Goal: Information Seeking & Learning: Find specific page/section

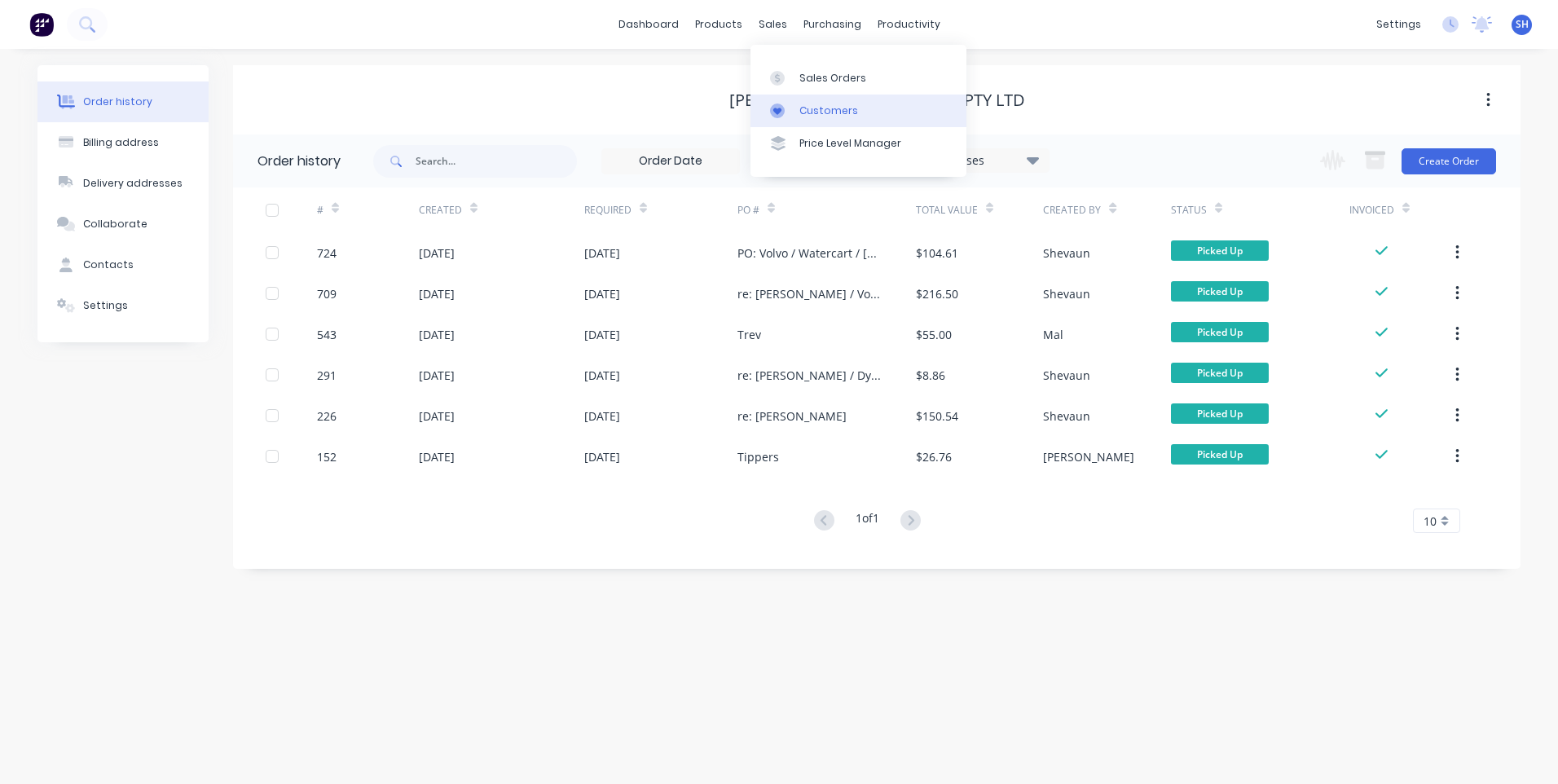
click at [826, 107] on div "Customers" at bounding box center [829, 111] width 59 height 15
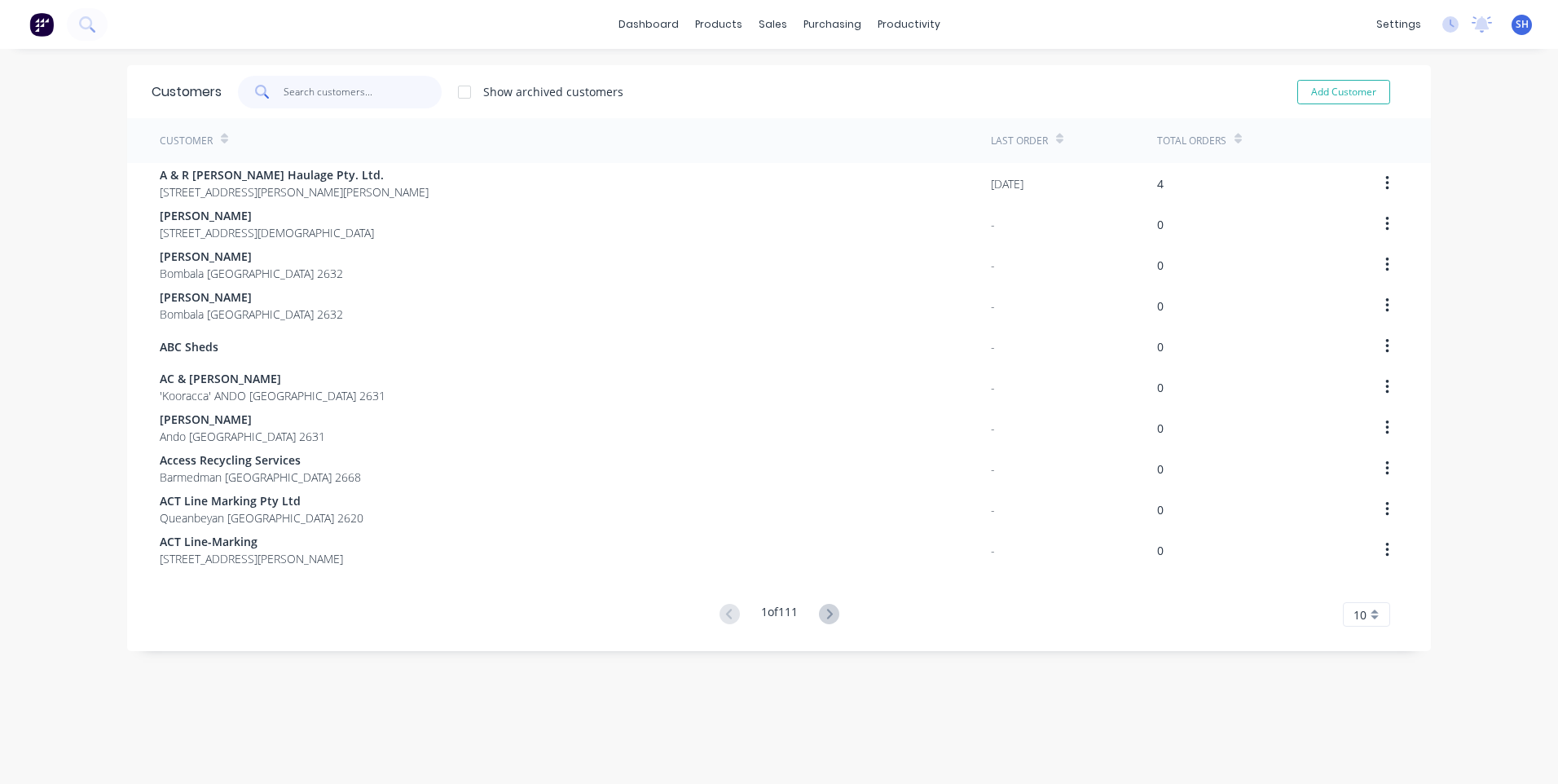
click at [317, 90] on input "text" at bounding box center [363, 93] width 158 height 33
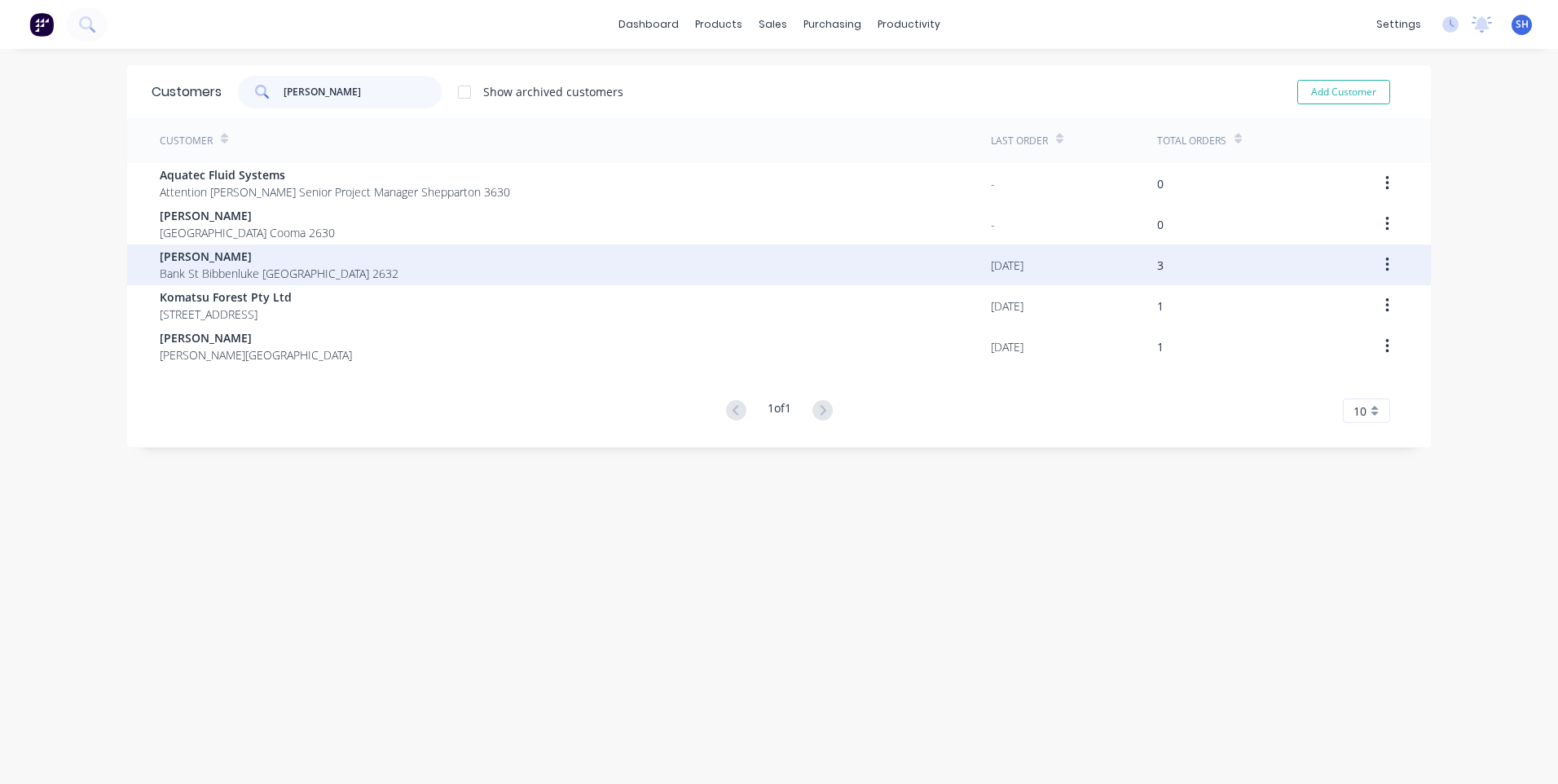
type input "eric"
click at [227, 256] on span "Eric Edgecombe" at bounding box center [278, 256] width 239 height 17
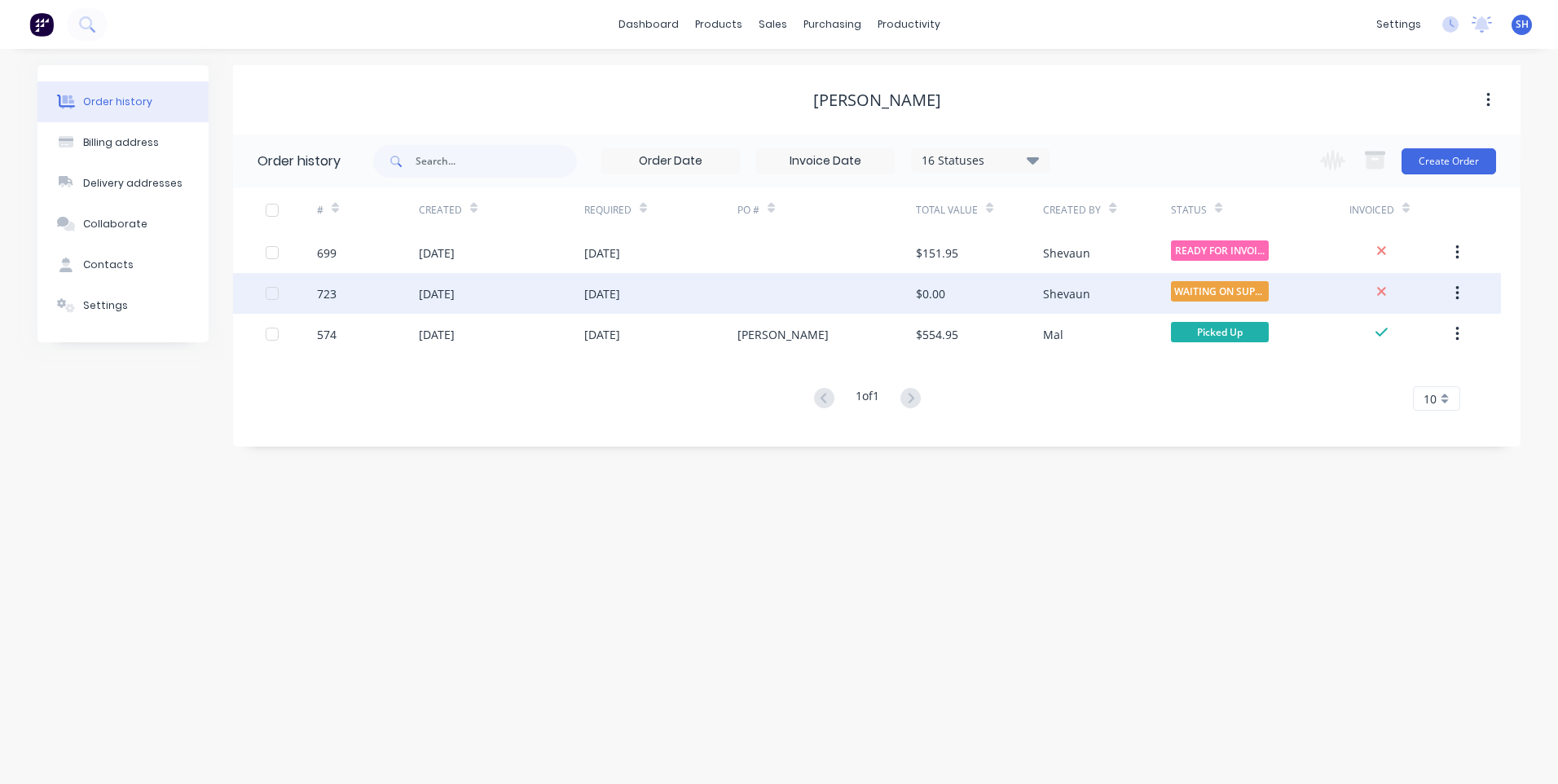
click at [768, 286] on div at bounding box center [826, 293] width 179 height 40
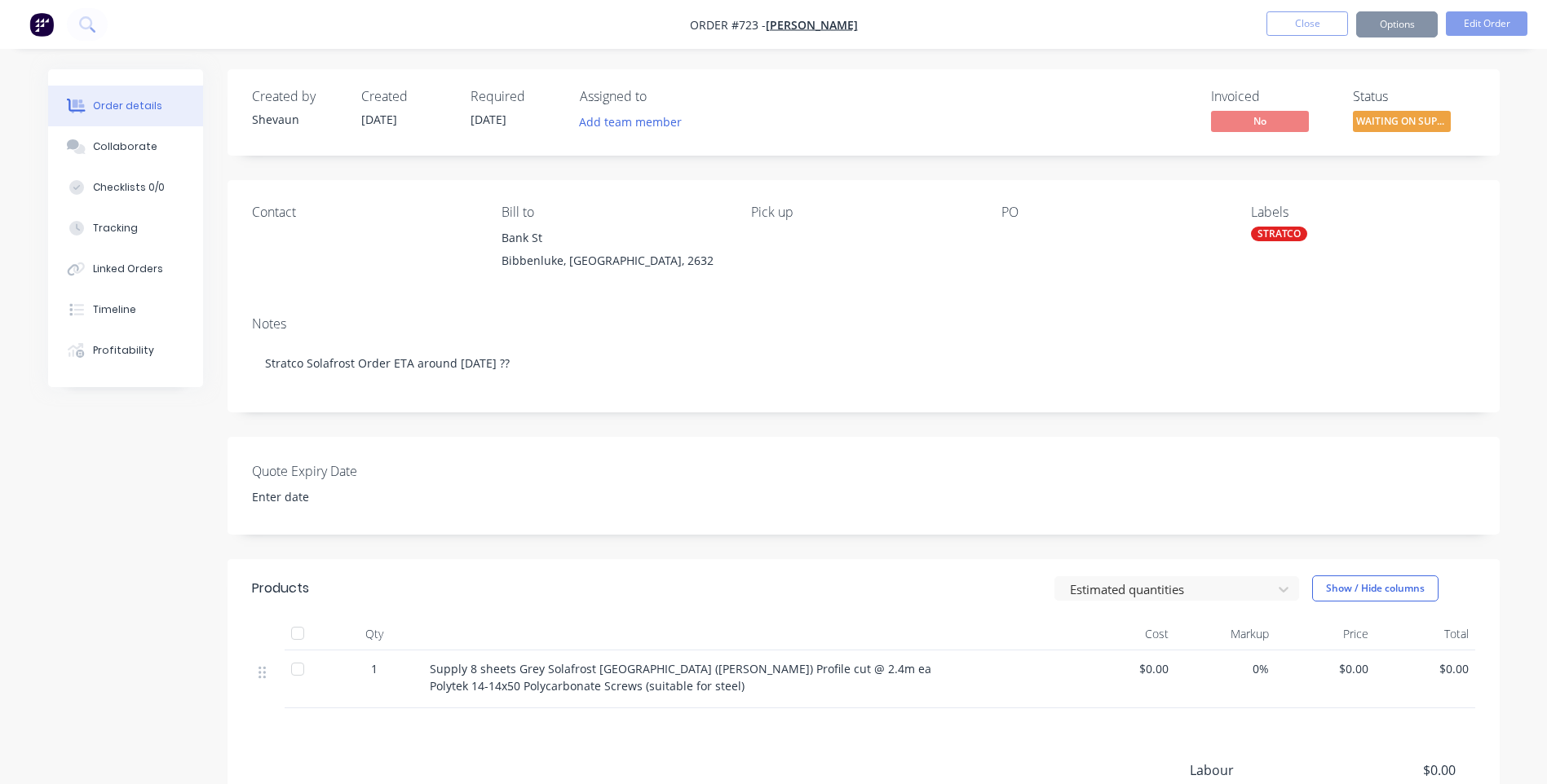
click at [1310, 21] on button "Close" at bounding box center [1307, 23] width 82 height 25
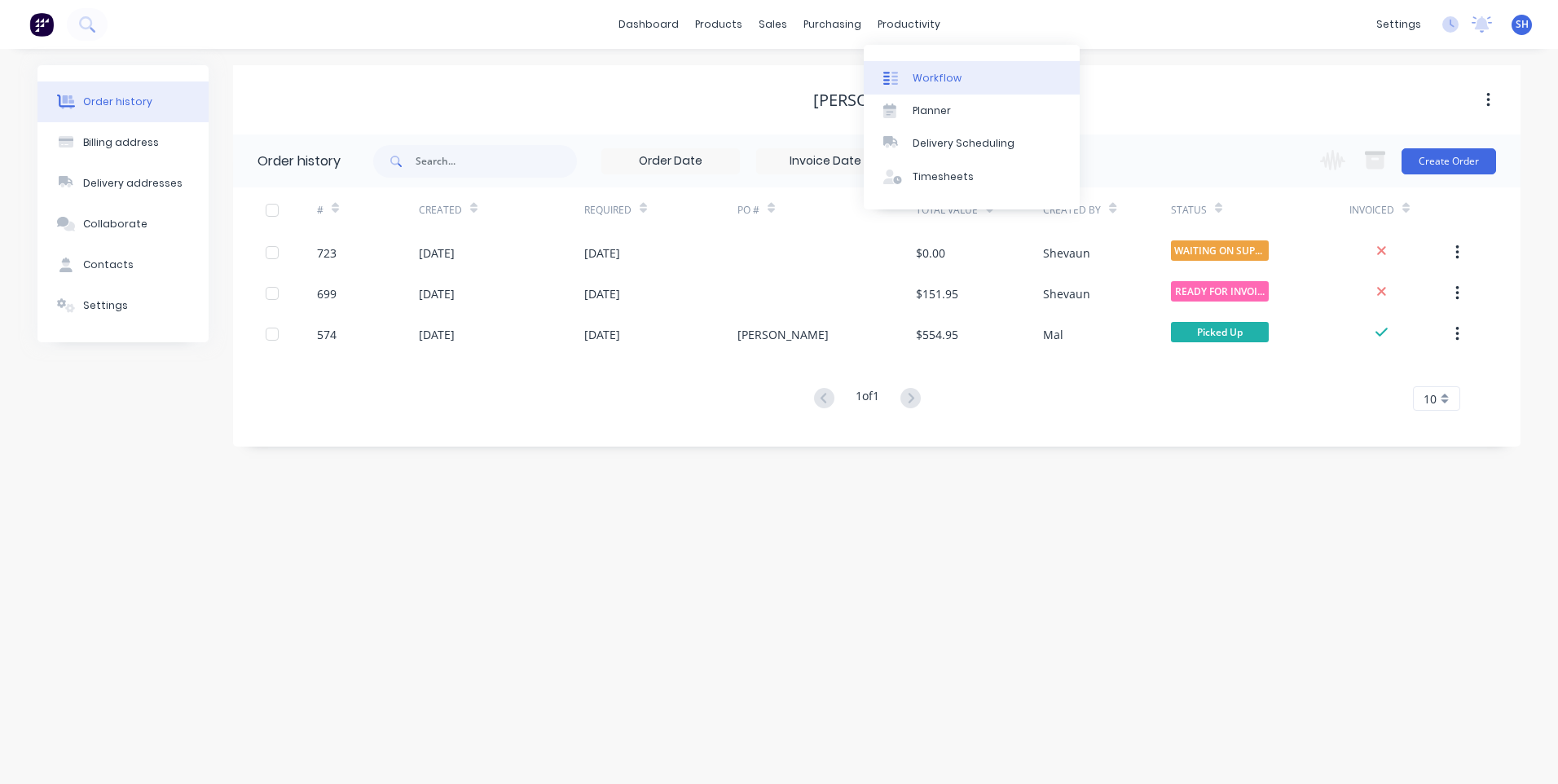
click at [923, 75] on div "Workflow" at bounding box center [936, 78] width 49 height 15
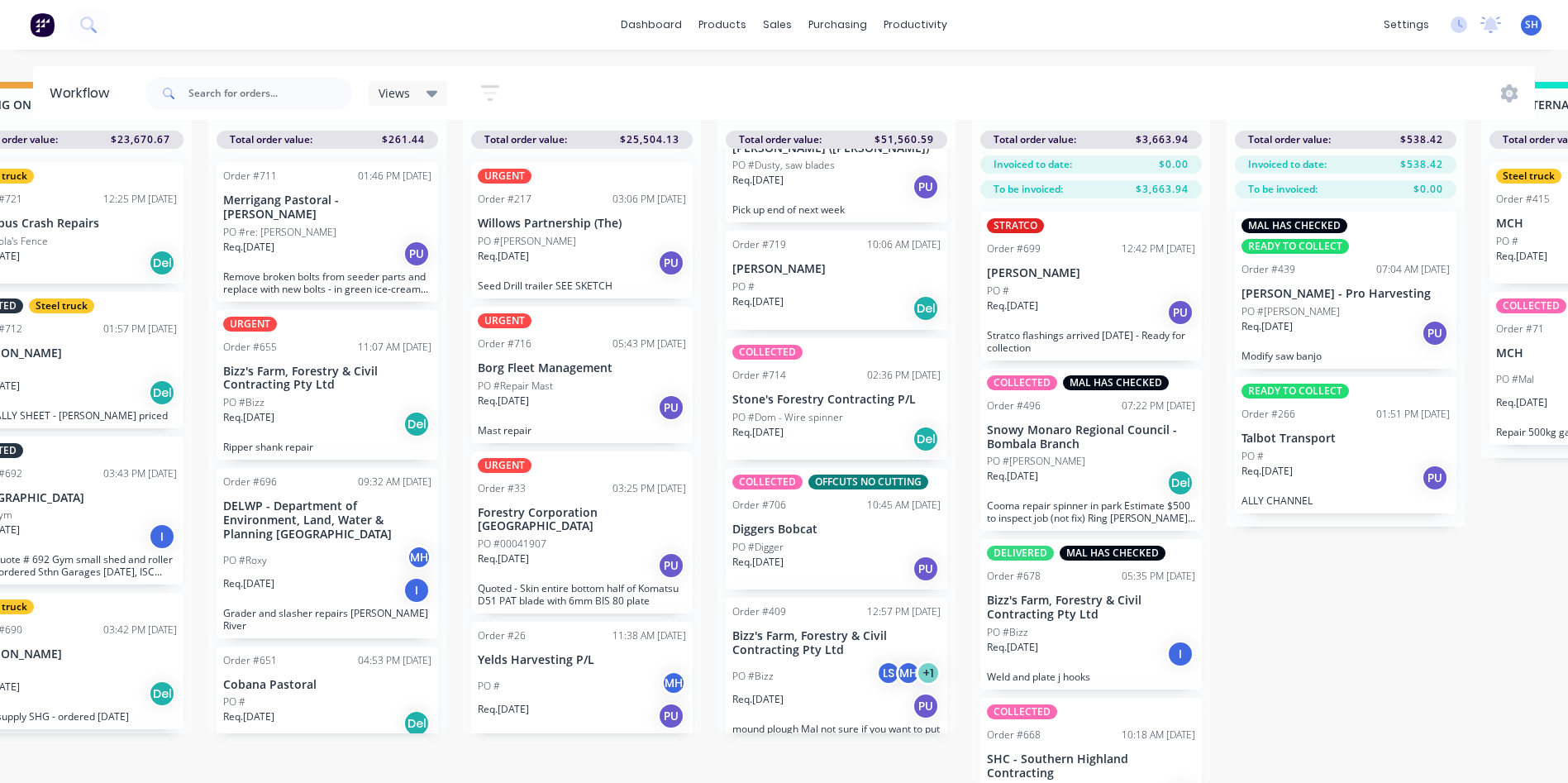
scroll to position [243, 0]
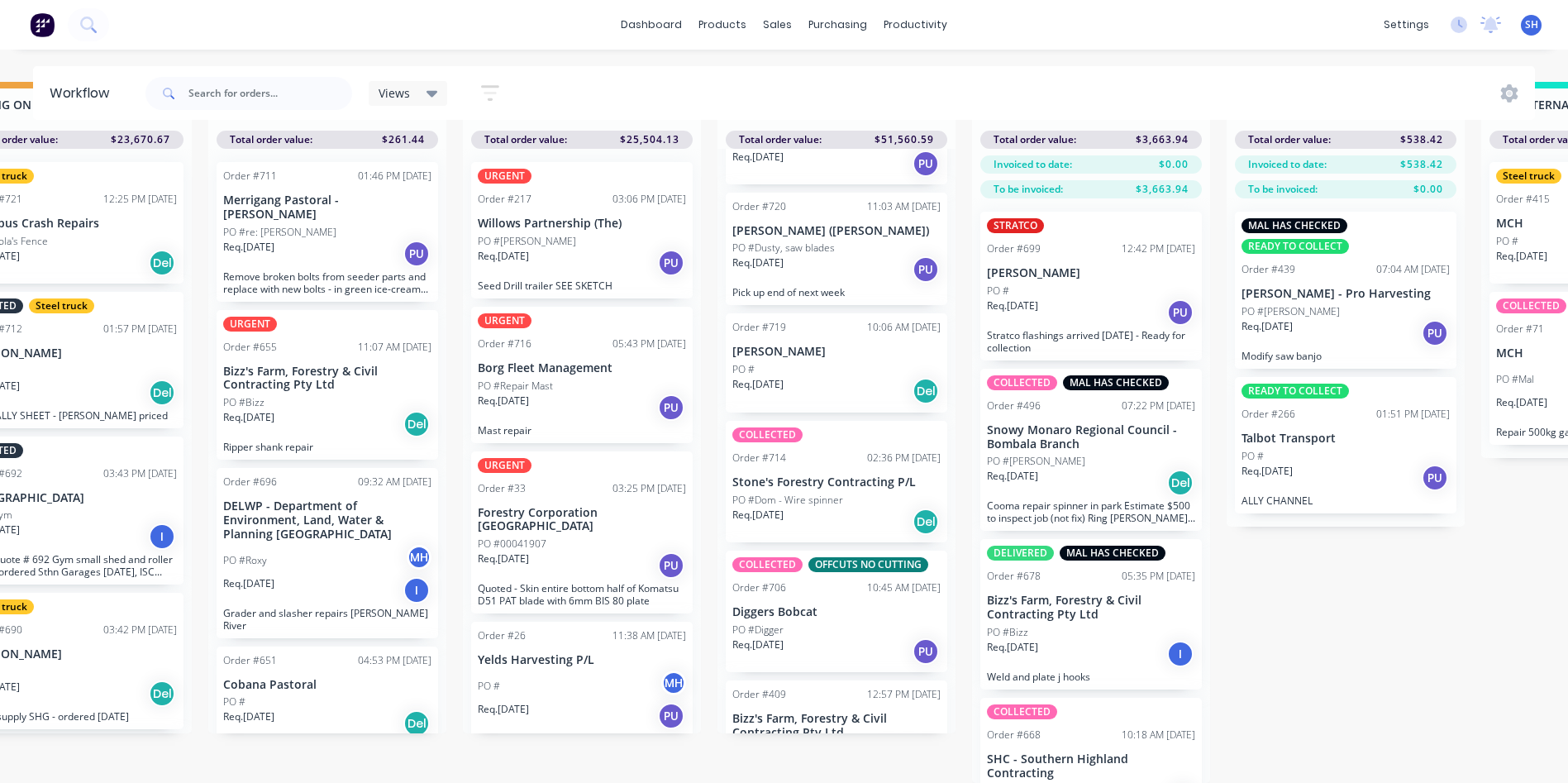
click at [820, 622] on div "PO #Digger" at bounding box center [836, 630] width 208 height 15
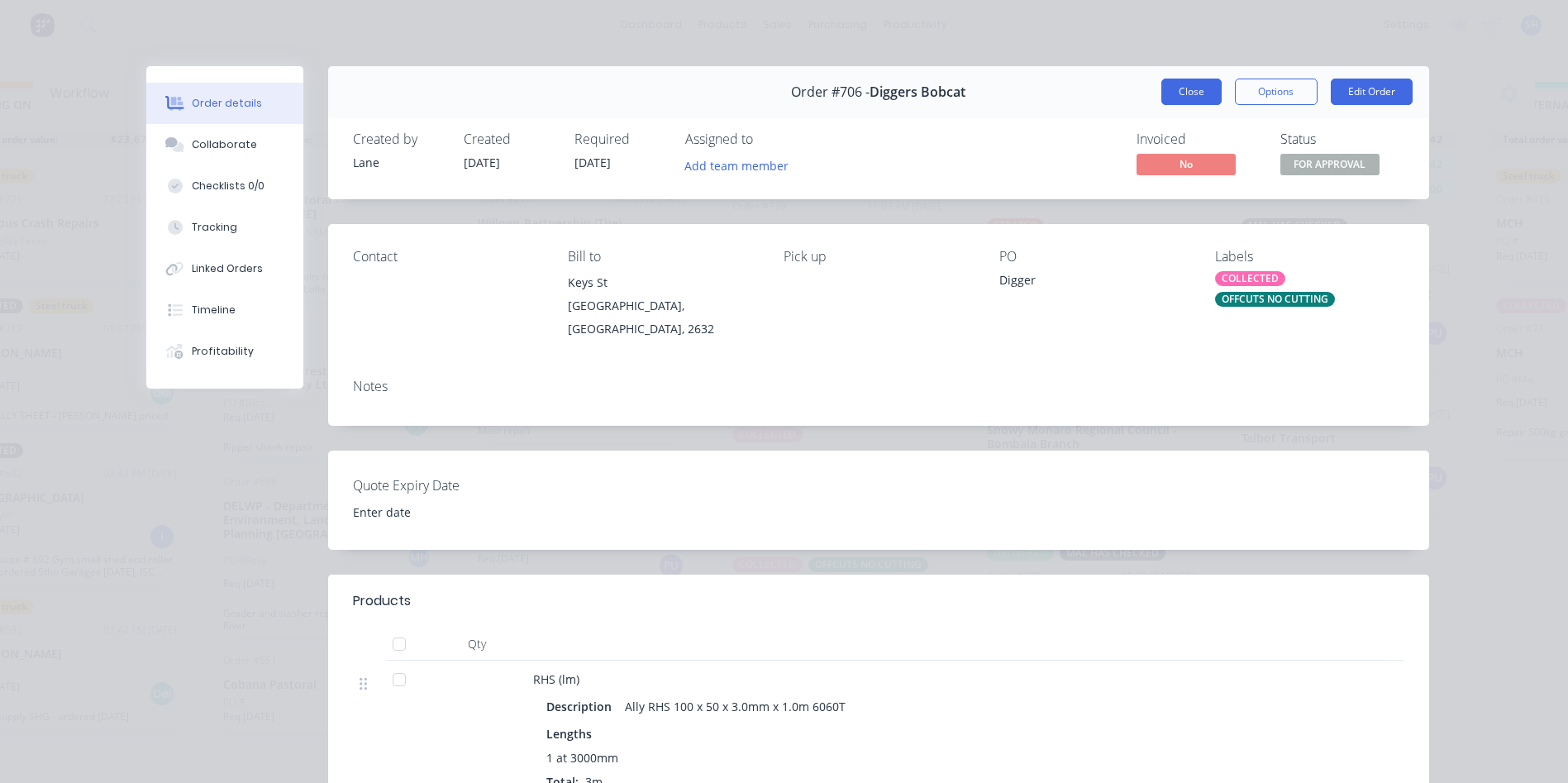
click at [1188, 90] on button "Close" at bounding box center [1191, 92] width 60 height 26
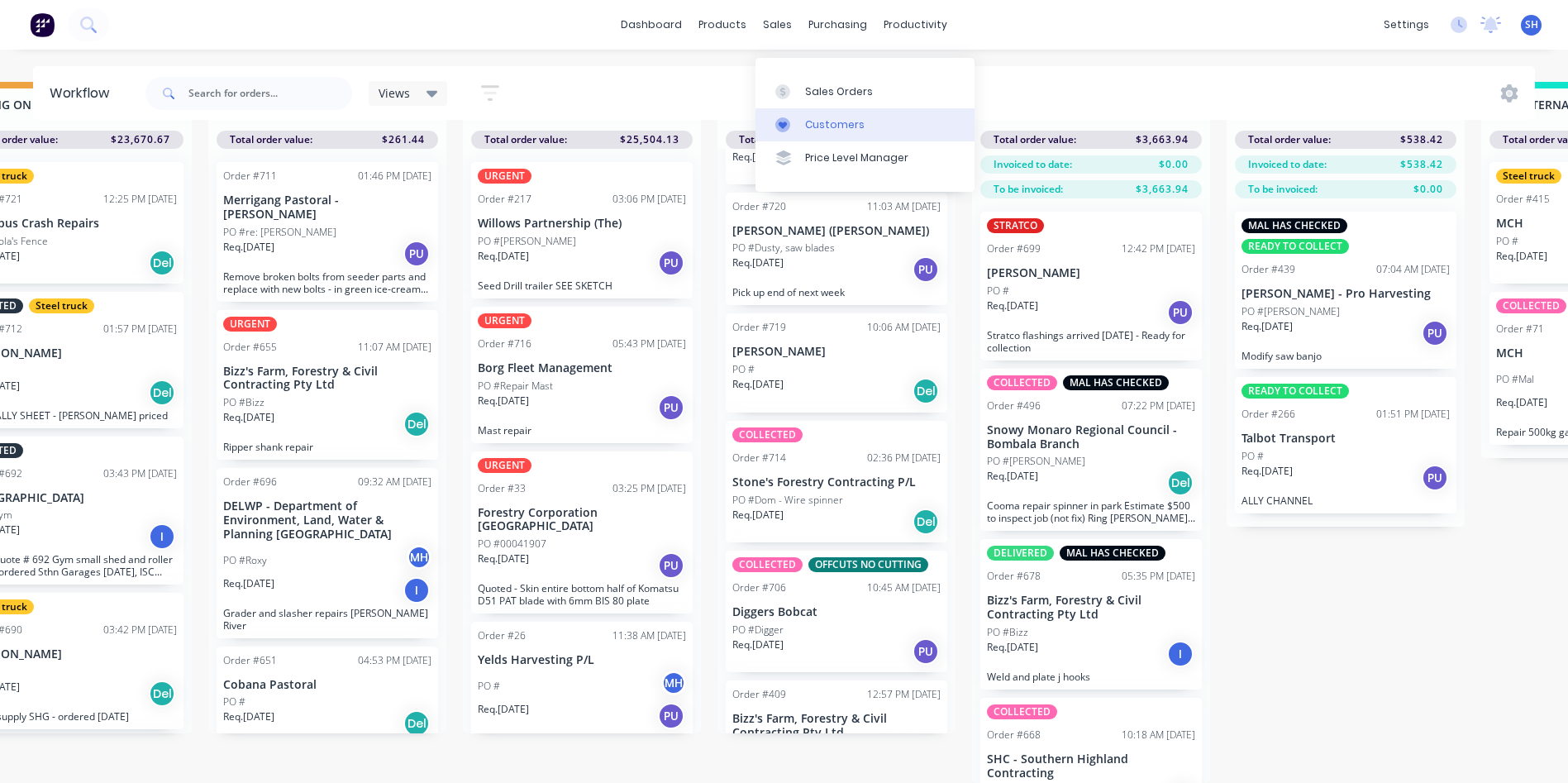
click at [830, 117] on div "Customers" at bounding box center [835, 124] width 59 height 15
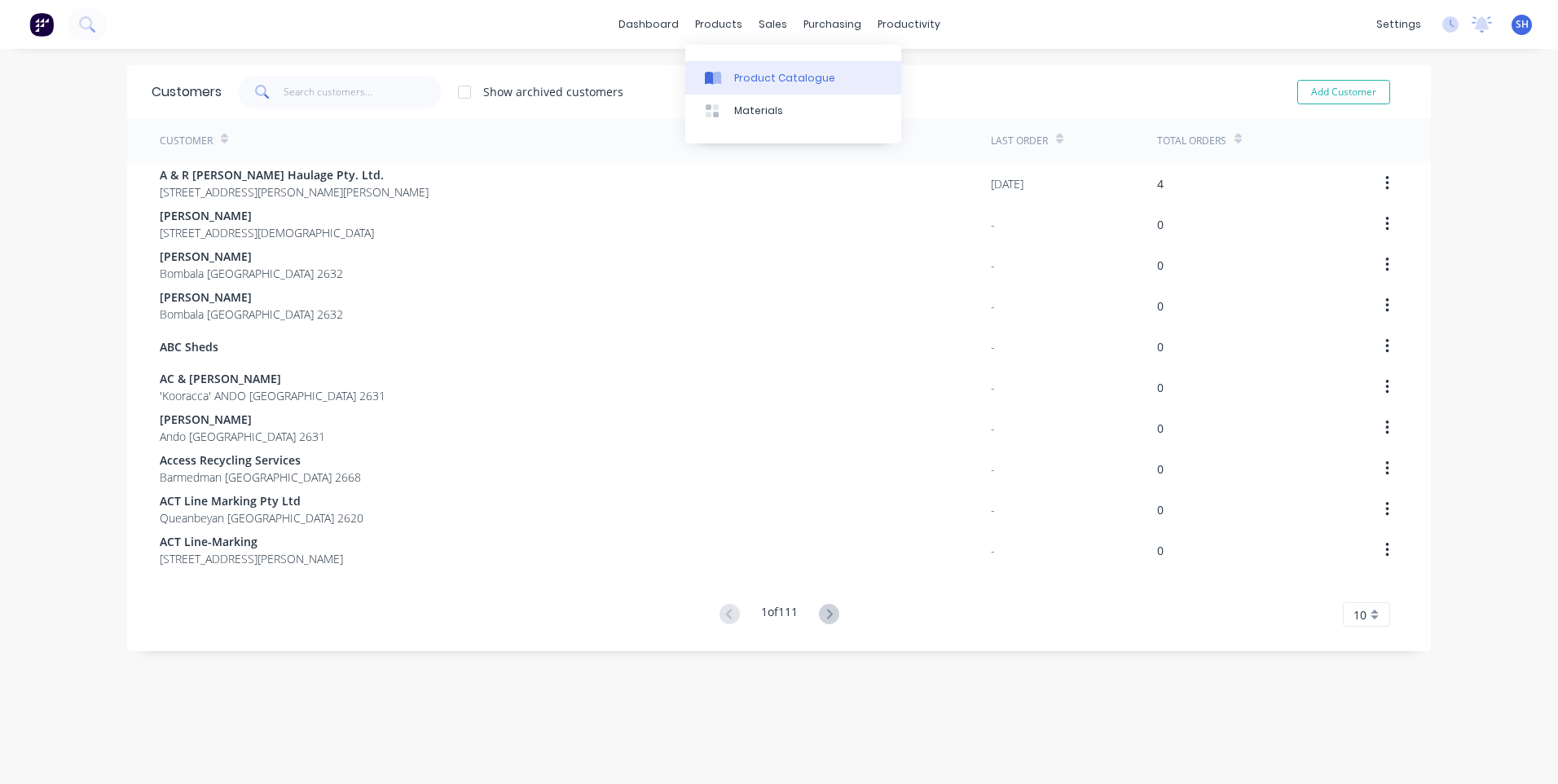
click at [763, 71] on div "Product Catalogue" at bounding box center [785, 78] width 101 height 15
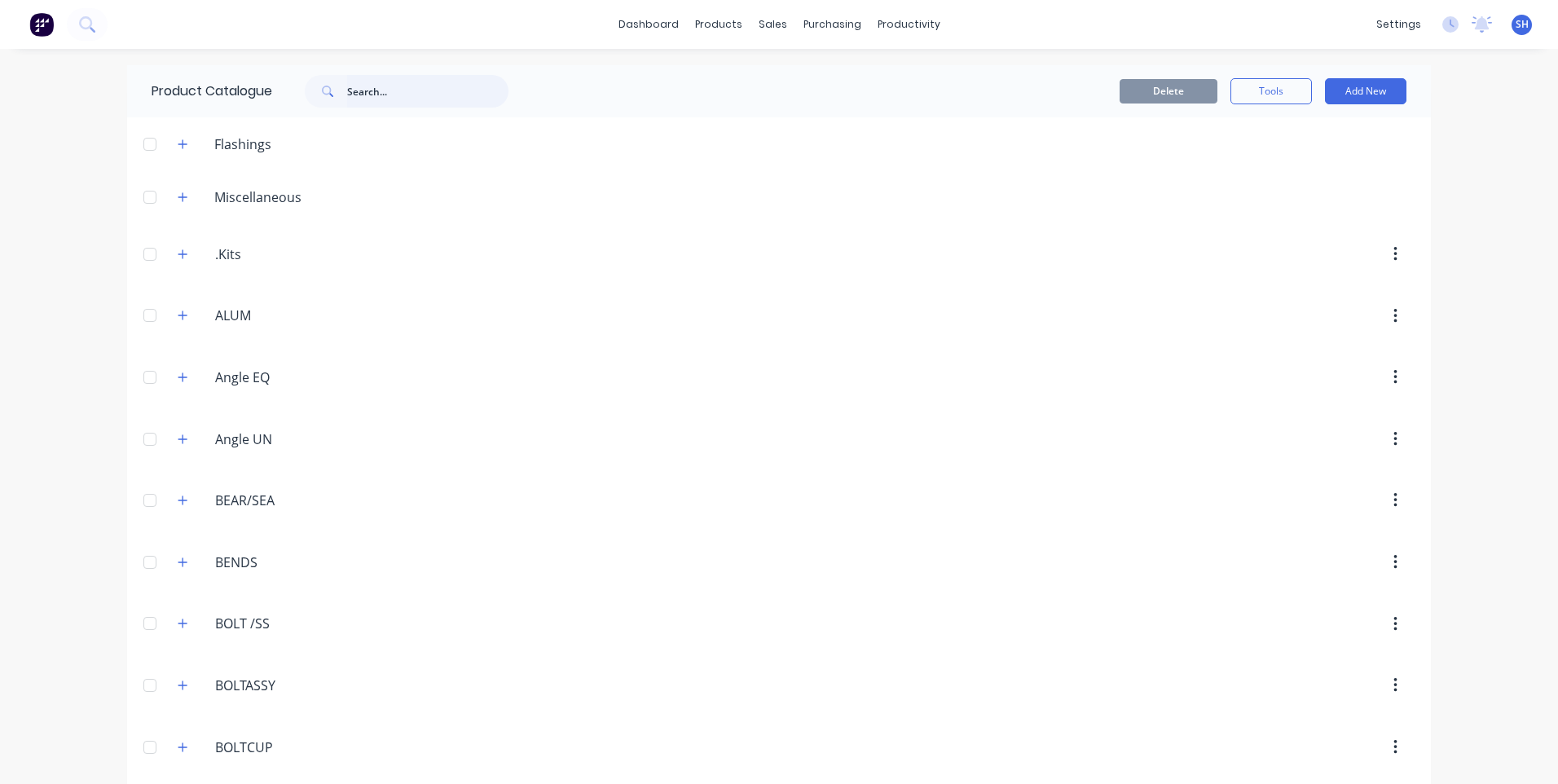
click at [359, 89] on input "text" at bounding box center [428, 92] width 161 height 33
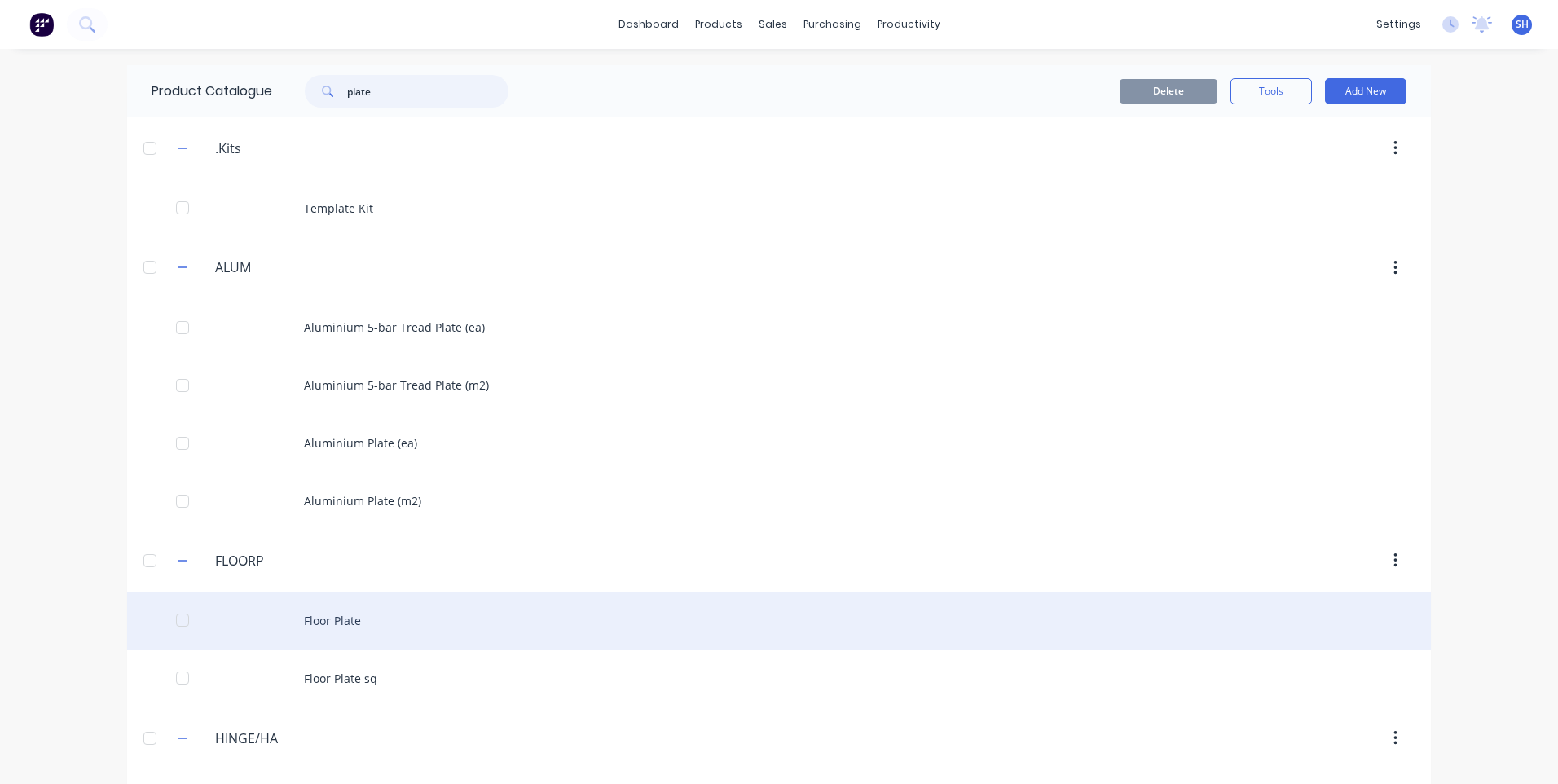
type input "plate"
click at [329, 614] on div "Floor Plate" at bounding box center [779, 620] width 1304 height 58
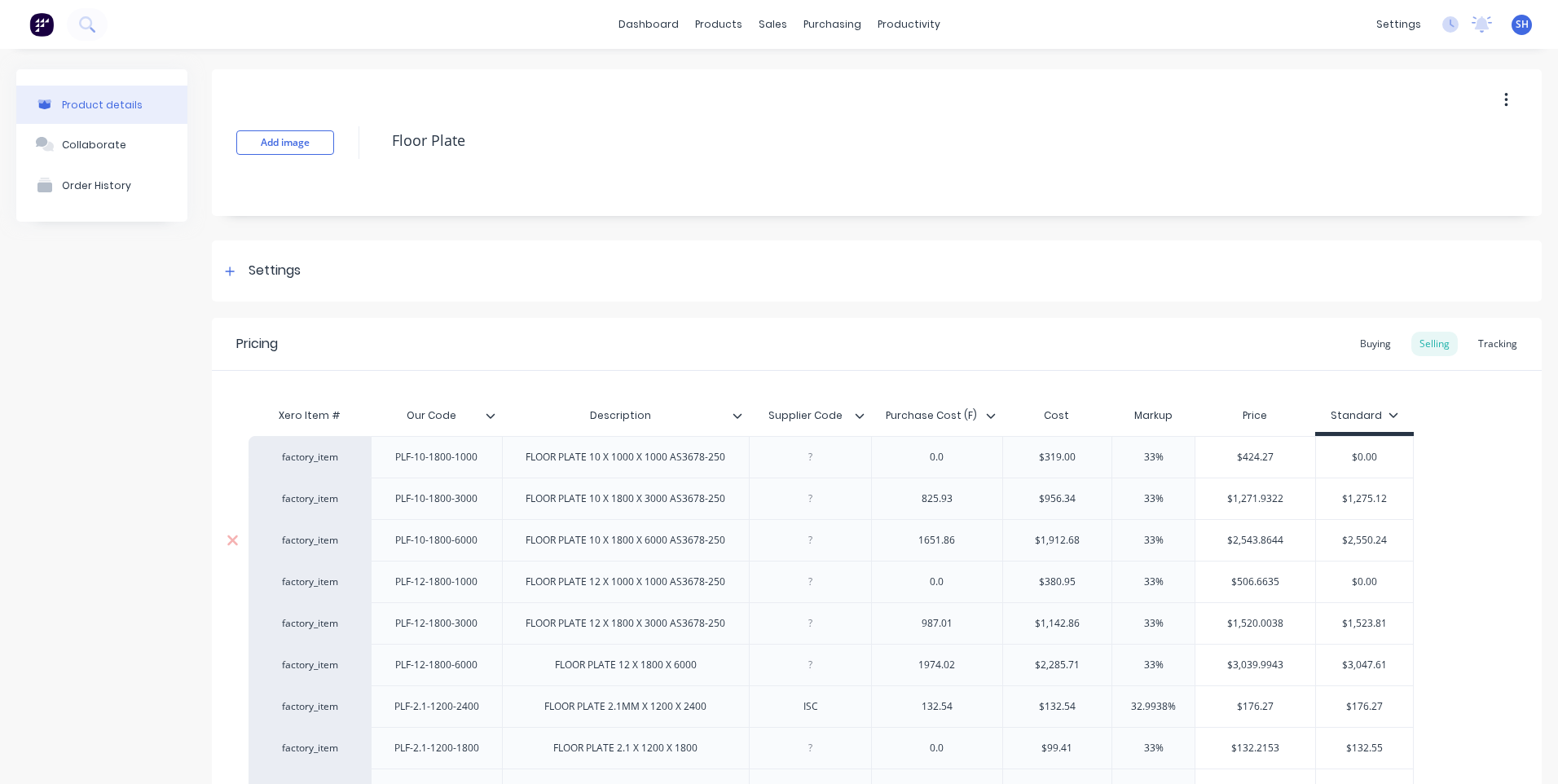
type textarea "x"
click at [817, 103] on div "Customers" at bounding box center [823, 111] width 59 height 15
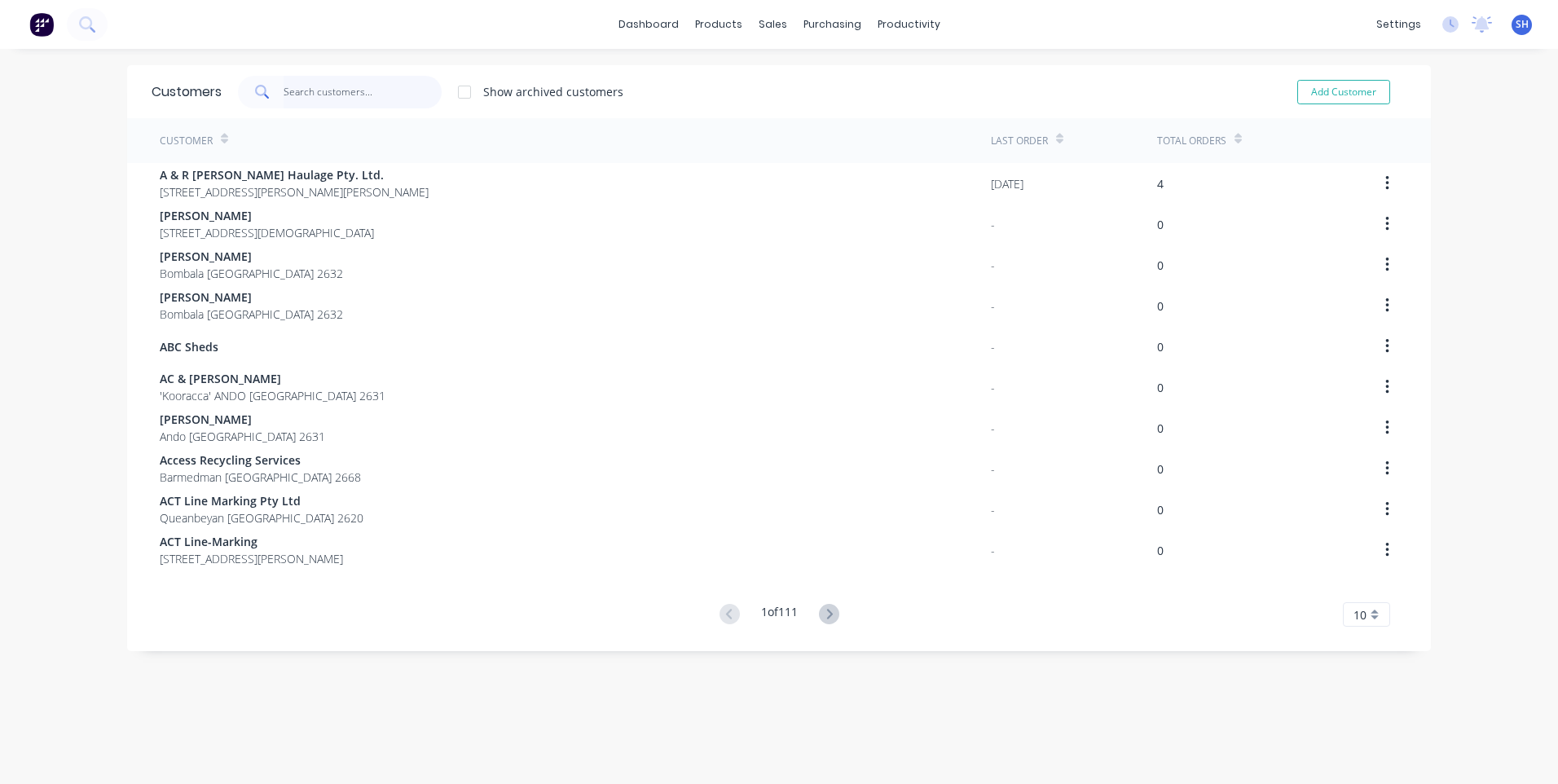
click at [300, 86] on input "text" at bounding box center [363, 93] width 158 height 33
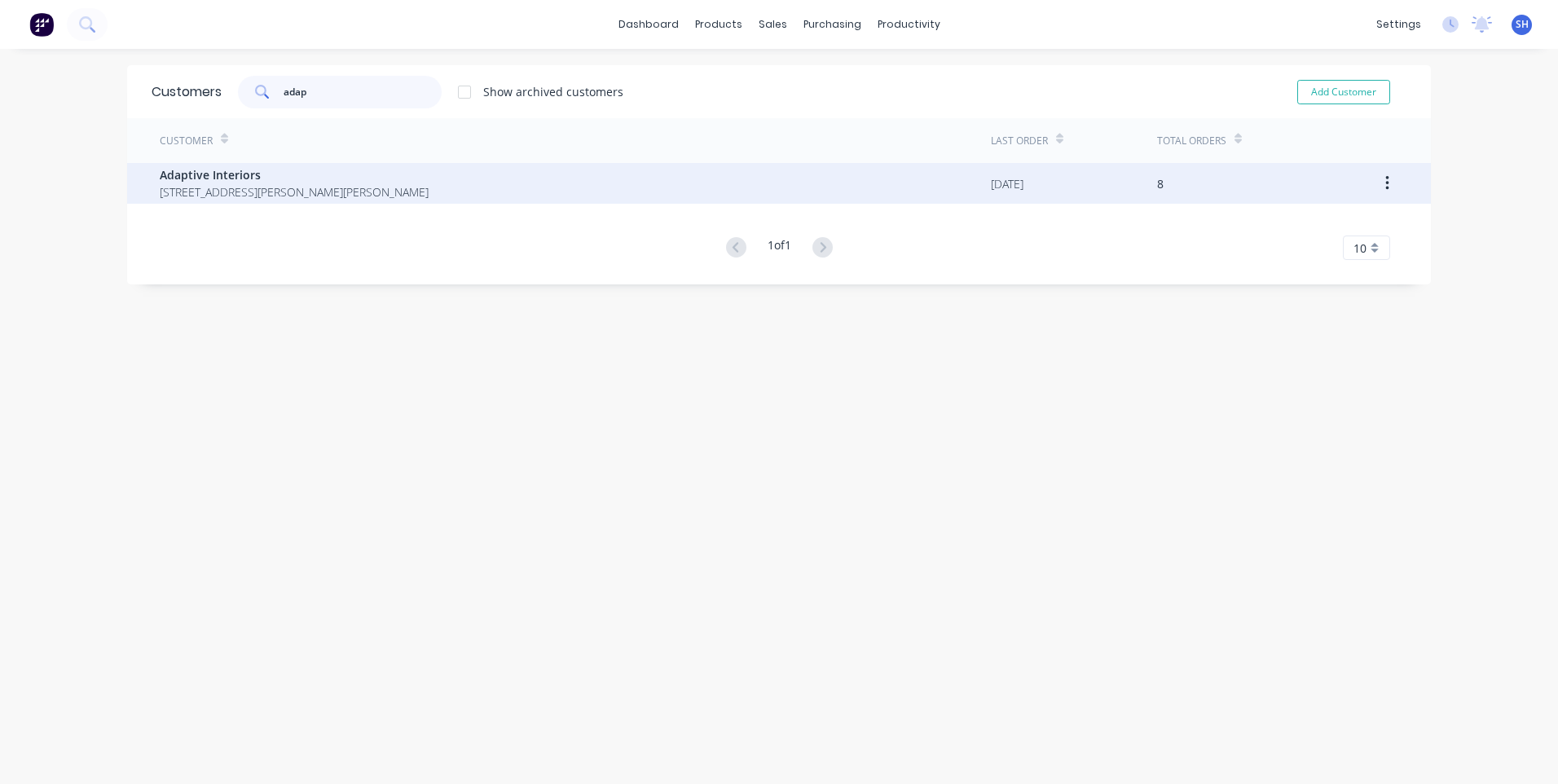
type input "adap"
click at [233, 180] on span "Adaptive Interiors" at bounding box center [294, 175] width 269 height 17
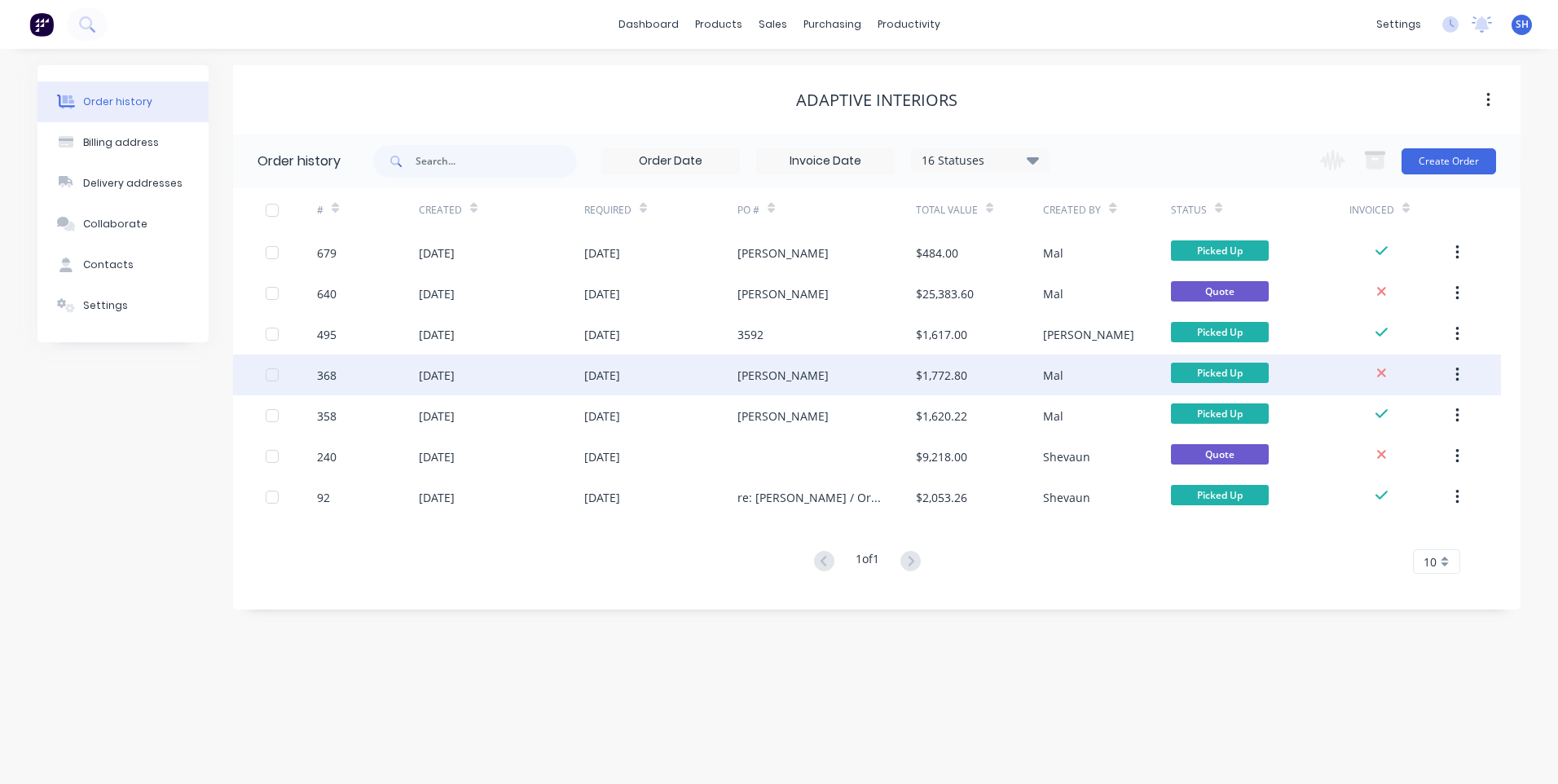
click at [518, 375] on div "[DATE]" at bounding box center [501, 375] width 166 height 40
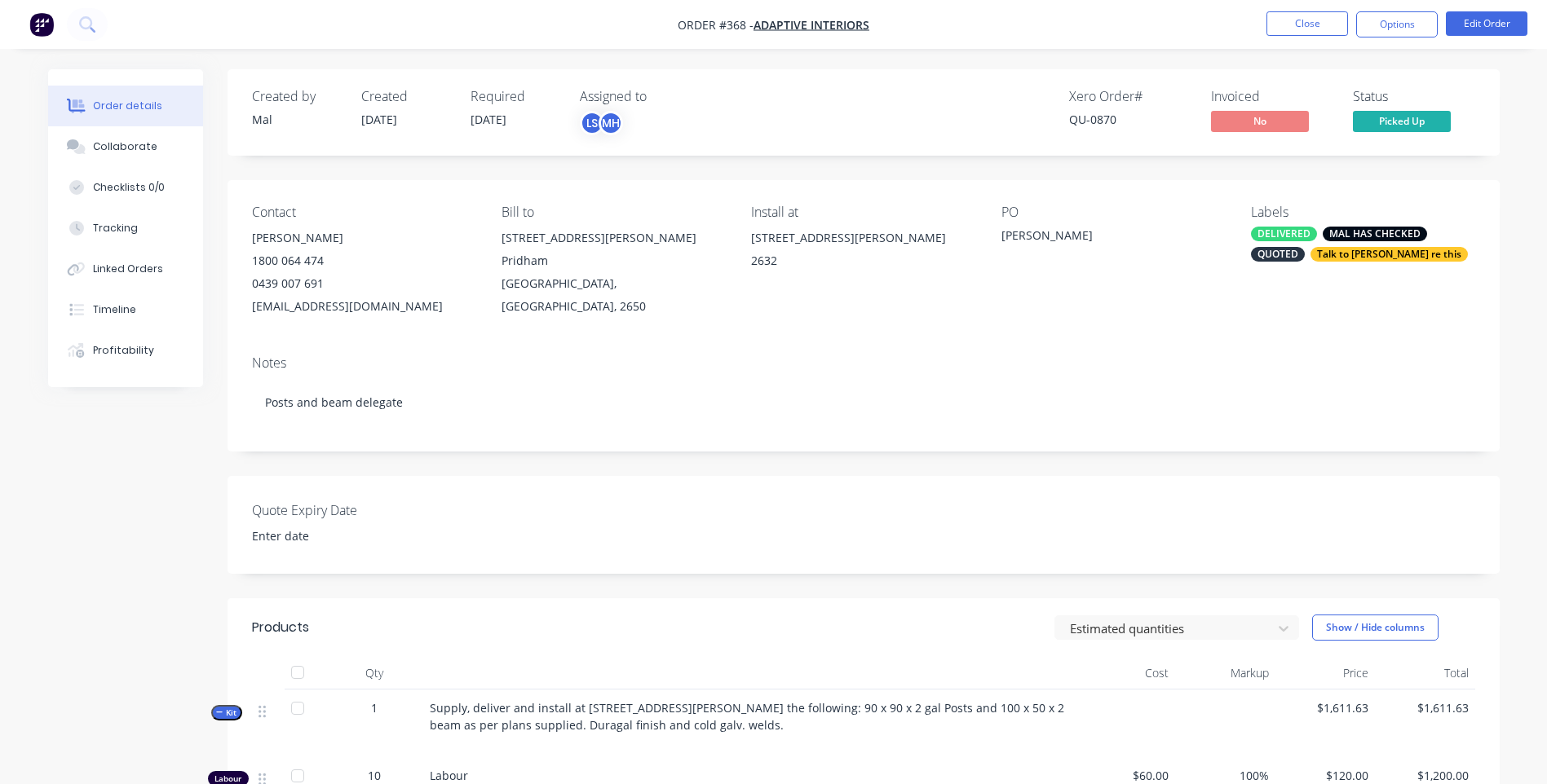
type input "11 September 2025"
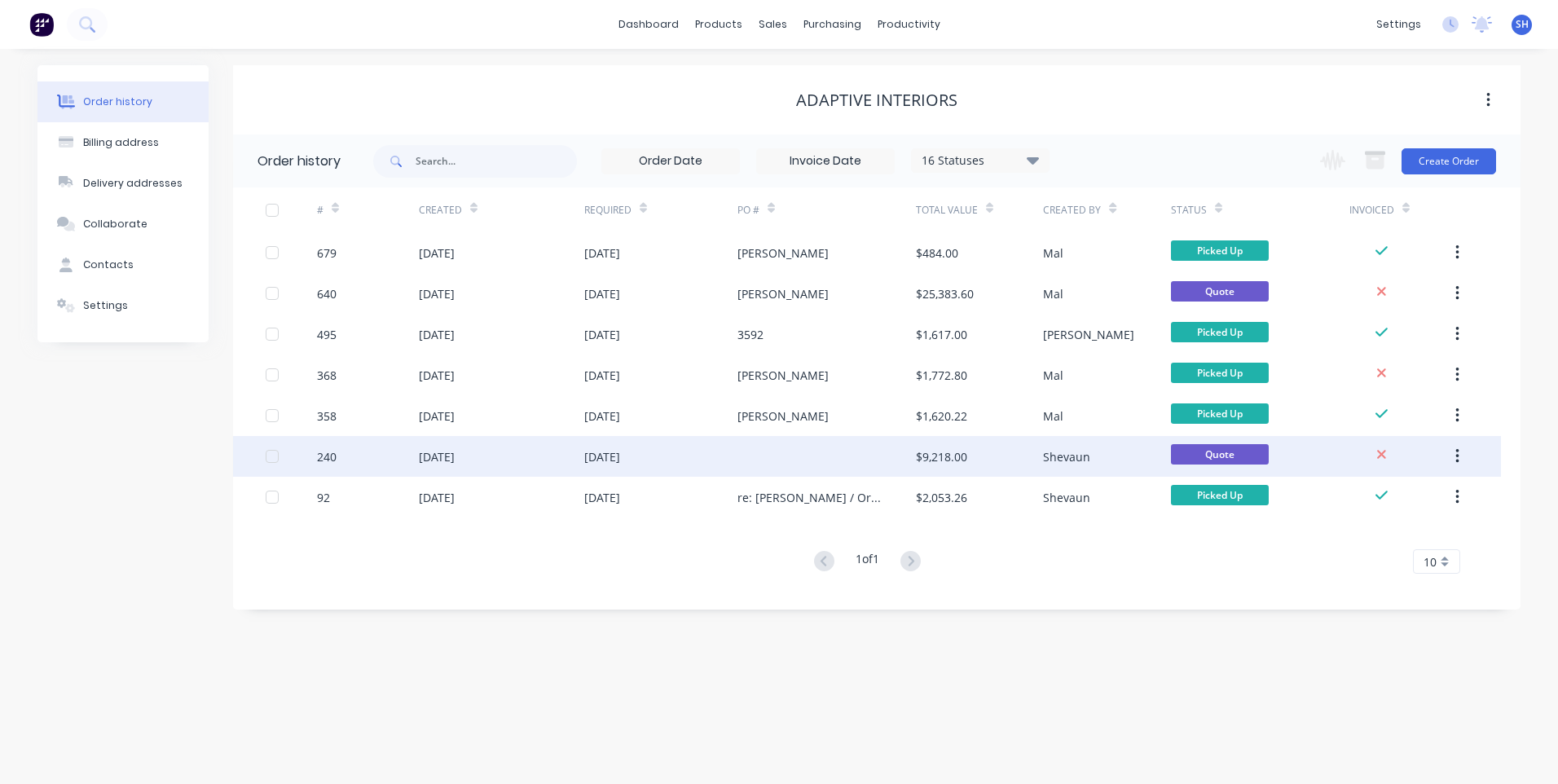
click at [864, 452] on div at bounding box center [826, 456] width 179 height 40
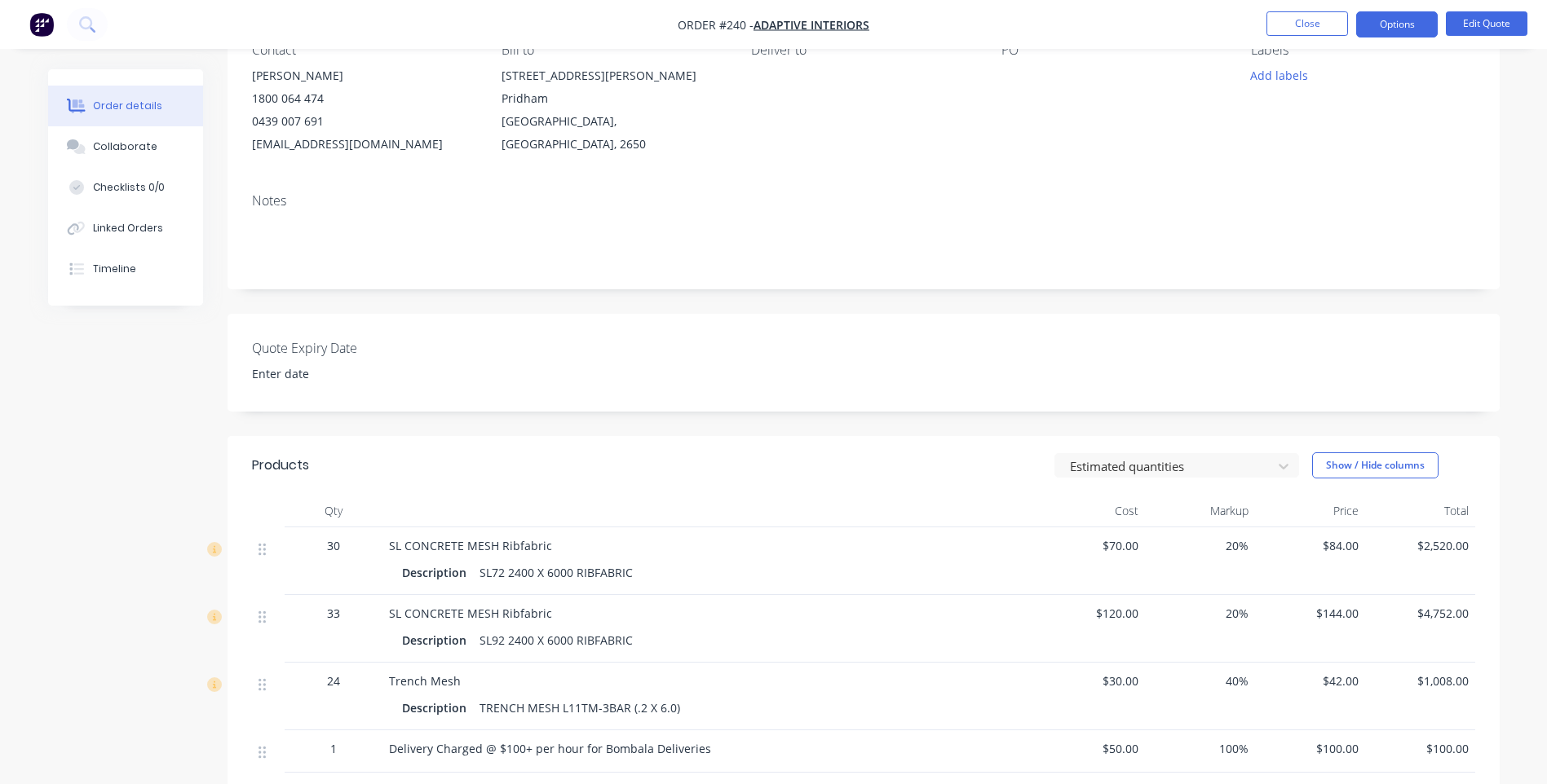
scroll to position [163, 0]
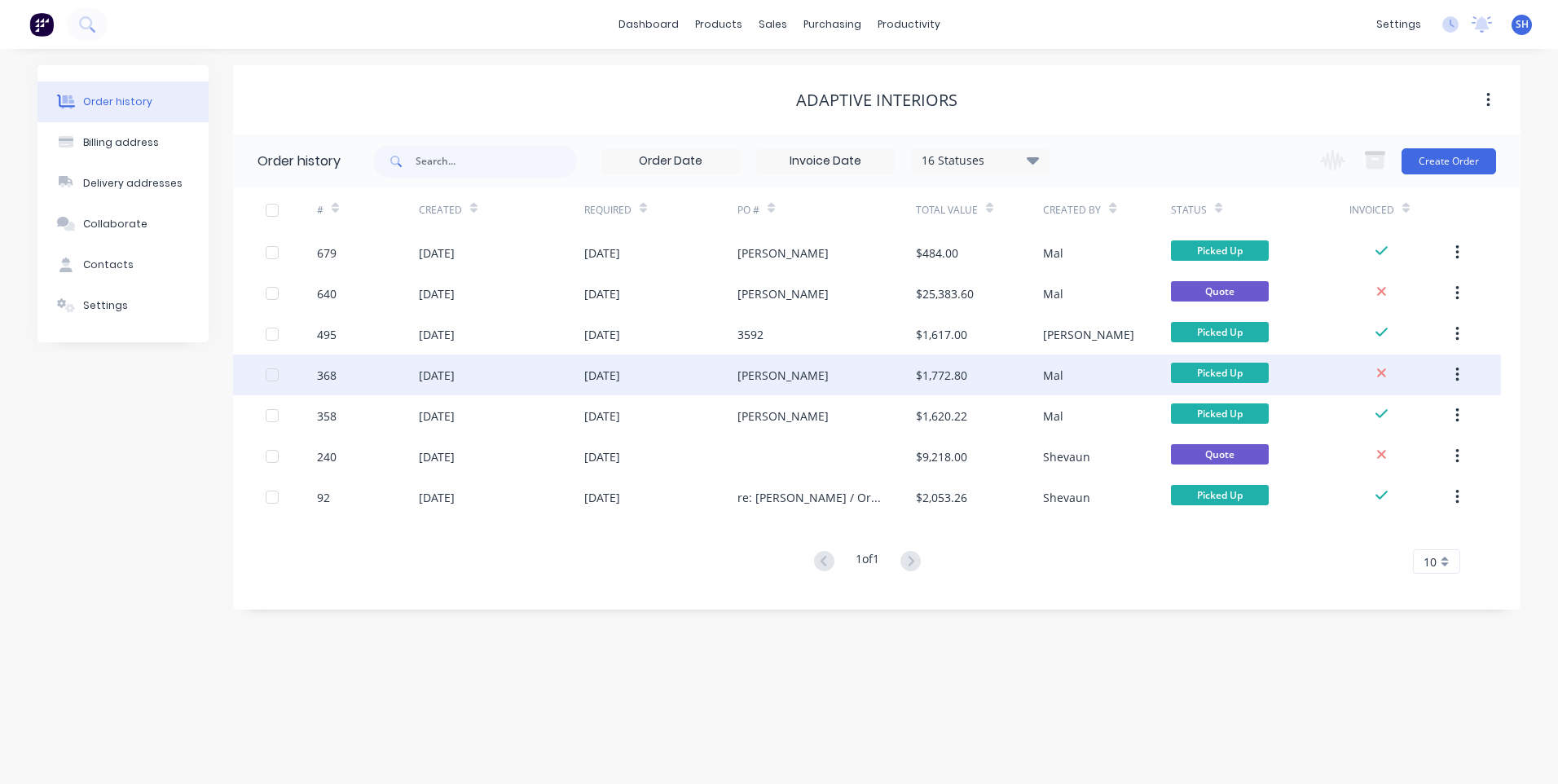
click at [520, 372] on div "[DATE]" at bounding box center [501, 375] width 166 height 40
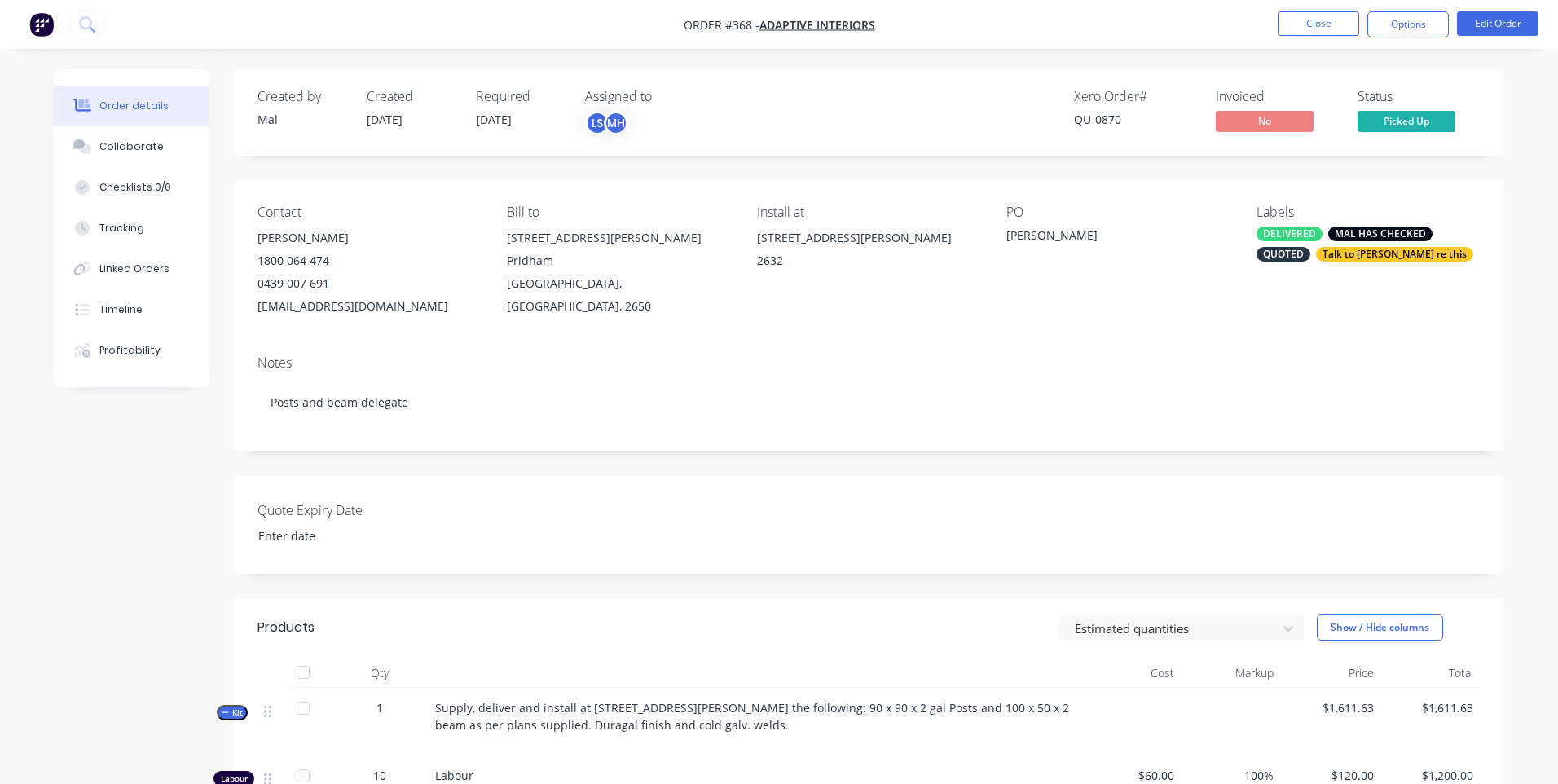
type input "11 September 2025"
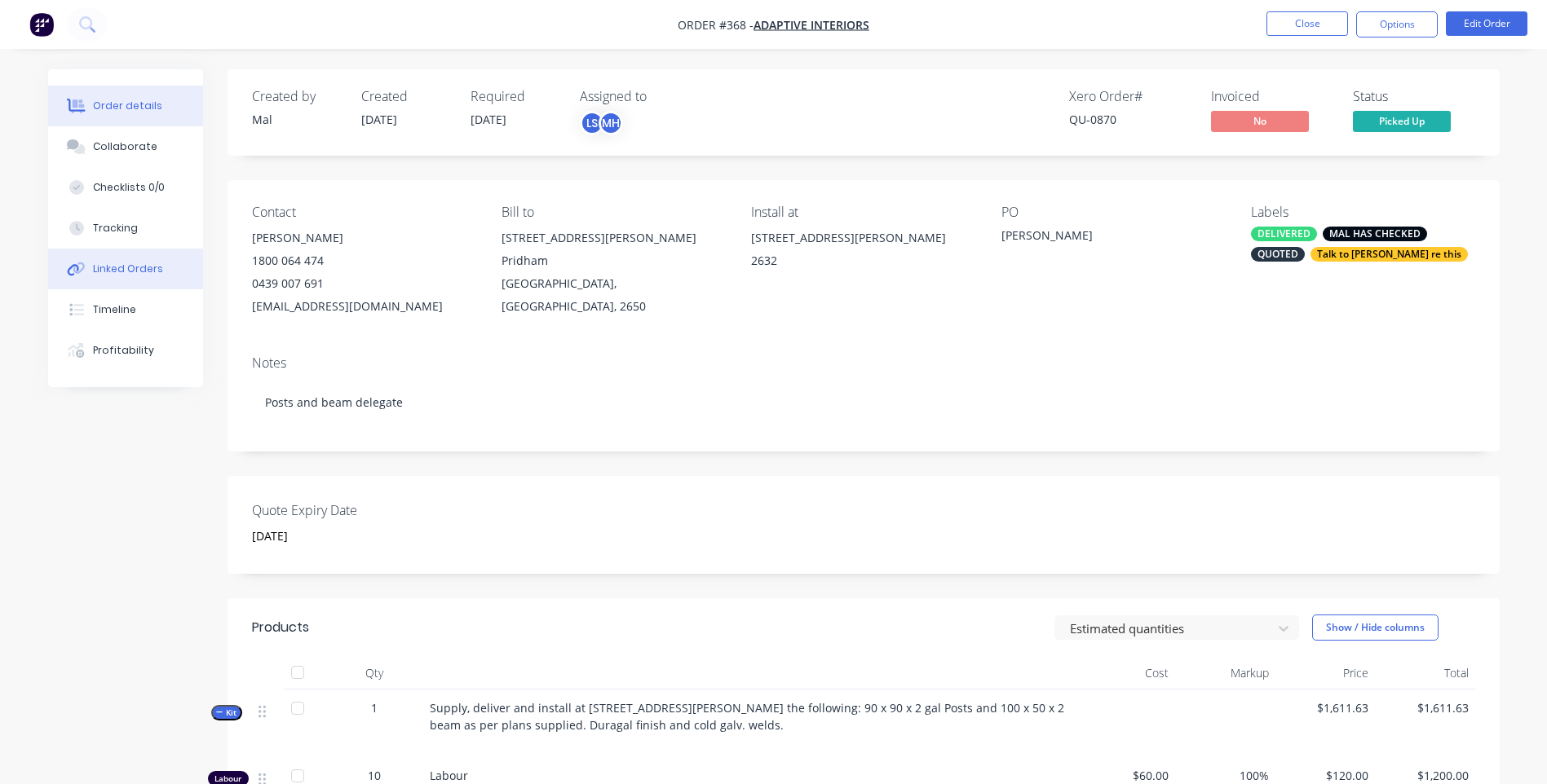
click at [121, 263] on div "Linked Orders" at bounding box center [127, 269] width 71 height 15
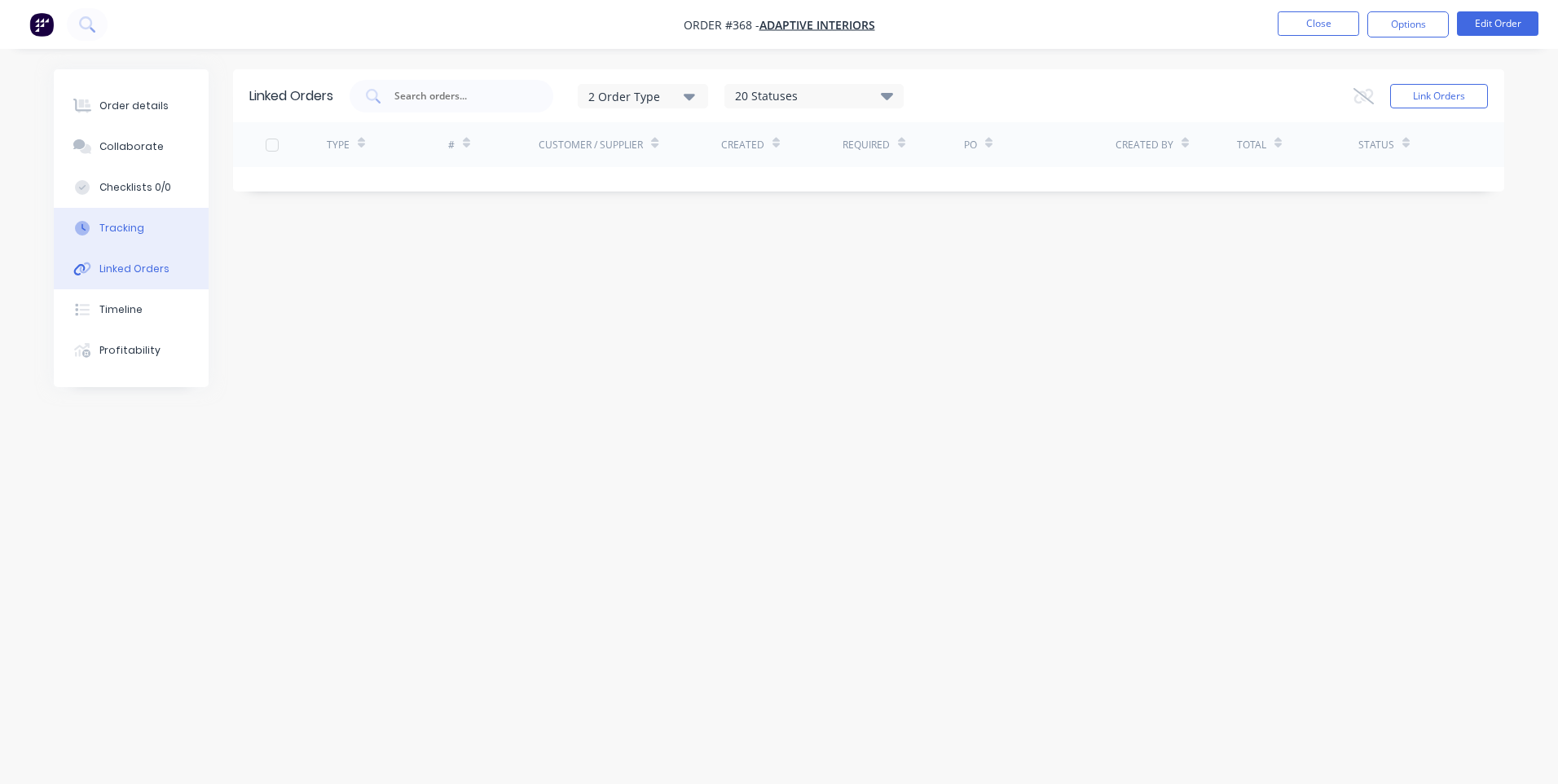
click at [125, 223] on div "Tracking" at bounding box center [122, 228] width 45 height 15
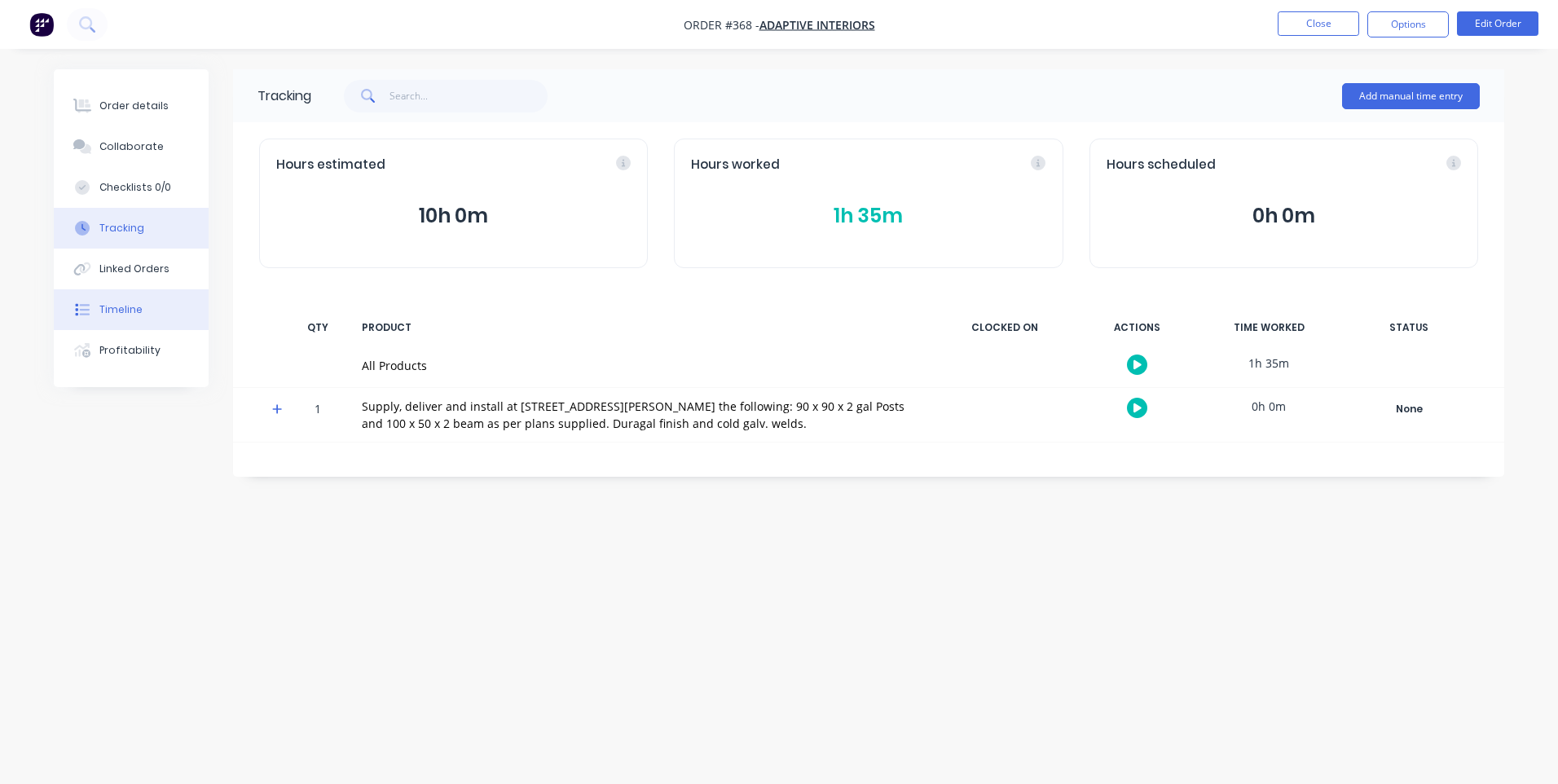
click at [117, 301] on button "Timeline" at bounding box center [131, 310] width 155 height 40
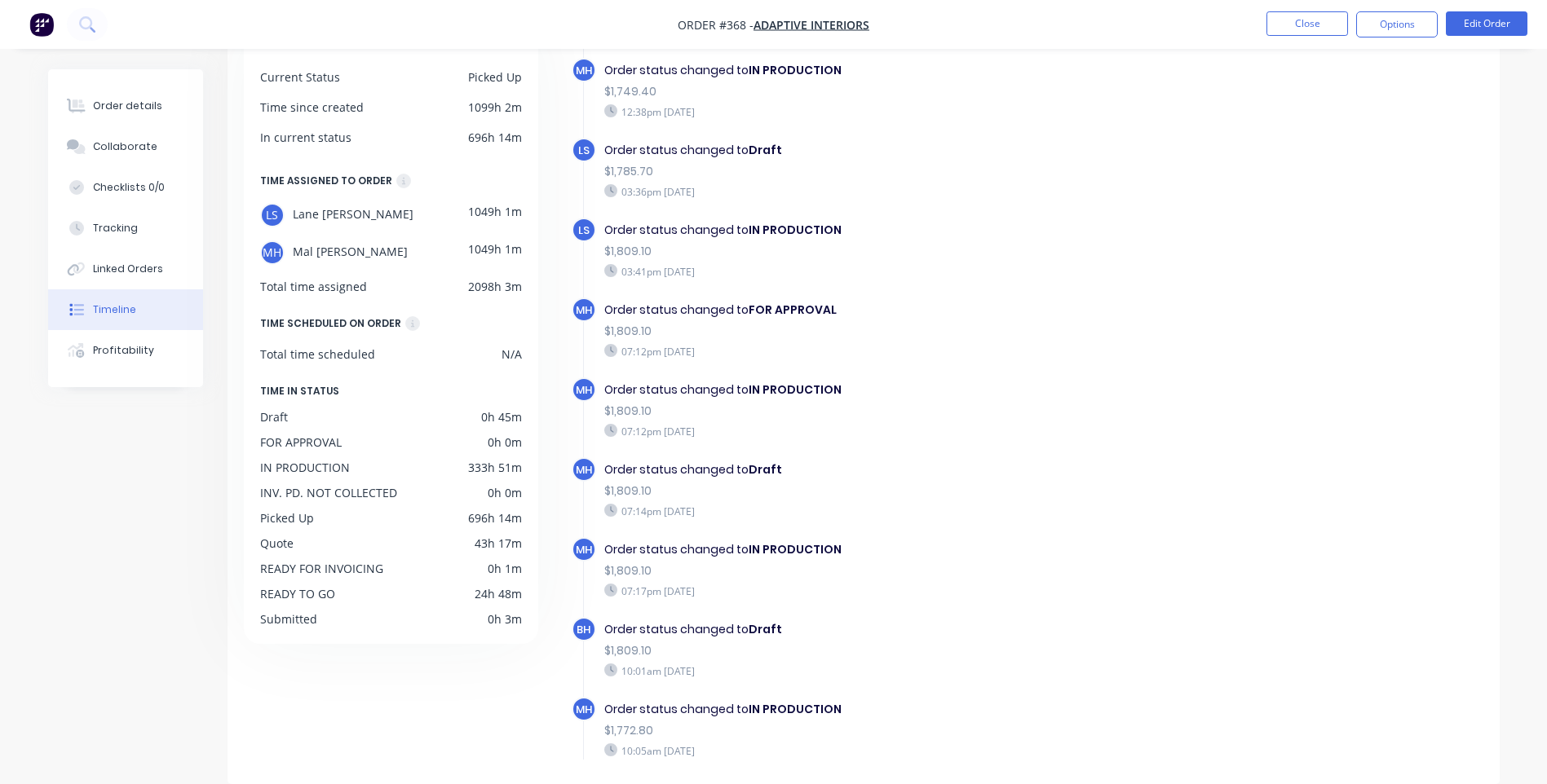
scroll to position [1357, 0]
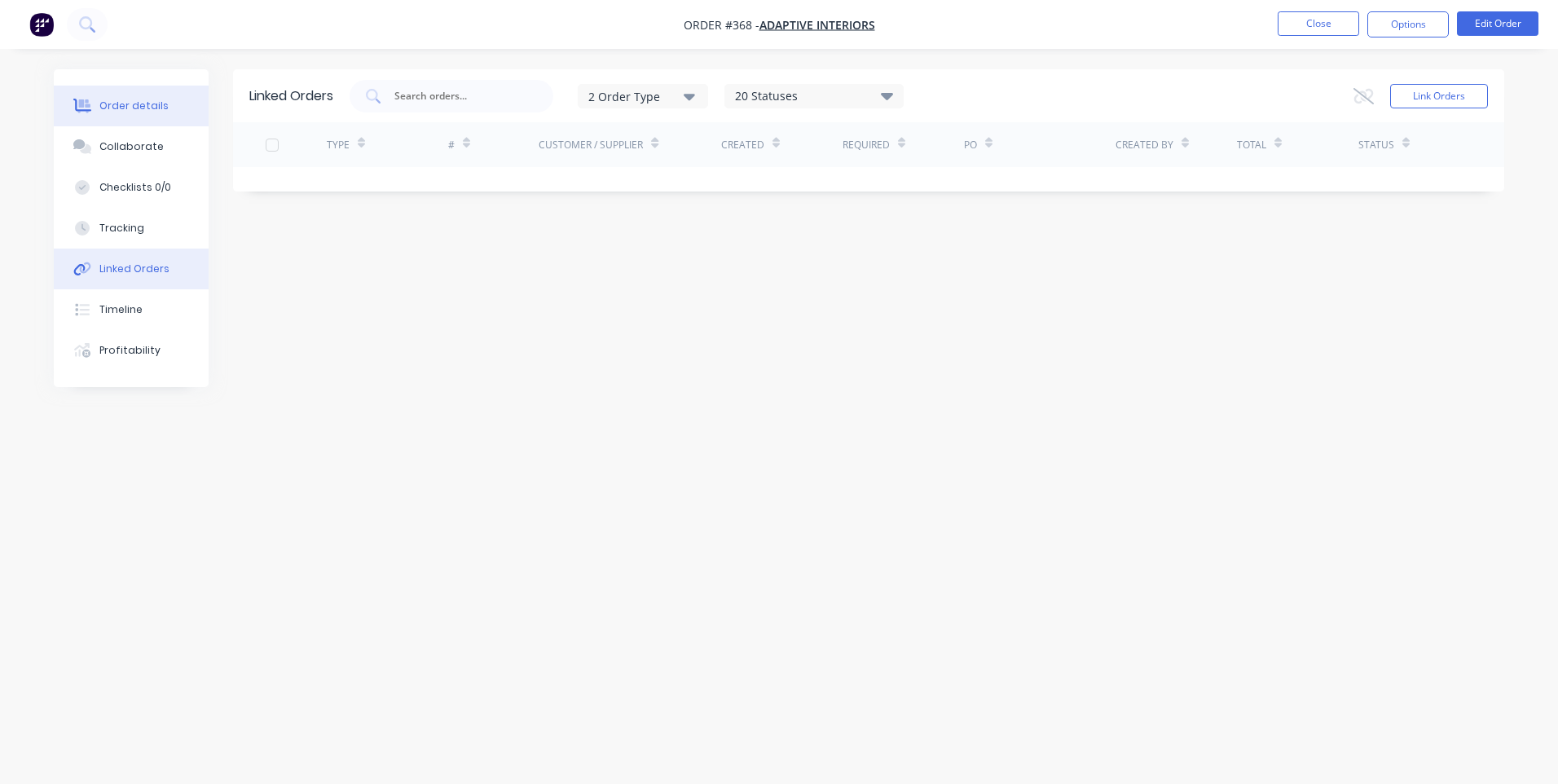
click at [116, 100] on div "Order details" at bounding box center [135, 106] width 70 height 15
click at [36, 19] on img "button" at bounding box center [41, 24] width 25 height 25
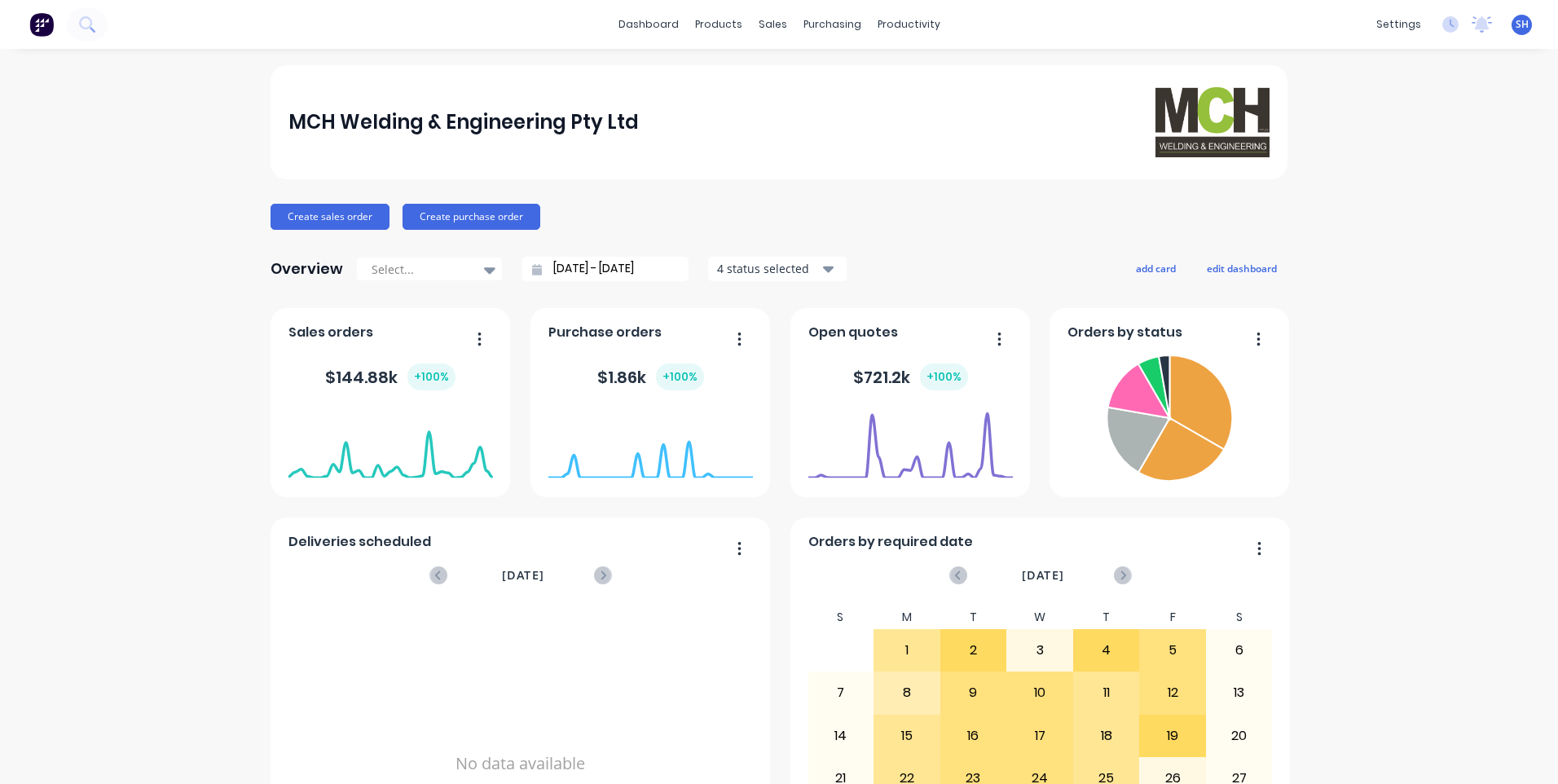
click at [190, 676] on div "MCH Welding & Engineering Pty Ltd Create sales order Create purchase order Over…" at bounding box center [779, 490] width 1558 height 851
click at [742, 69] on link "Product Catalogue" at bounding box center [793, 78] width 216 height 33
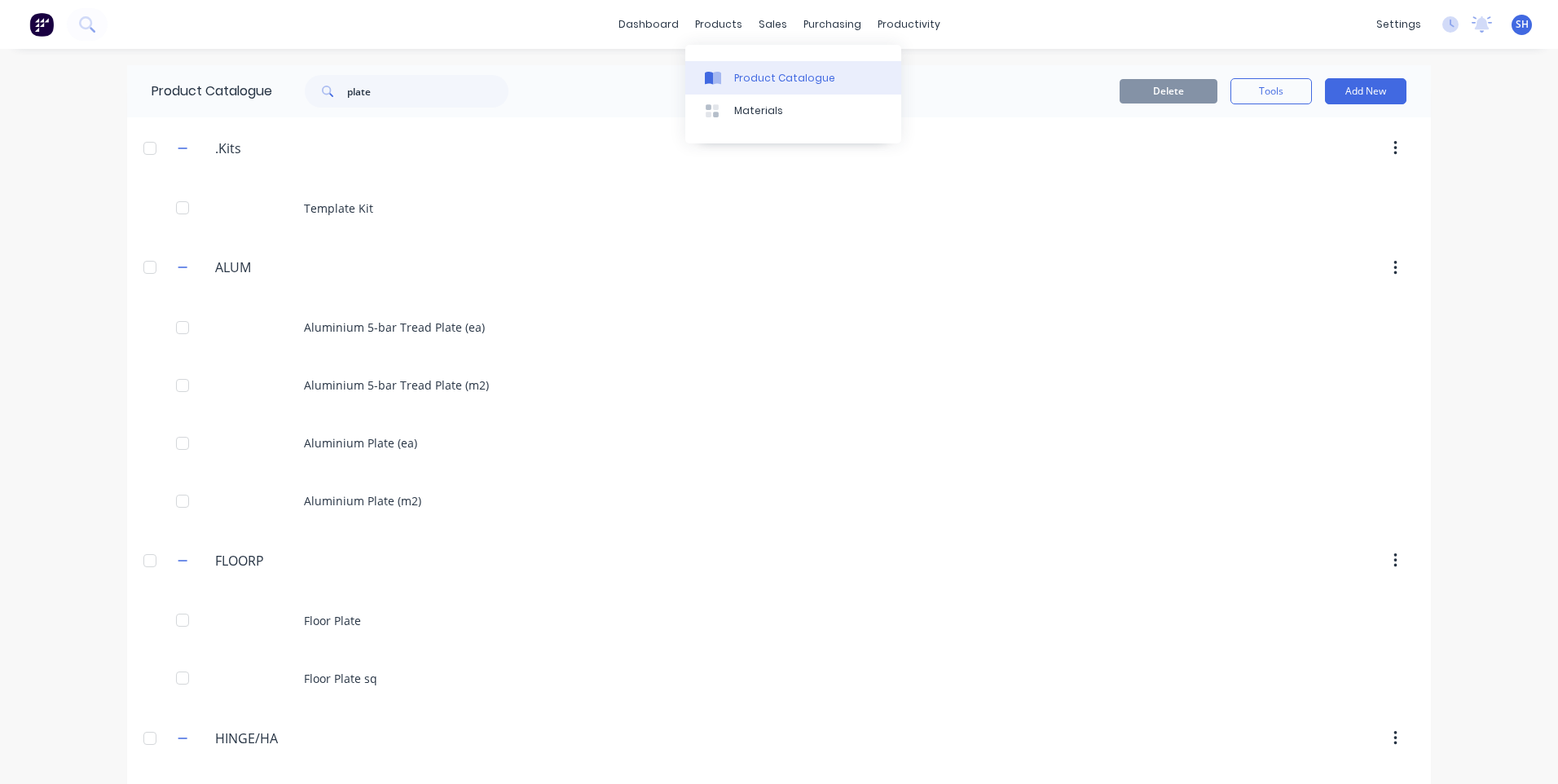
click at [754, 73] on div "Product Catalogue" at bounding box center [785, 78] width 101 height 15
click at [360, 93] on input "plate" at bounding box center [428, 92] width 161 height 33
drag, startPoint x: 386, startPoint y: 94, endPoint x: 272, endPoint y: 87, distance: 114.2
click at [272, 87] on div "plate" at bounding box center [402, 92] width 261 height 33
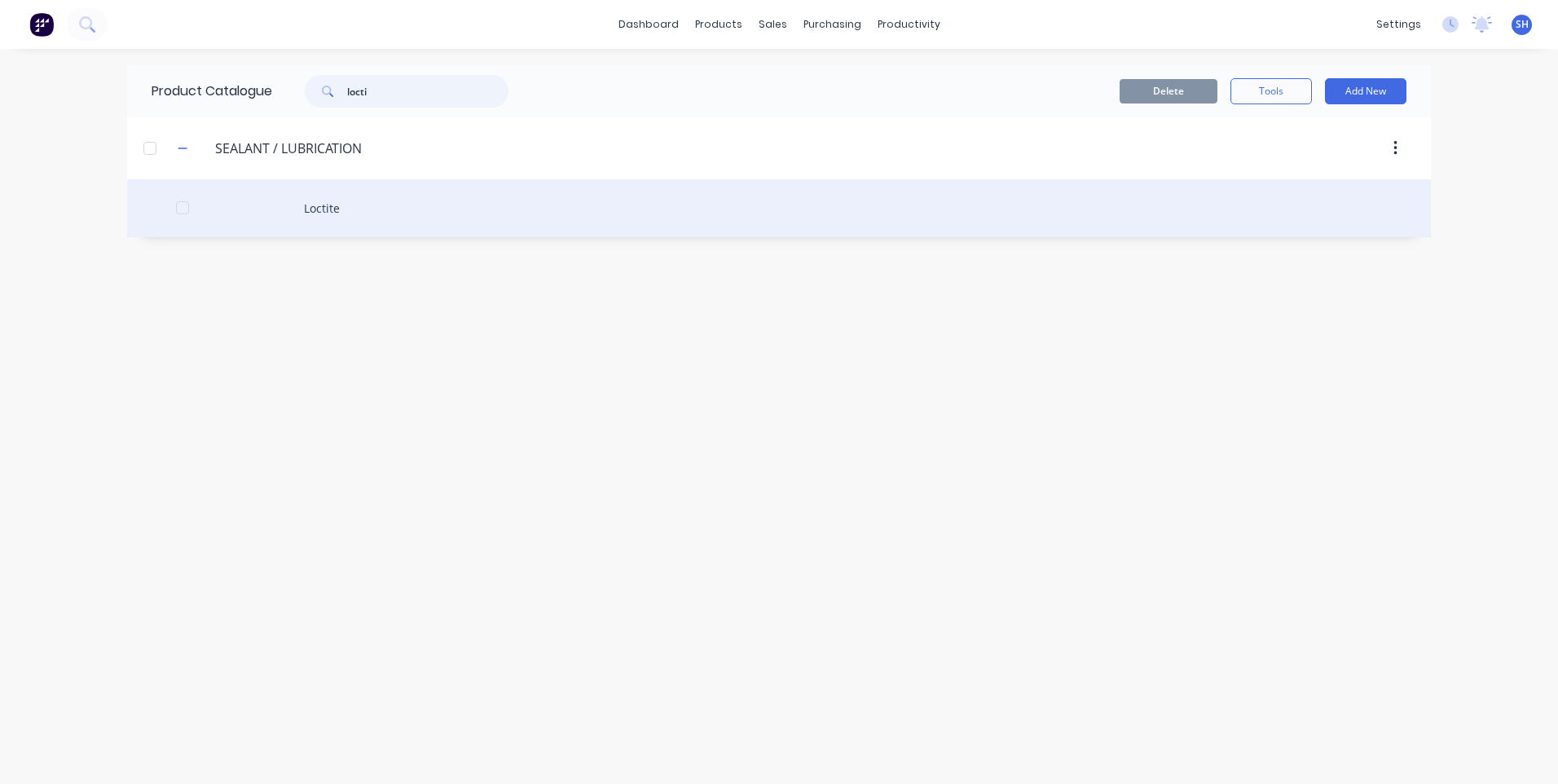
type input "locti"
click at [321, 209] on div "Loctite" at bounding box center [779, 208] width 1304 height 58
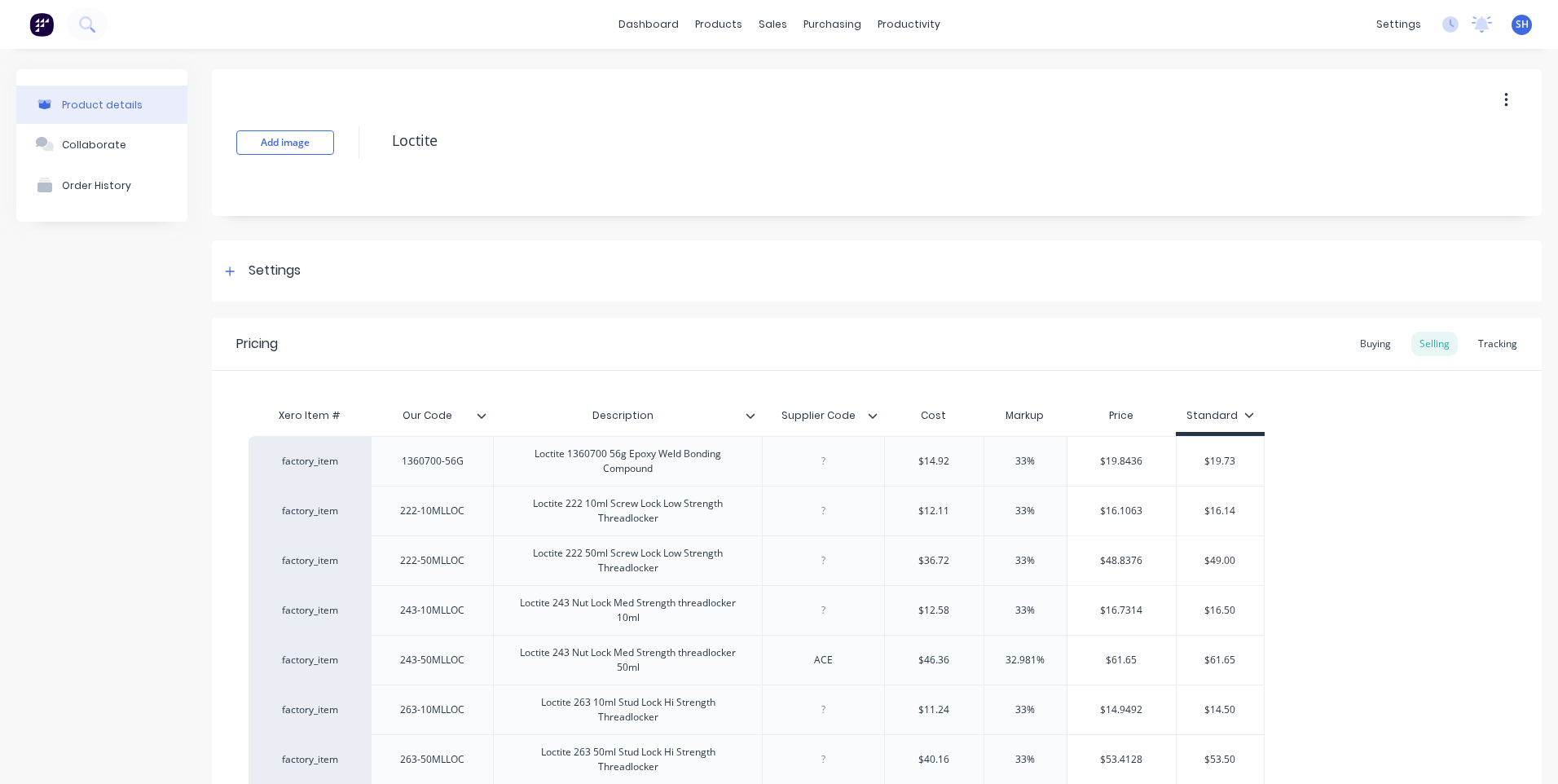
type textarea "x"
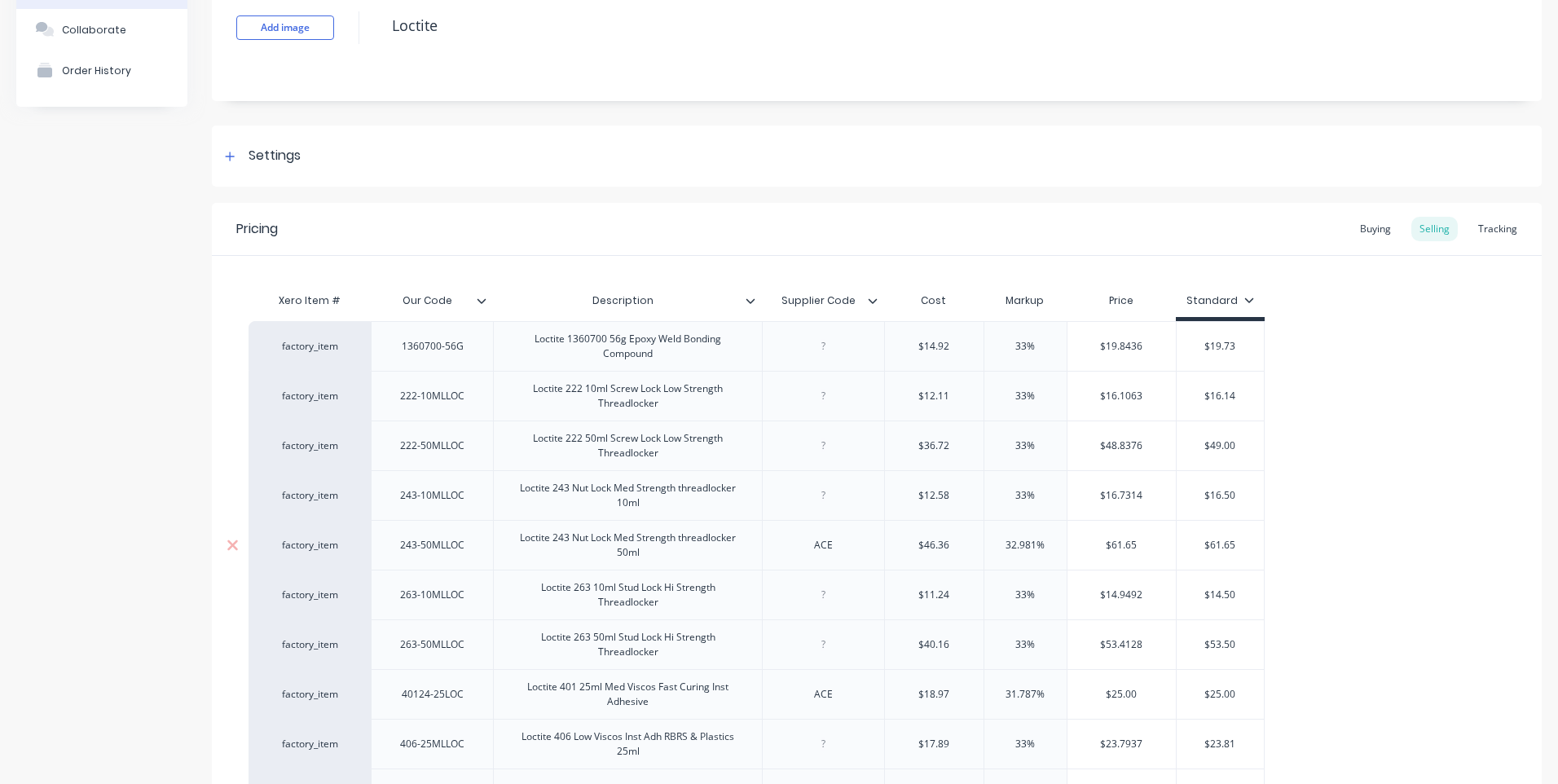
scroll to position [326, 0]
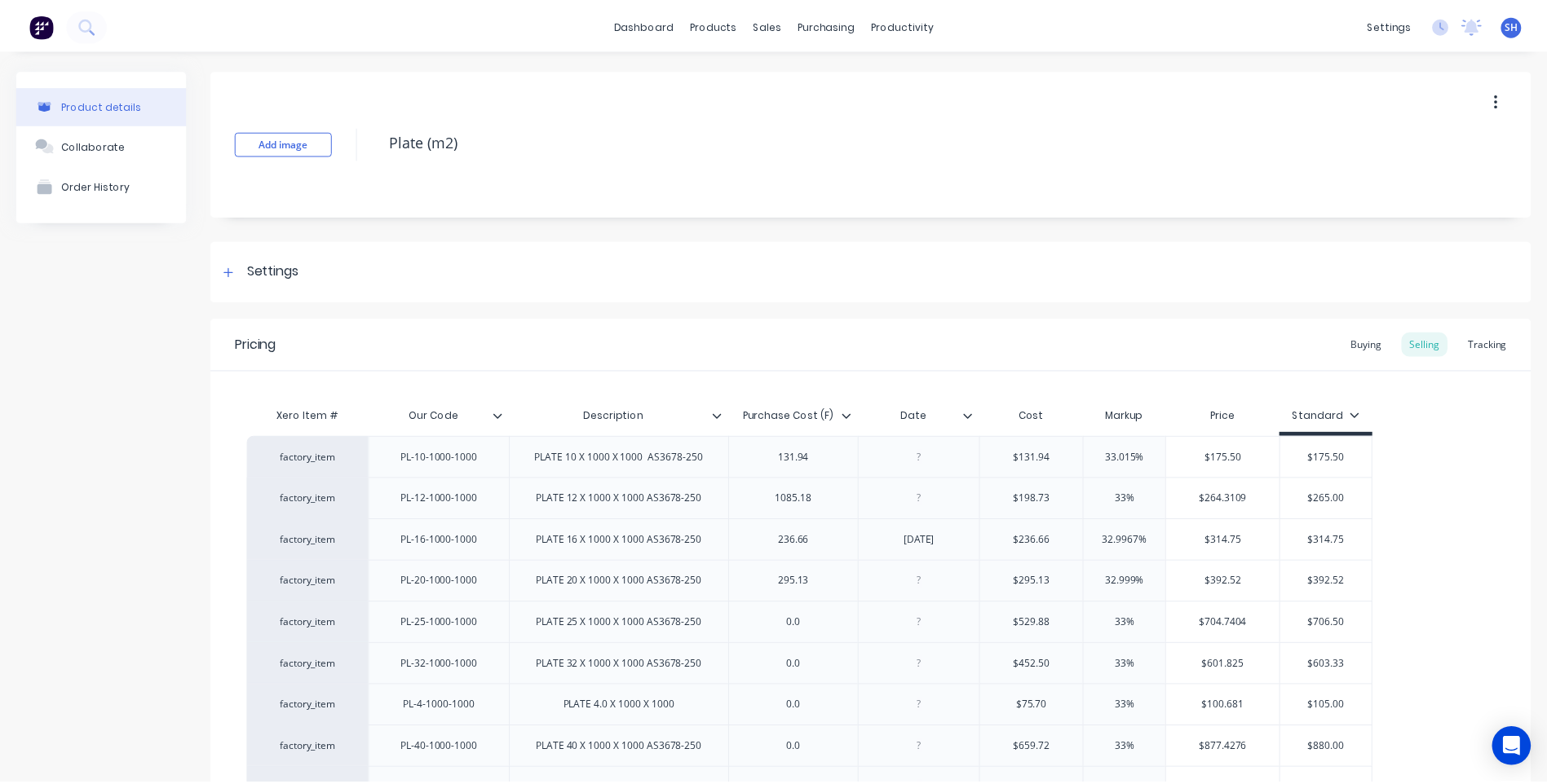
scroll to position [354, 0]
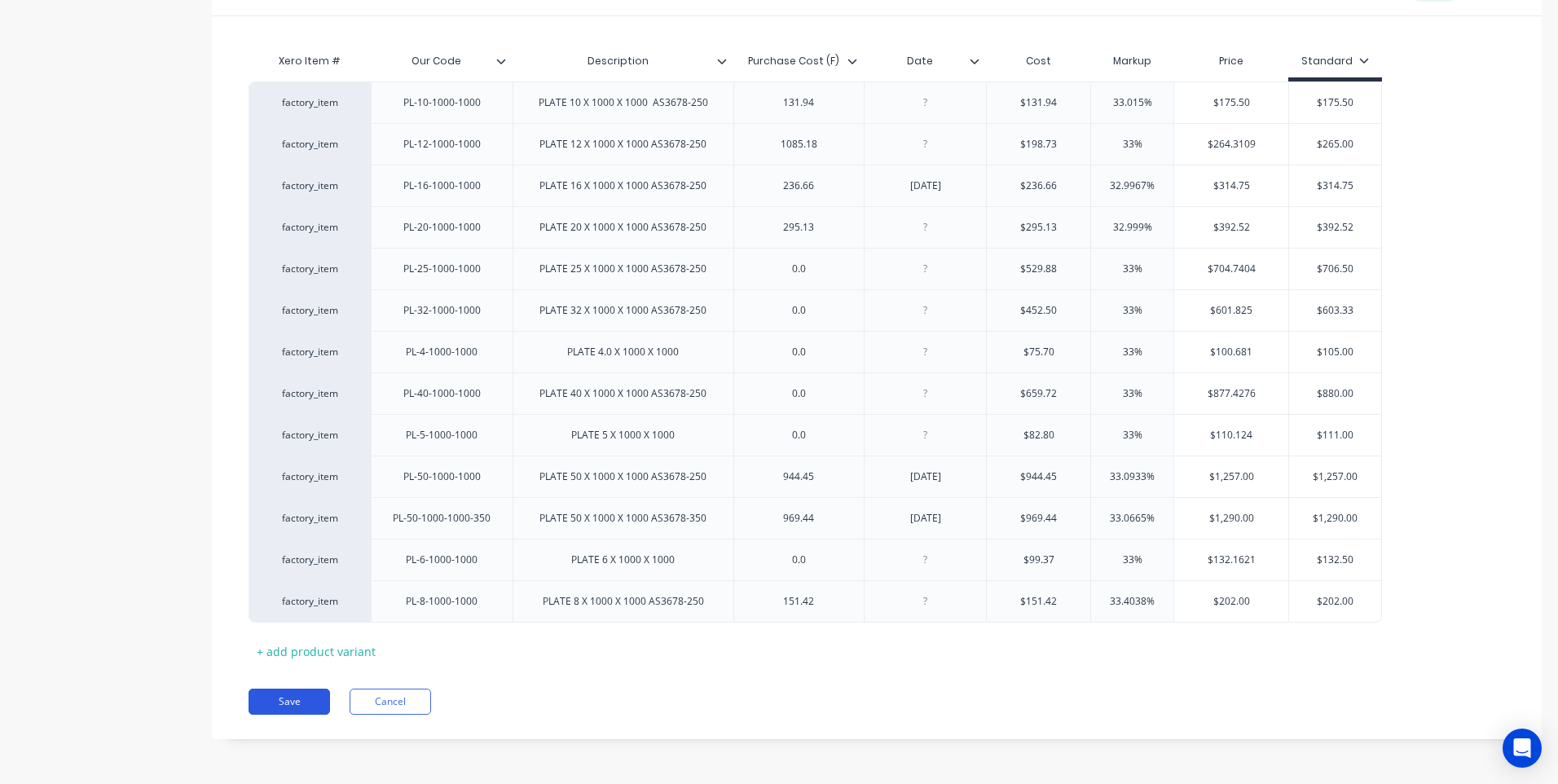
click at [288, 701] on button "Save" at bounding box center [289, 702] width 82 height 26
type textarea "x"
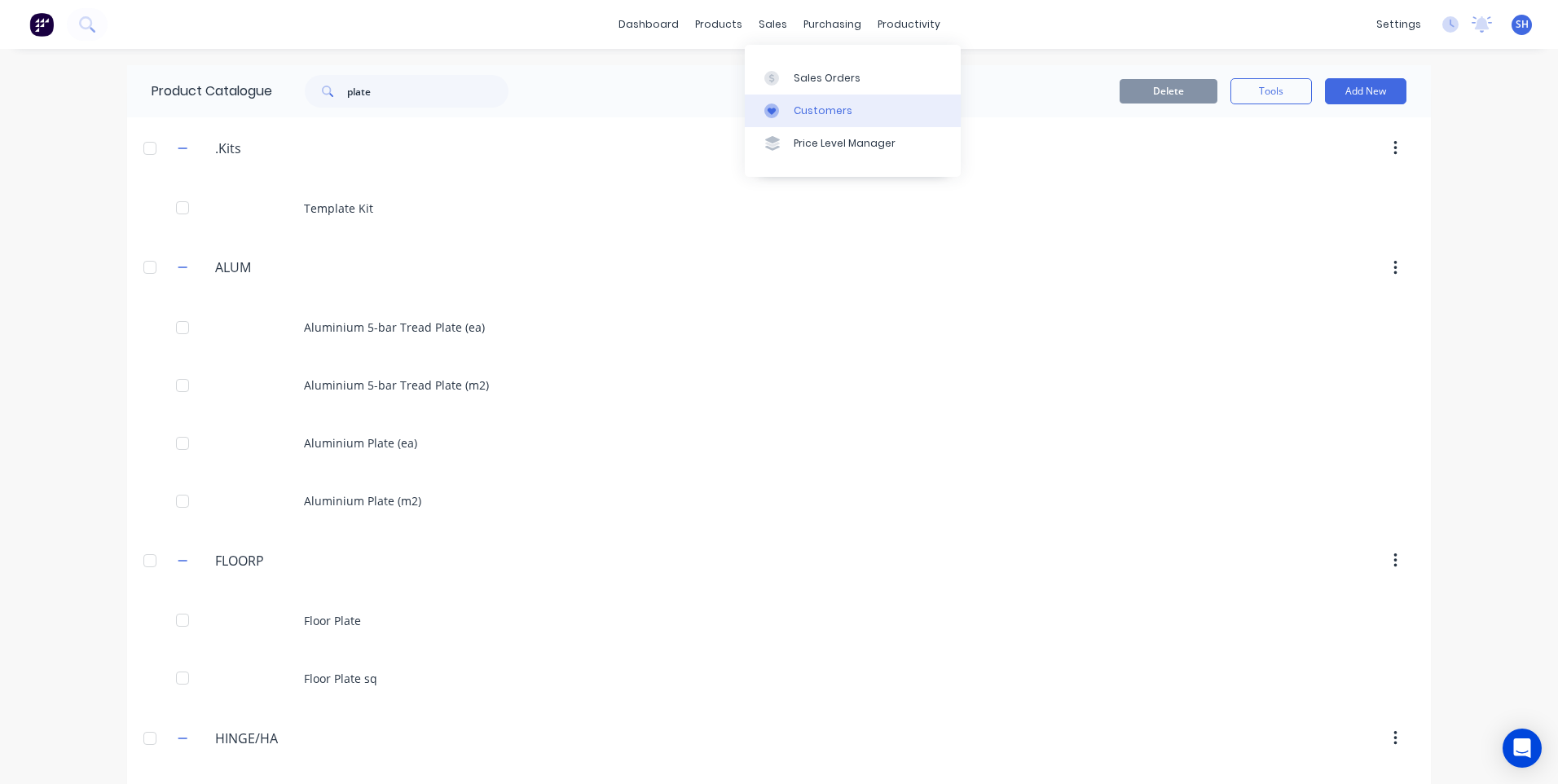
click at [819, 103] on div "Customers" at bounding box center [823, 111] width 59 height 15
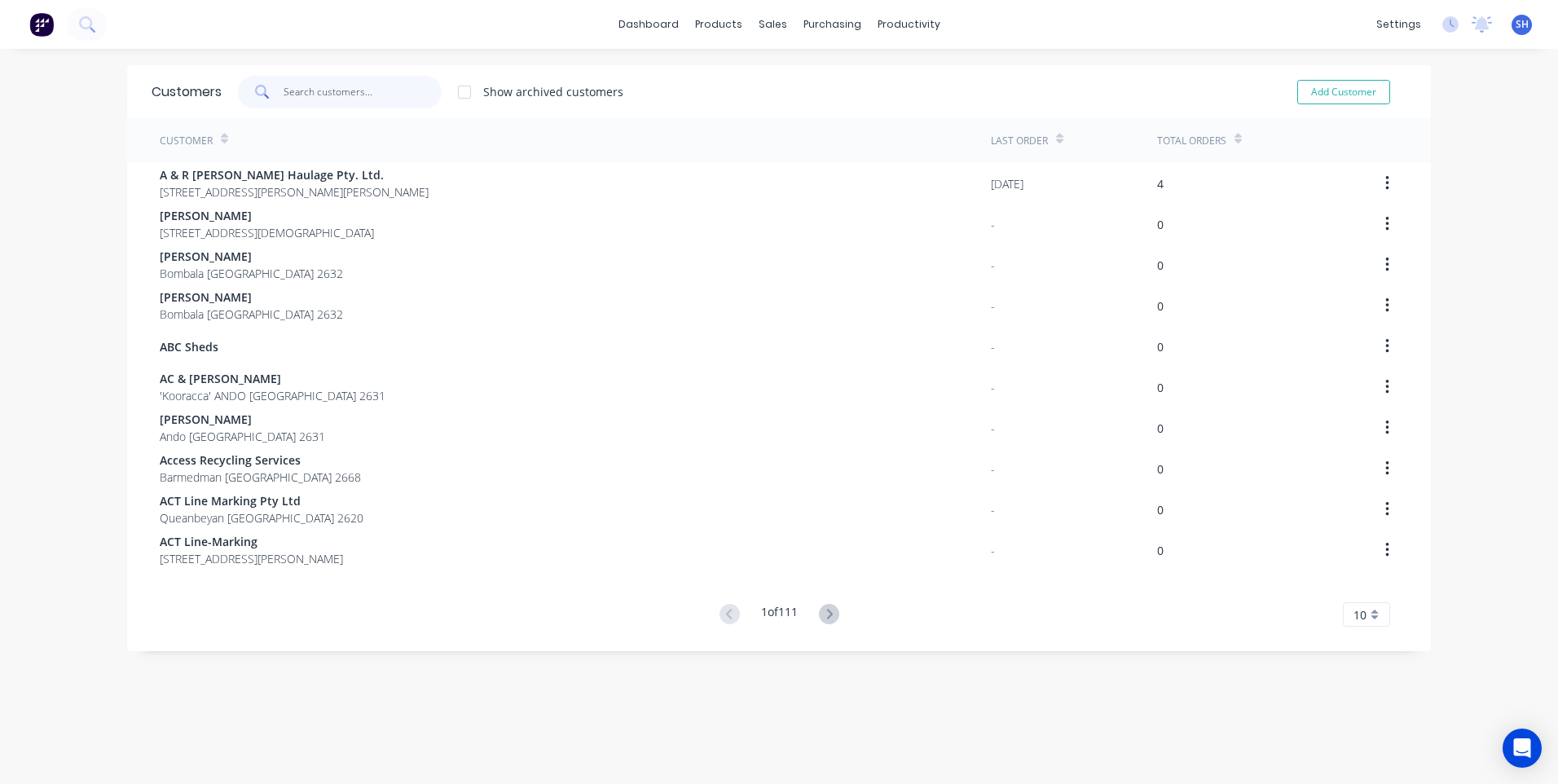
click at [301, 87] on input "text" at bounding box center [363, 93] width 158 height 33
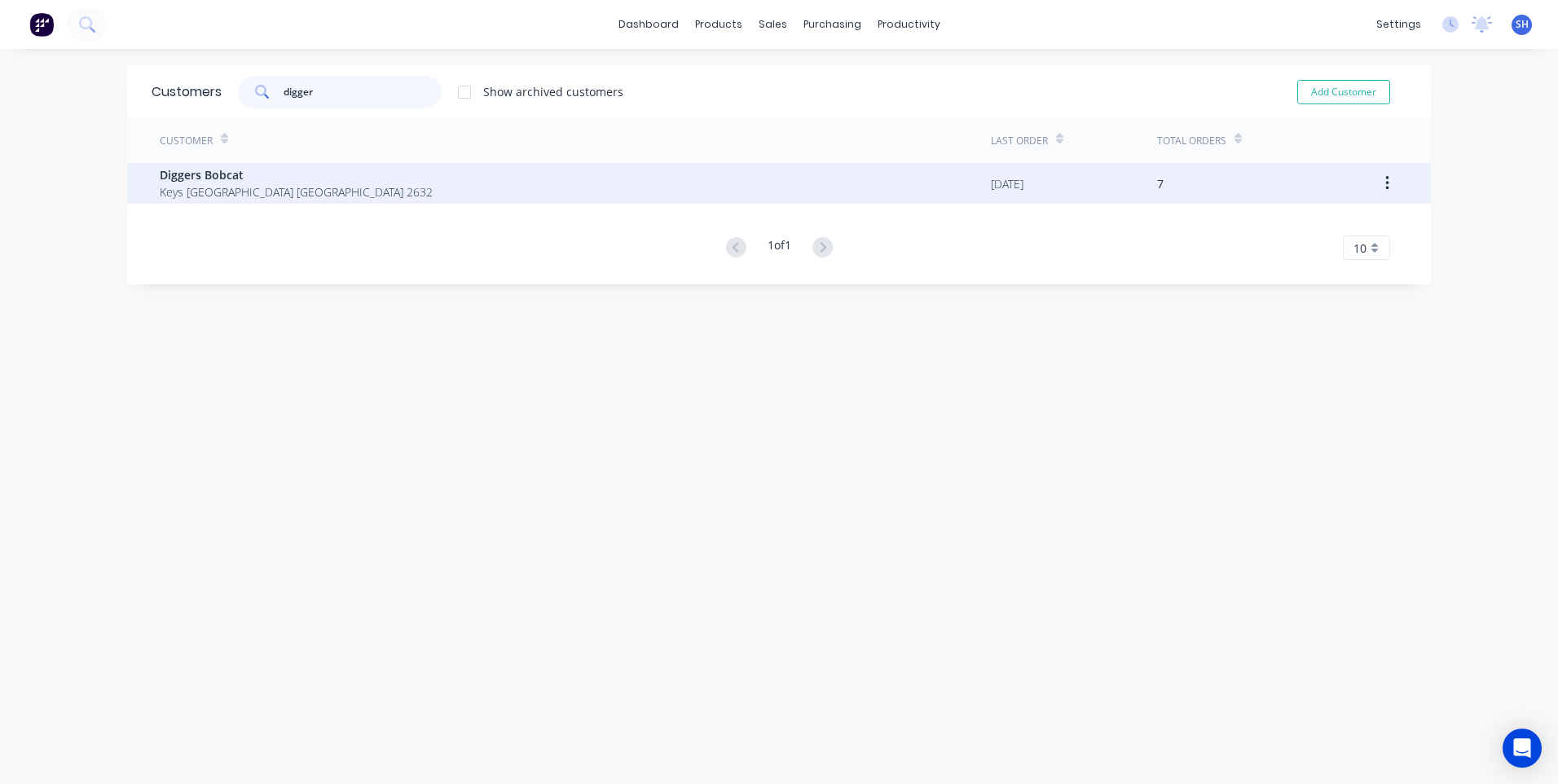
type input "digger"
click at [217, 179] on span "Diggers Bobcat" at bounding box center [296, 175] width 273 height 17
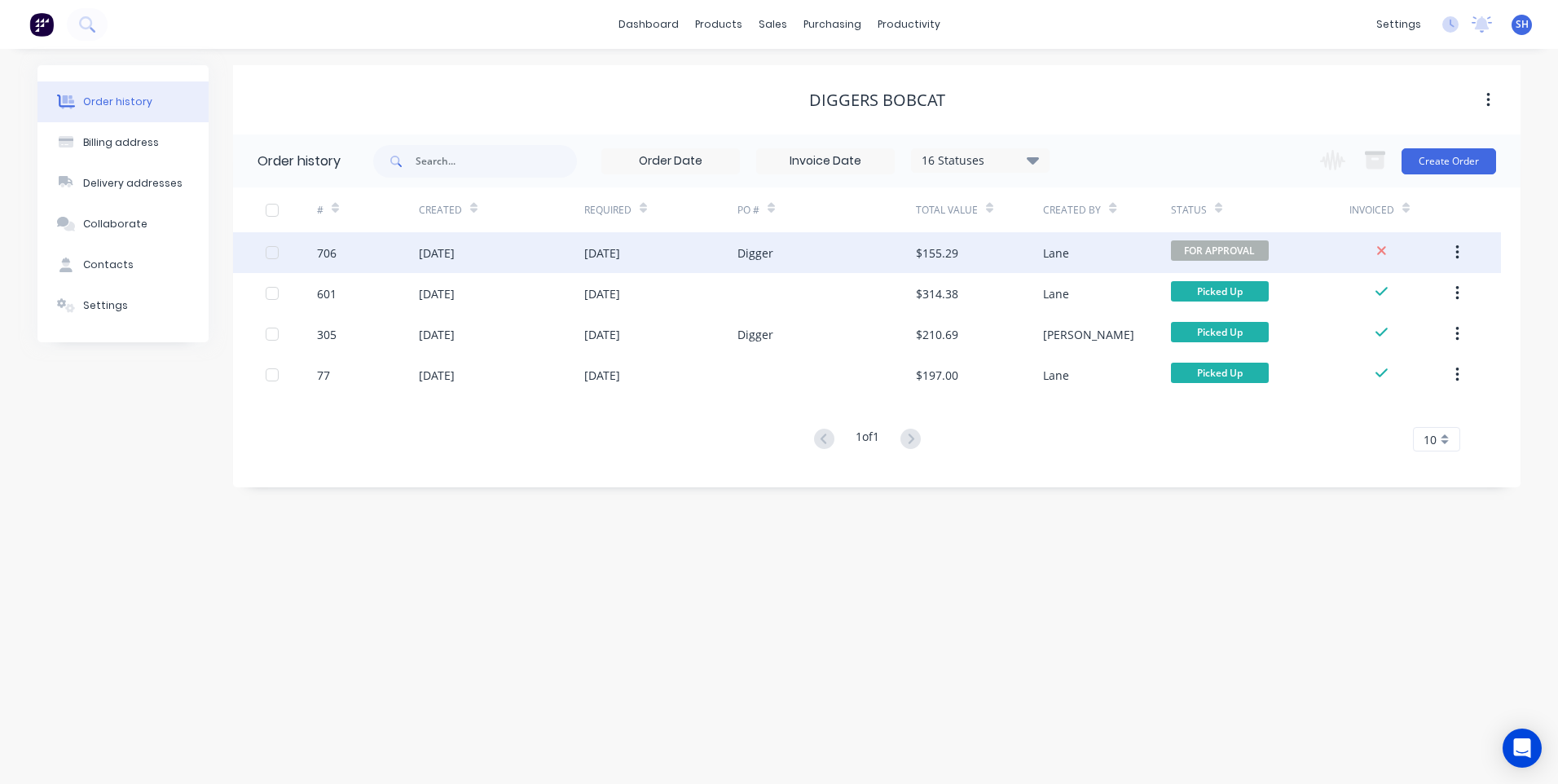
click at [695, 248] on div "[DATE]" at bounding box center [660, 253] width 153 height 40
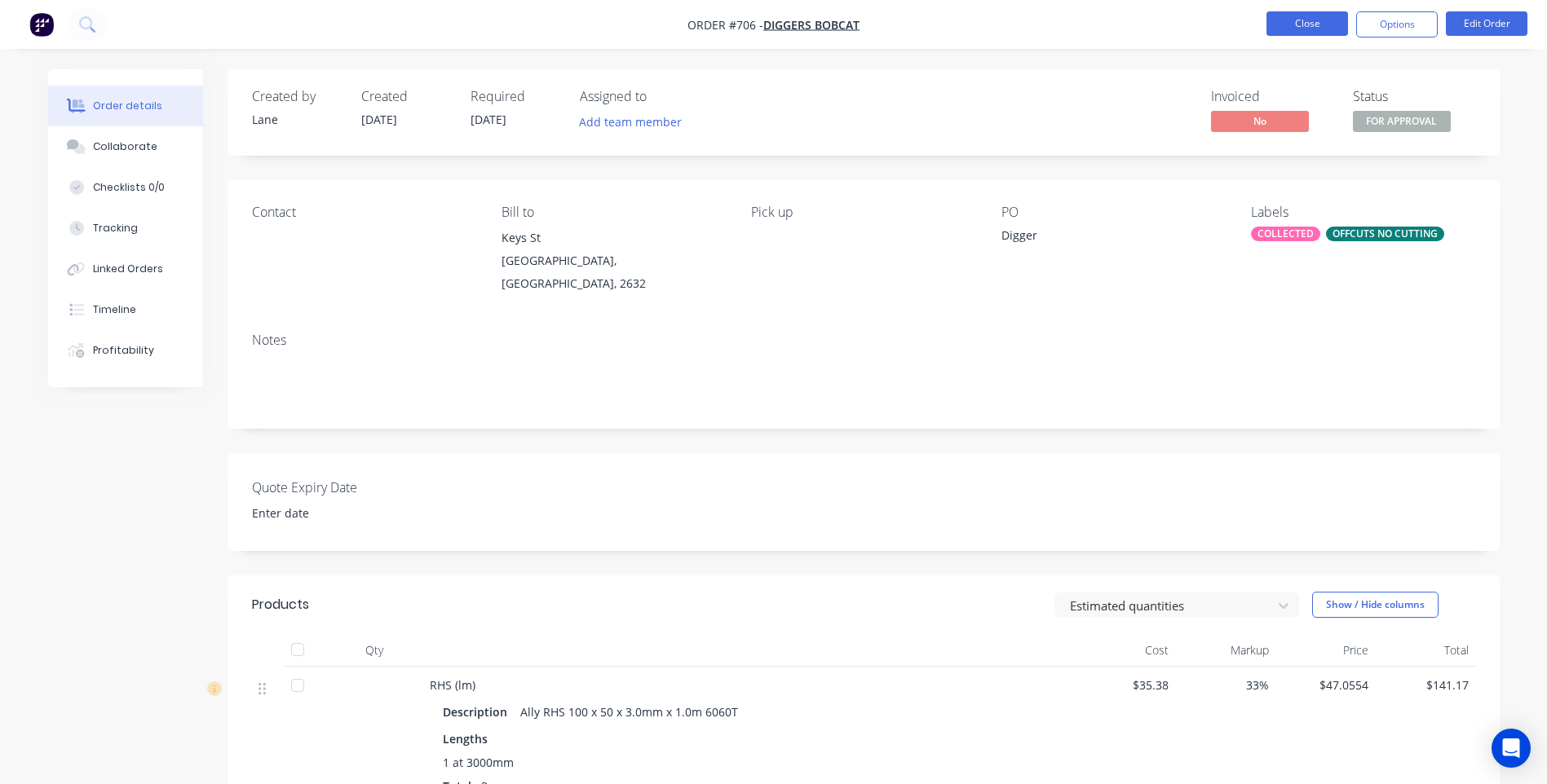
click at [1311, 21] on button "Close" at bounding box center [1307, 23] width 82 height 25
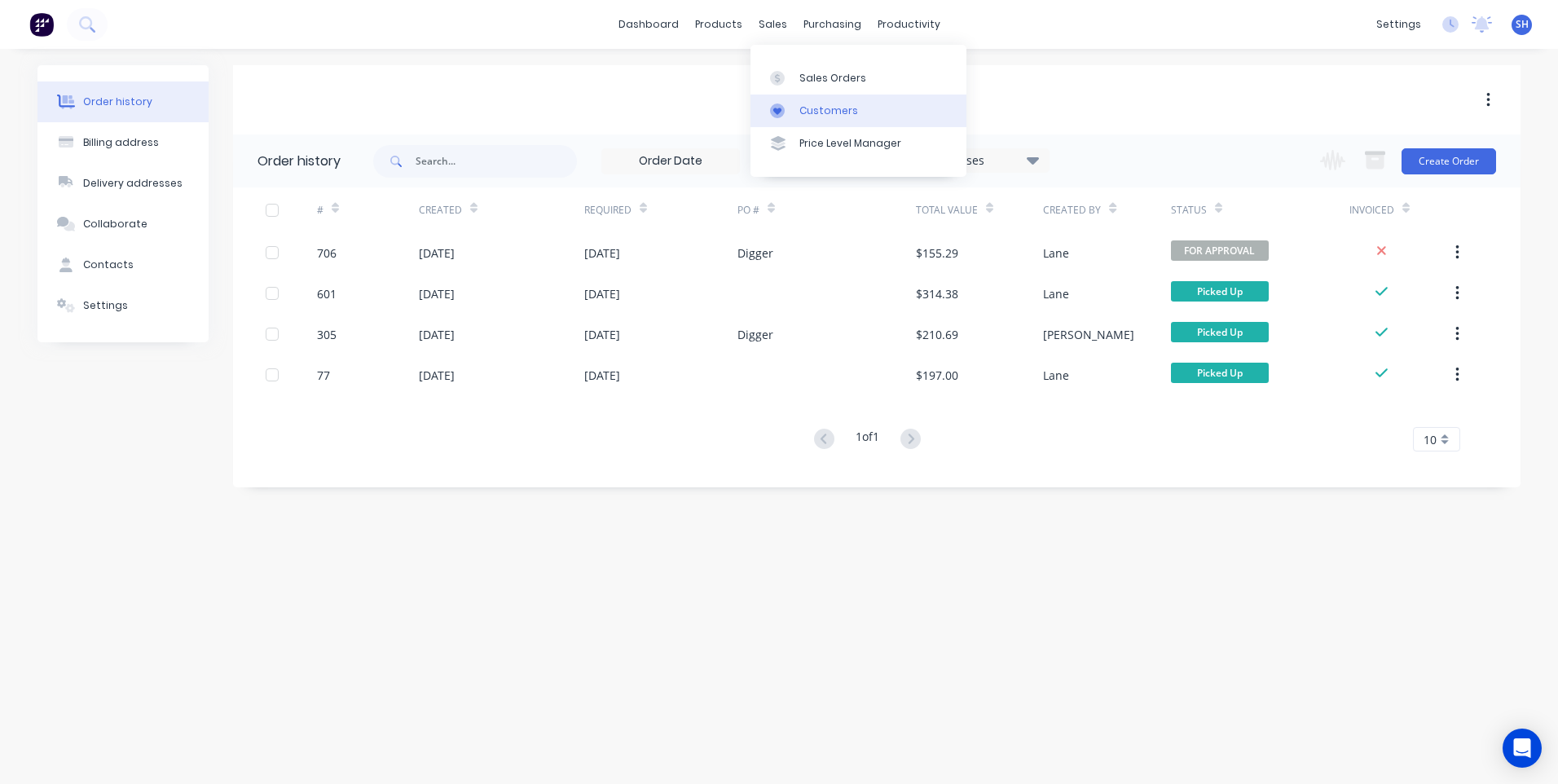
click at [831, 107] on div "Customers" at bounding box center [829, 111] width 59 height 15
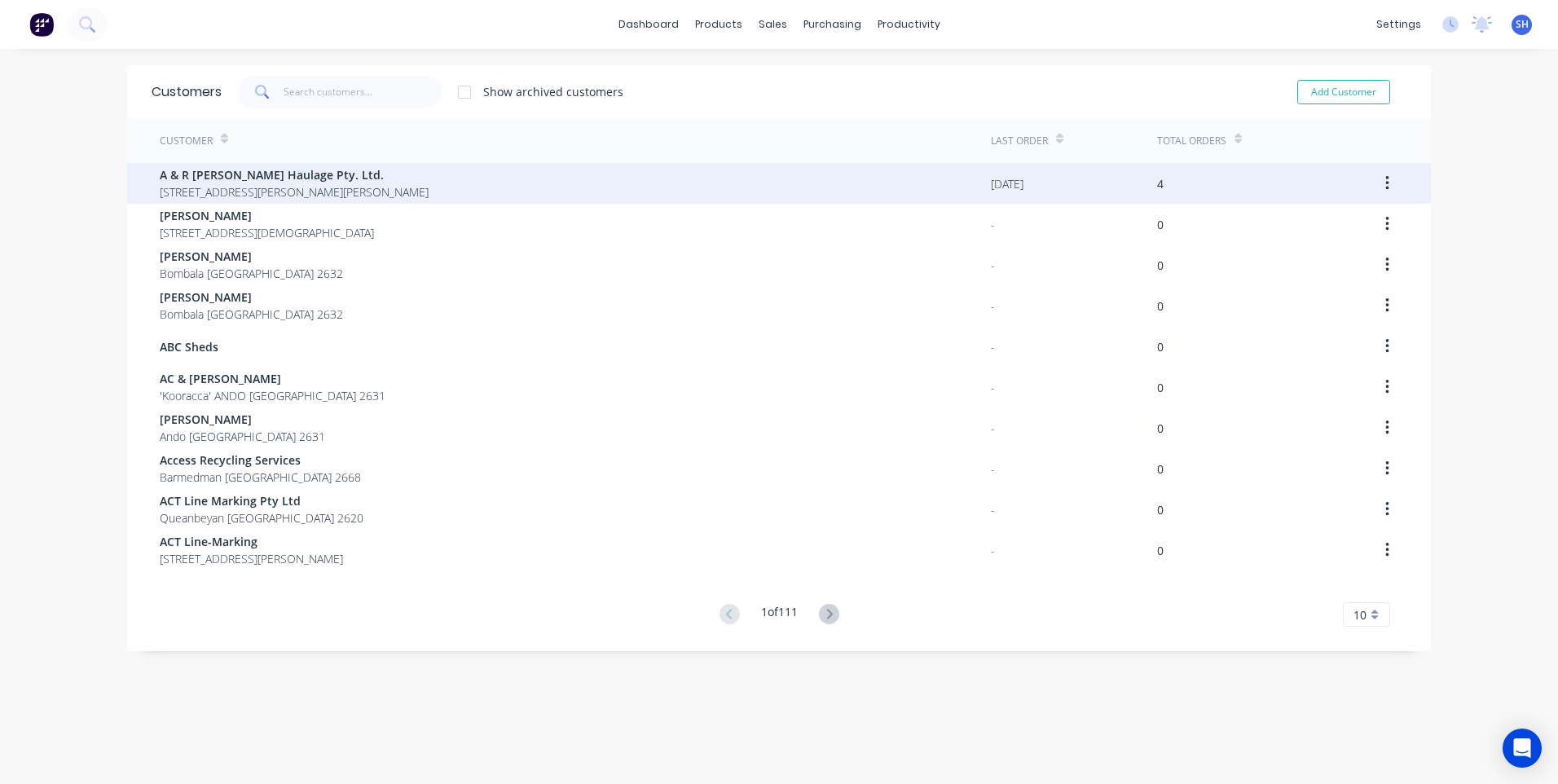
click at [418, 181] on div "A & R [PERSON_NAME] Haulage Pty. Ltd. [STREET_ADDRESS][PERSON_NAME][PERSON_NAME]" at bounding box center [575, 183] width 832 height 40
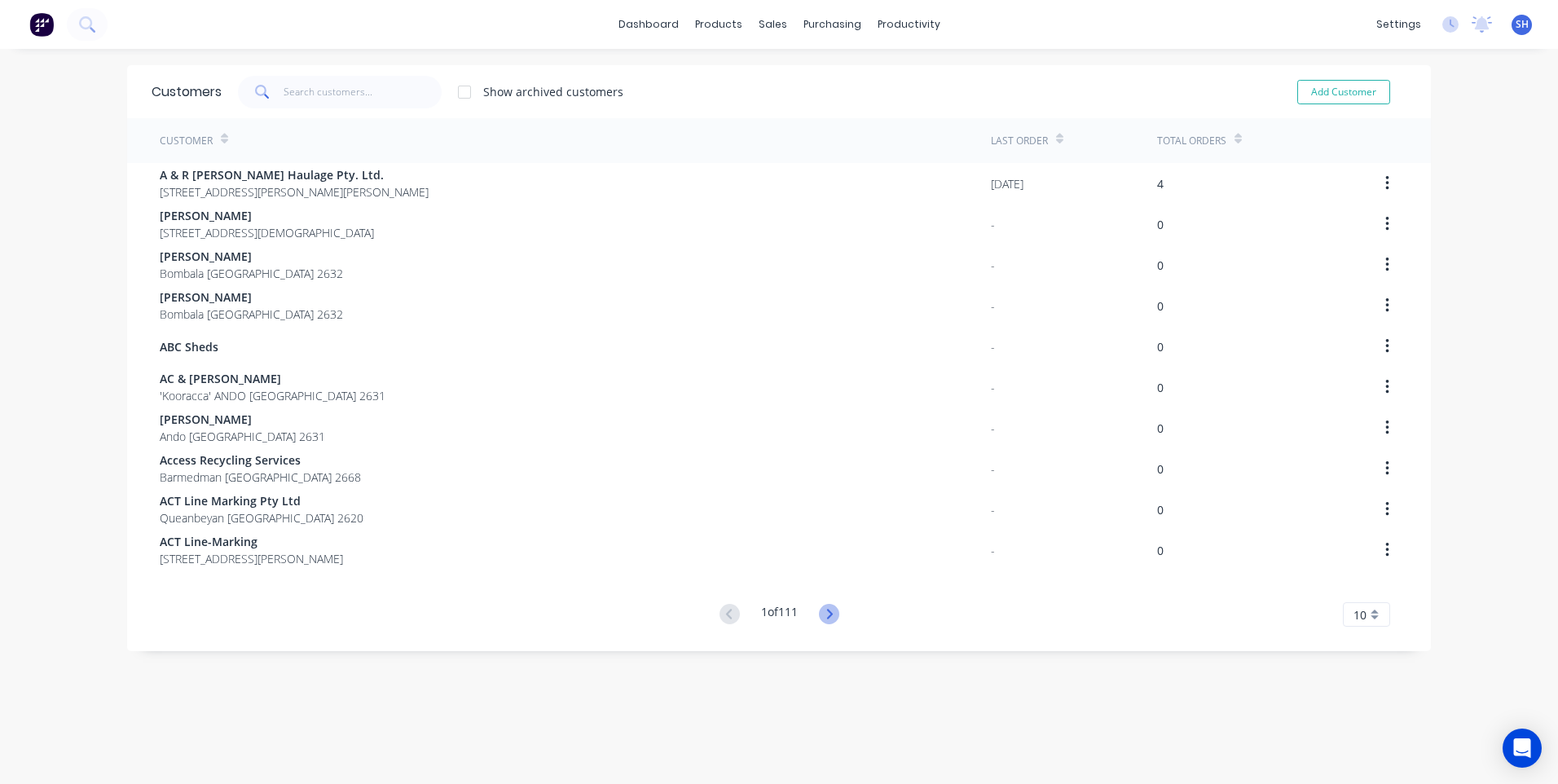
click at [831, 615] on icon at bounding box center [829, 614] width 20 height 20
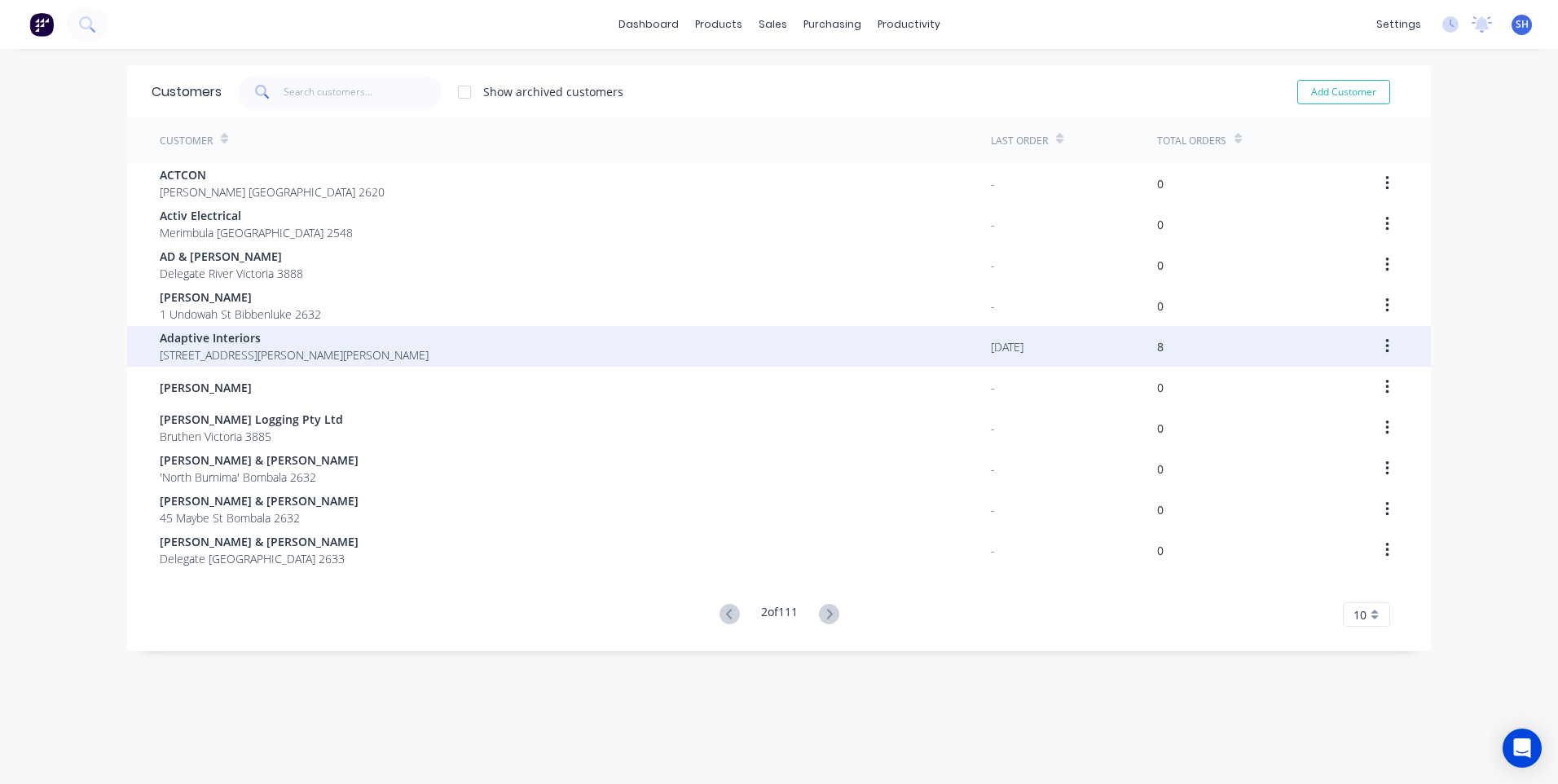
click at [499, 346] on div "Adaptive Interiors [STREET_ADDRESS][PERSON_NAME][PERSON_NAME]" at bounding box center [575, 346] width 832 height 40
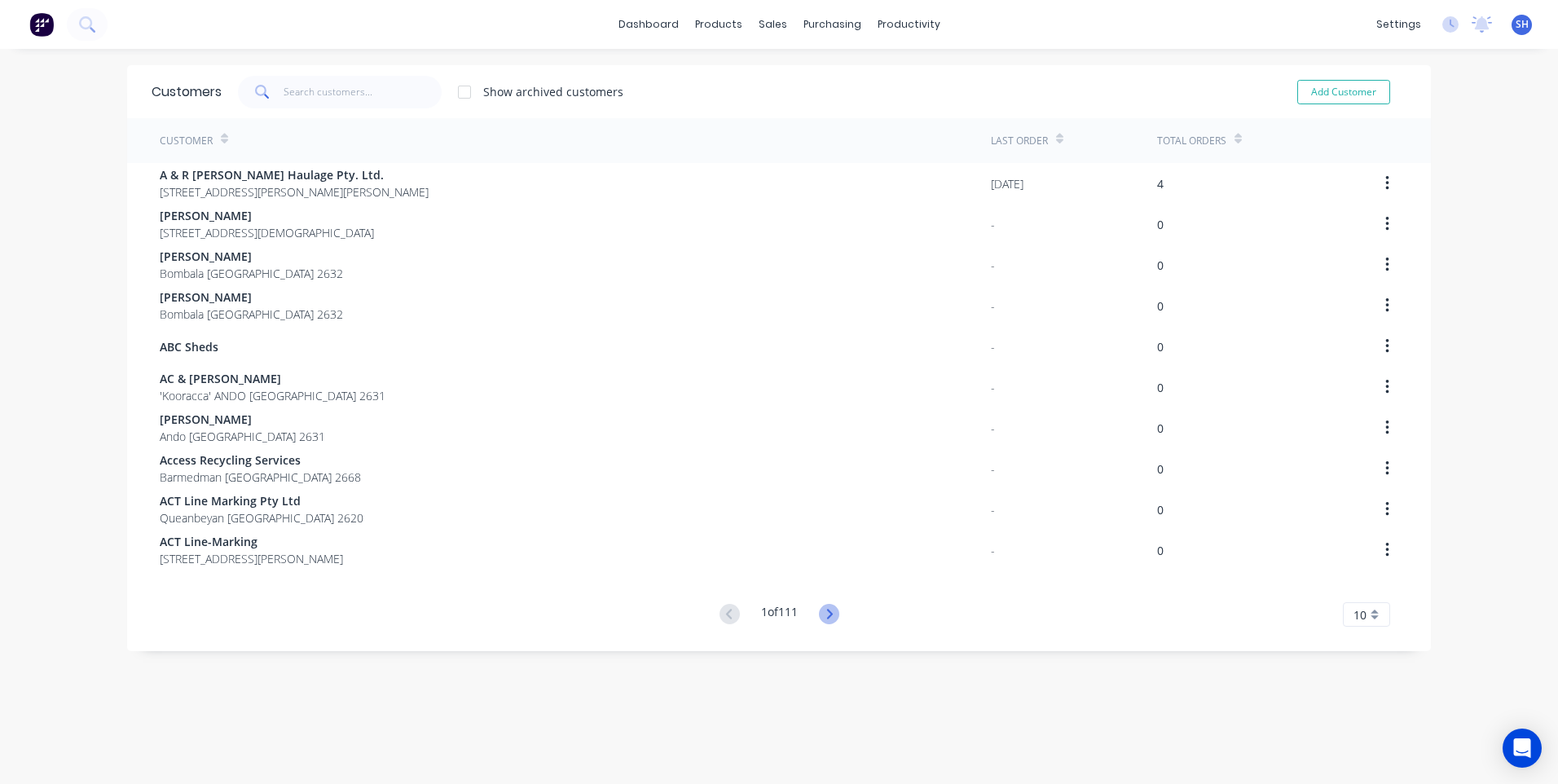
click at [823, 611] on icon at bounding box center [829, 614] width 20 height 20
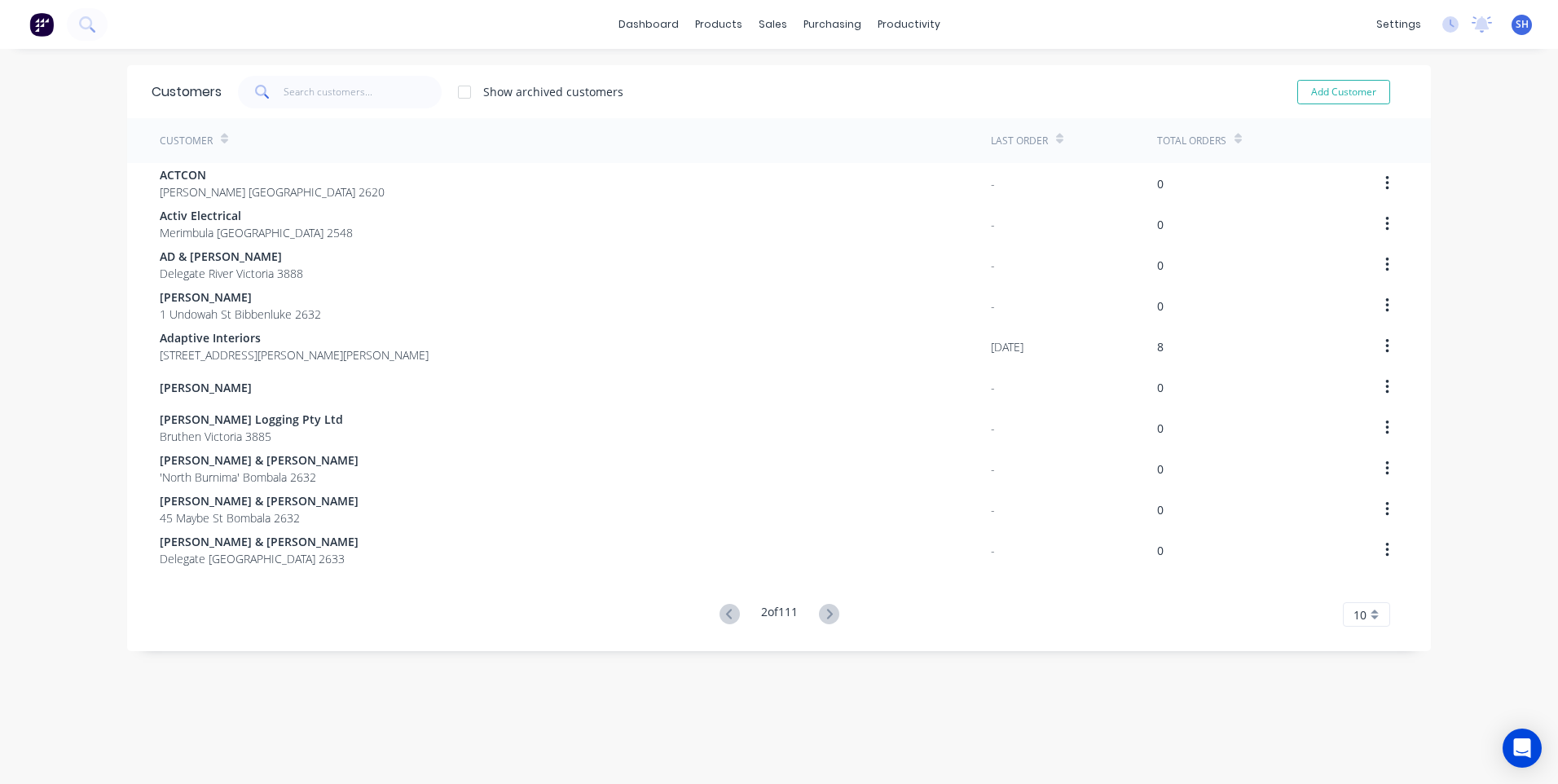
click at [823, 611] on icon at bounding box center [829, 614] width 20 height 20
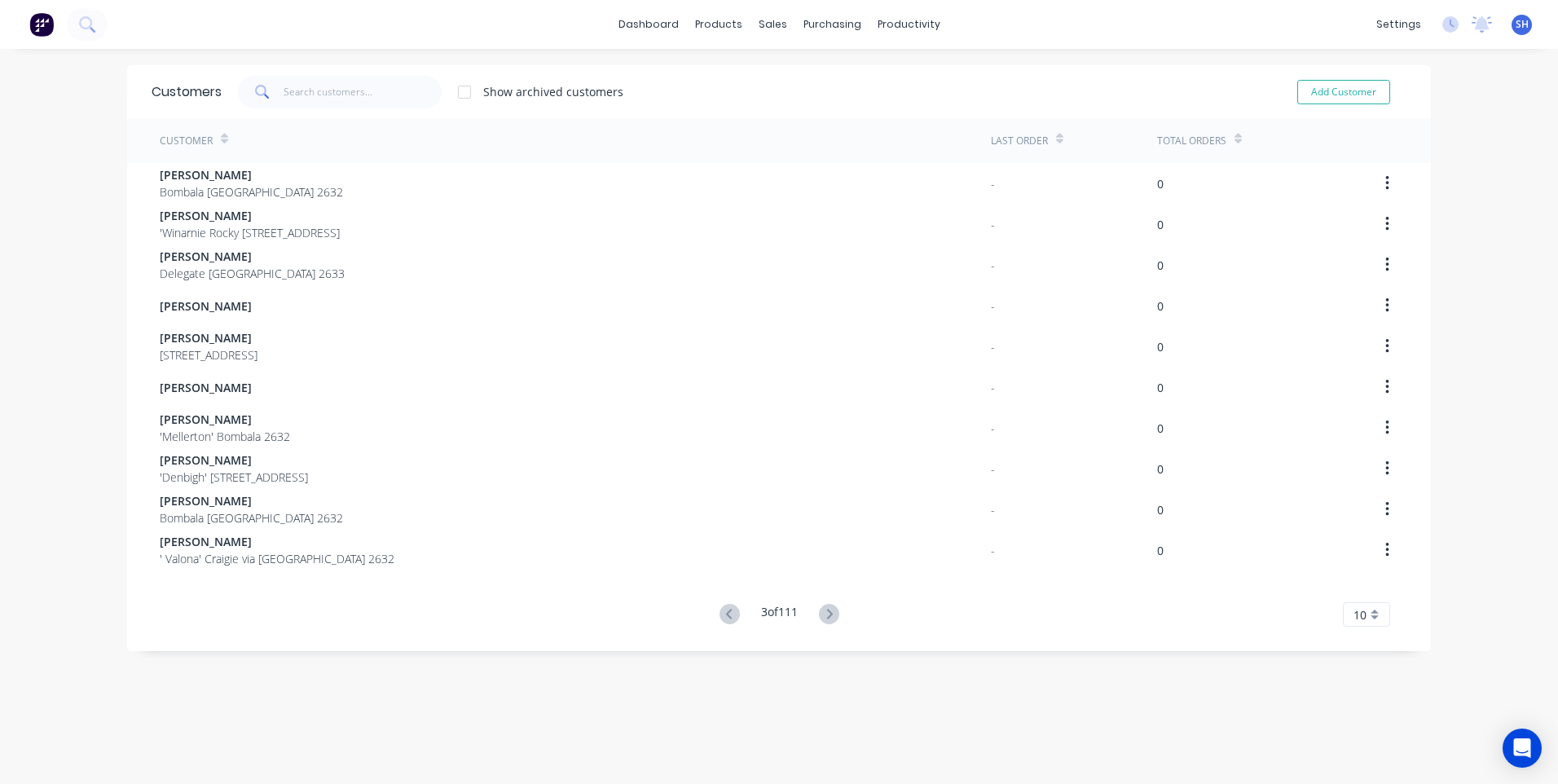
click at [823, 611] on icon at bounding box center [829, 614] width 20 height 20
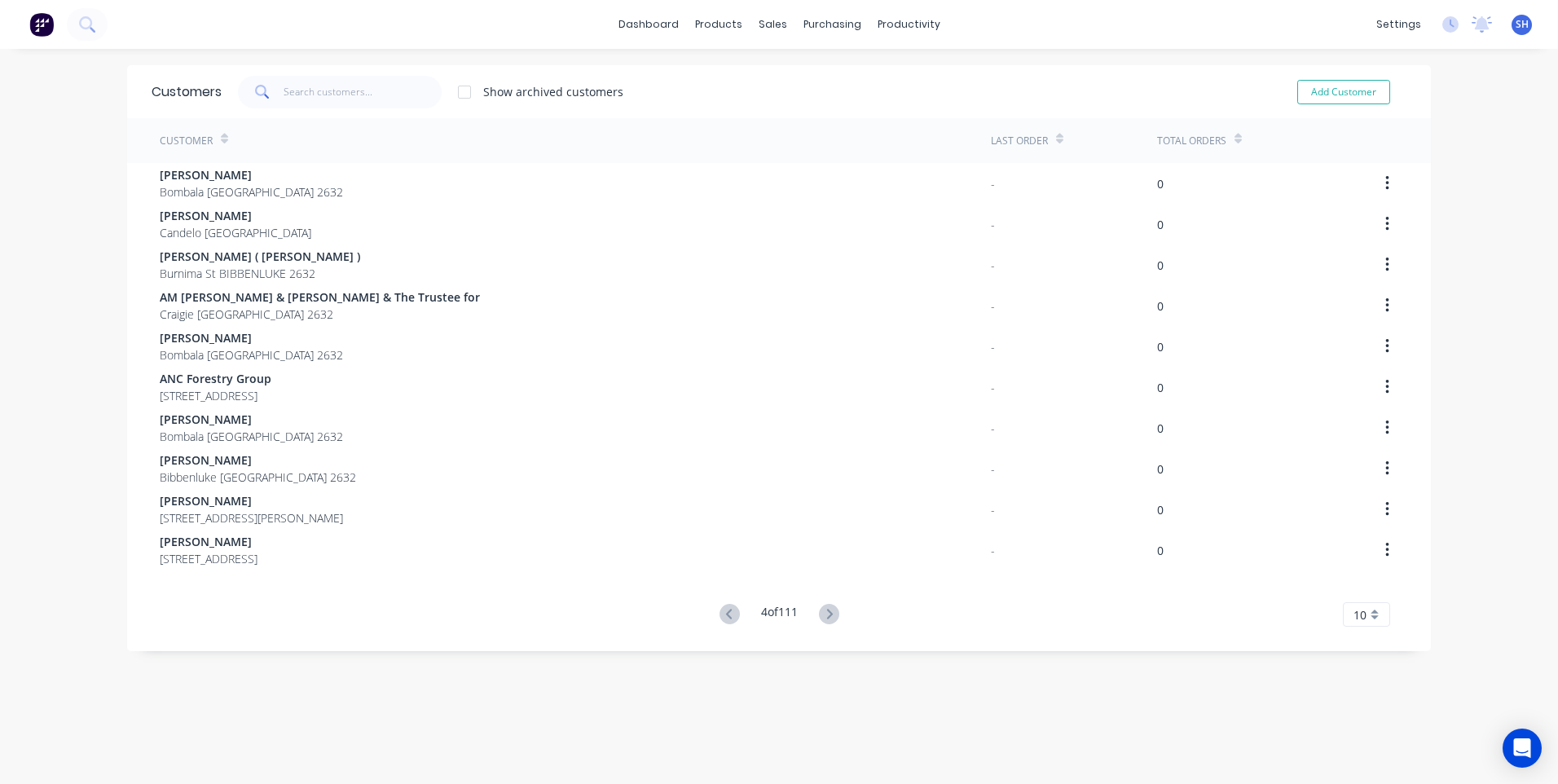
click at [823, 611] on icon at bounding box center [829, 614] width 20 height 20
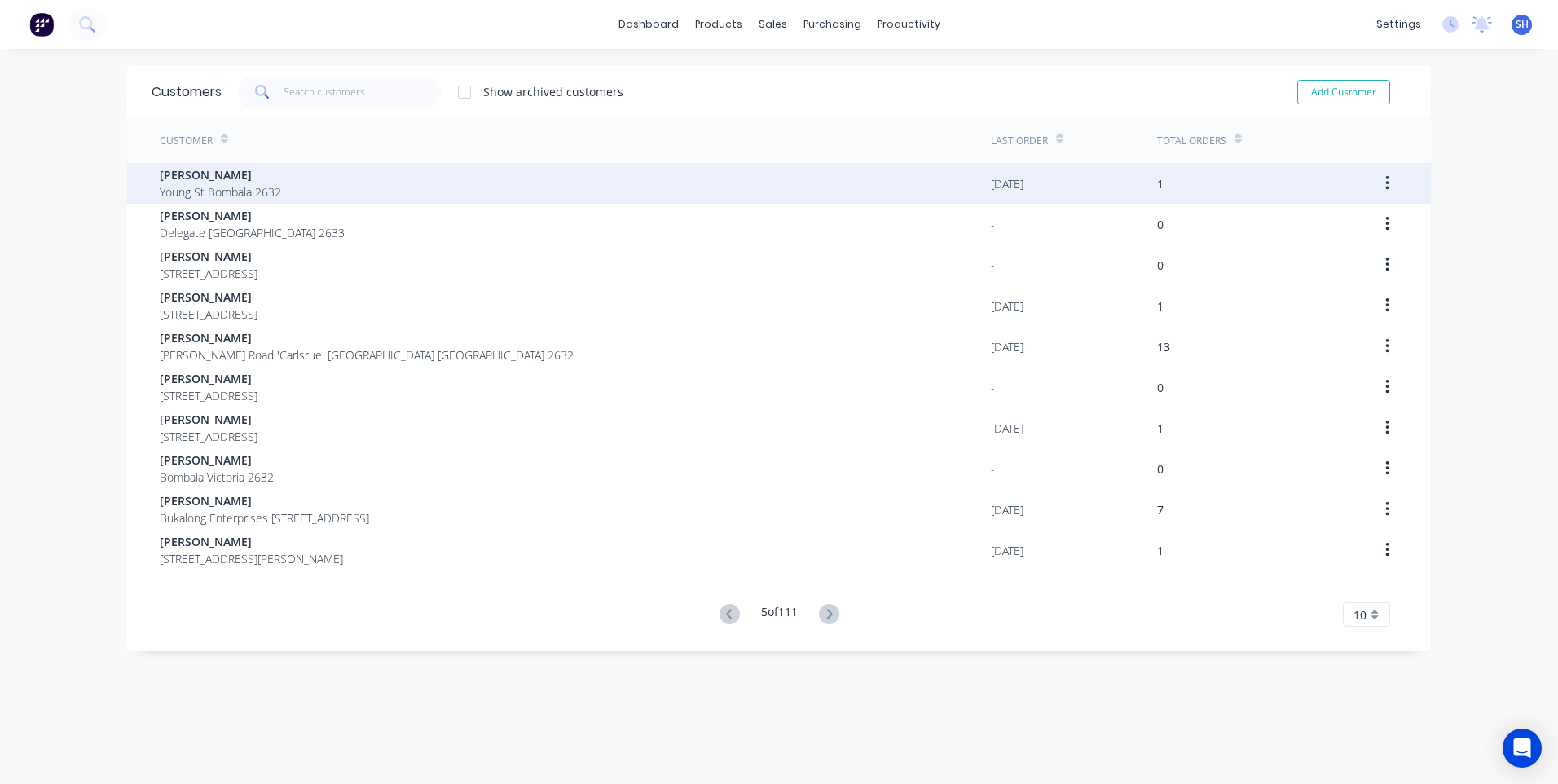
click at [418, 180] on div "[PERSON_NAME] [PERSON_NAME] St Bombala 2632" at bounding box center [575, 183] width 832 height 40
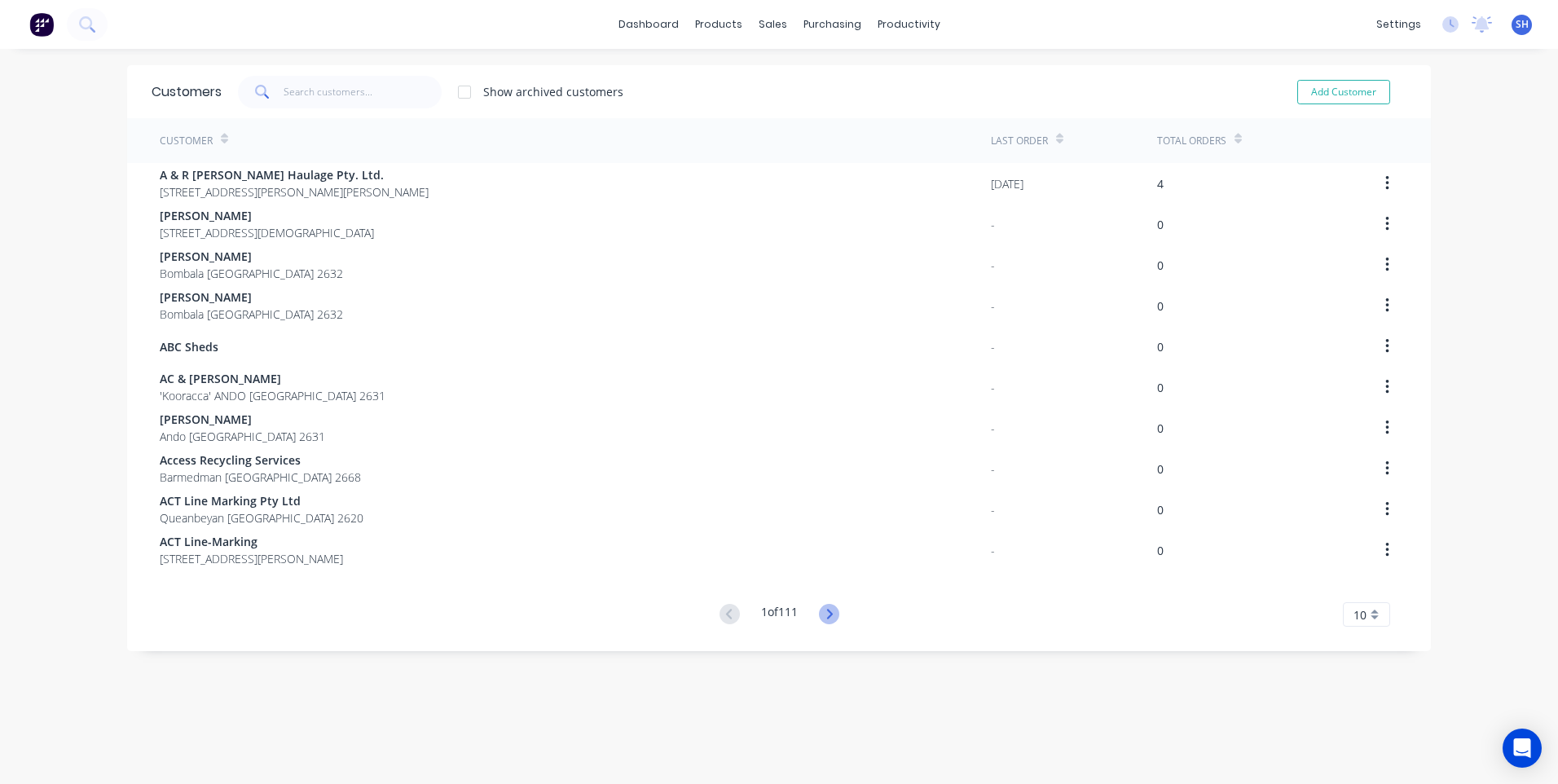
click at [824, 613] on icon at bounding box center [829, 614] width 20 height 20
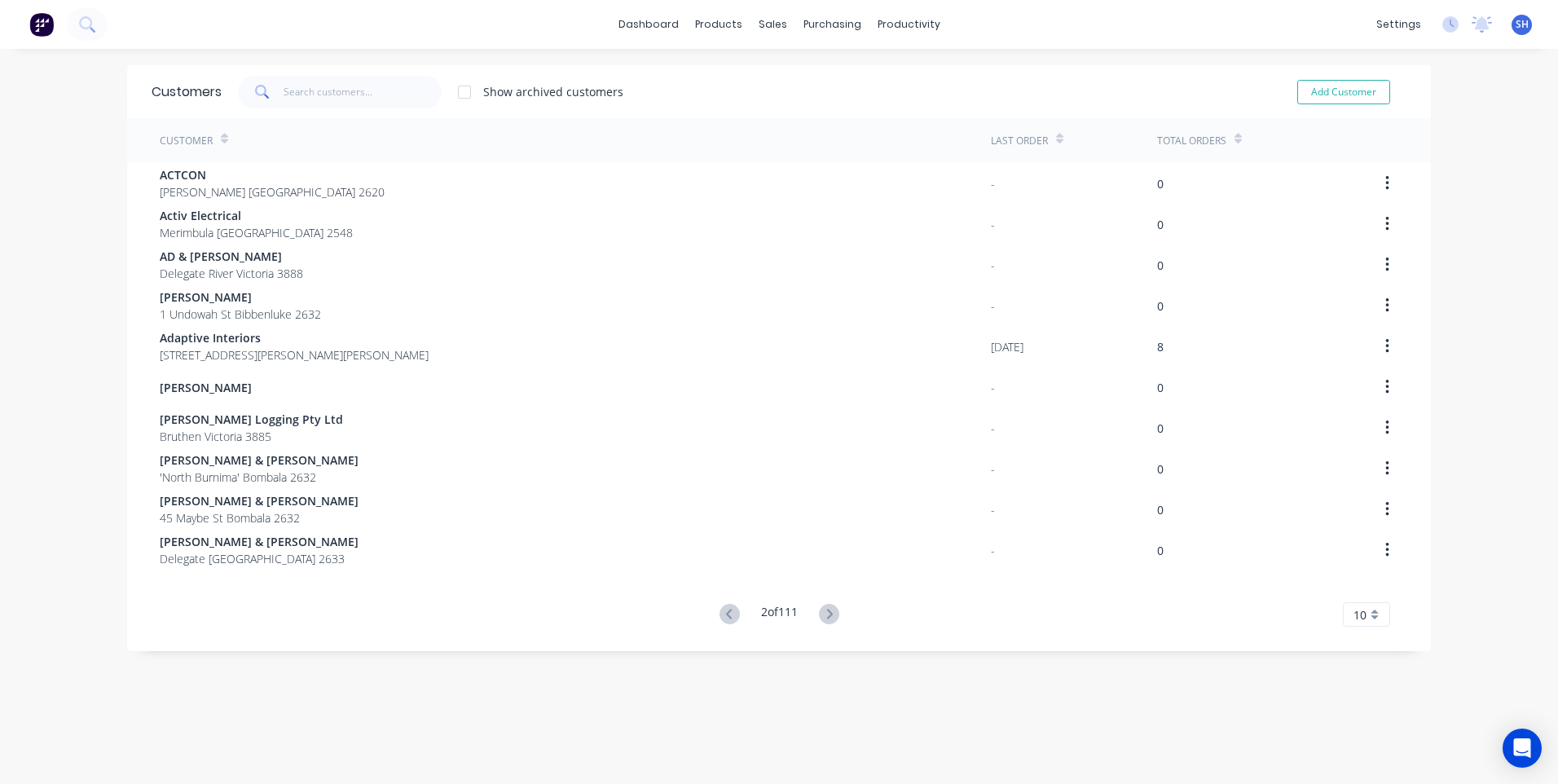
click at [824, 613] on icon at bounding box center [829, 614] width 20 height 20
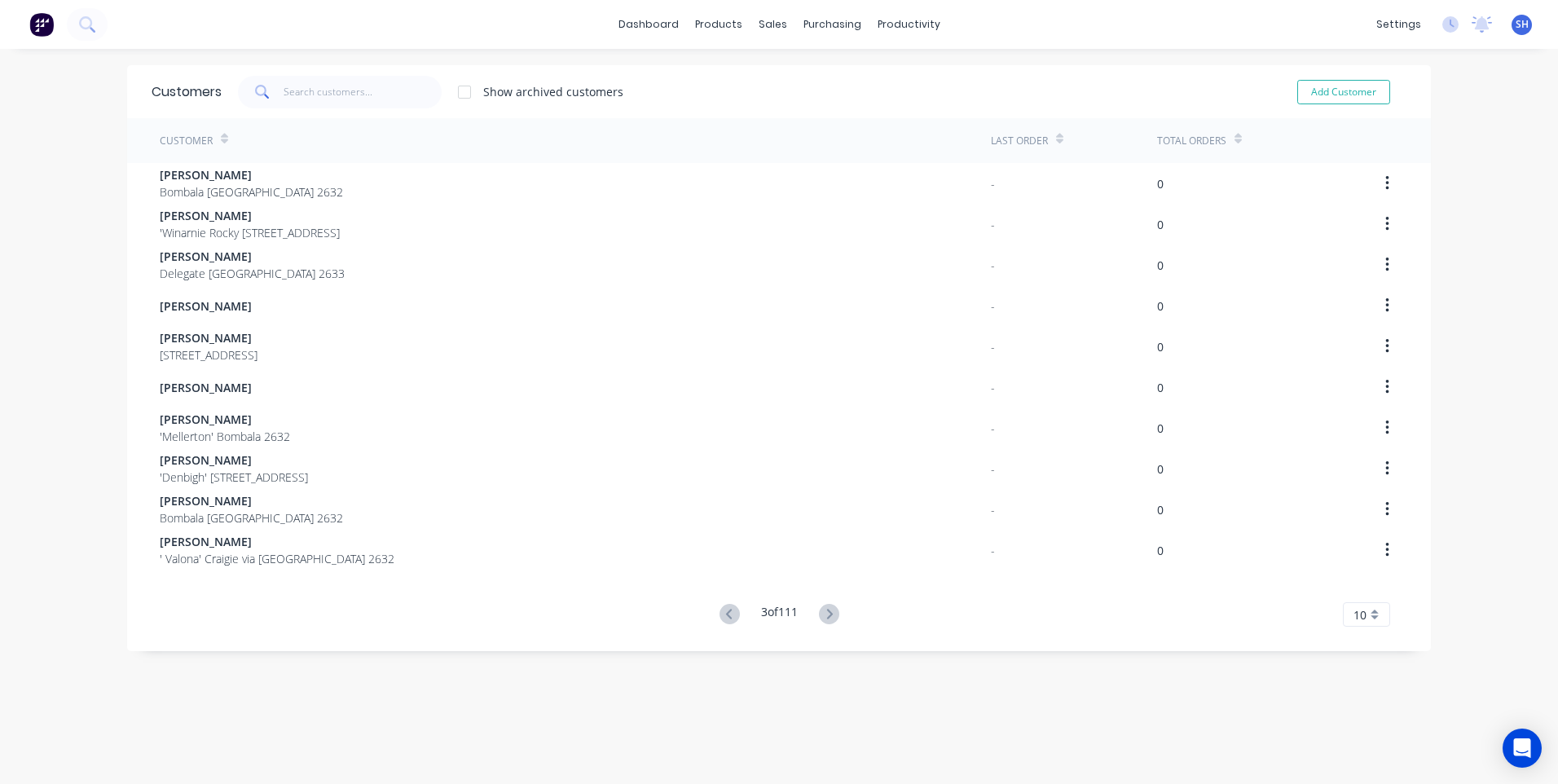
click at [824, 613] on icon at bounding box center [829, 614] width 20 height 20
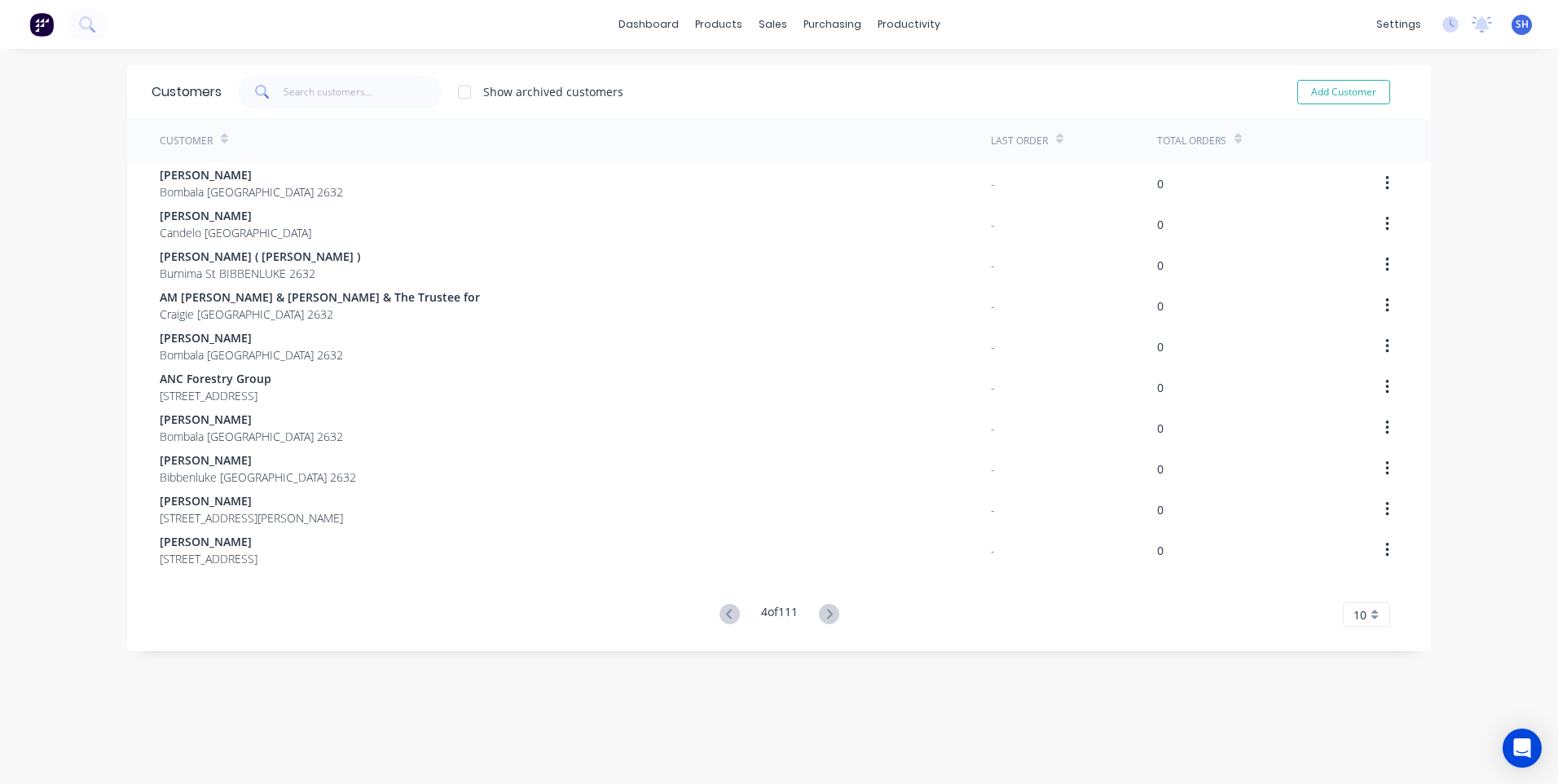
click at [824, 613] on icon at bounding box center [829, 614] width 20 height 20
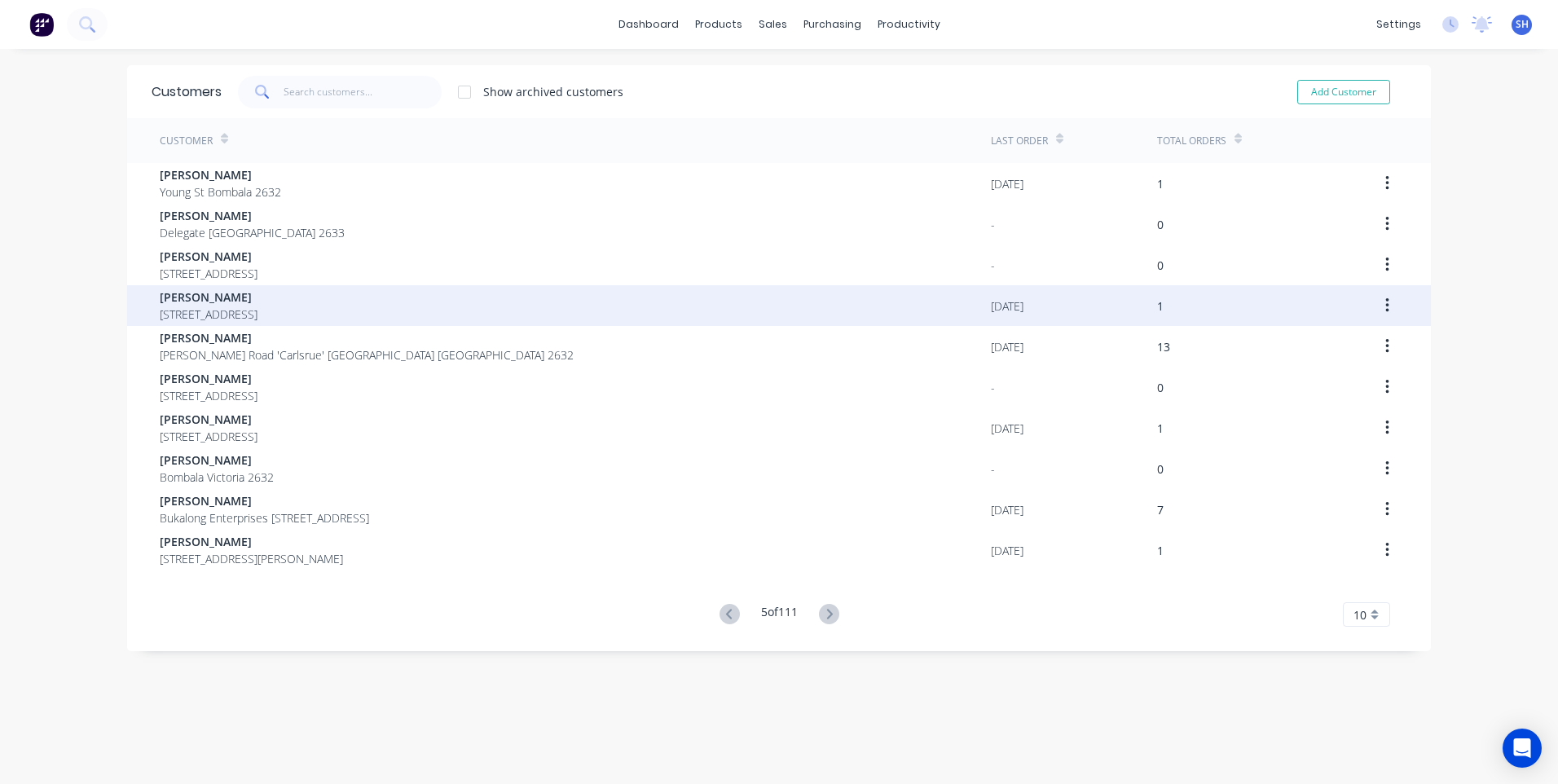
click at [502, 298] on div "[PERSON_NAME] [STREET_ADDRESS]" at bounding box center [575, 305] width 832 height 40
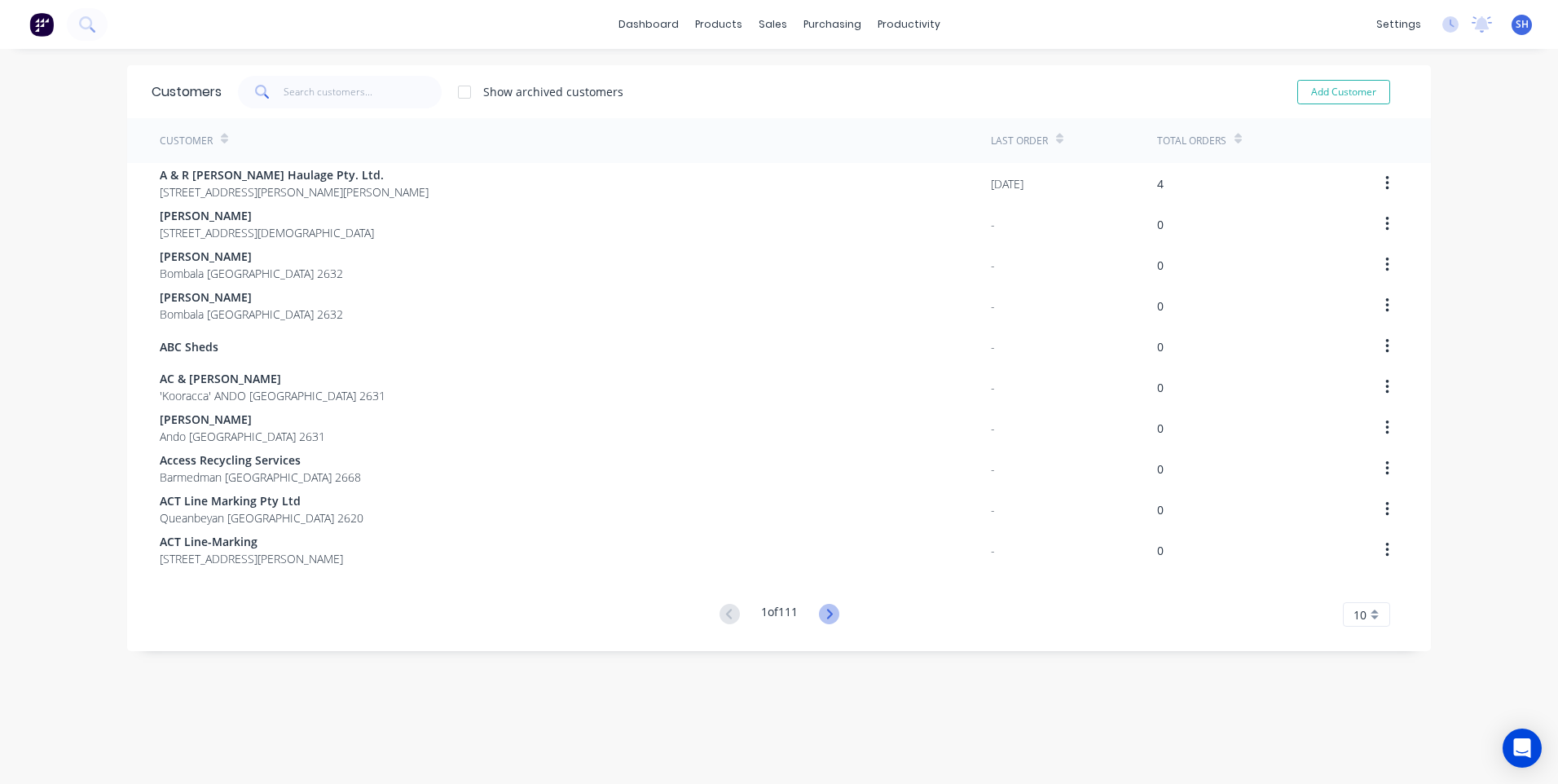
click at [820, 613] on icon at bounding box center [829, 614] width 20 height 20
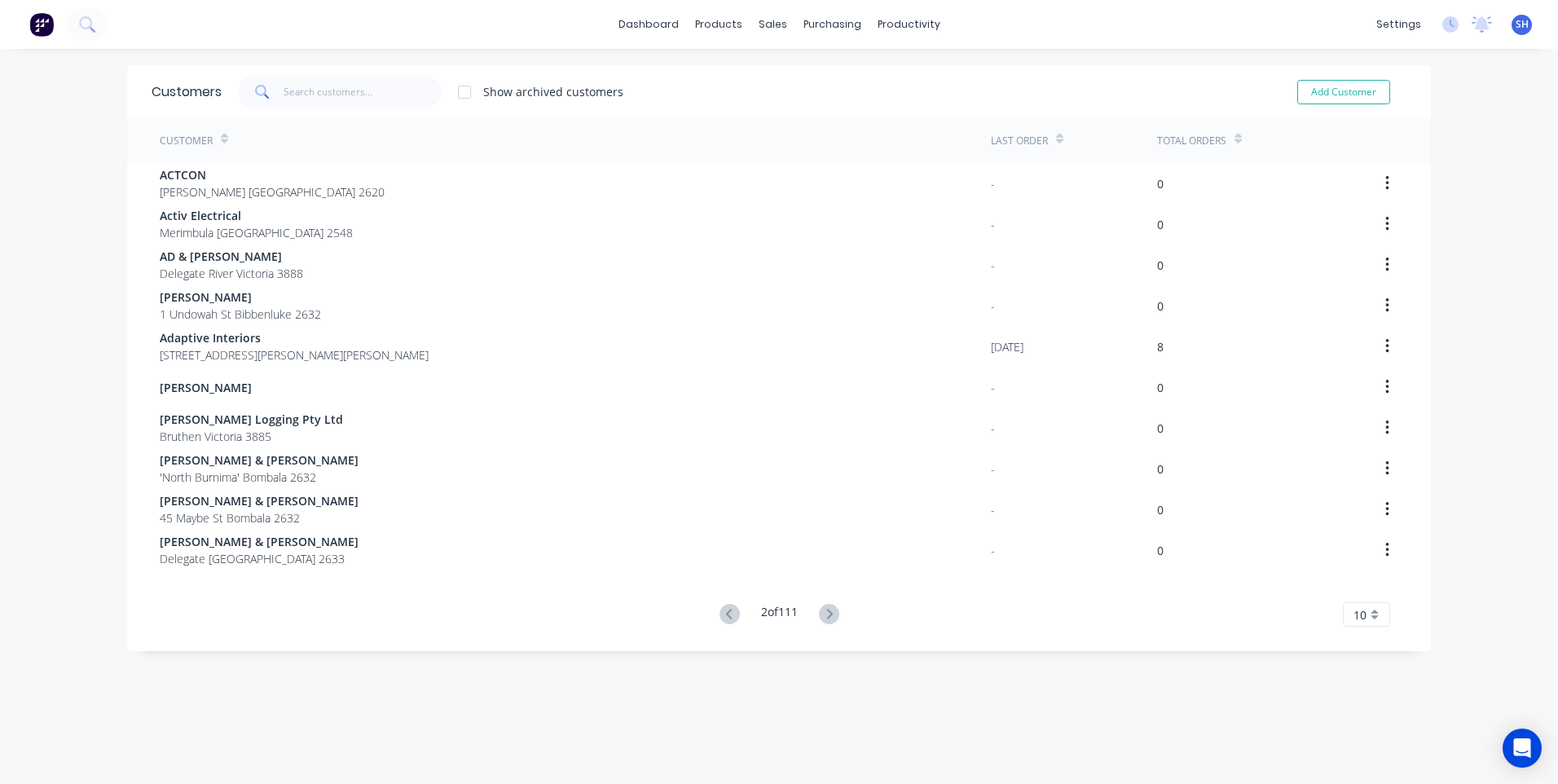
click at [820, 613] on icon at bounding box center [829, 614] width 20 height 20
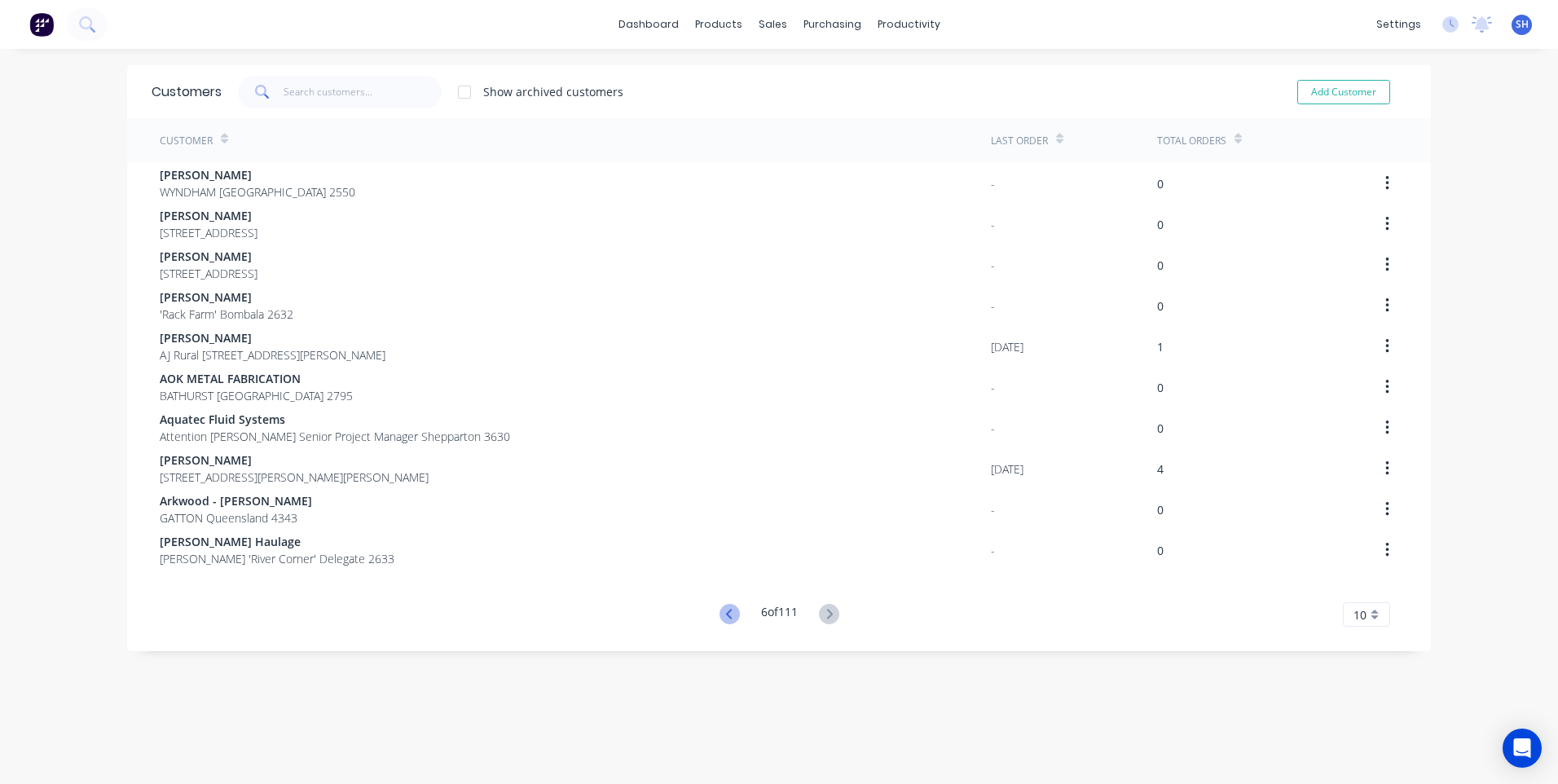
click at [720, 610] on icon at bounding box center [730, 614] width 20 height 20
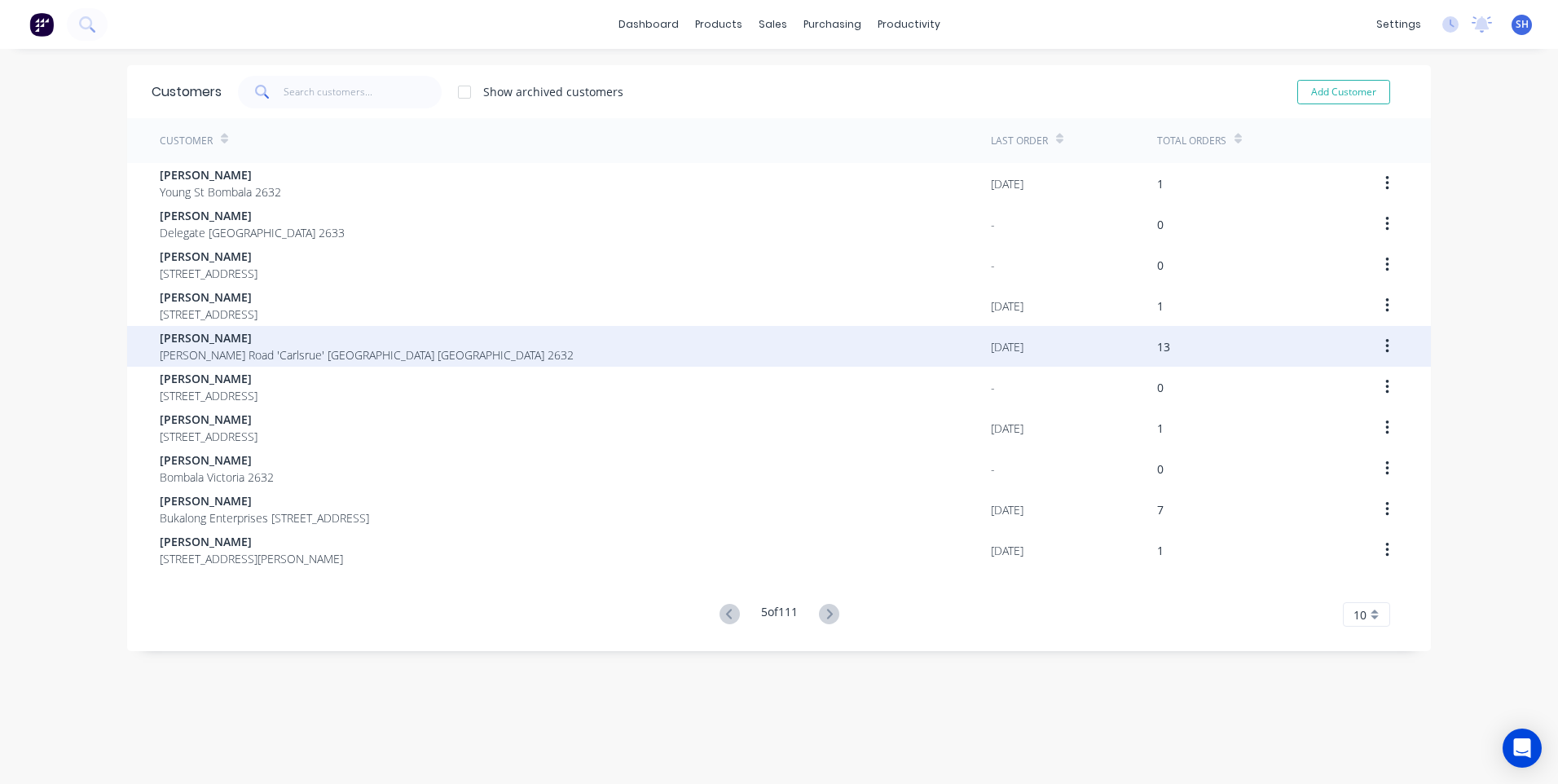
click at [904, 343] on div "[PERSON_NAME] Road 'Carlsrue' [GEOGRAPHIC_DATA] [GEOGRAPHIC_DATA] 2632" at bounding box center [575, 346] width 832 height 40
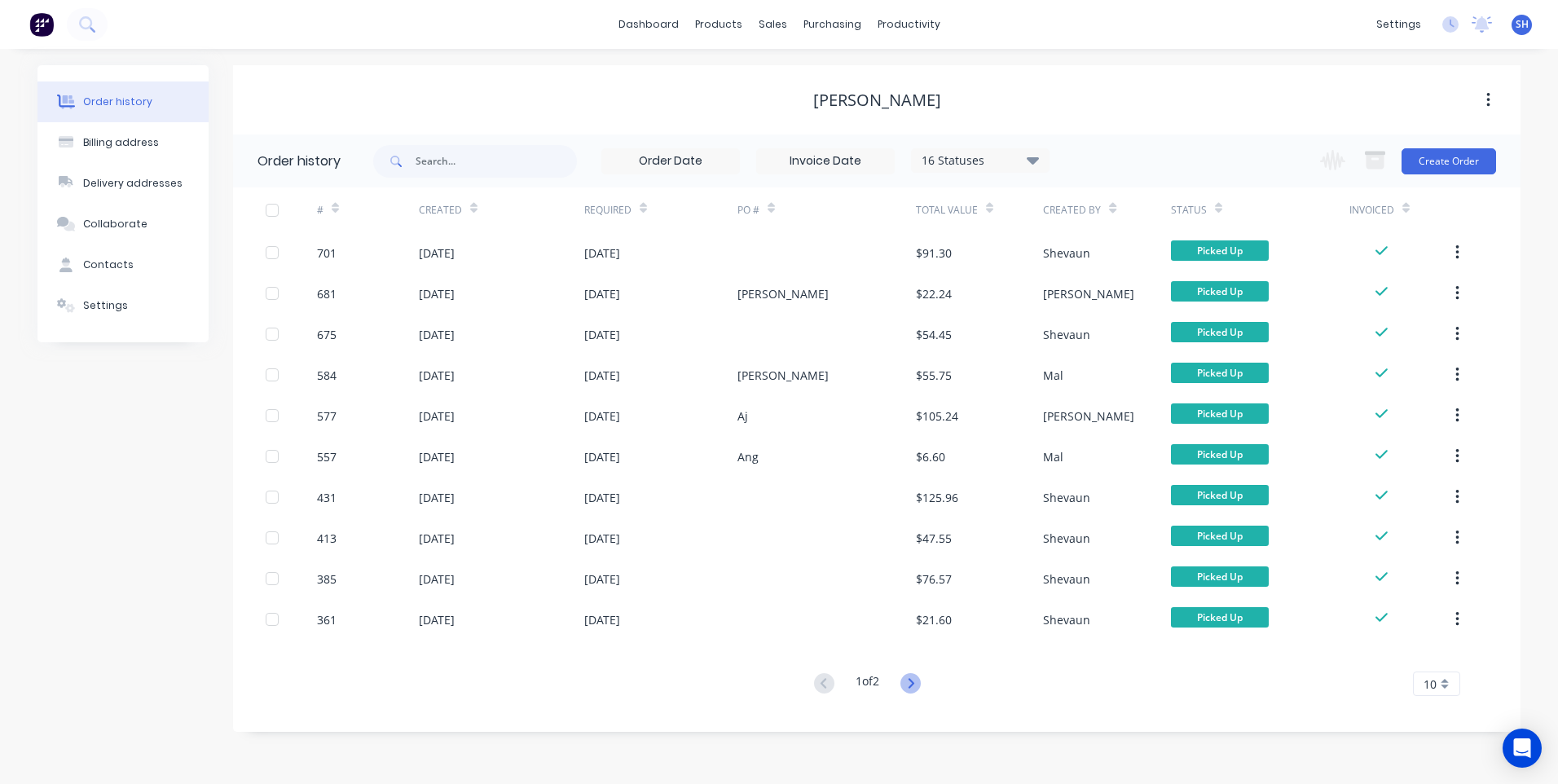
click at [903, 684] on icon at bounding box center [910, 683] width 20 height 20
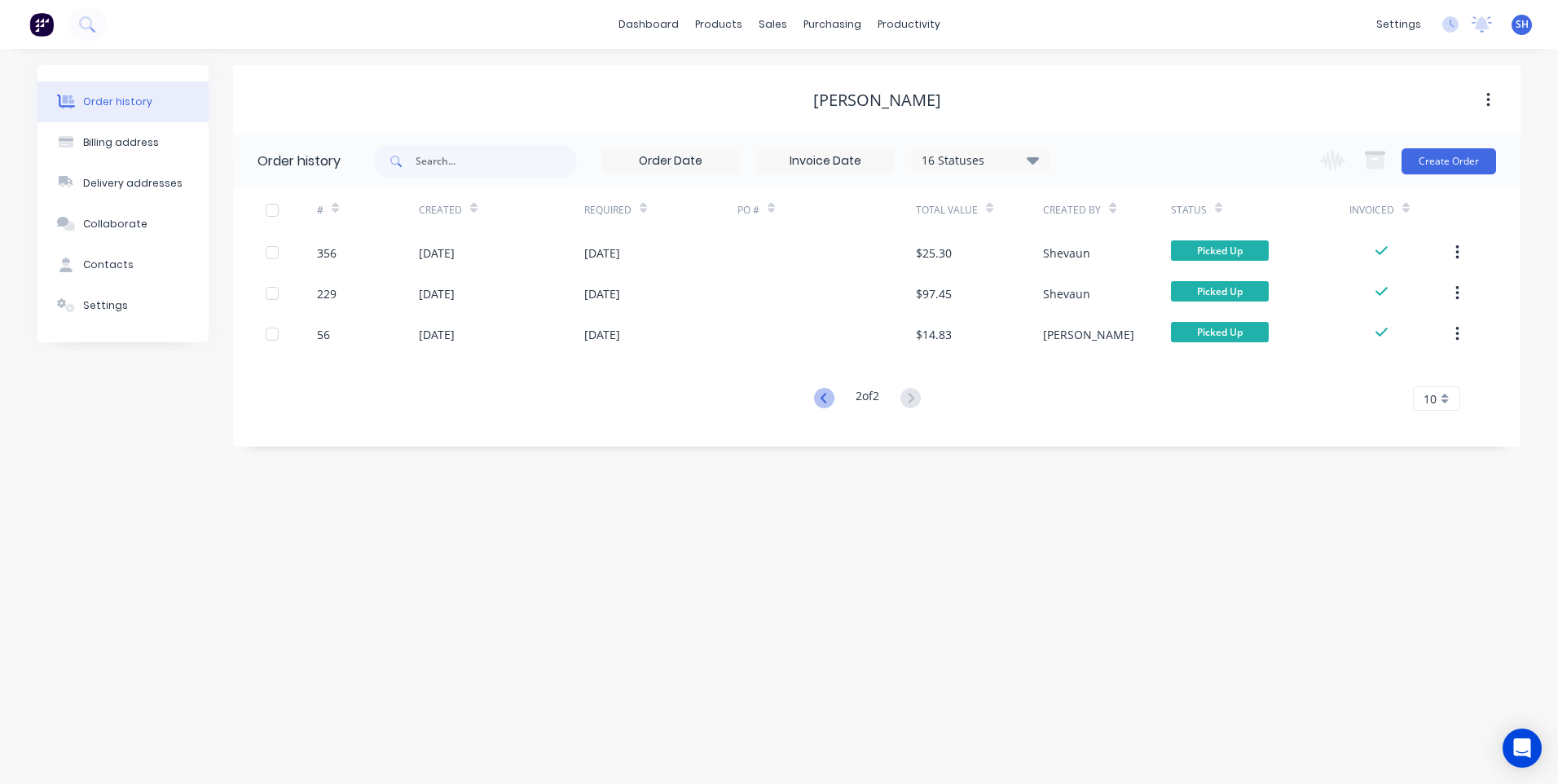
click at [816, 392] on icon at bounding box center [824, 398] width 20 height 20
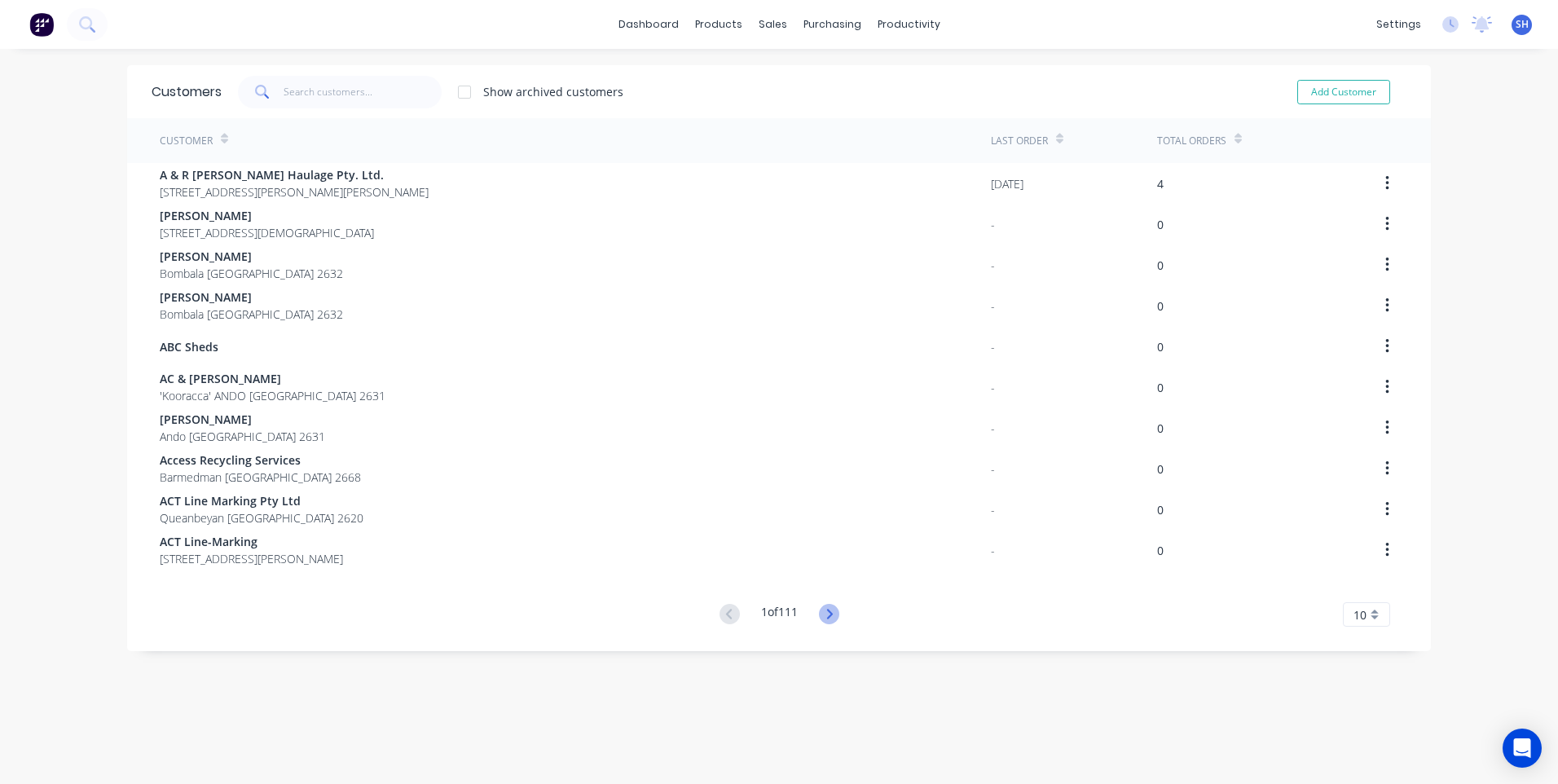
click at [824, 612] on icon at bounding box center [829, 614] width 20 height 20
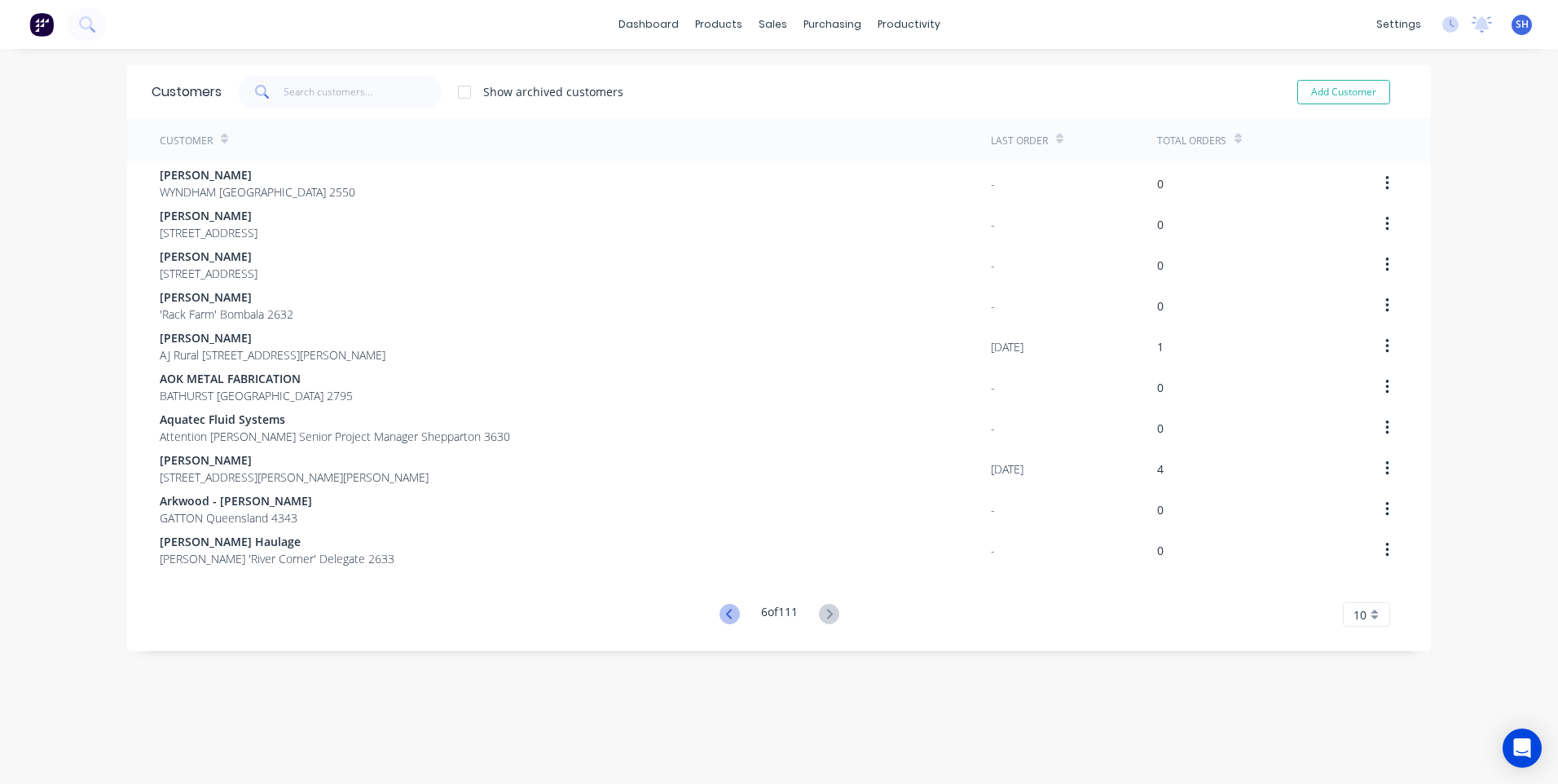
click at [720, 612] on icon at bounding box center [730, 614] width 20 height 20
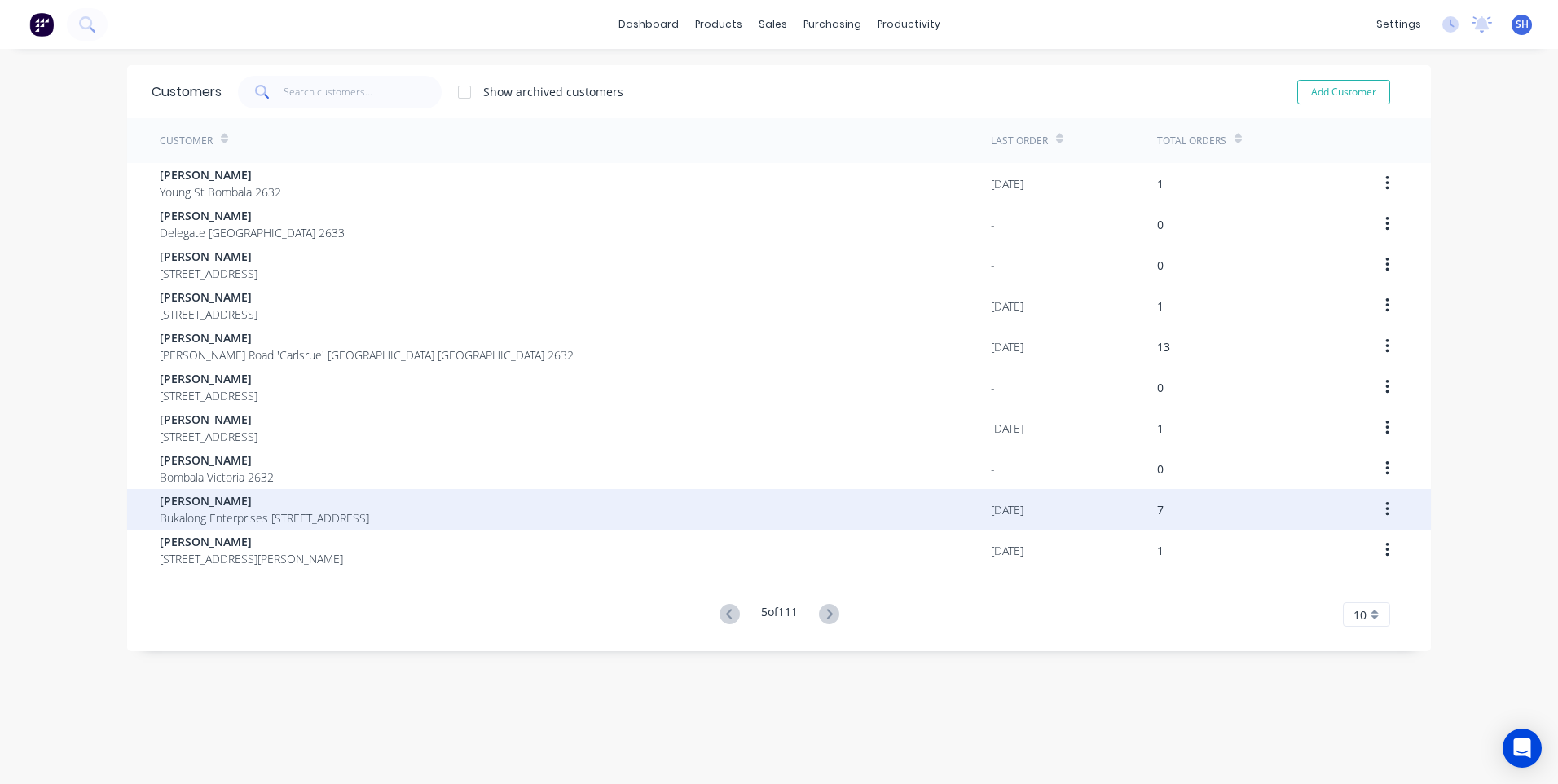
click at [1067, 504] on div "[DATE]" at bounding box center [1074, 509] width 167 height 40
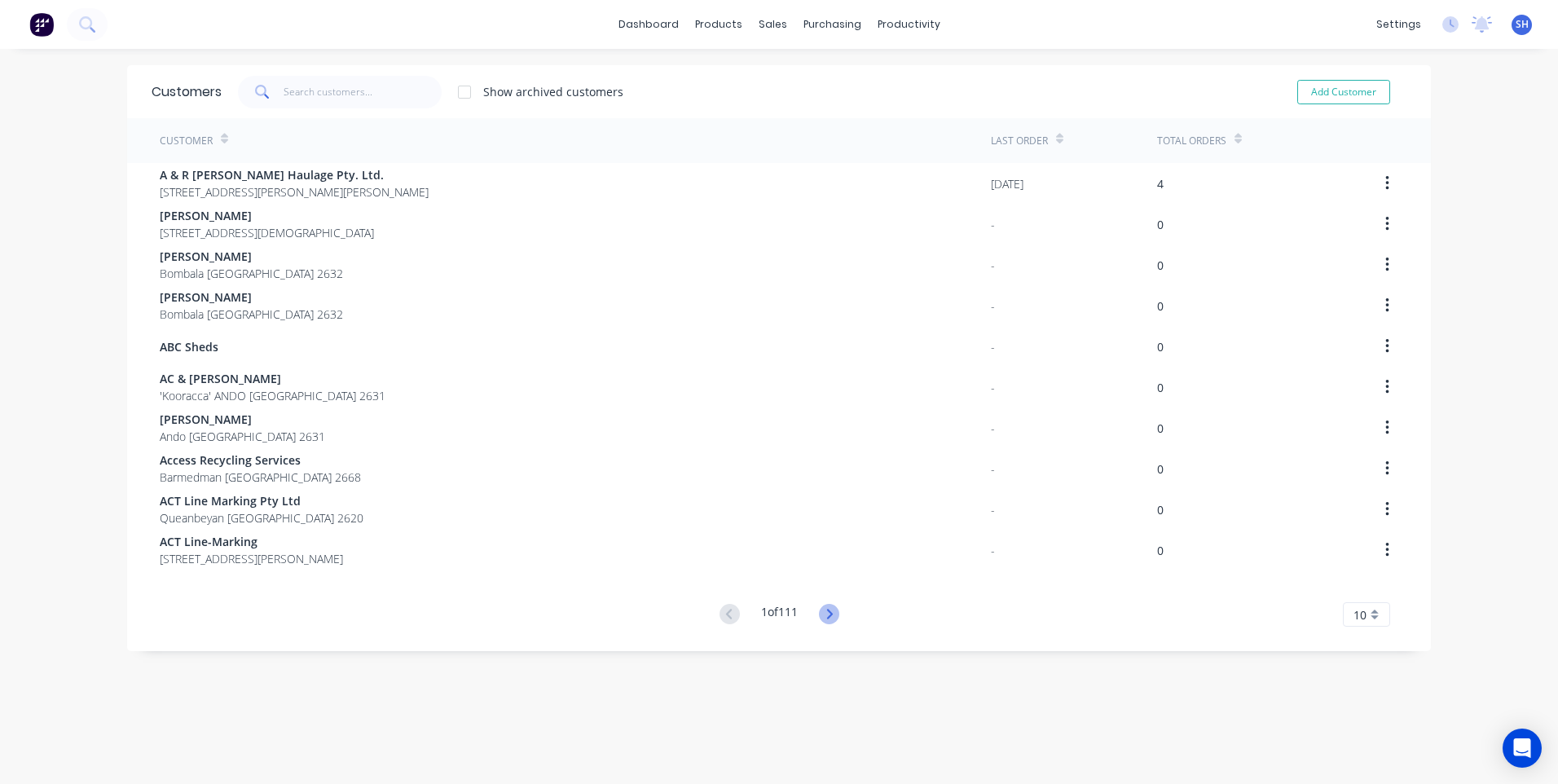
click at [819, 610] on icon at bounding box center [829, 614] width 20 height 20
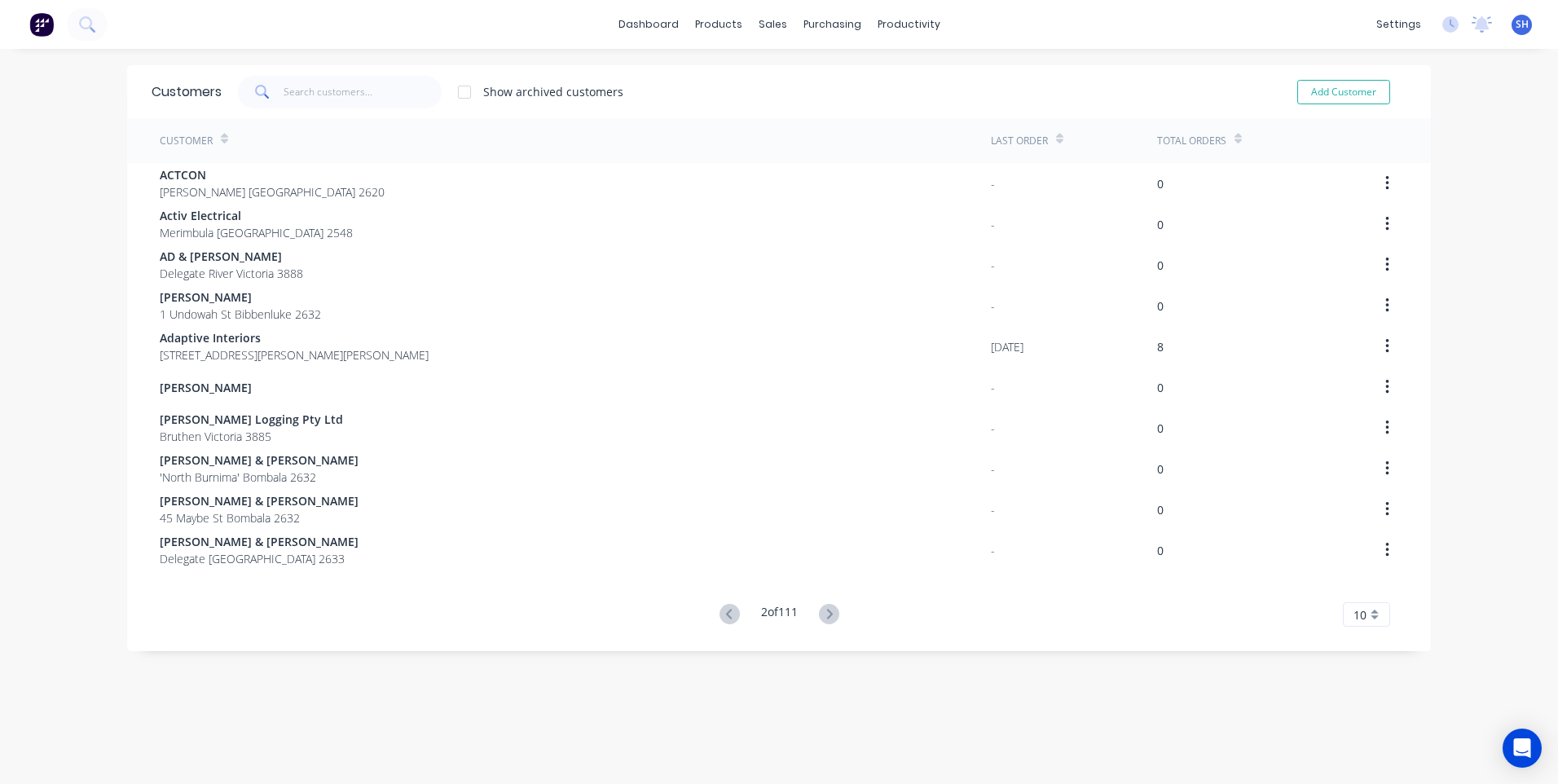
click at [819, 610] on icon at bounding box center [829, 614] width 20 height 20
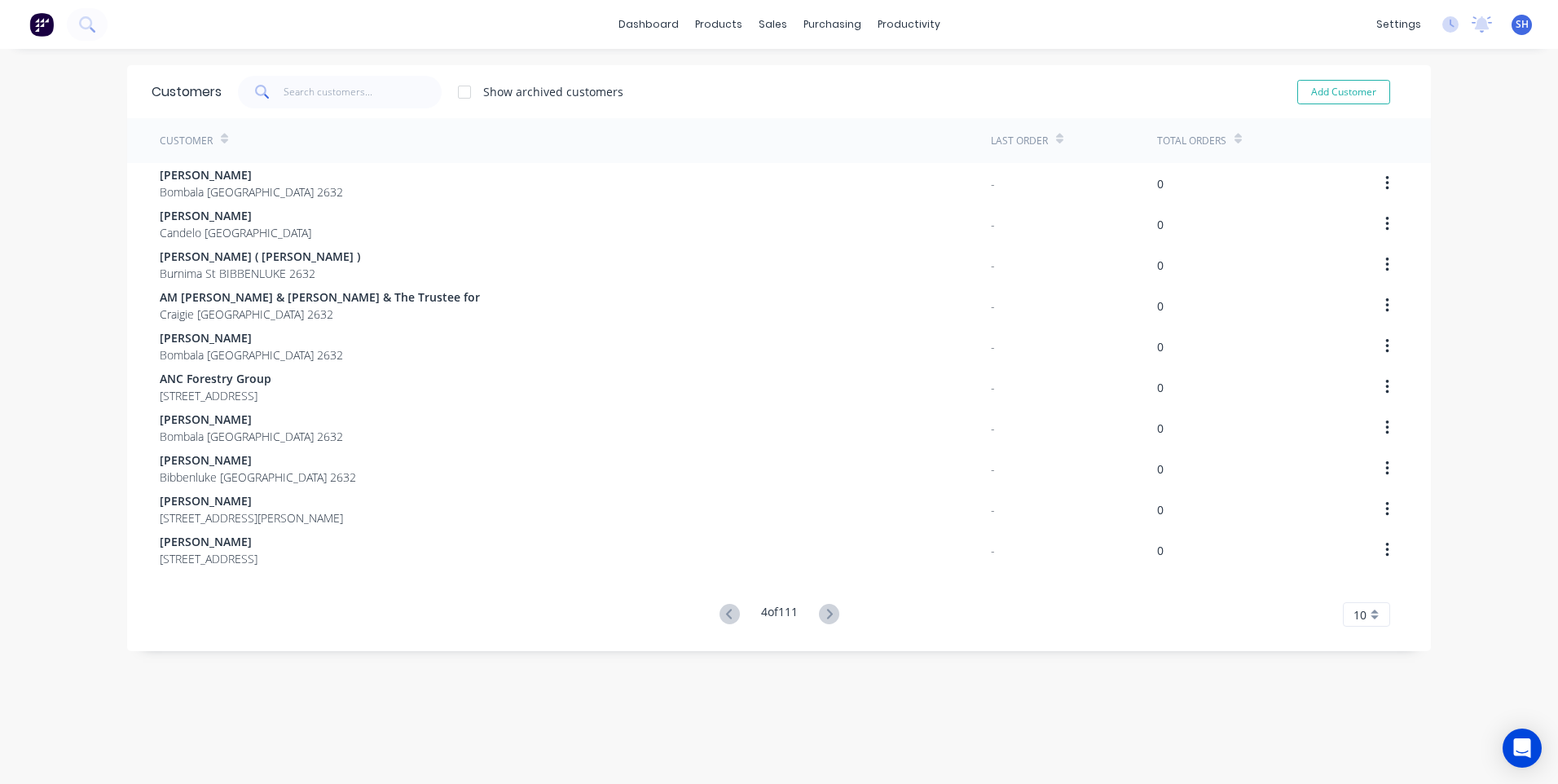
click at [819, 610] on icon at bounding box center [829, 614] width 20 height 20
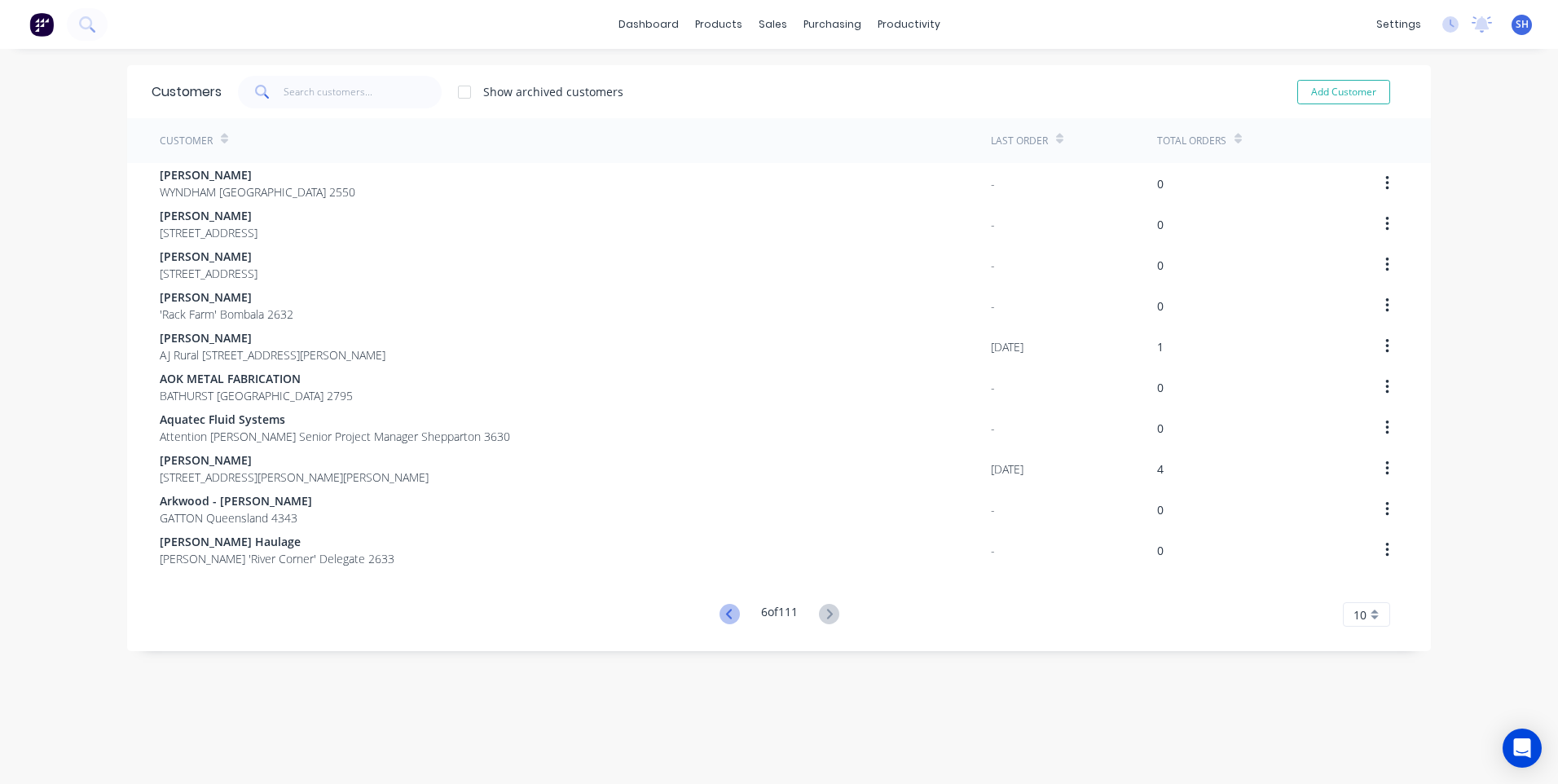
click at [720, 610] on icon at bounding box center [730, 614] width 20 height 20
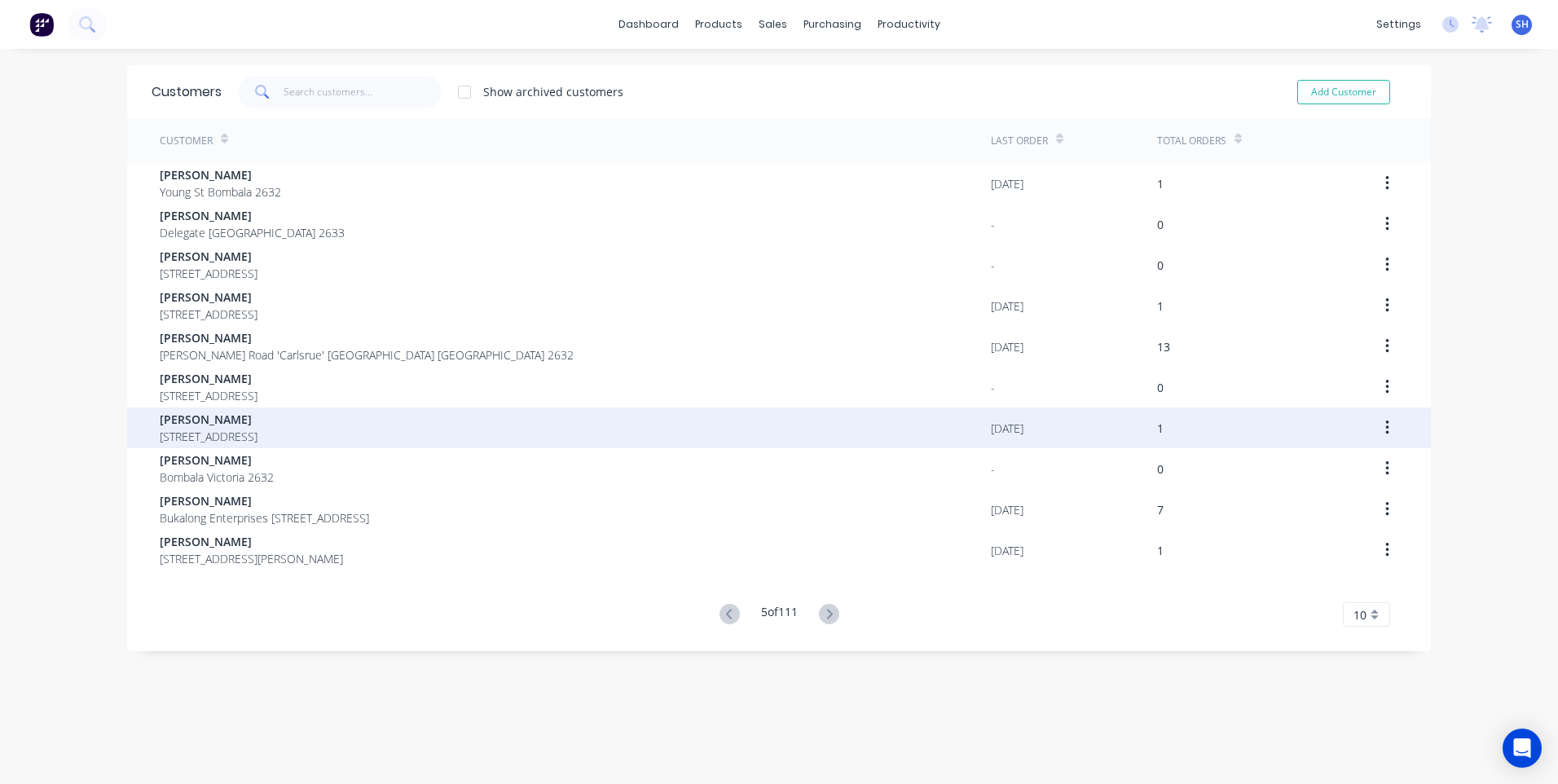
click at [906, 423] on div "[PERSON_NAME] [STREET_ADDRESS]" at bounding box center [575, 428] width 832 height 40
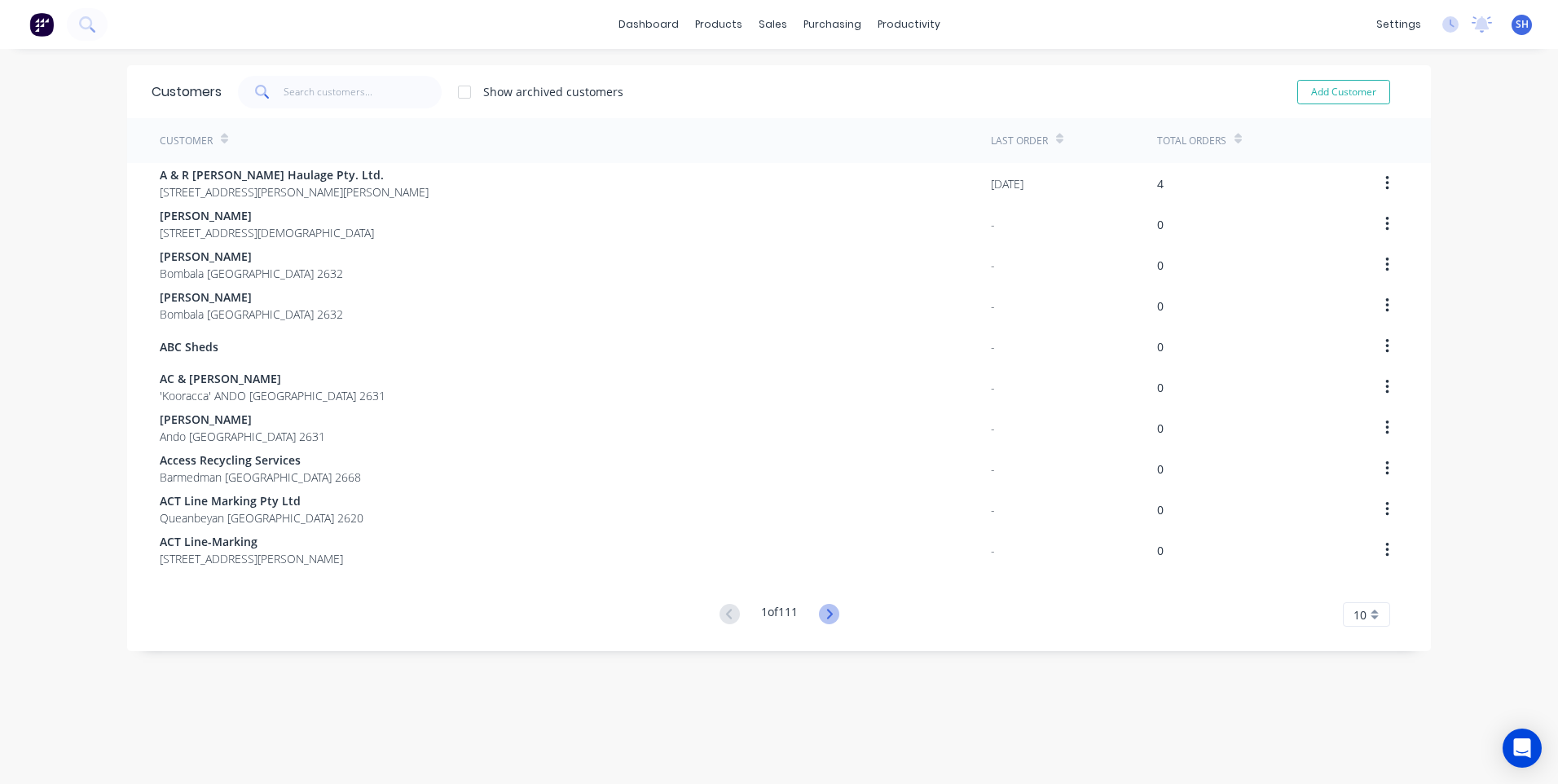
click at [829, 607] on icon at bounding box center [829, 614] width 20 height 20
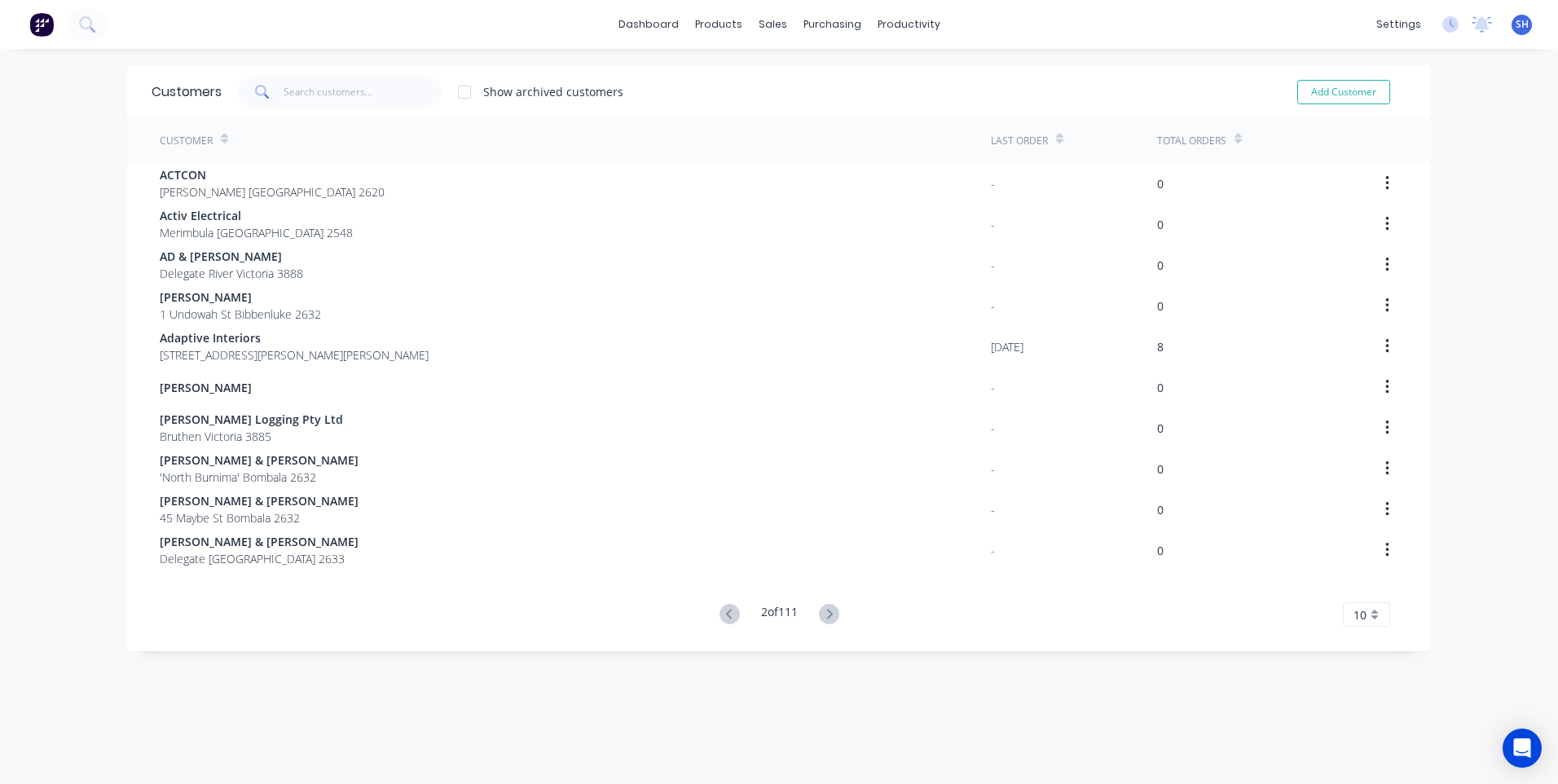
click at [829, 607] on icon at bounding box center [829, 614] width 20 height 20
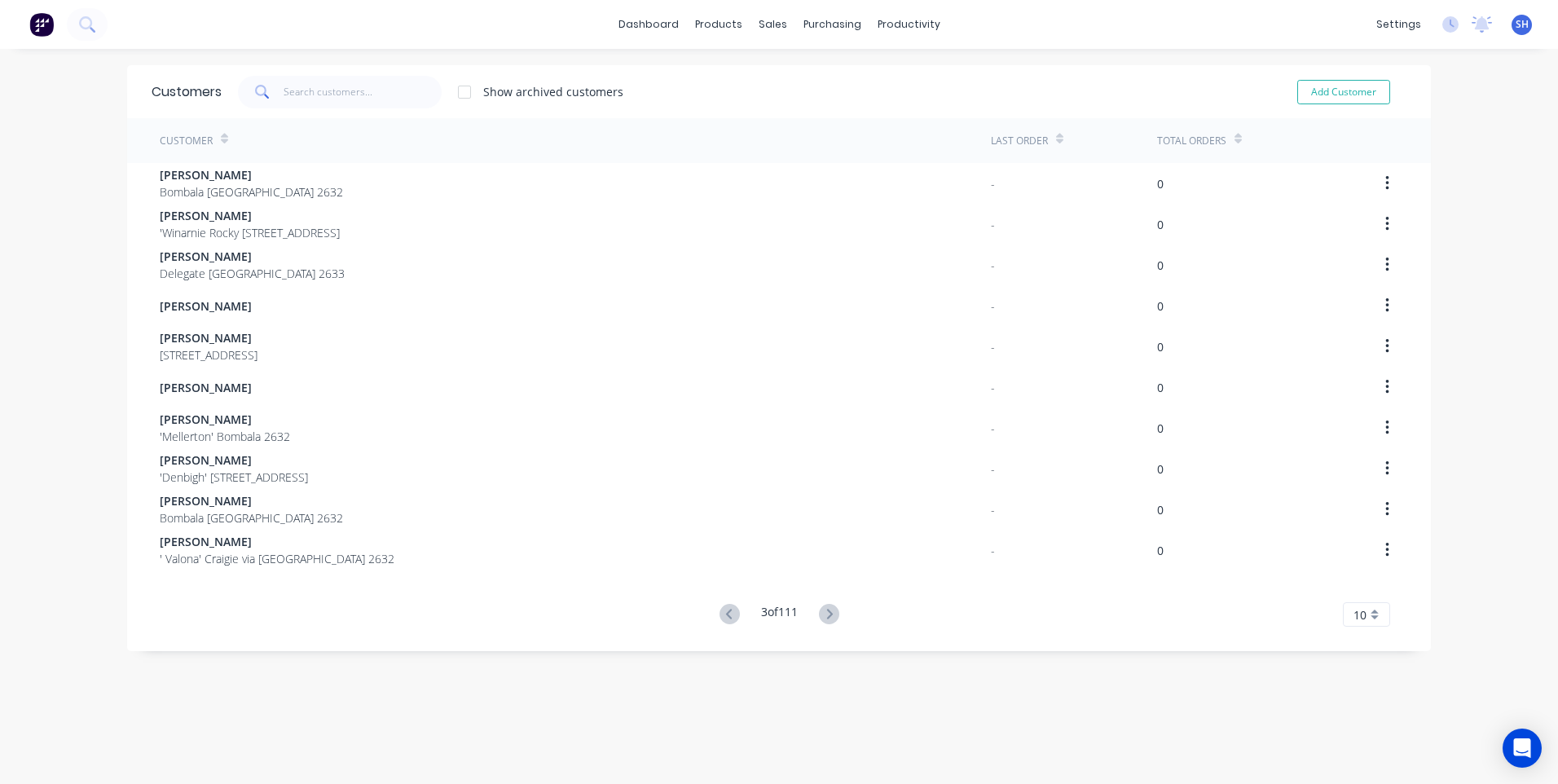
click at [829, 607] on icon at bounding box center [829, 614] width 20 height 20
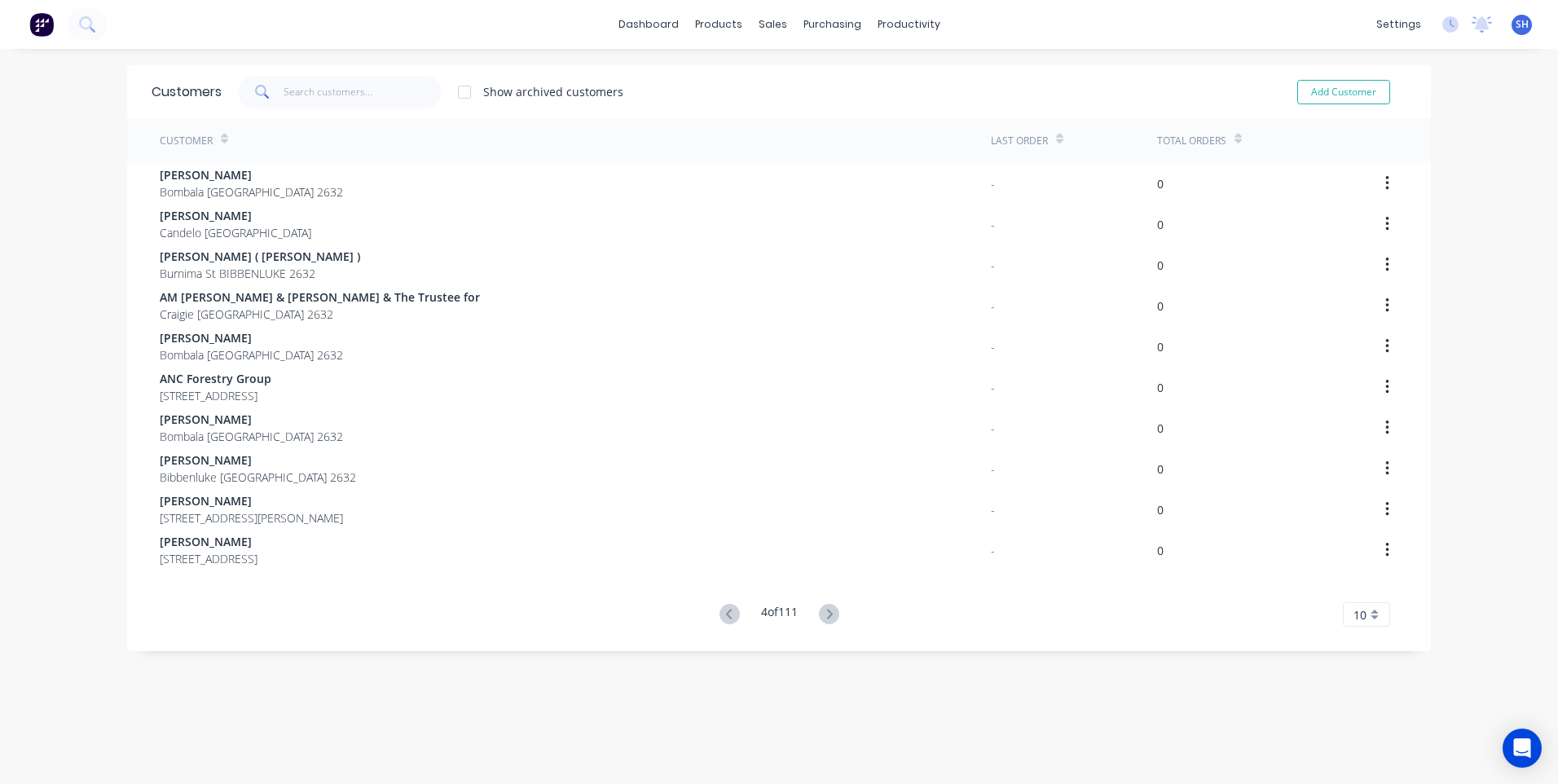
click at [829, 607] on icon at bounding box center [829, 614] width 20 height 20
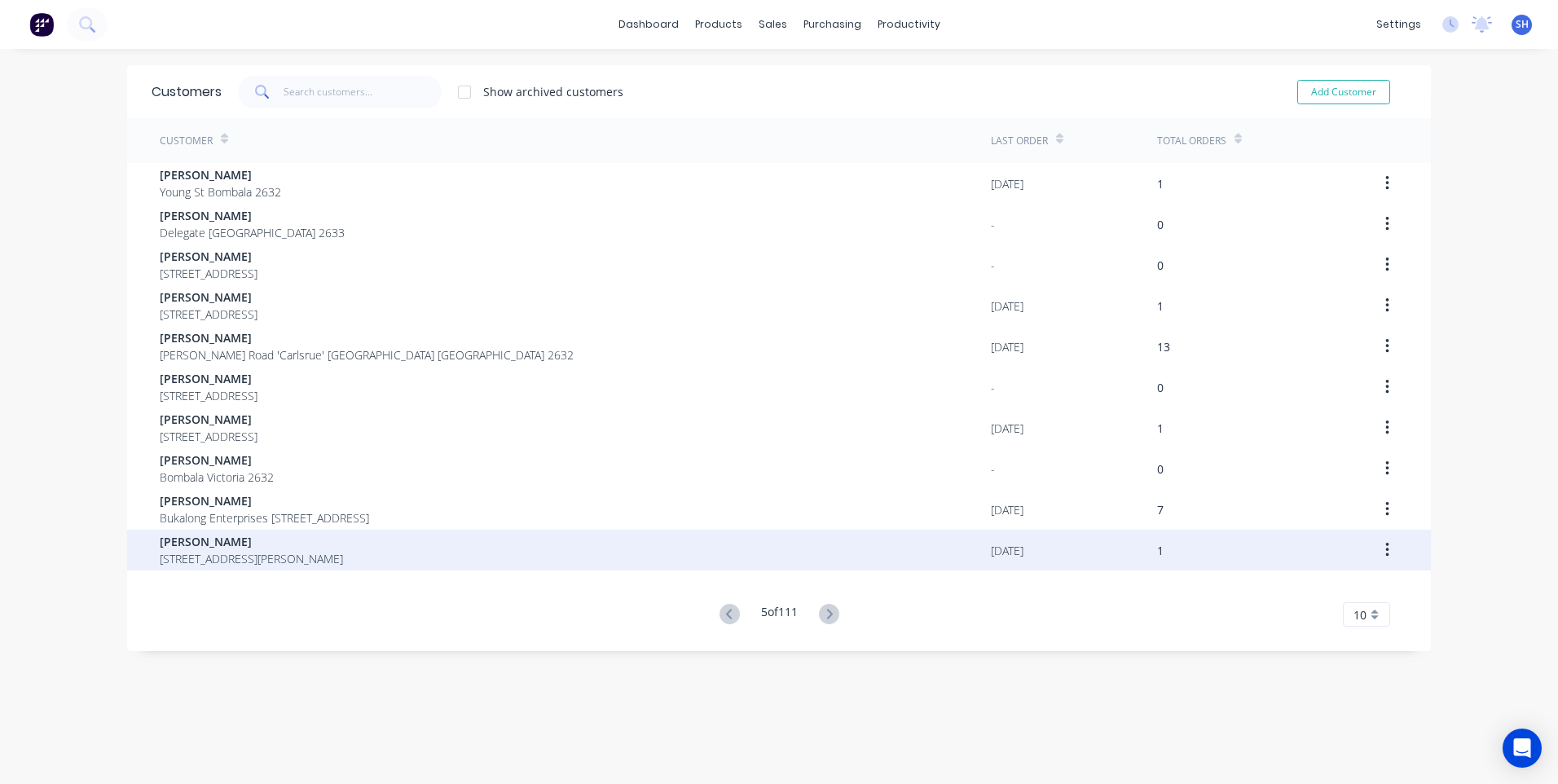
click at [911, 549] on div "[PERSON_NAME] [STREET_ADDRESS][PERSON_NAME]" at bounding box center [575, 550] width 832 height 40
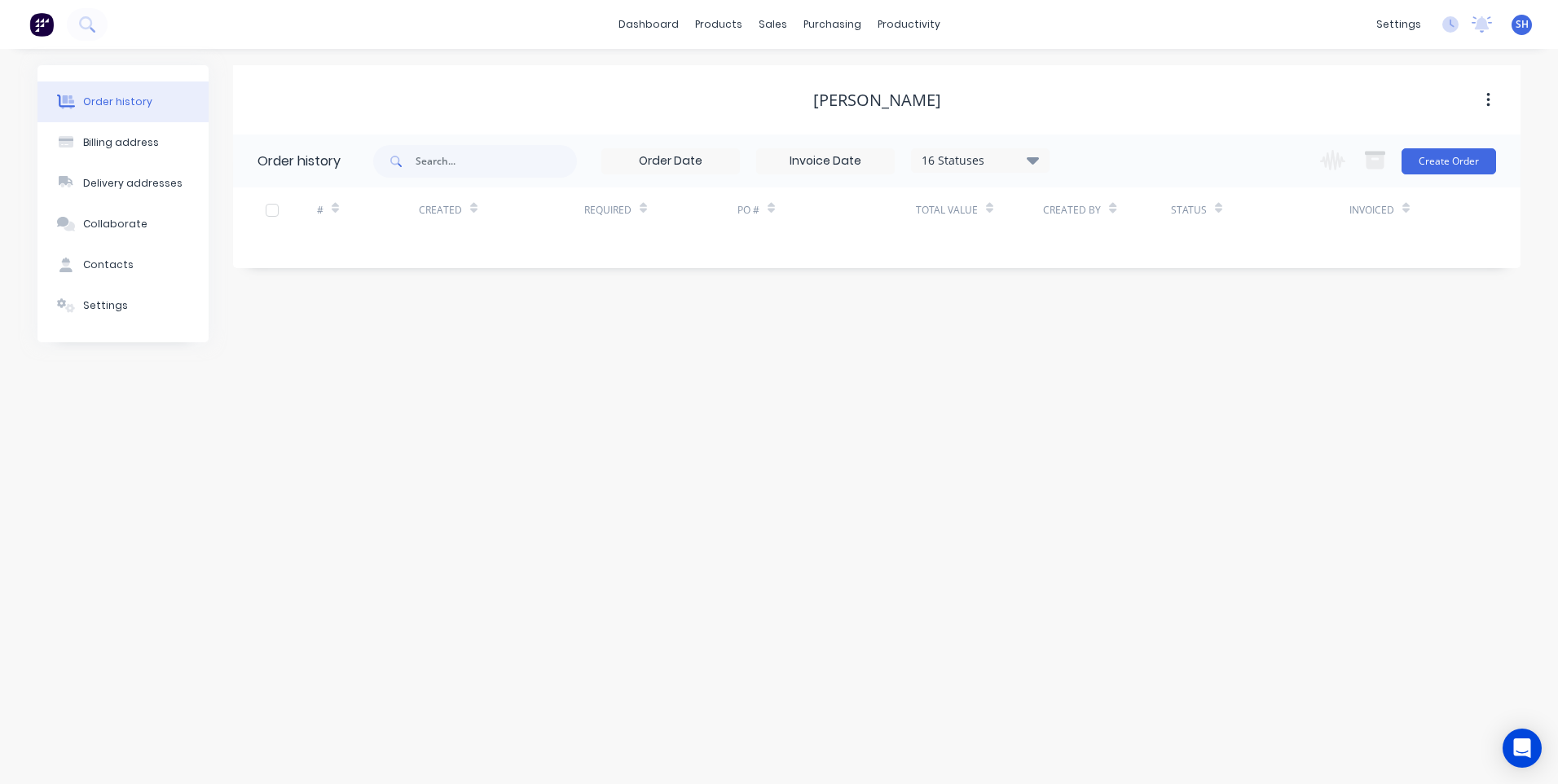
click at [963, 158] on div "16 Statuses" at bounding box center [980, 160] width 136 height 18
click at [1115, 348] on label at bounding box center [1115, 348] width 0 height 0
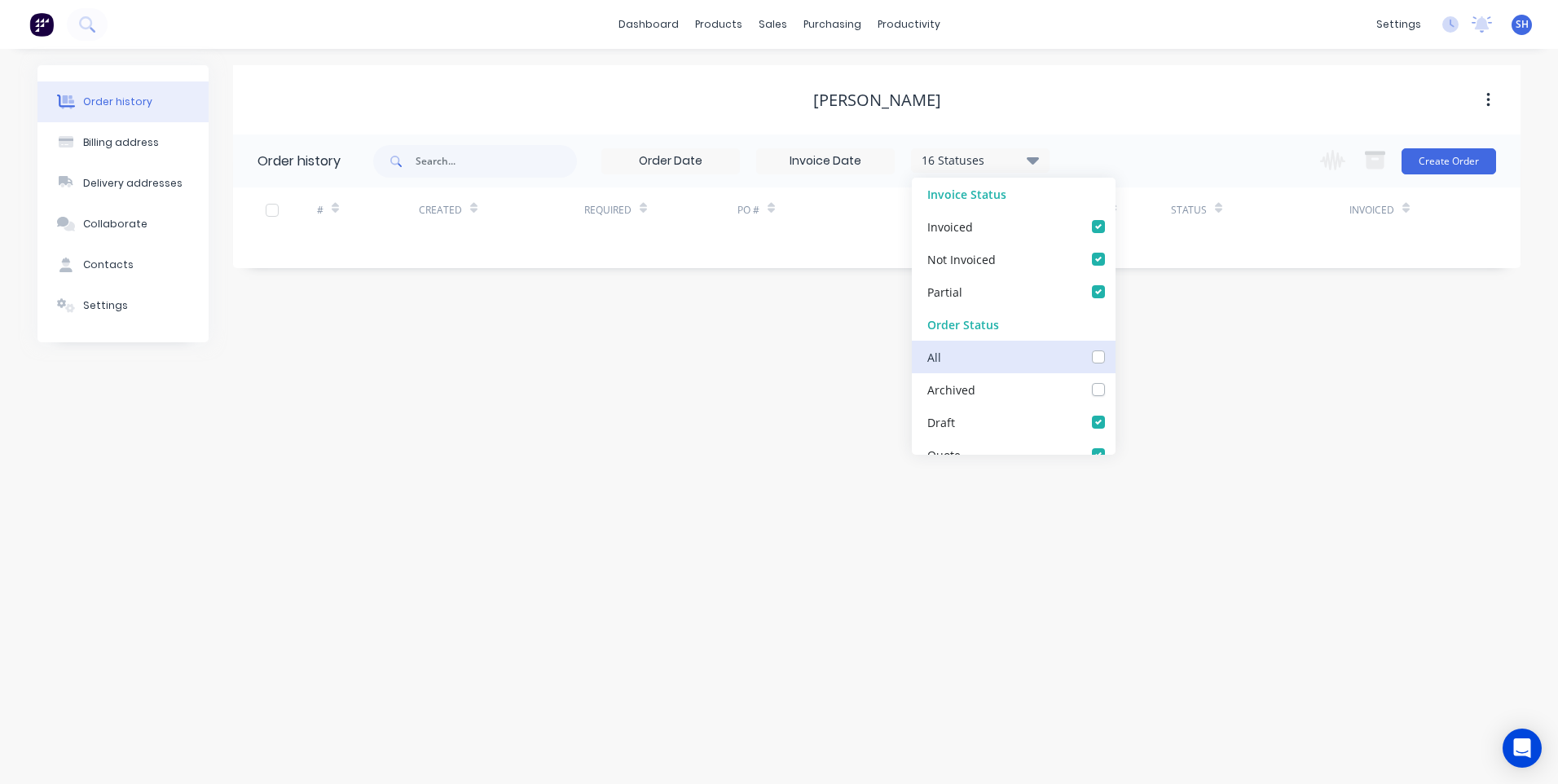
click at [1115, 358] on input "checkbox" at bounding box center [1121, 355] width 13 height 16
checkbox input "true"
click at [833, 395] on div "Order history Billing address Delivery addresses Collaborate Contacts Settings …" at bounding box center [779, 416] width 1558 height 735
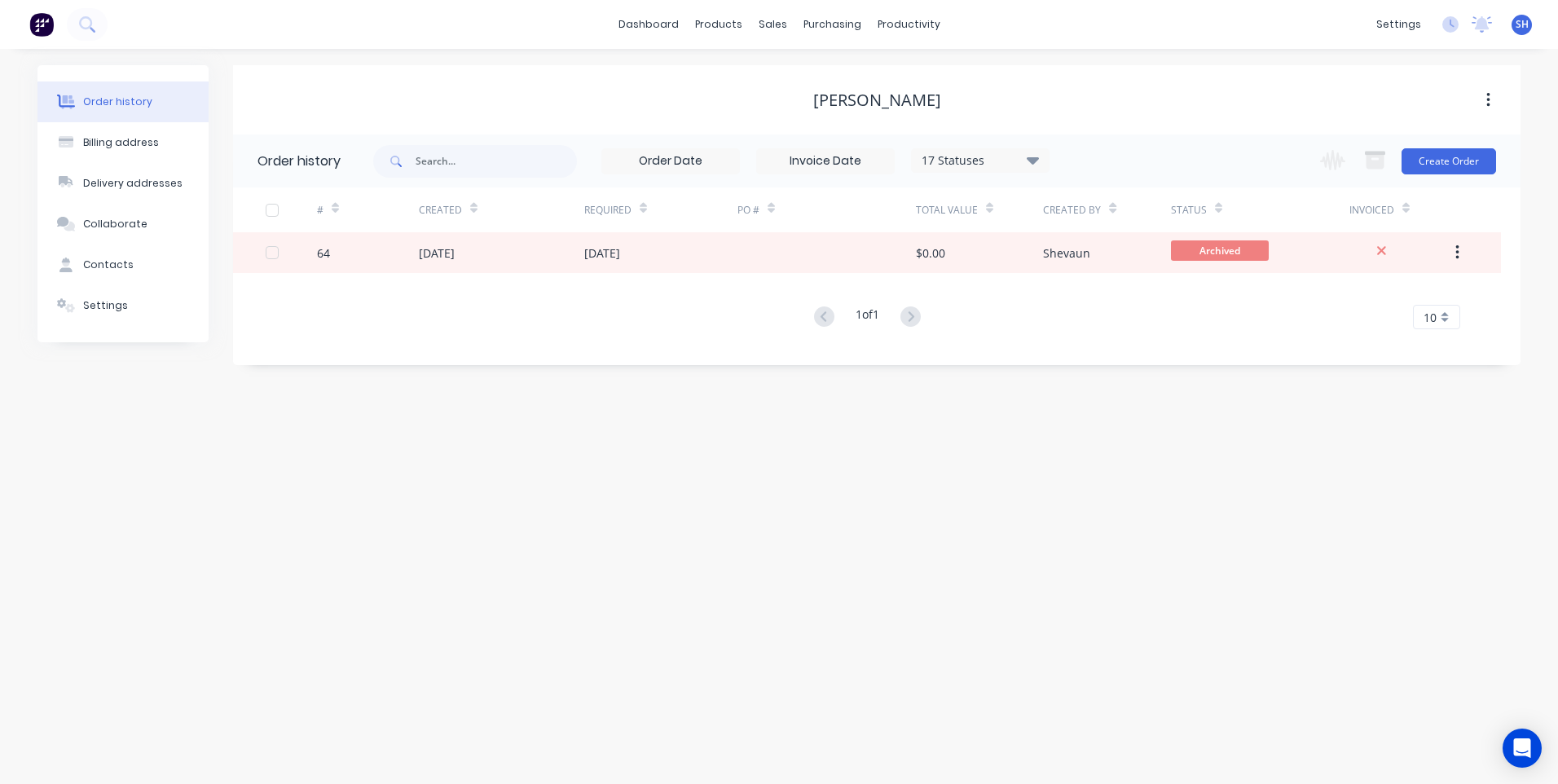
click at [953, 162] on div "17 Statuses" at bounding box center [980, 160] width 136 height 18
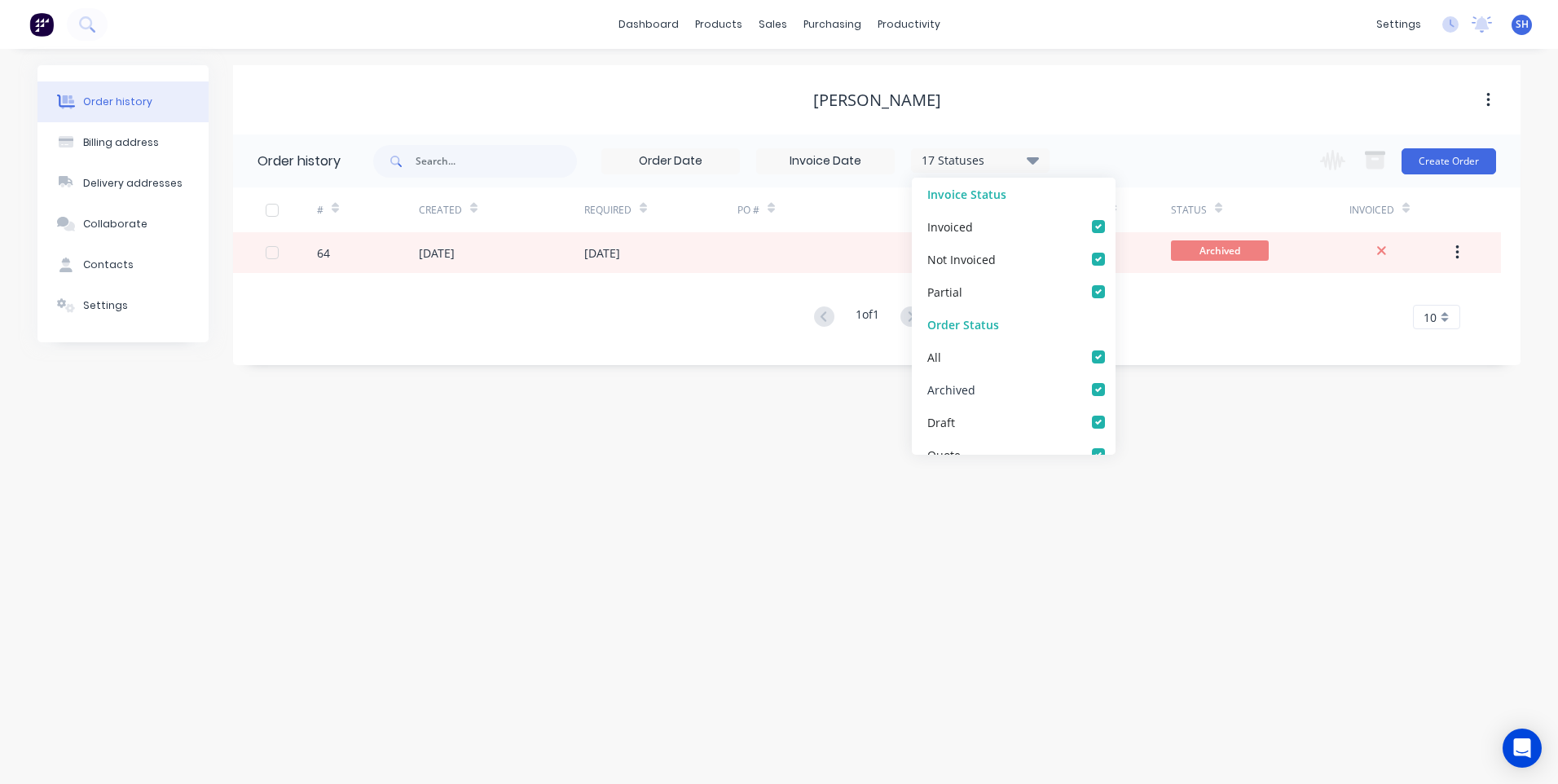
click at [1115, 381] on label at bounding box center [1115, 381] width 0 height 0
click at [1115, 386] on input "checkbox" at bounding box center [1121, 388] width 13 height 16
checkbox input "false"
click at [620, 473] on div "Order history Billing address Delivery addresses Collaborate Contacts Settings …" at bounding box center [779, 416] width 1558 height 735
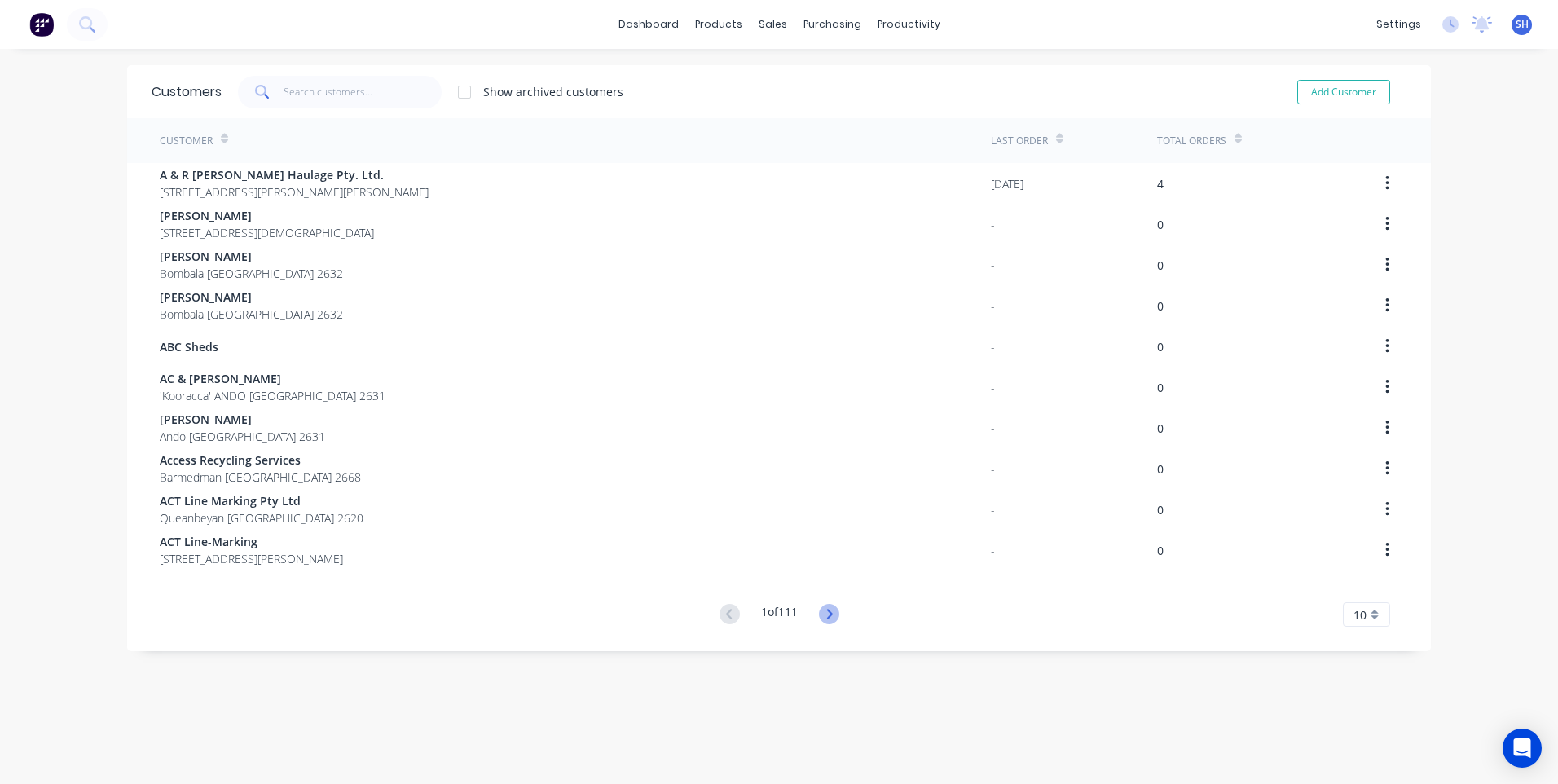
click at [823, 610] on icon at bounding box center [829, 614] width 20 height 20
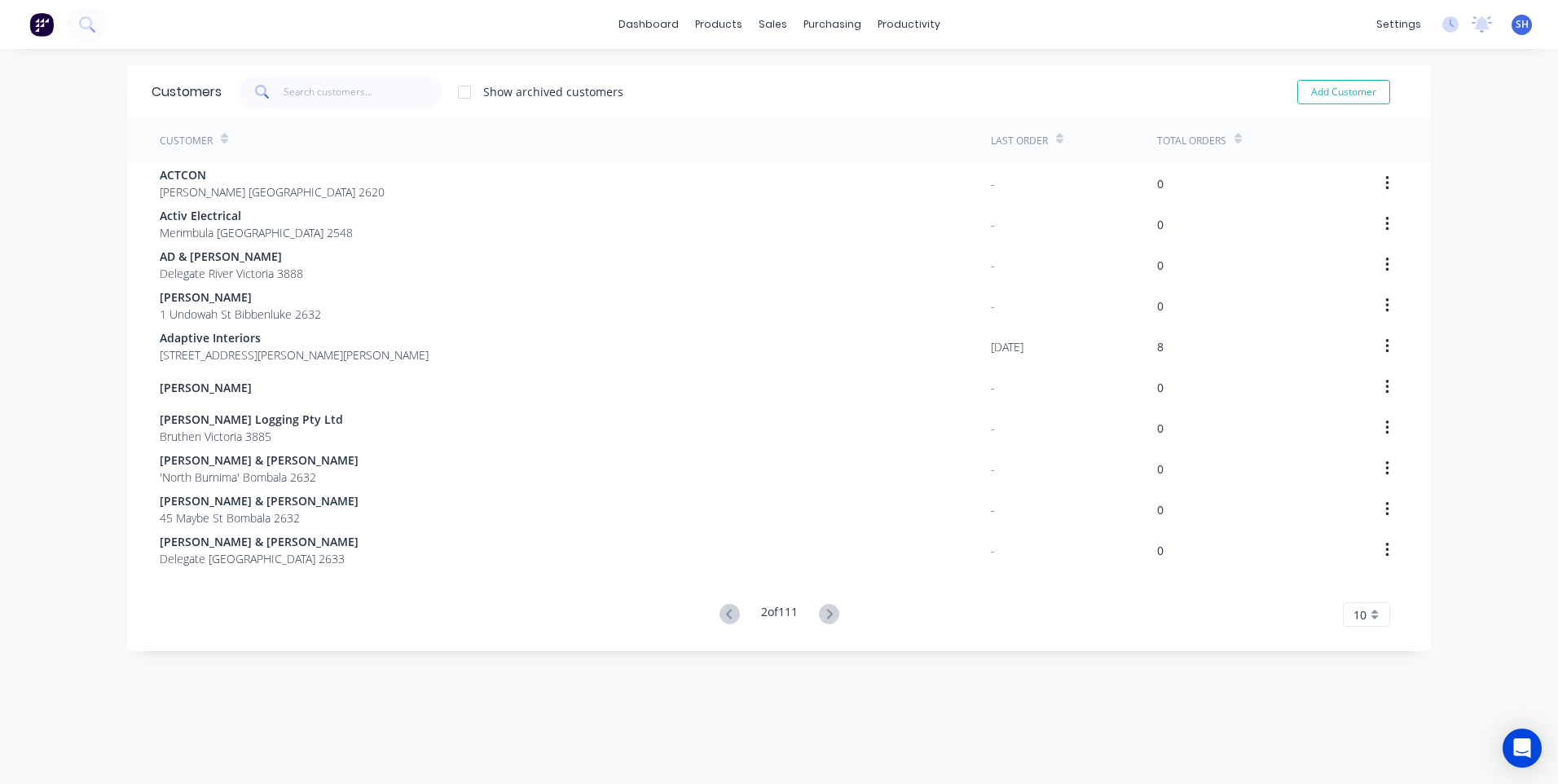
click at [823, 610] on icon at bounding box center [829, 614] width 20 height 20
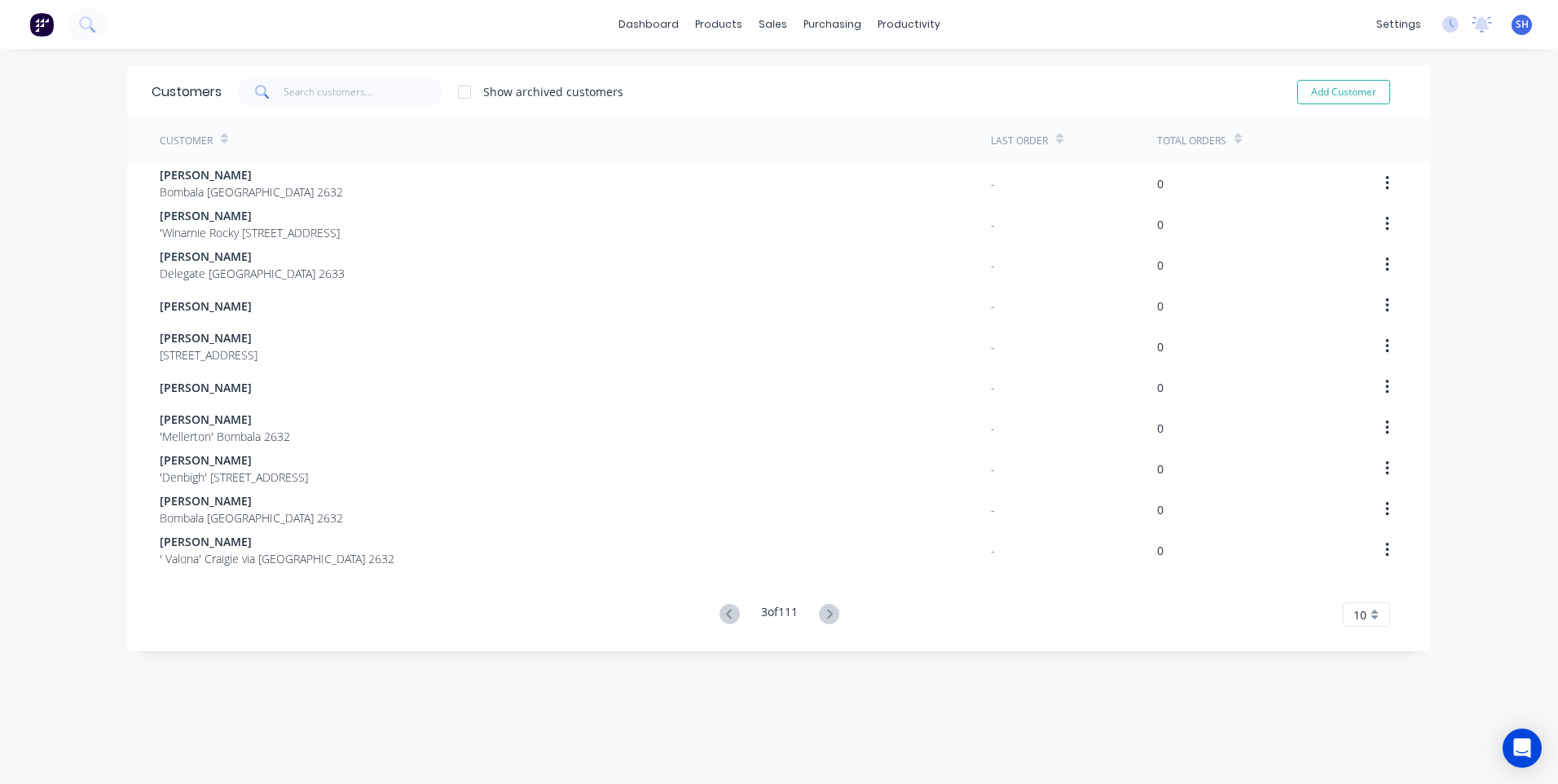
click at [823, 610] on icon at bounding box center [829, 614] width 20 height 20
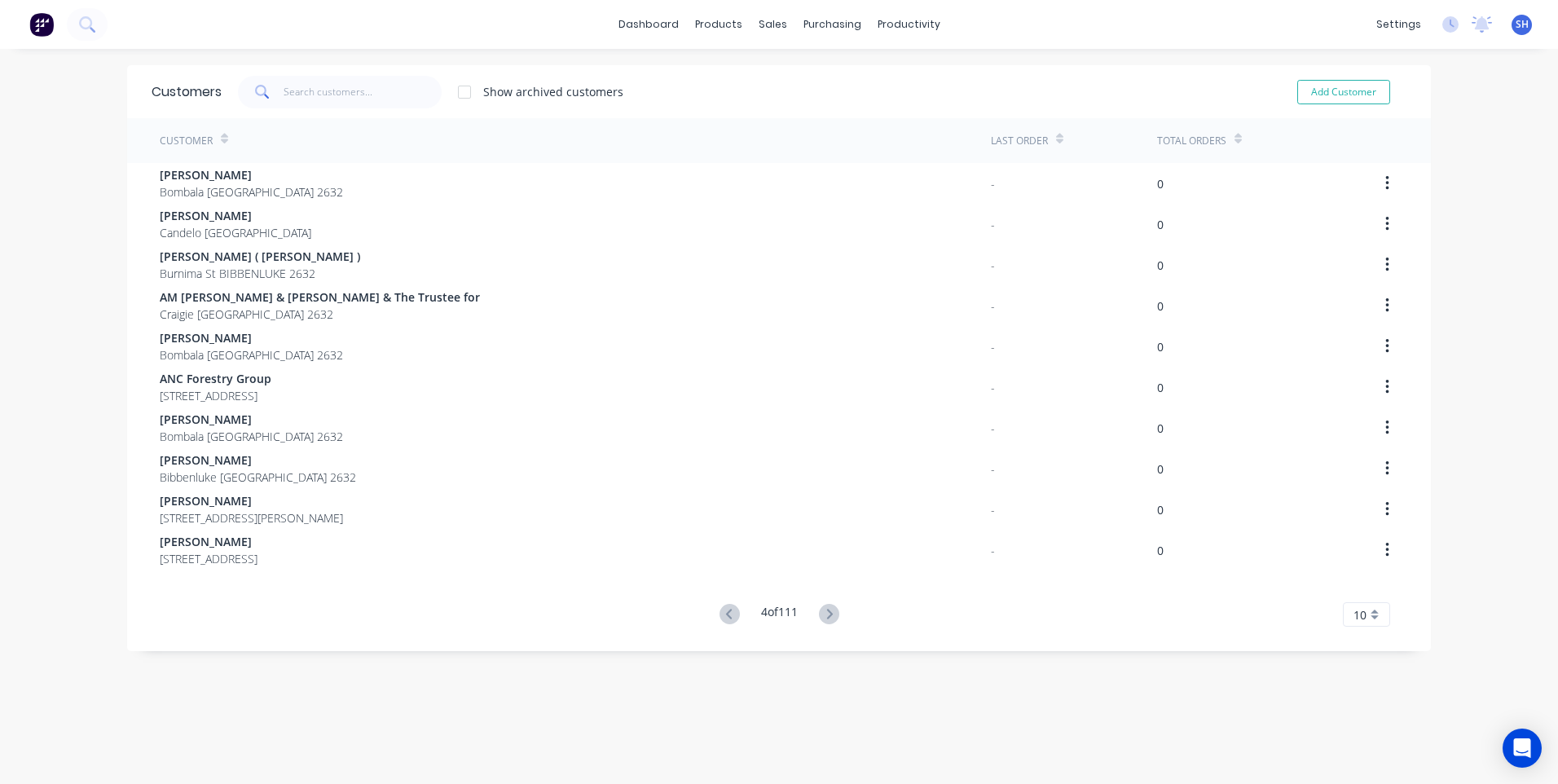
click at [823, 610] on icon at bounding box center [829, 614] width 20 height 20
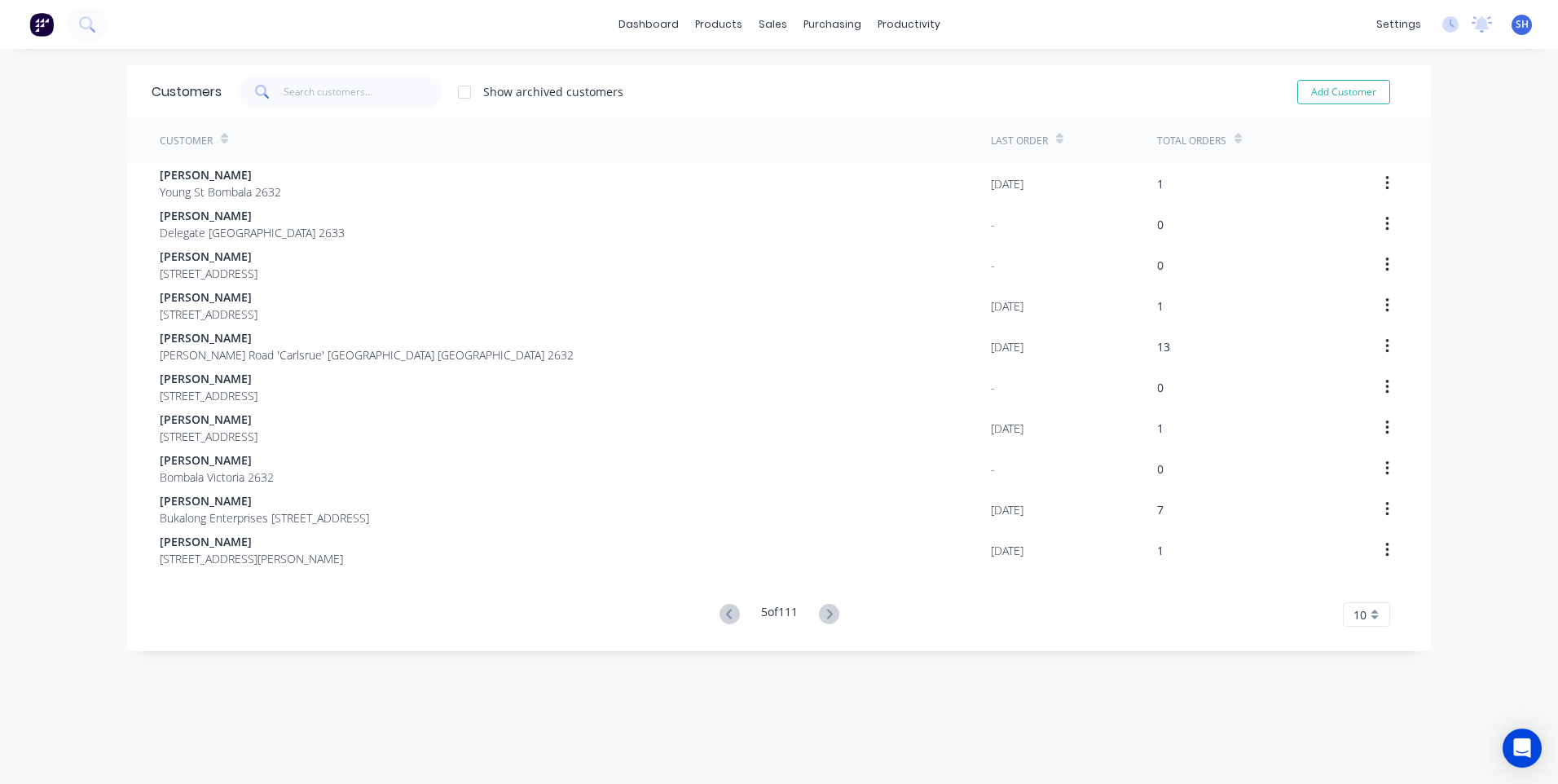
click at [823, 610] on icon at bounding box center [829, 614] width 20 height 20
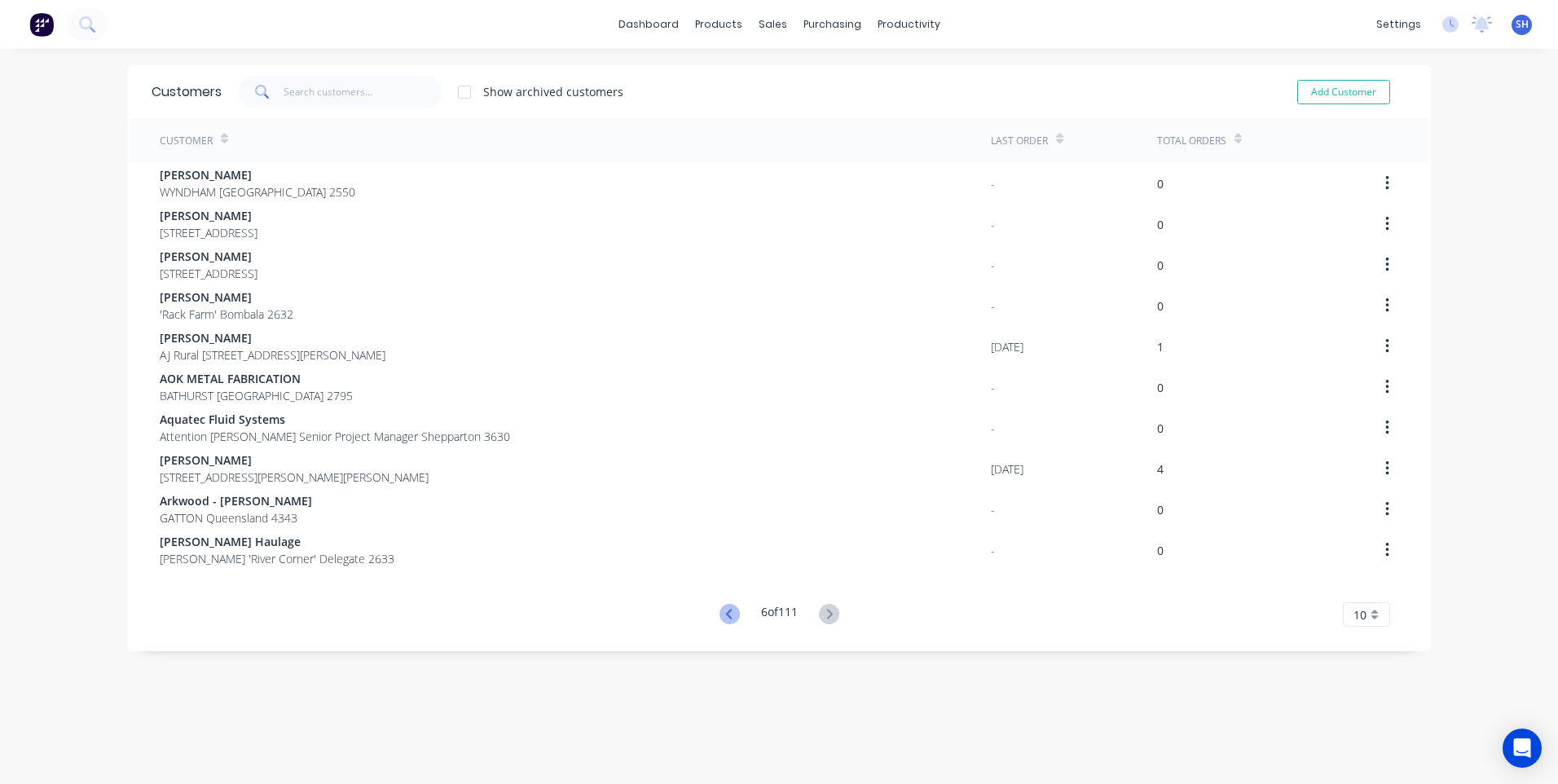
click at [724, 614] on icon at bounding box center [730, 614] width 20 height 20
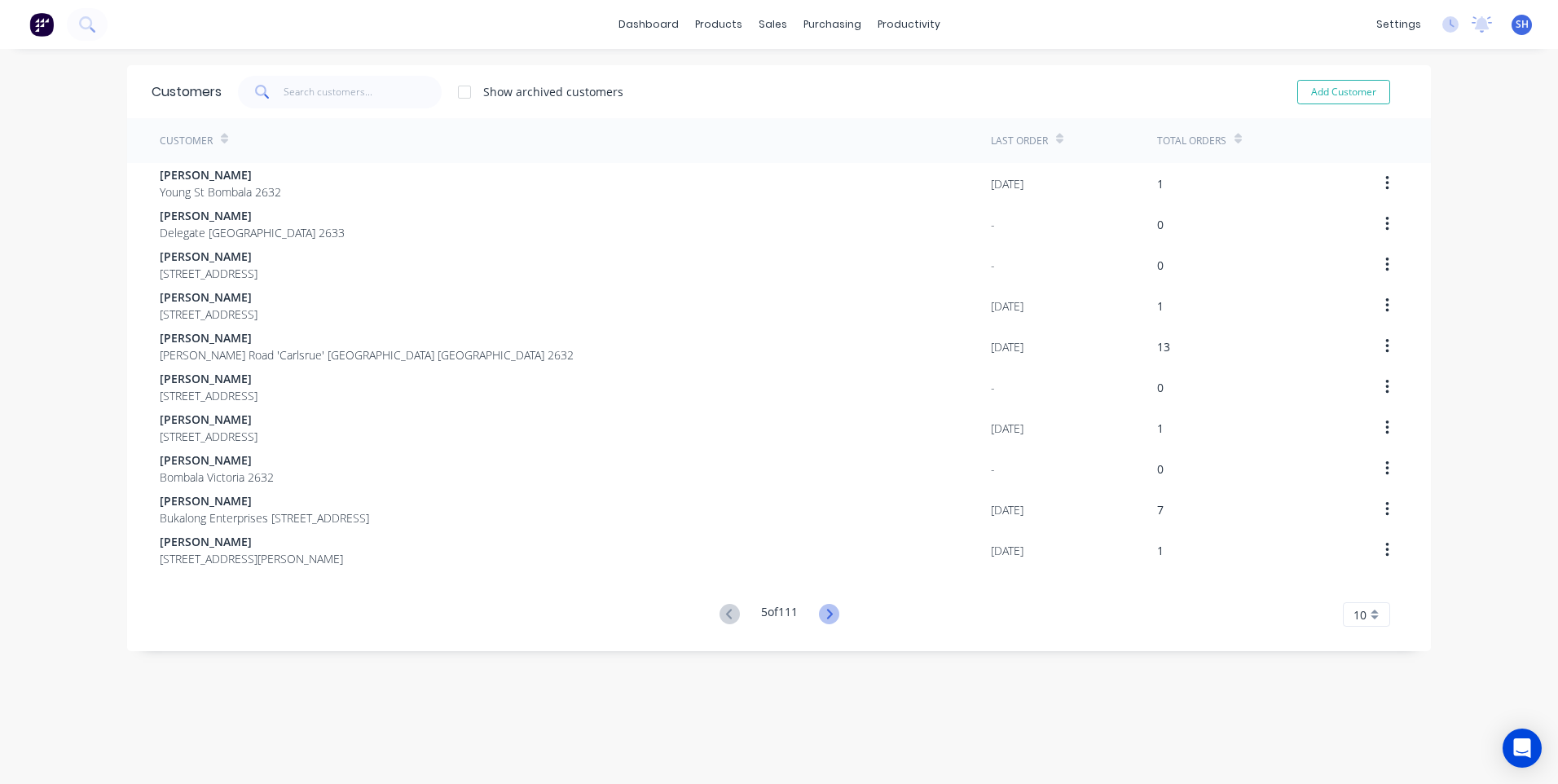
click at [826, 612] on icon at bounding box center [829, 614] width 5 height 10
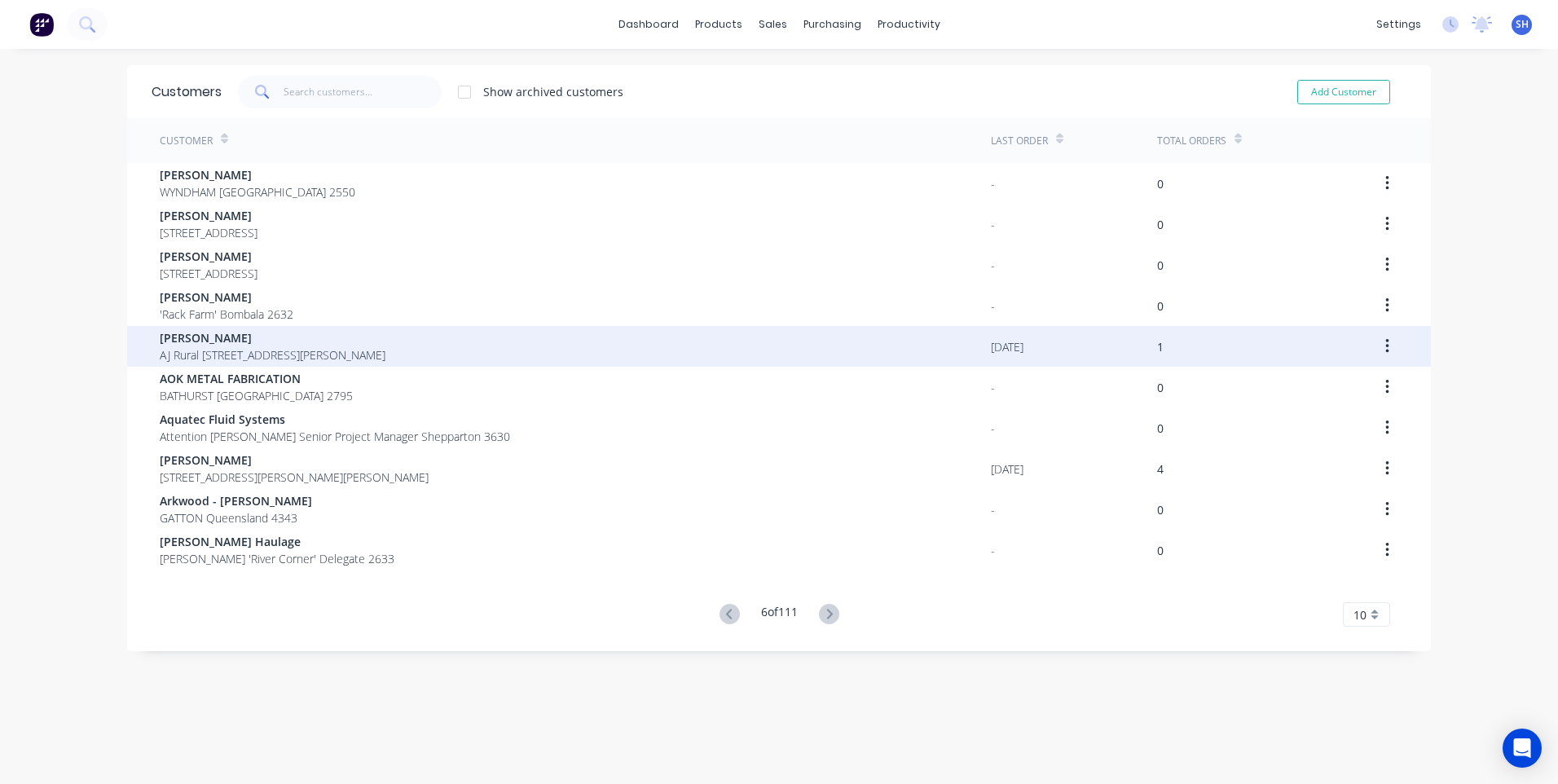
click at [417, 340] on div "[PERSON_NAME] AJ Rural 26 [PERSON_NAME] [GEOGRAPHIC_DATA] 2632" at bounding box center [575, 346] width 832 height 40
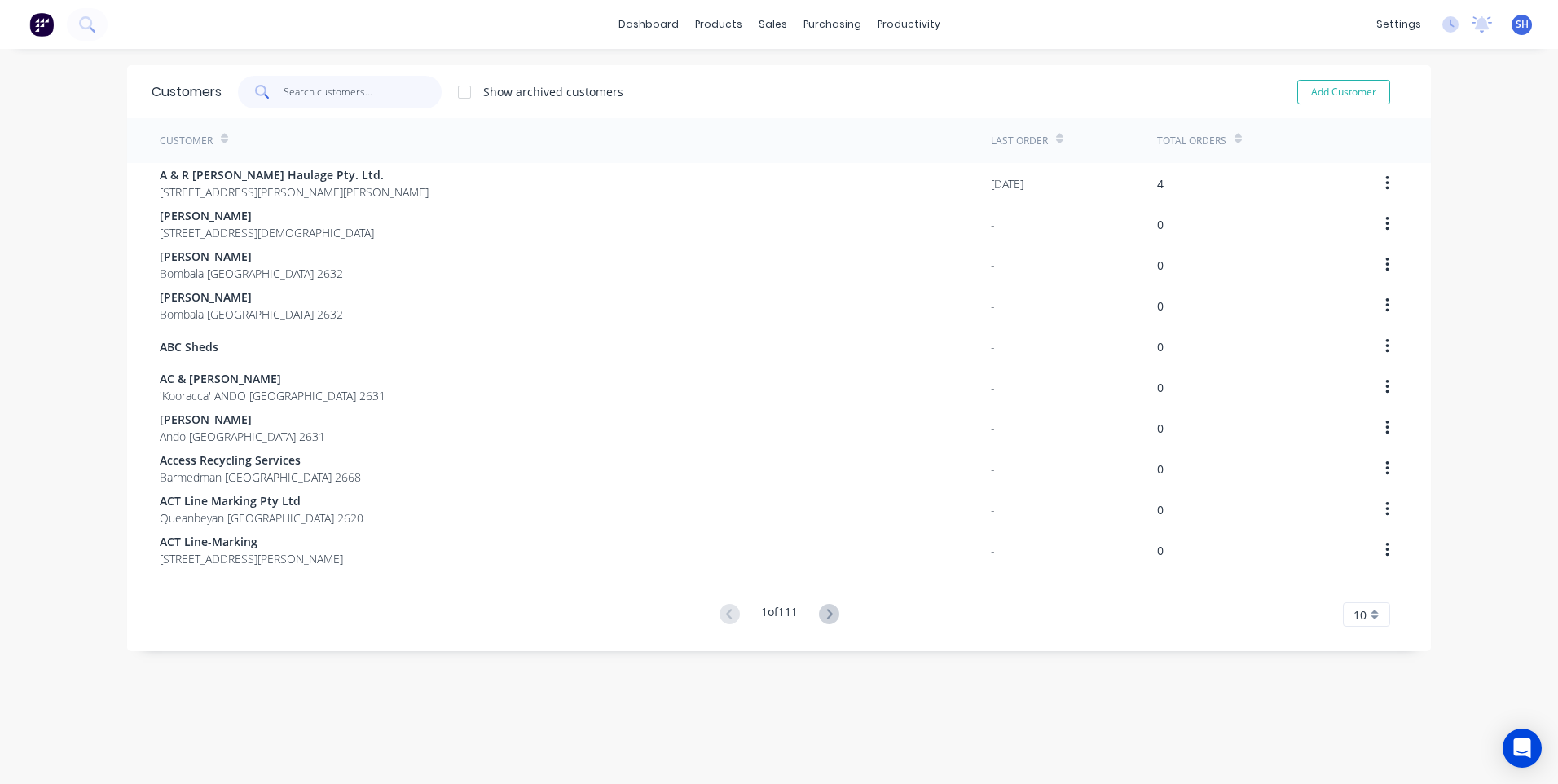
click at [306, 87] on input "text" at bounding box center [363, 93] width 158 height 33
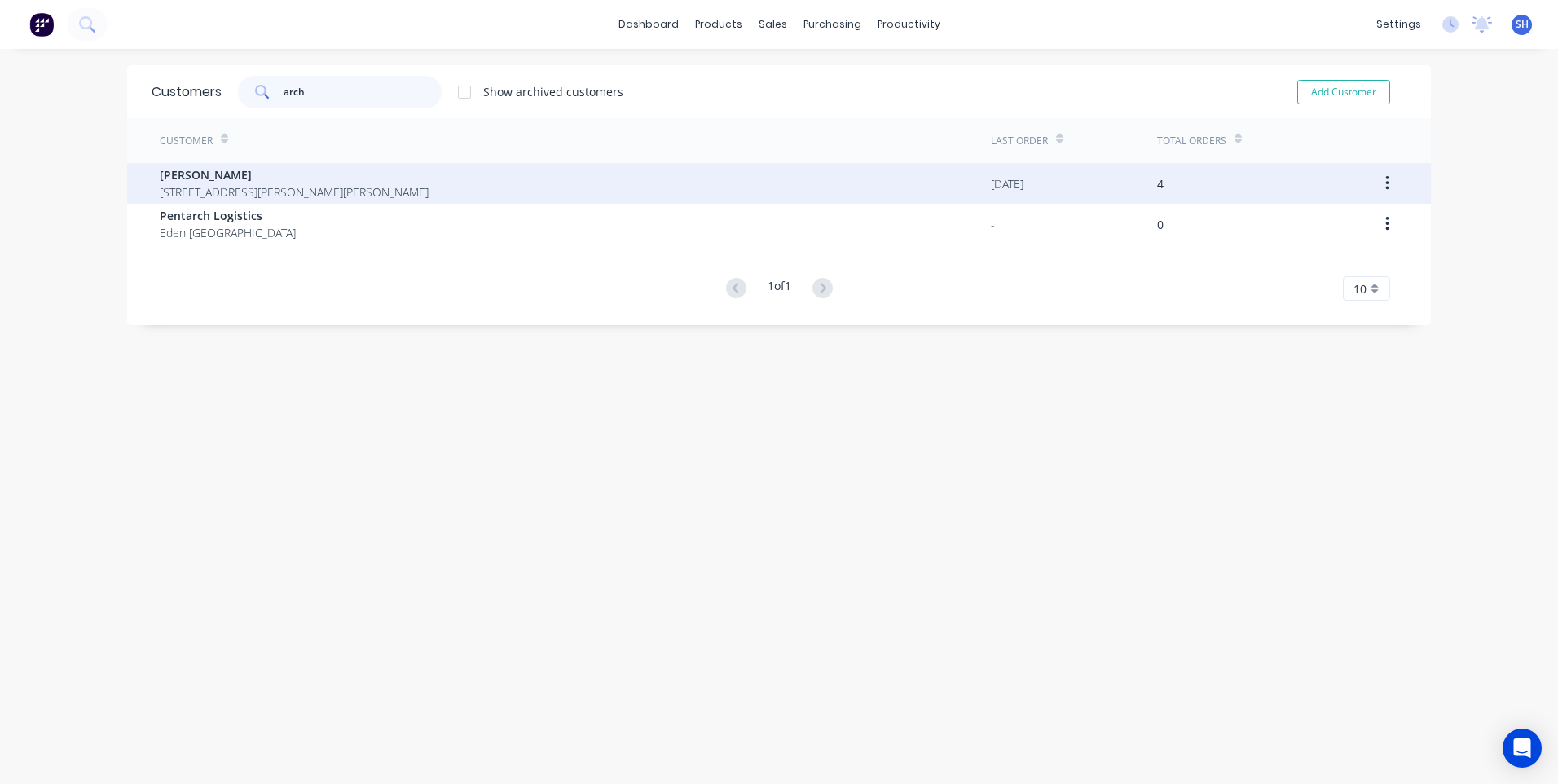
type input "arch"
click at [794, 186] on div "[PERSON_NAME] [STREET_ADDRESS][PERSON_NAME][PERSON_NAME]" at bounding box center [575, 183] width 832 height 40
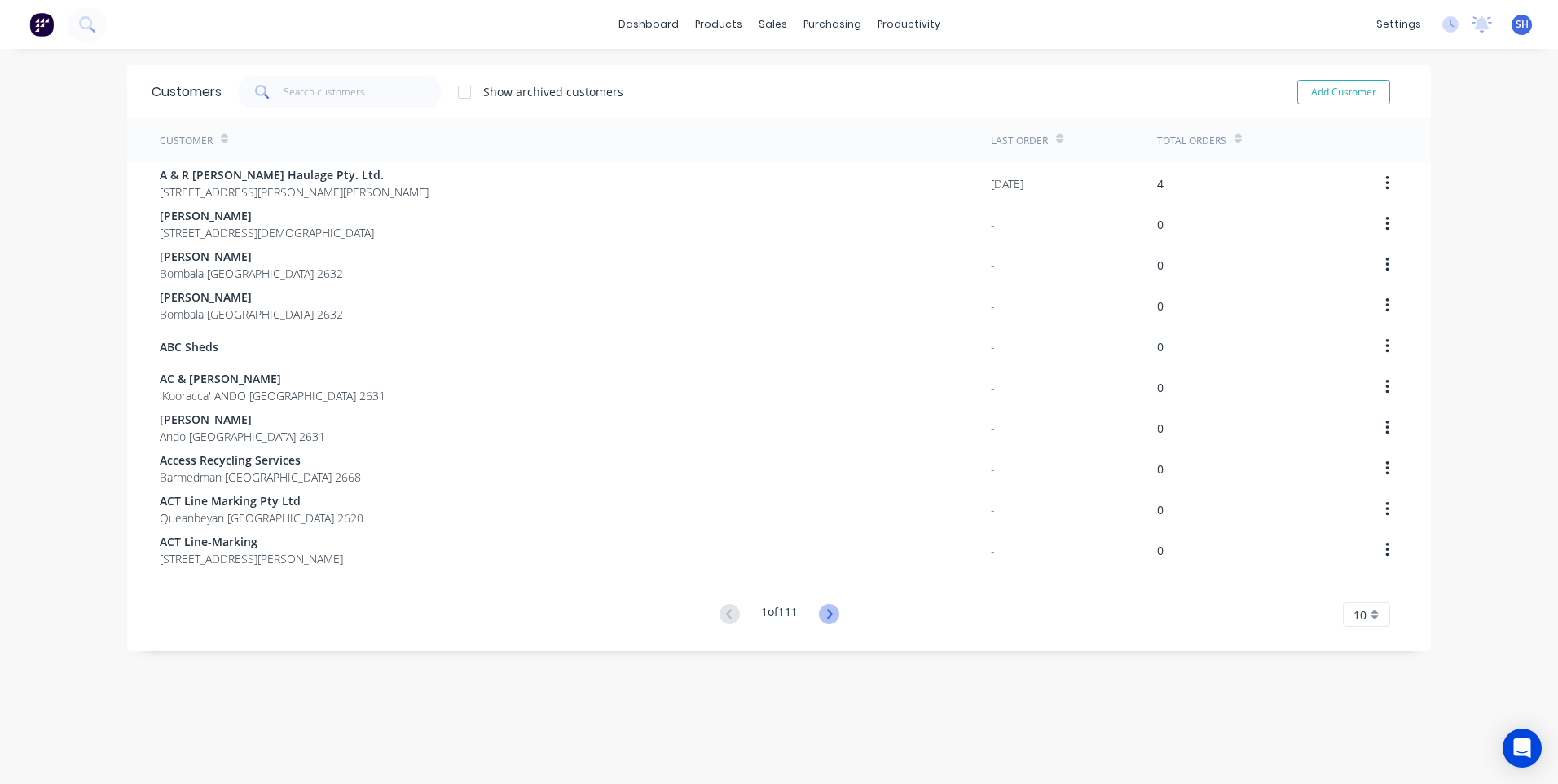
click at [829, 612] on icon at bounding box center [829, 614] width 20 height 20
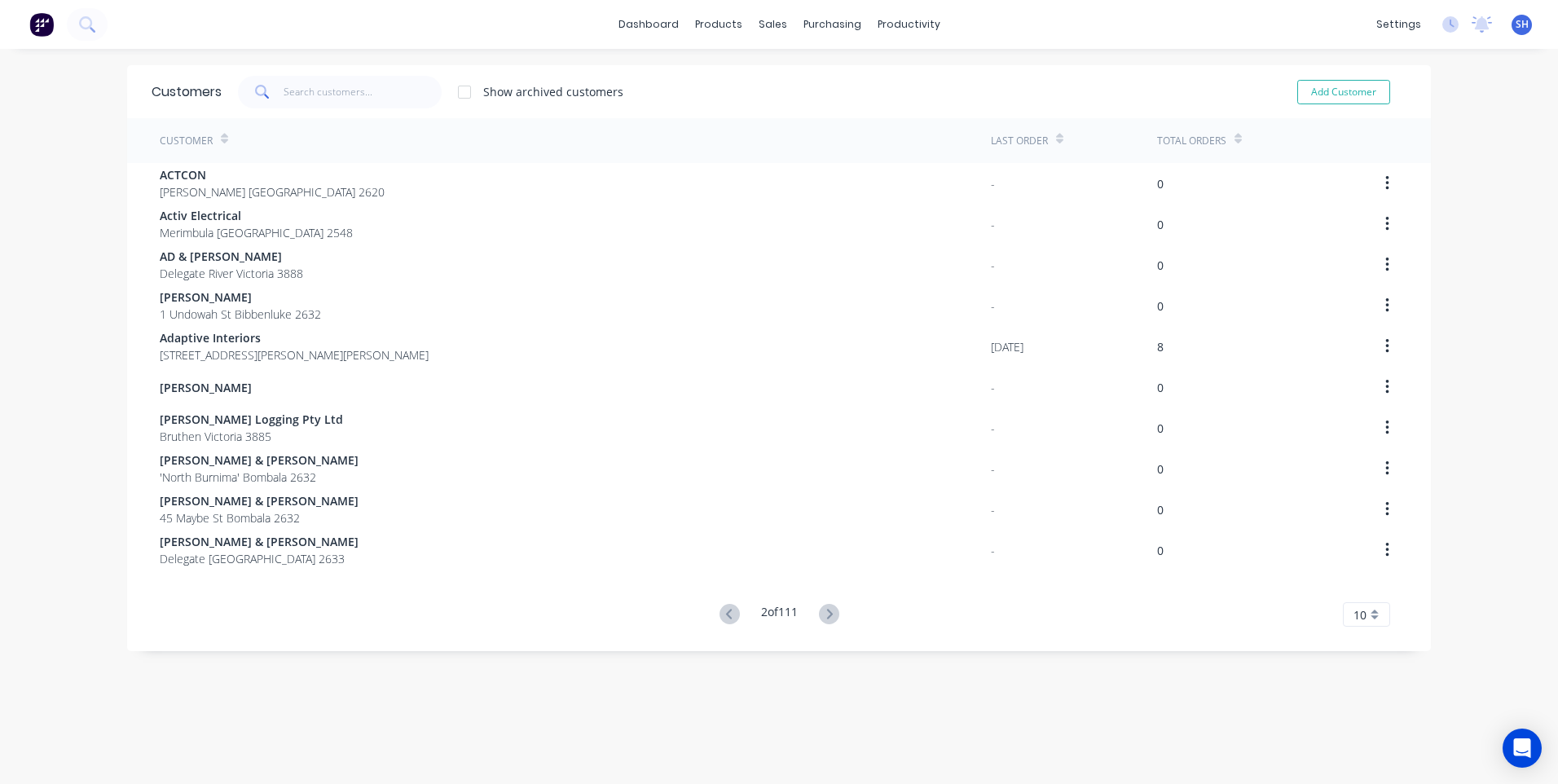
click at [829, 612] on icon at bounding box center [829, 614] width 20 height 20
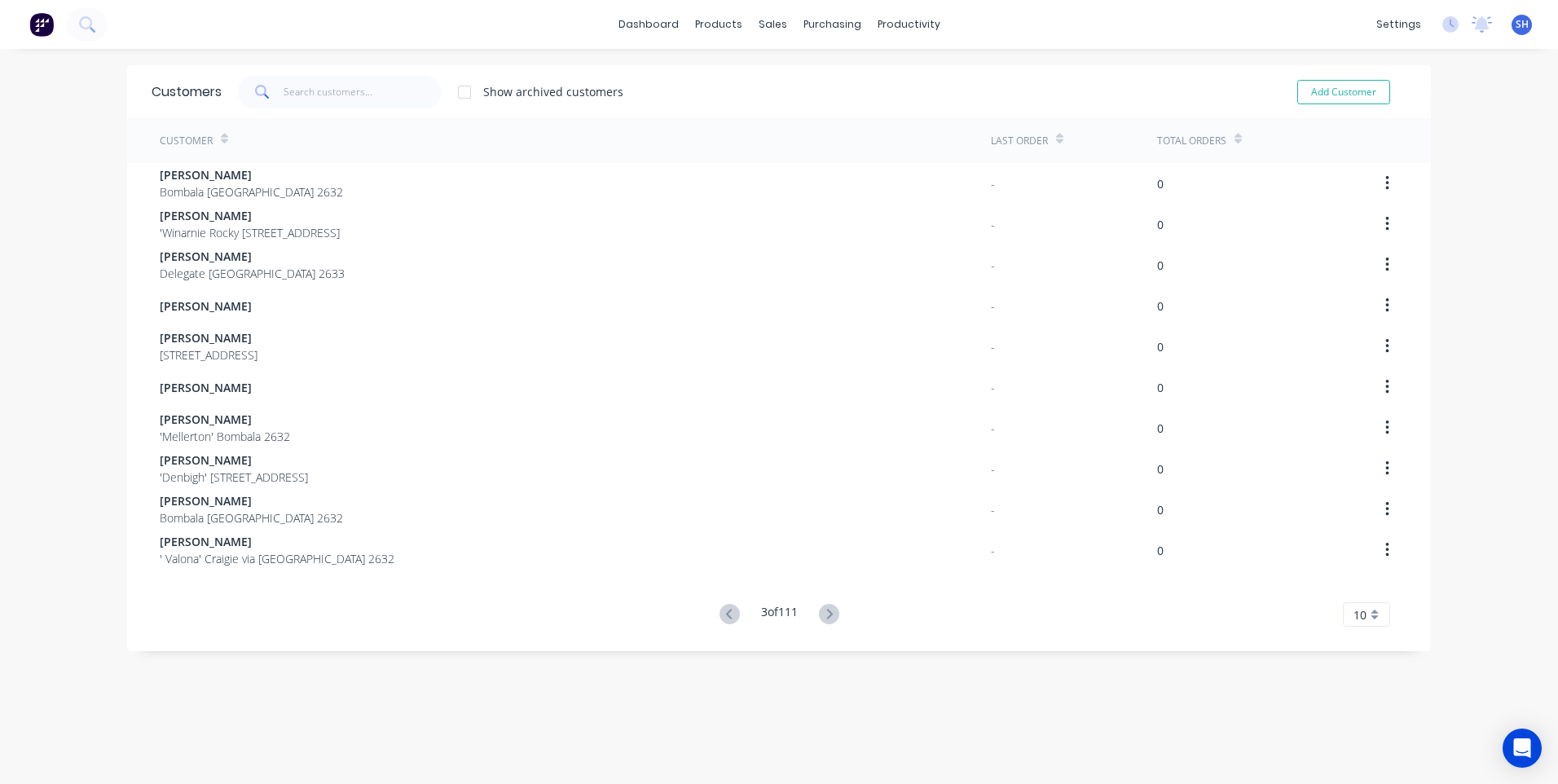
click at [829, 612] on icon at bounding box center [829, 614] width 20 height 20
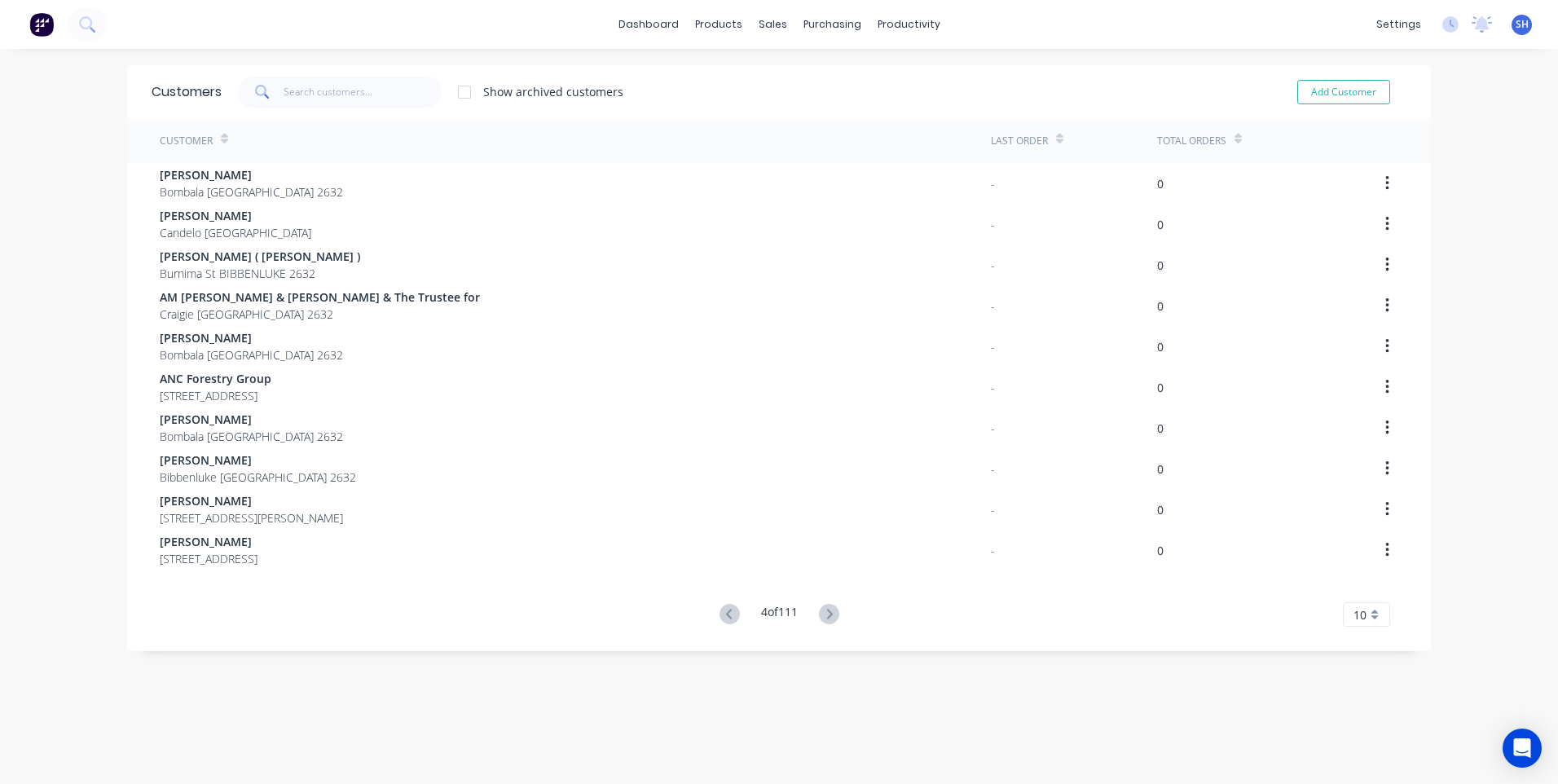
click at [829, 612] on icon at bounding box center [829, 614] width 20 height 20
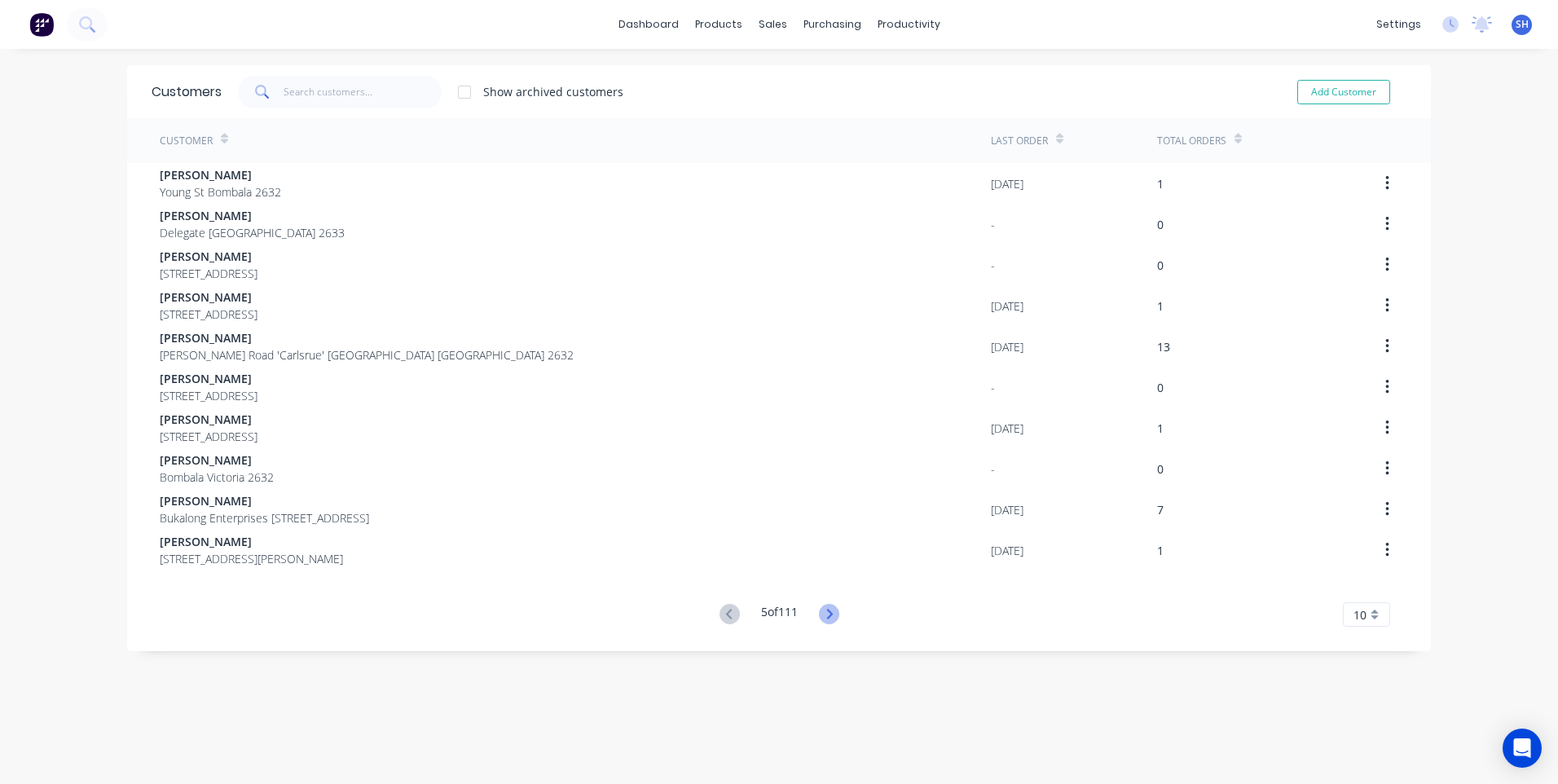
click at [828, 612] on icon at bounding box center [829, 614] width 20 height 20
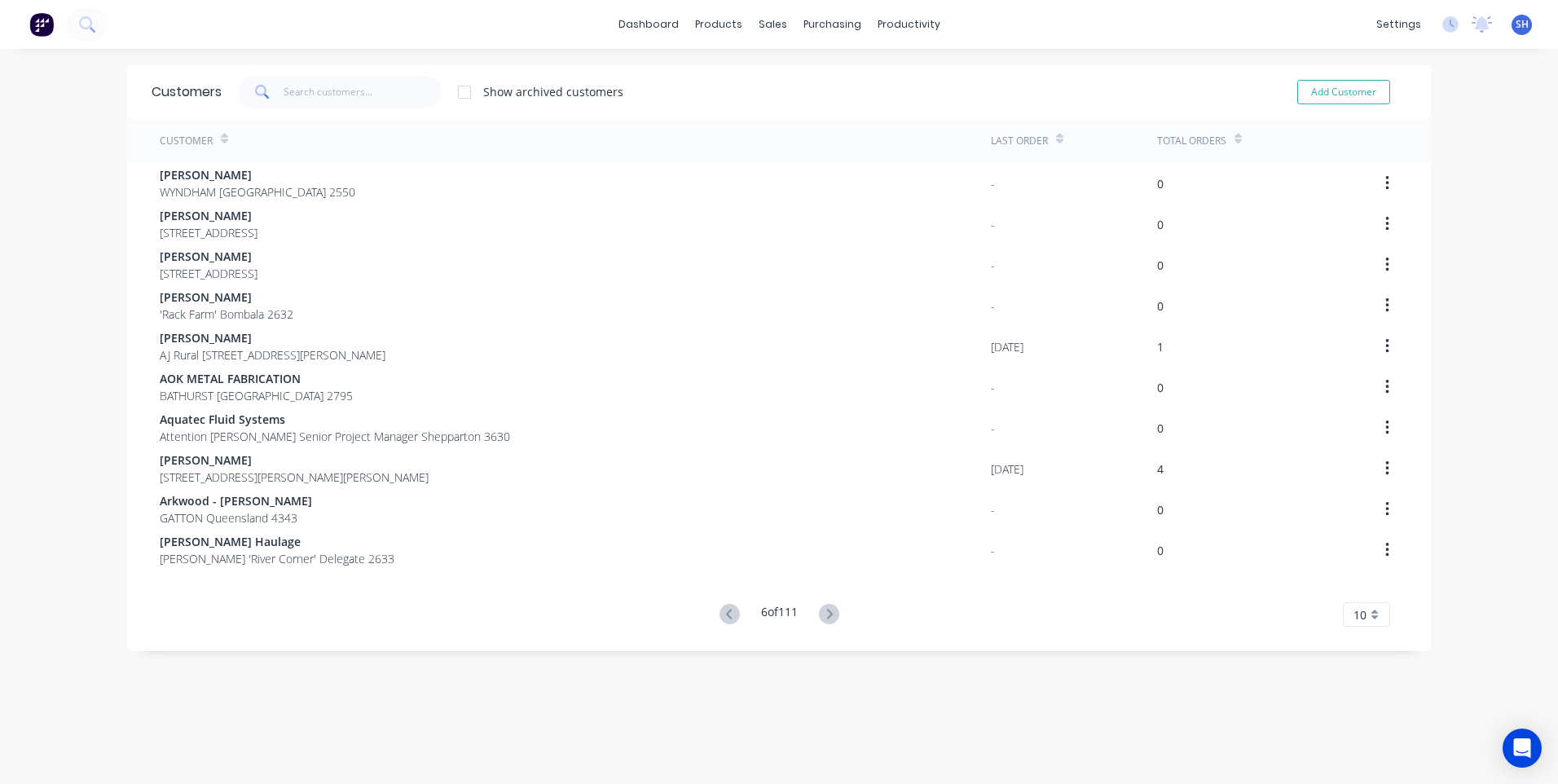
click at [828, 612] on icon at bounding box center [829, 614] width 20 height 20
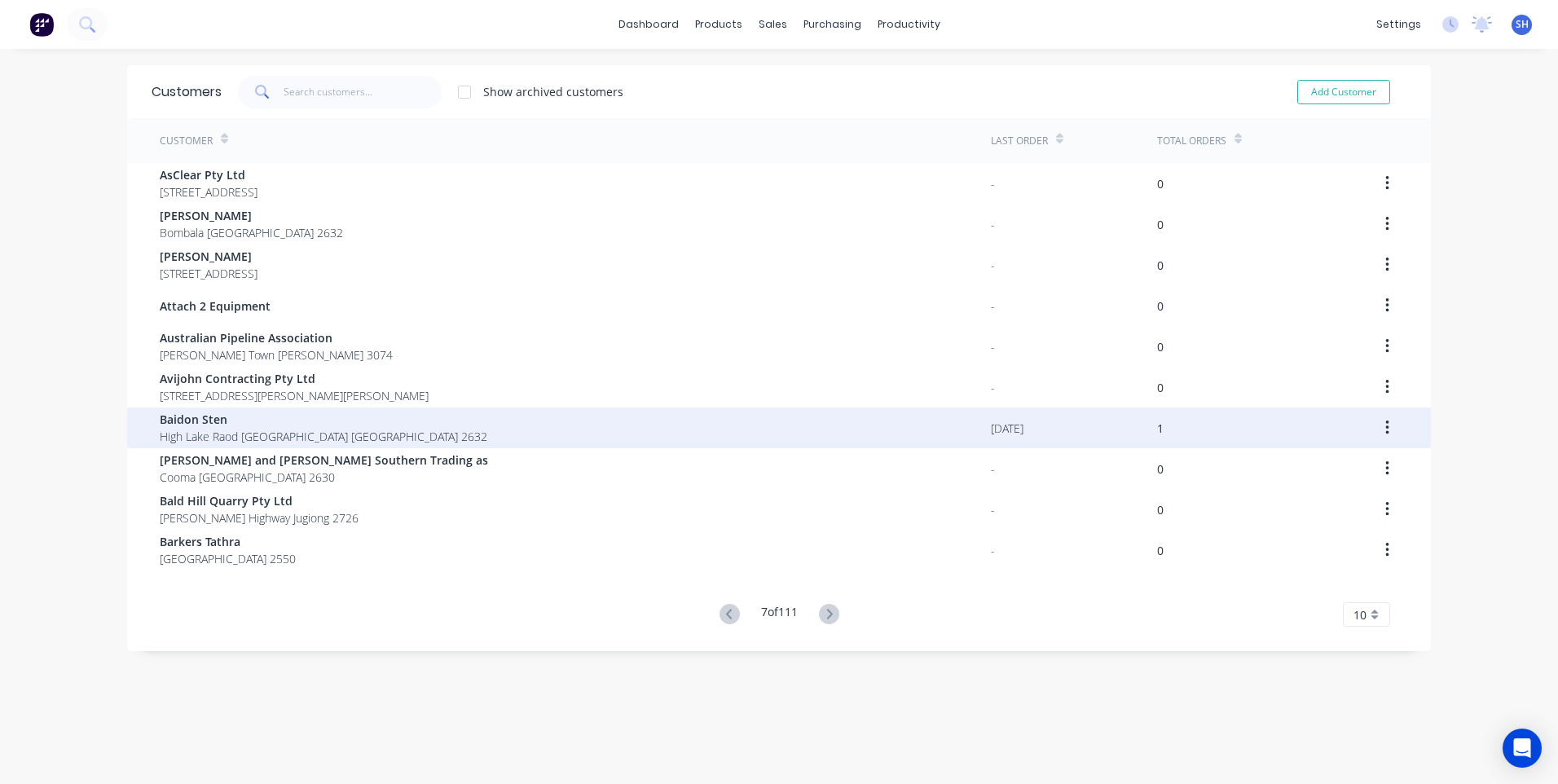
click at [1073, 428] on div "[DATE]" at bounding box center [1074, 428] width 167 height 40
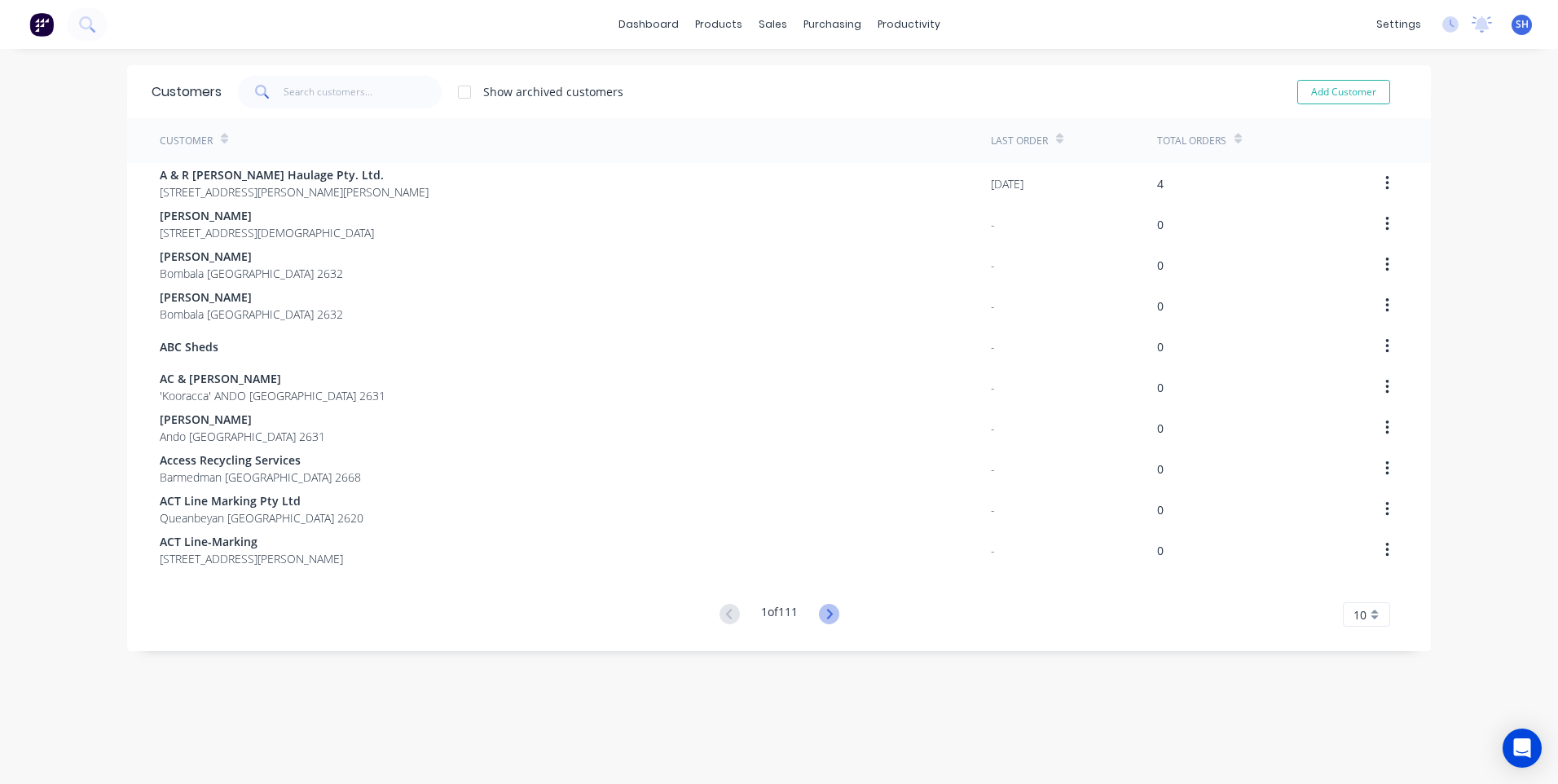
click at [820, 610] on icon at bounding box center [829, 614] width 20 height 20
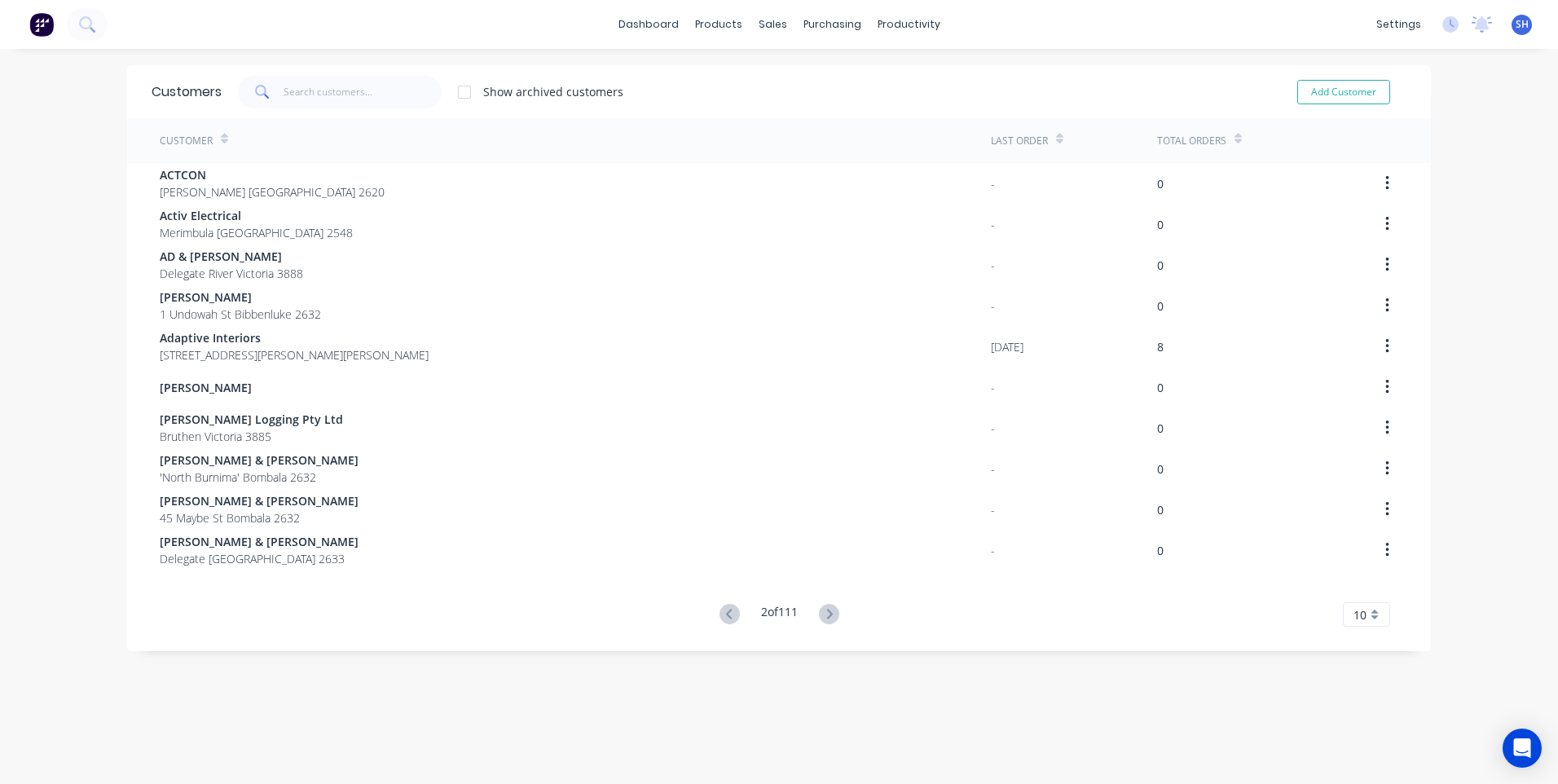
click at [820, 610] on icon at bounding box center [829, 614] width 20 height 20
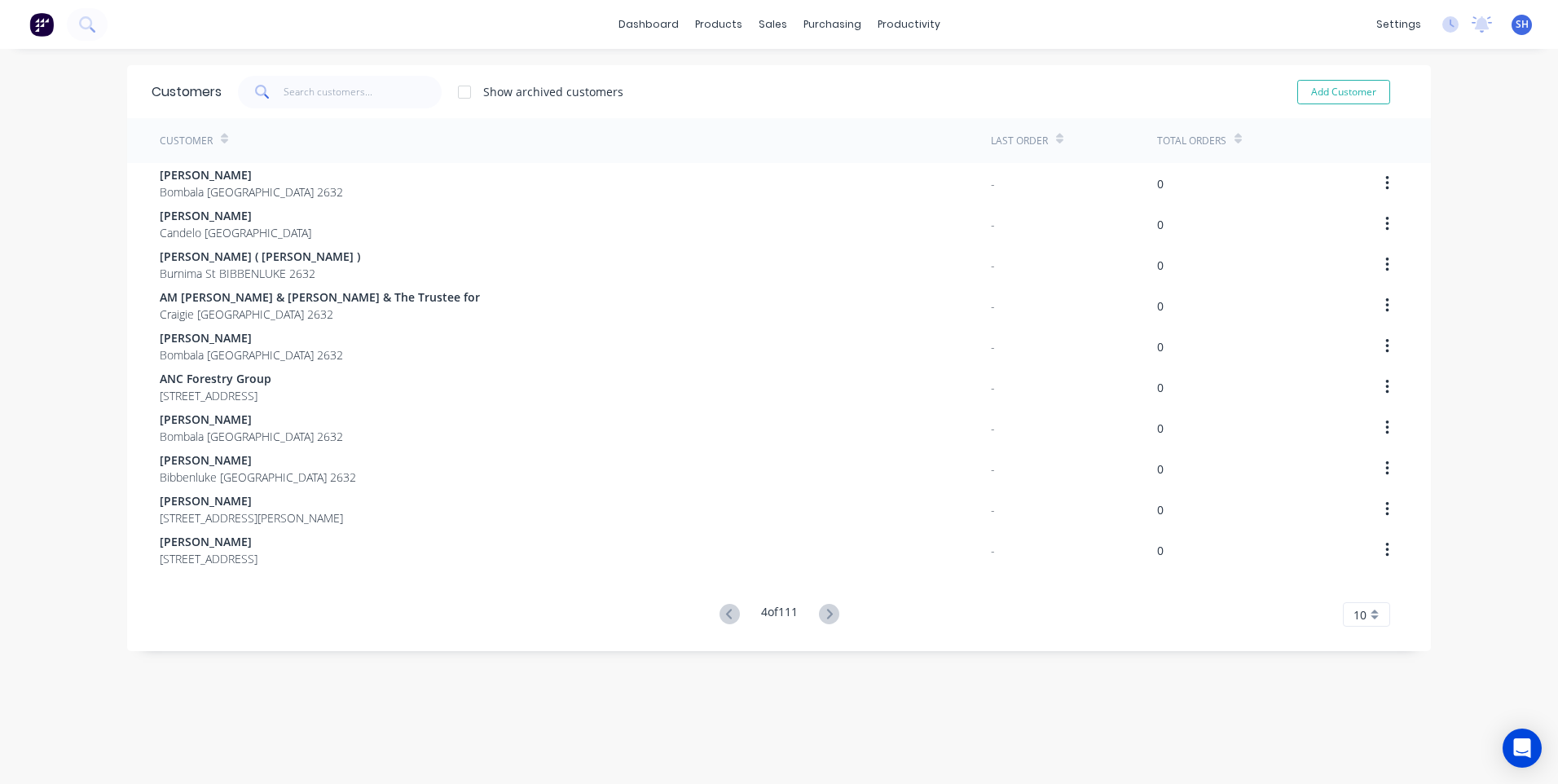
click at [820, 610] on icon at bounding box center [829, 614] width 20 height 20
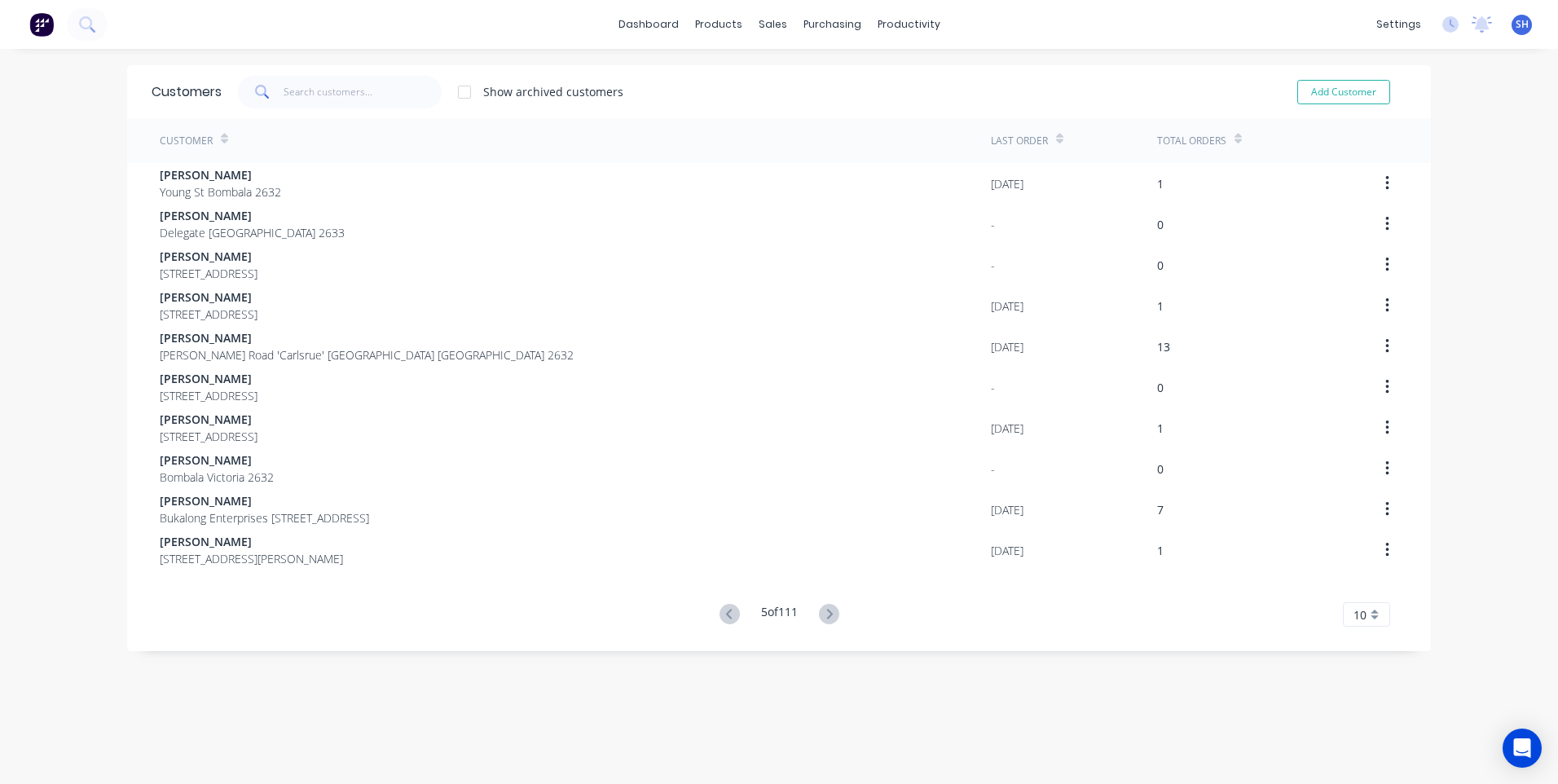
click at [820, 610] on icon at bounding box center [829, 614] width 20 height 20
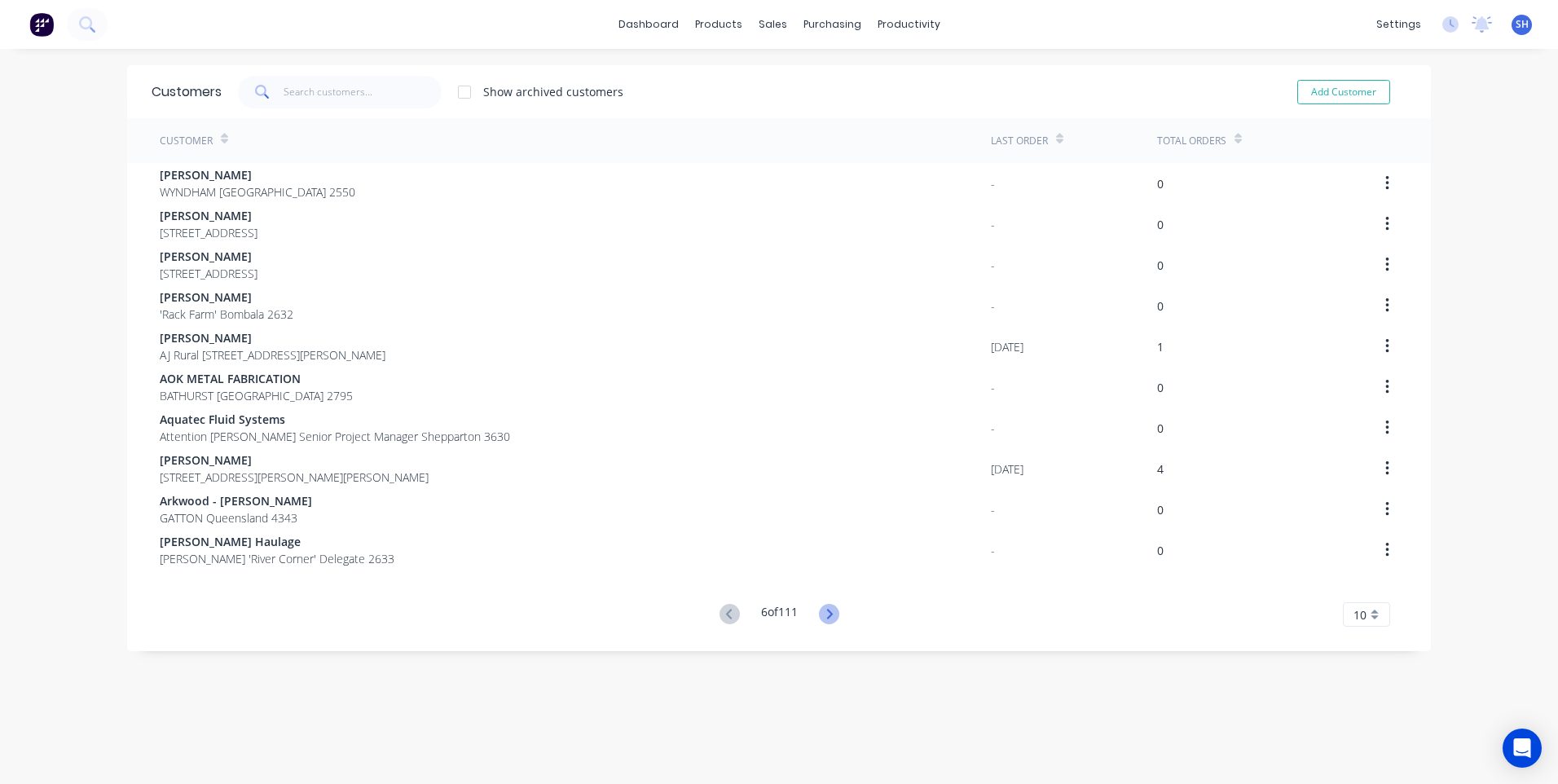
click at [824, 615] on icon at bounding box center [829, 614] width 20 height 20
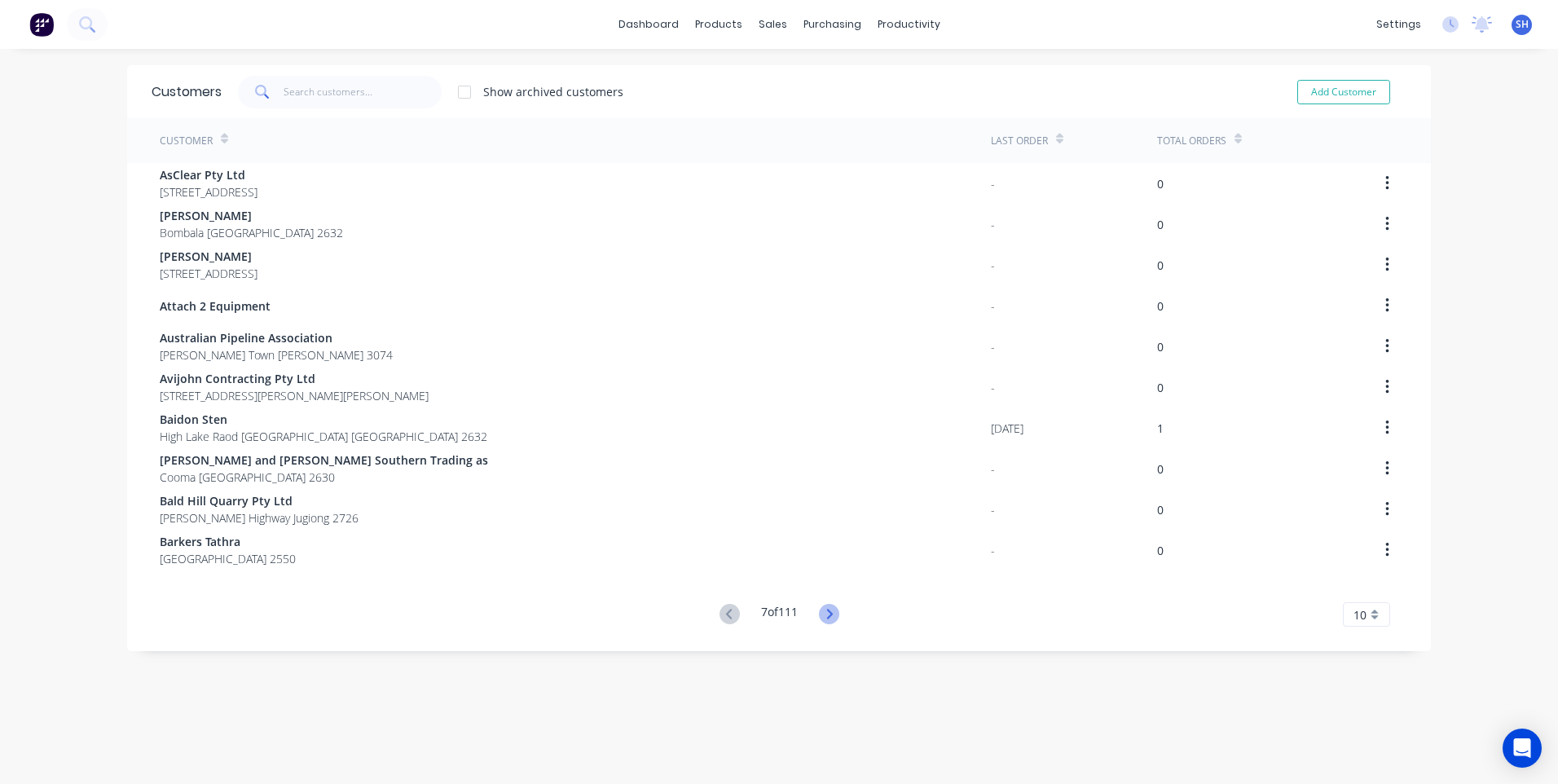
click at [824, 613] on icon at bounding box center [829, 614] width 20 height 20
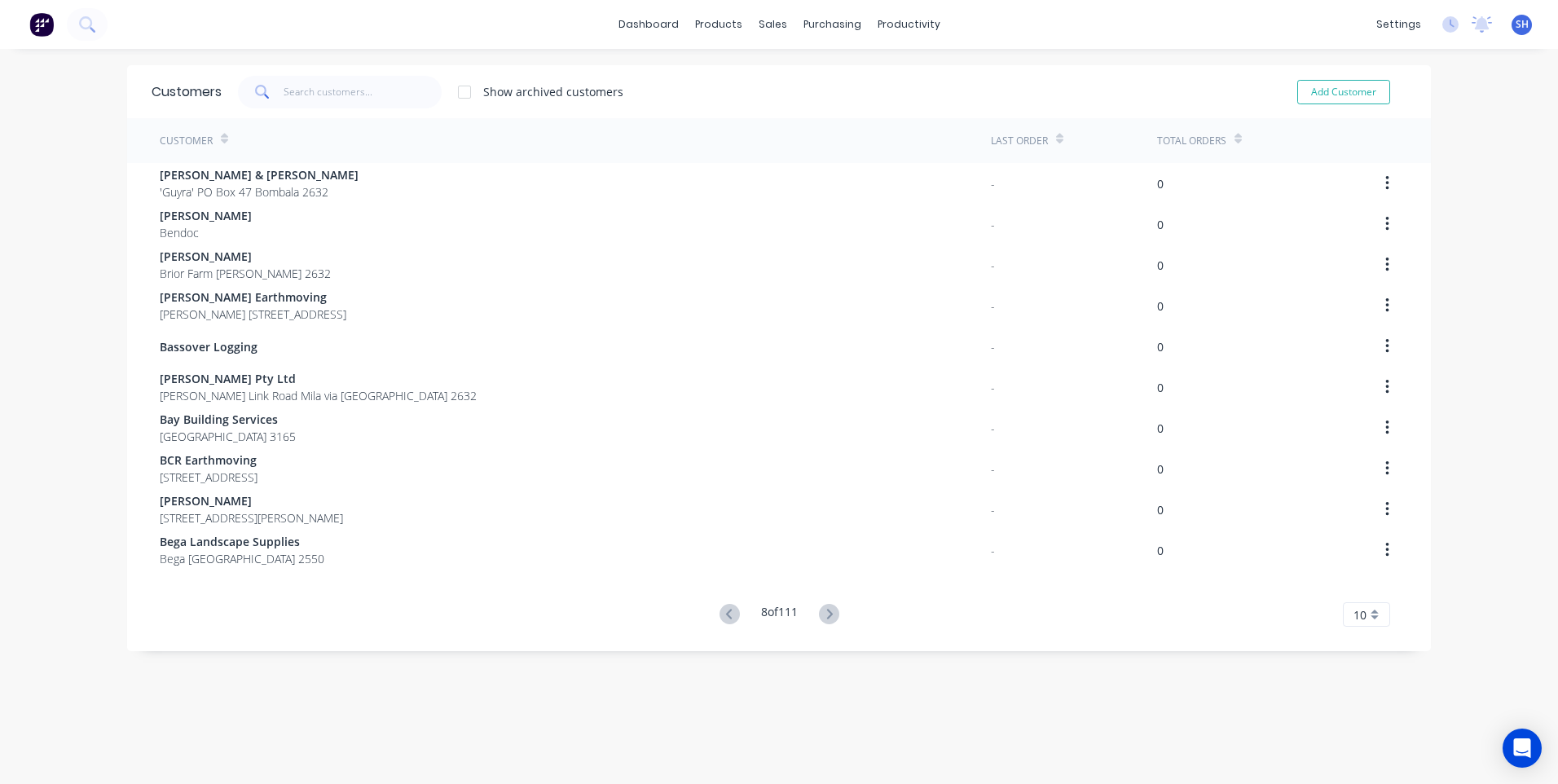
click at [824, 613] on icon at bounding box center [829, 614] width 20 height 20
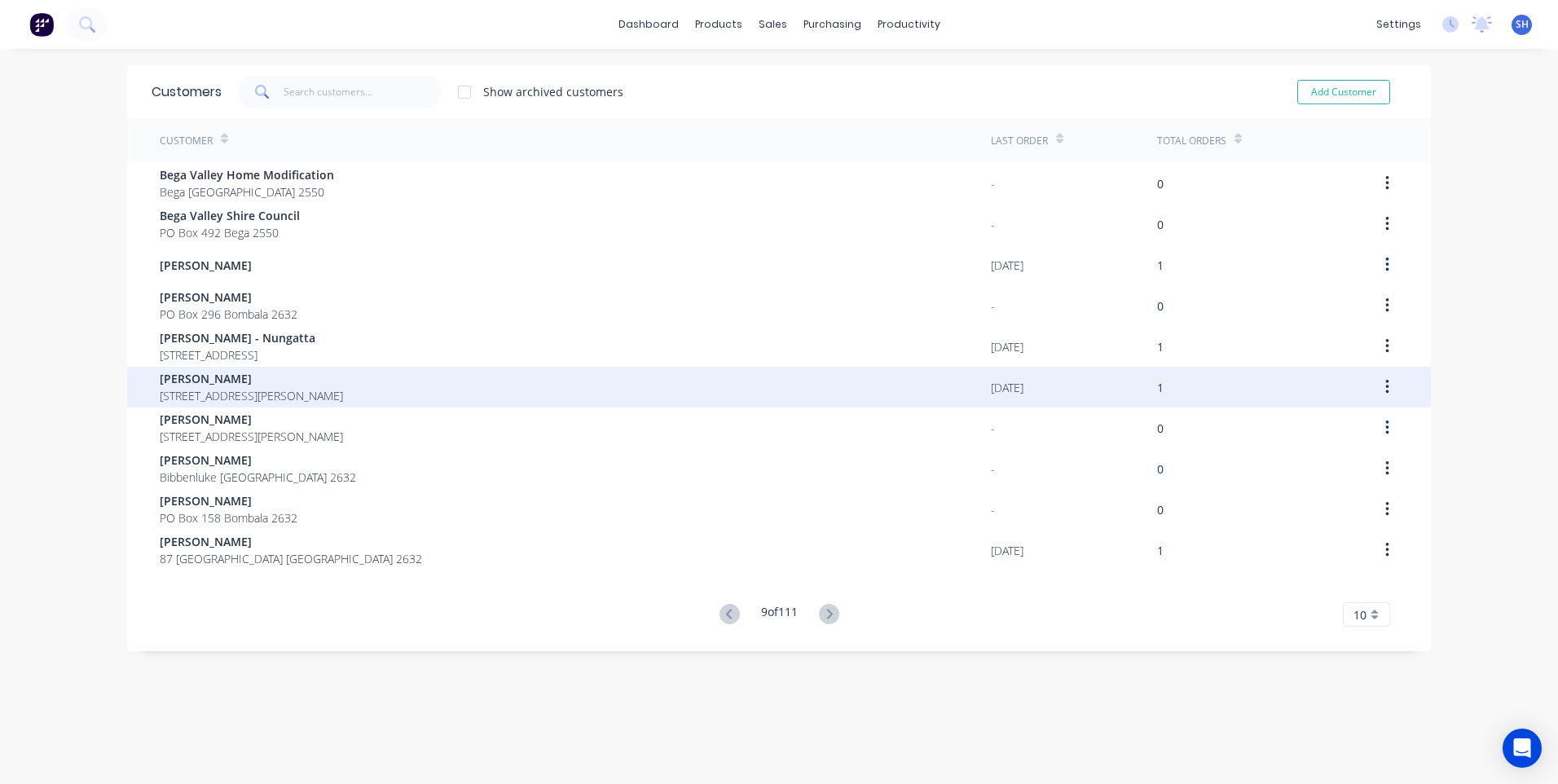
click at [768, 383] on div "[PERSON_NAME] [STREET_ADDRESS][PERSON_NAME]" at bounding box center [575, 387] width 832 height 40
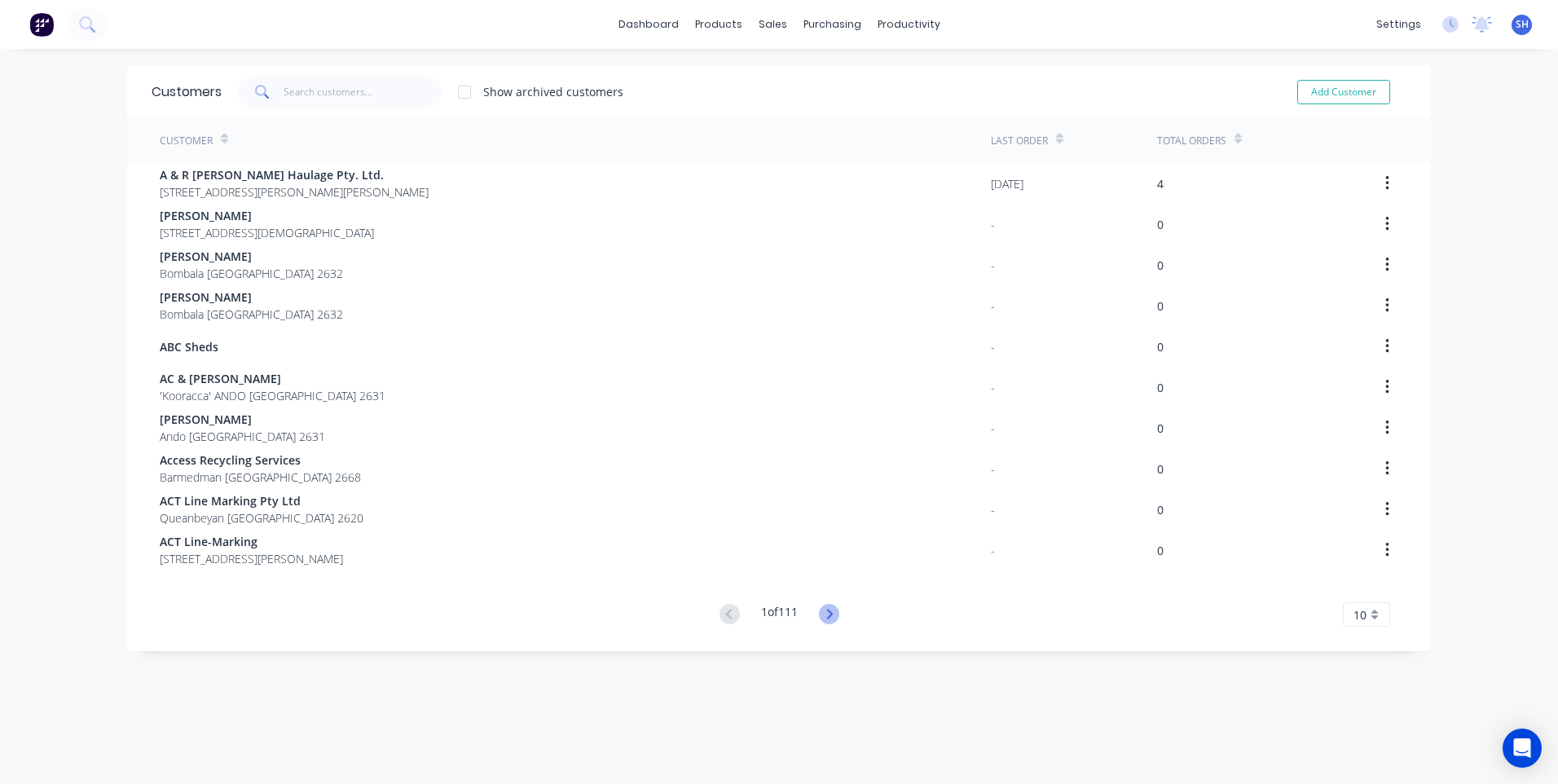
click at [823, 611] on icon at bounding box center [829, 614] width 20 height 20
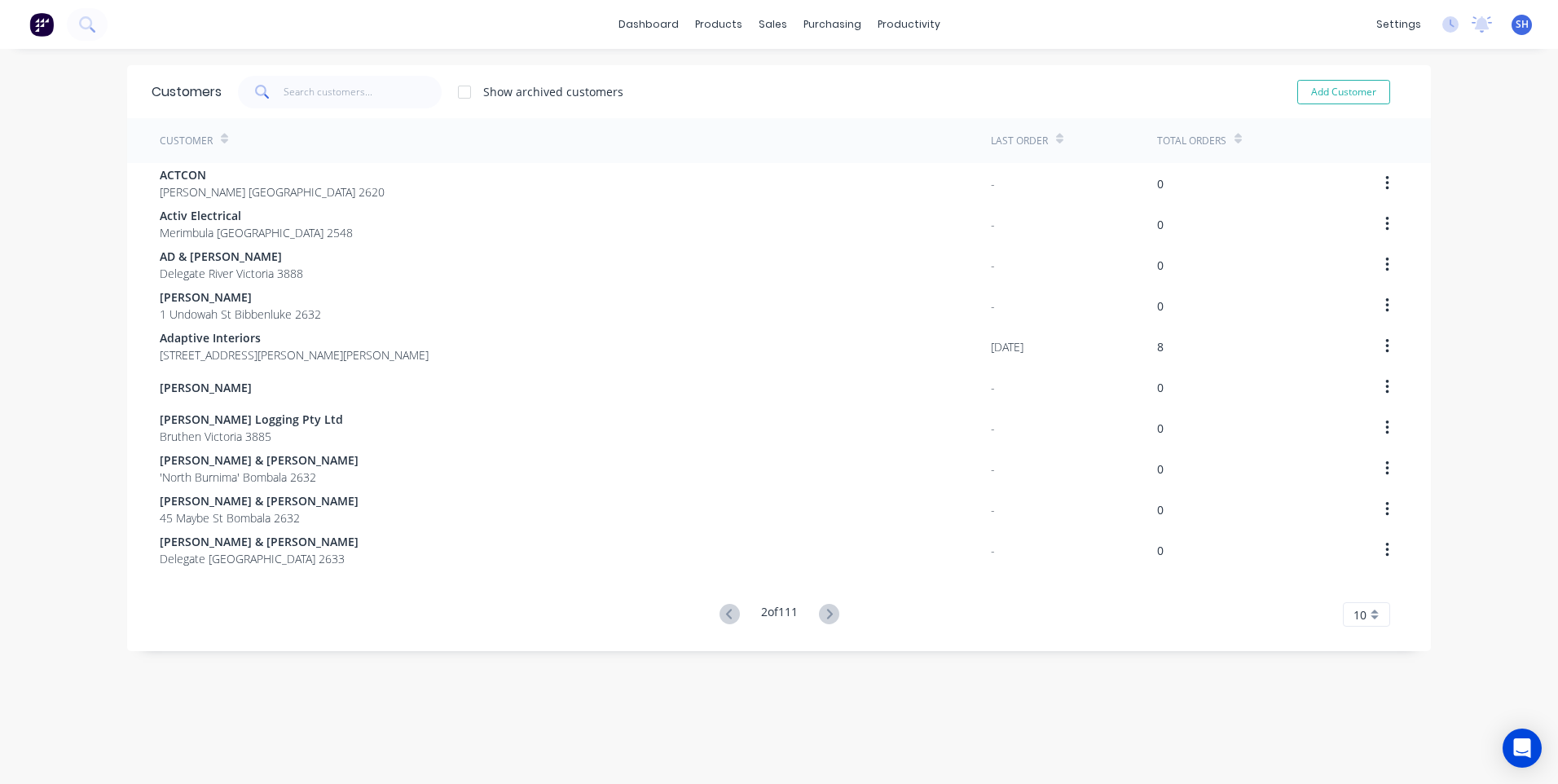
click at [823, 611] on icon at bounding box center [829, 614] width 20 height 20
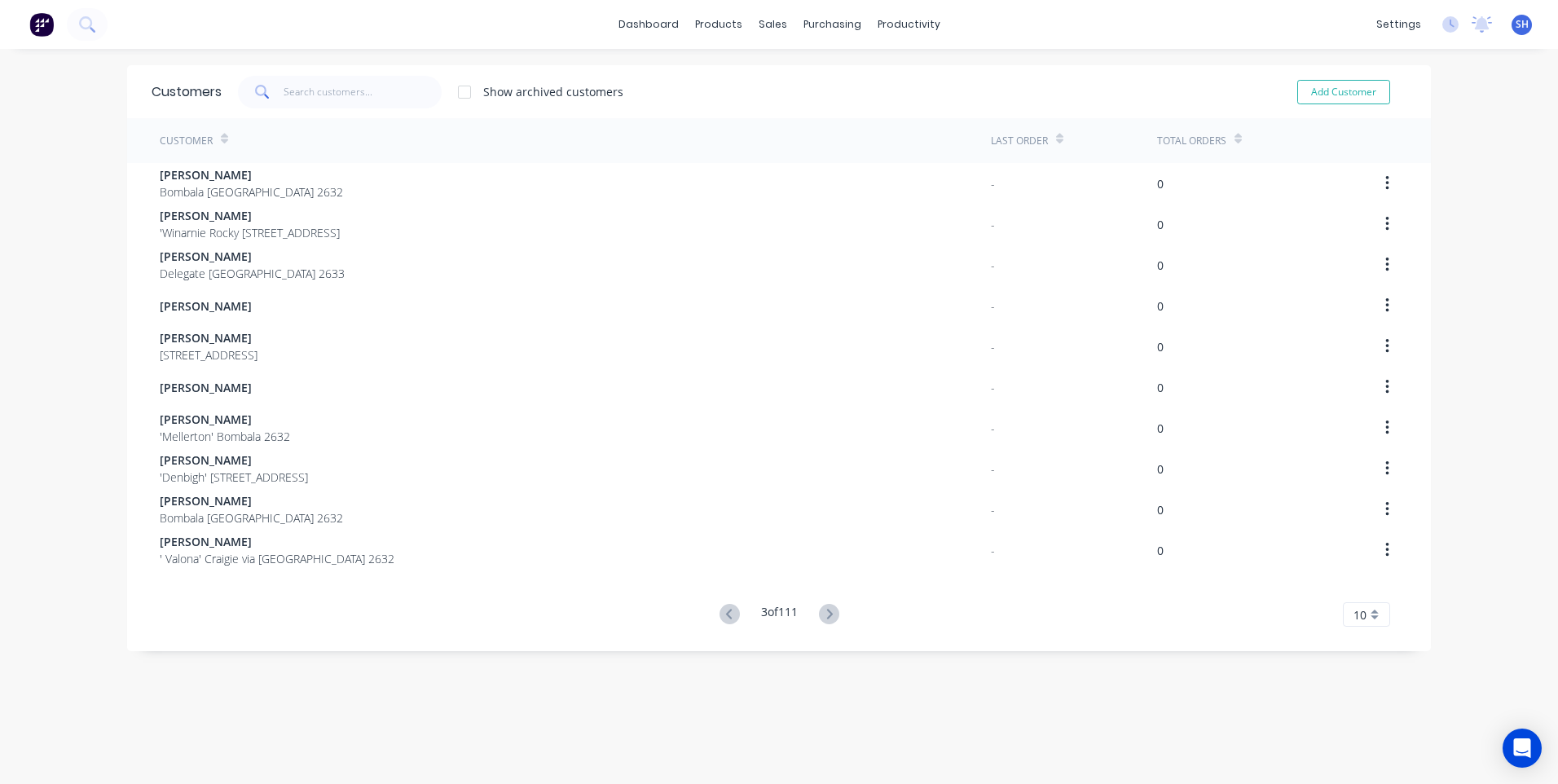
click at [823, 611] on icon at bounding box center [829, 614] width 20 height 20
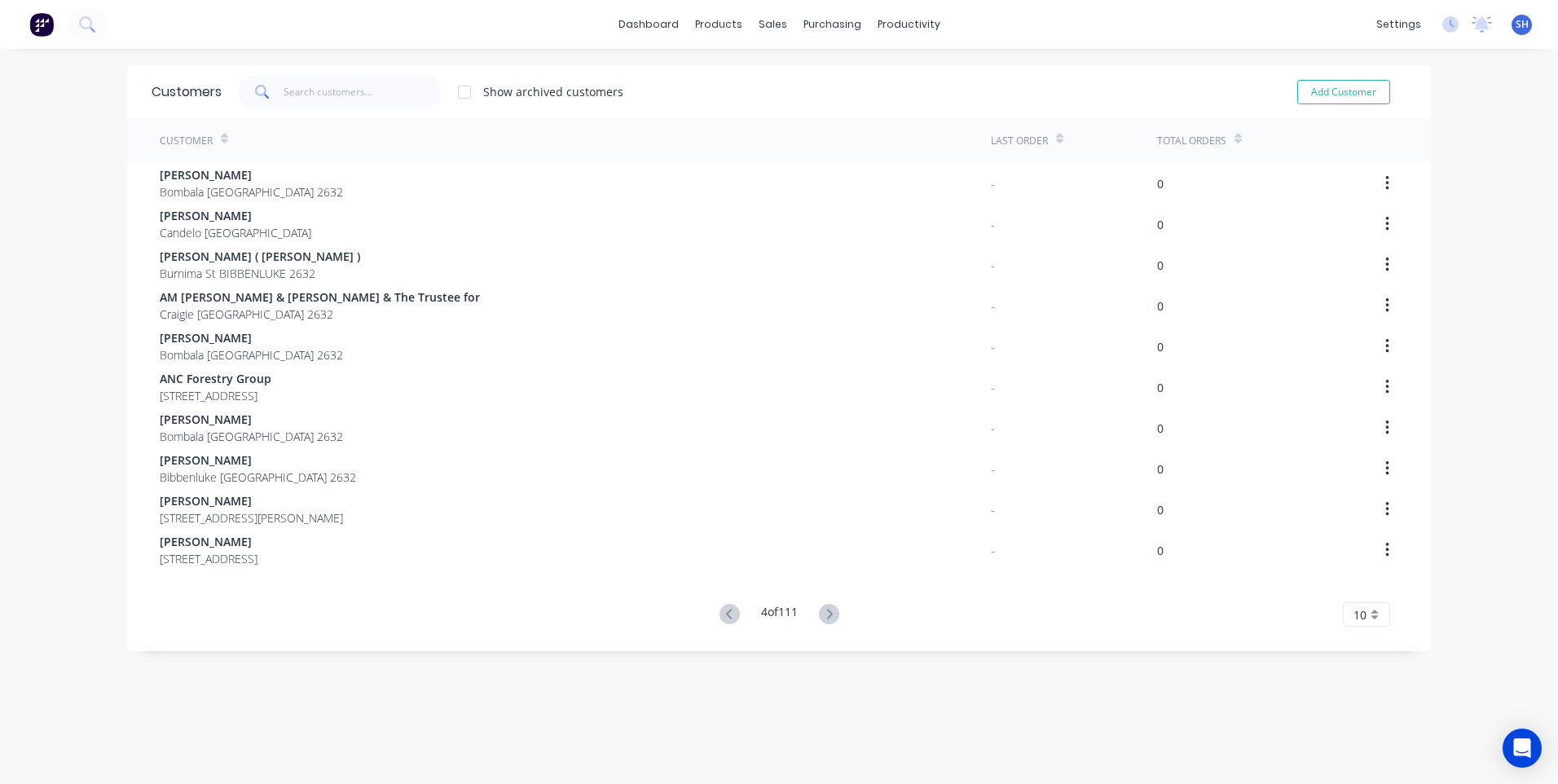
click at [823, 611] on icon at bounding box center [829, 614] width 20 height 20
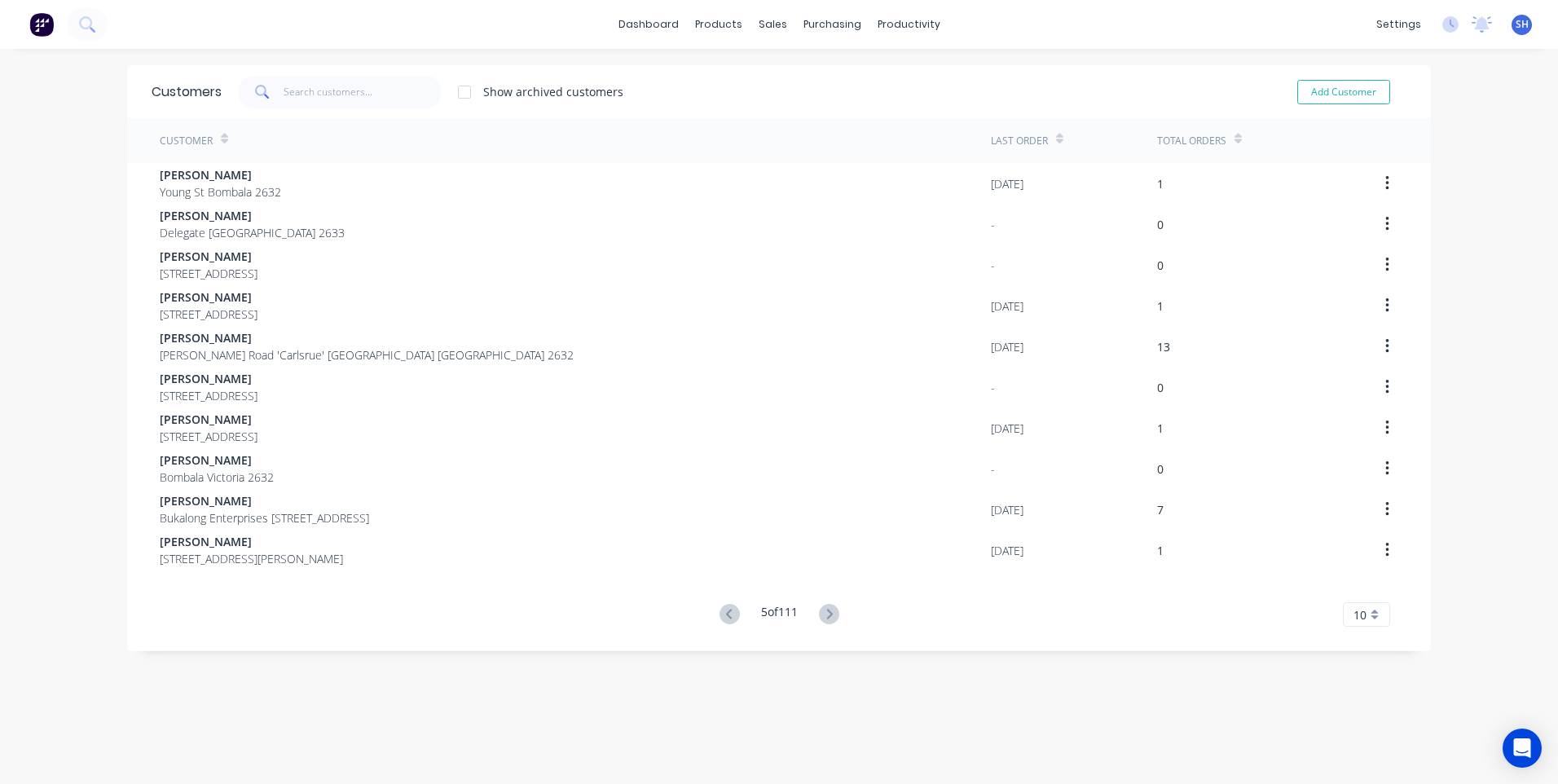
click at [823, 611] on icon at bounding box center [829, 614] width 20 height 20
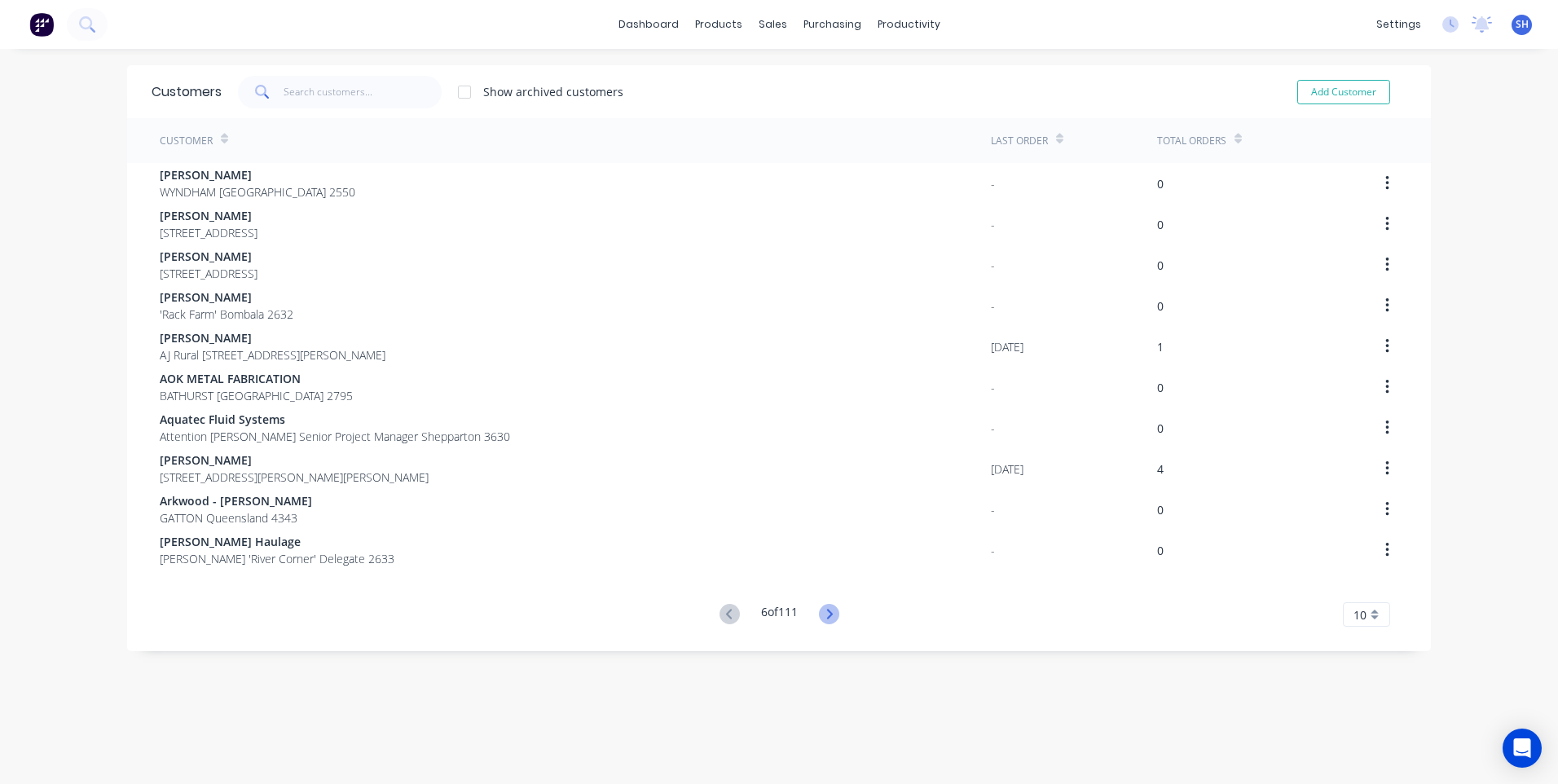
click at [823, 611] on icon at bounding box center [829, 614] width 20 height 20
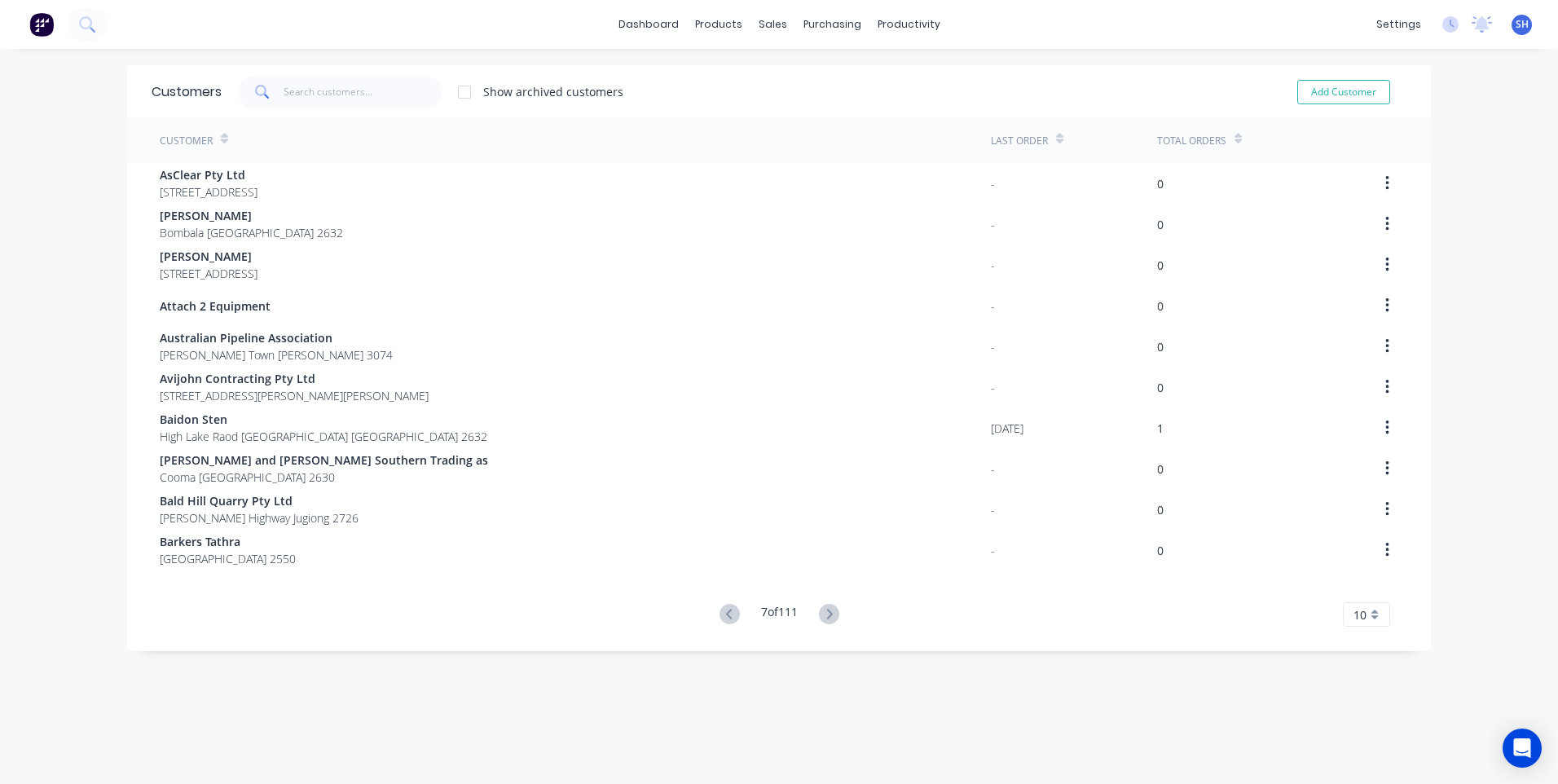
click at [823, 611] on icon at bounding box center [829, 614] width 20 height 20
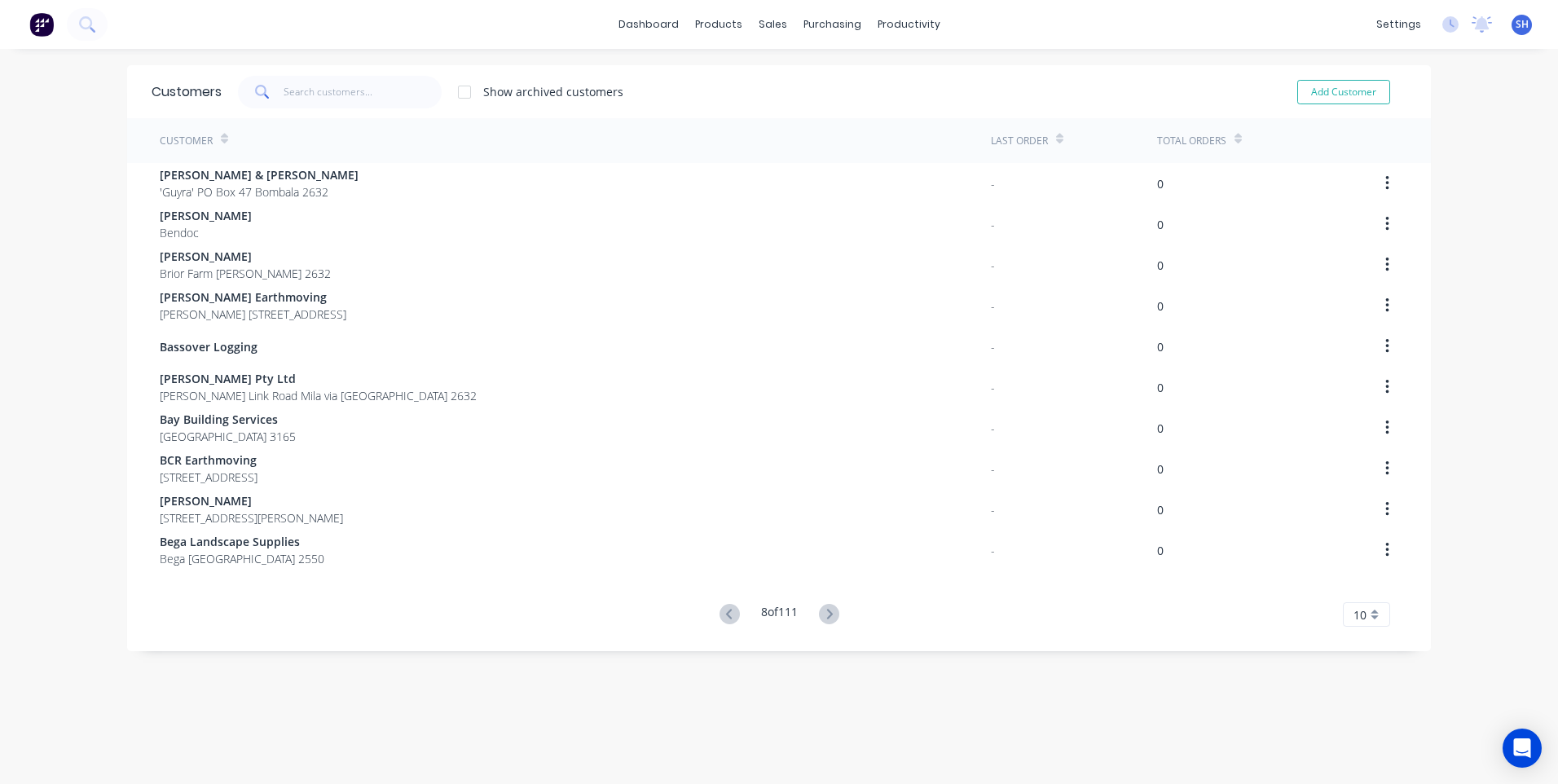
click at [823, 611] on icon at bounding box center [829, 614] width 20 height 20
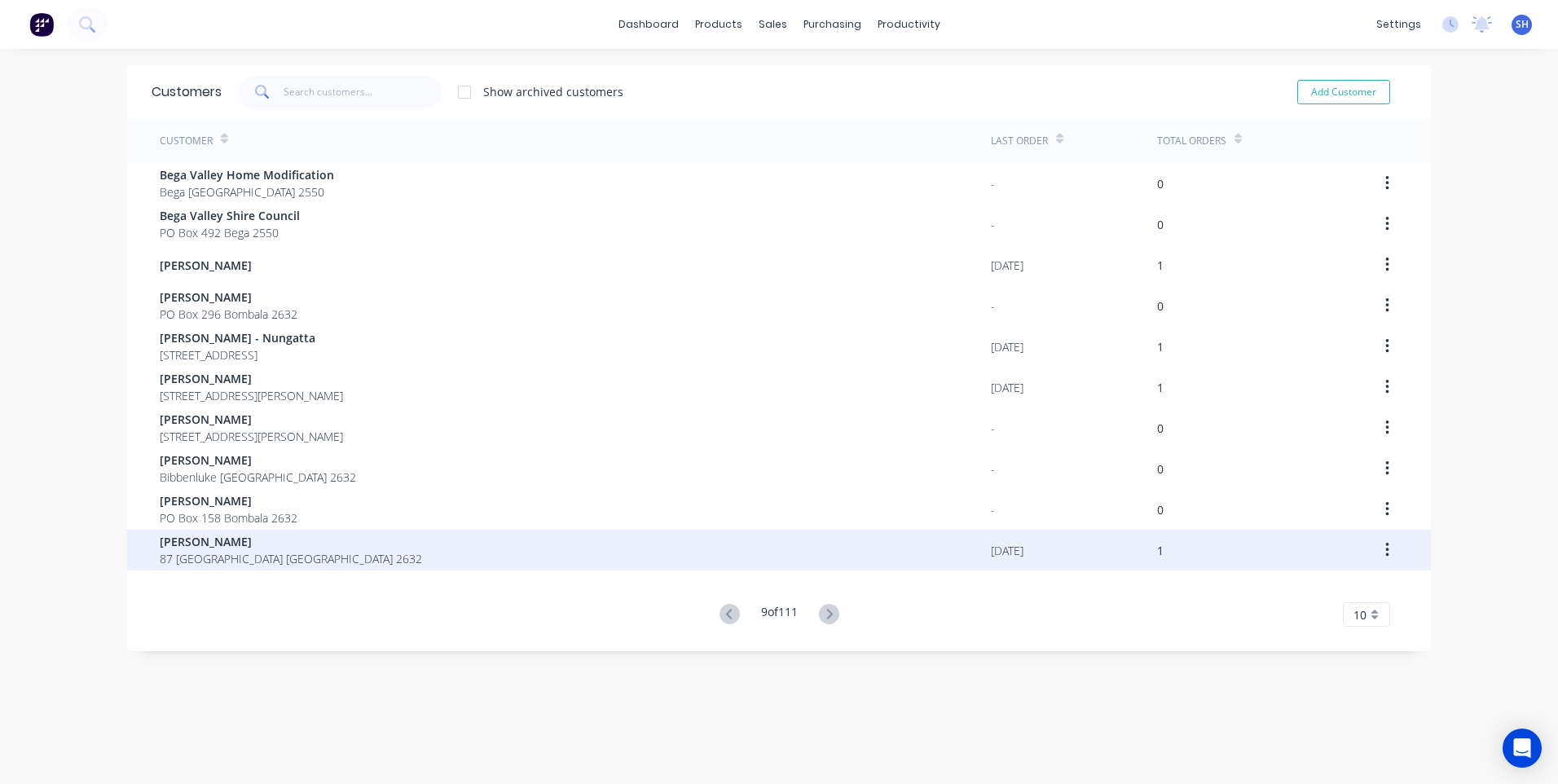
click at [823, 544] on div "[PERSON_NAME] 87 Maybe [GEOGRAPHIC_DATA] [GEOGRAPHIC_DATA] 2632" at bounding box center [575, 550] width 832 height 40
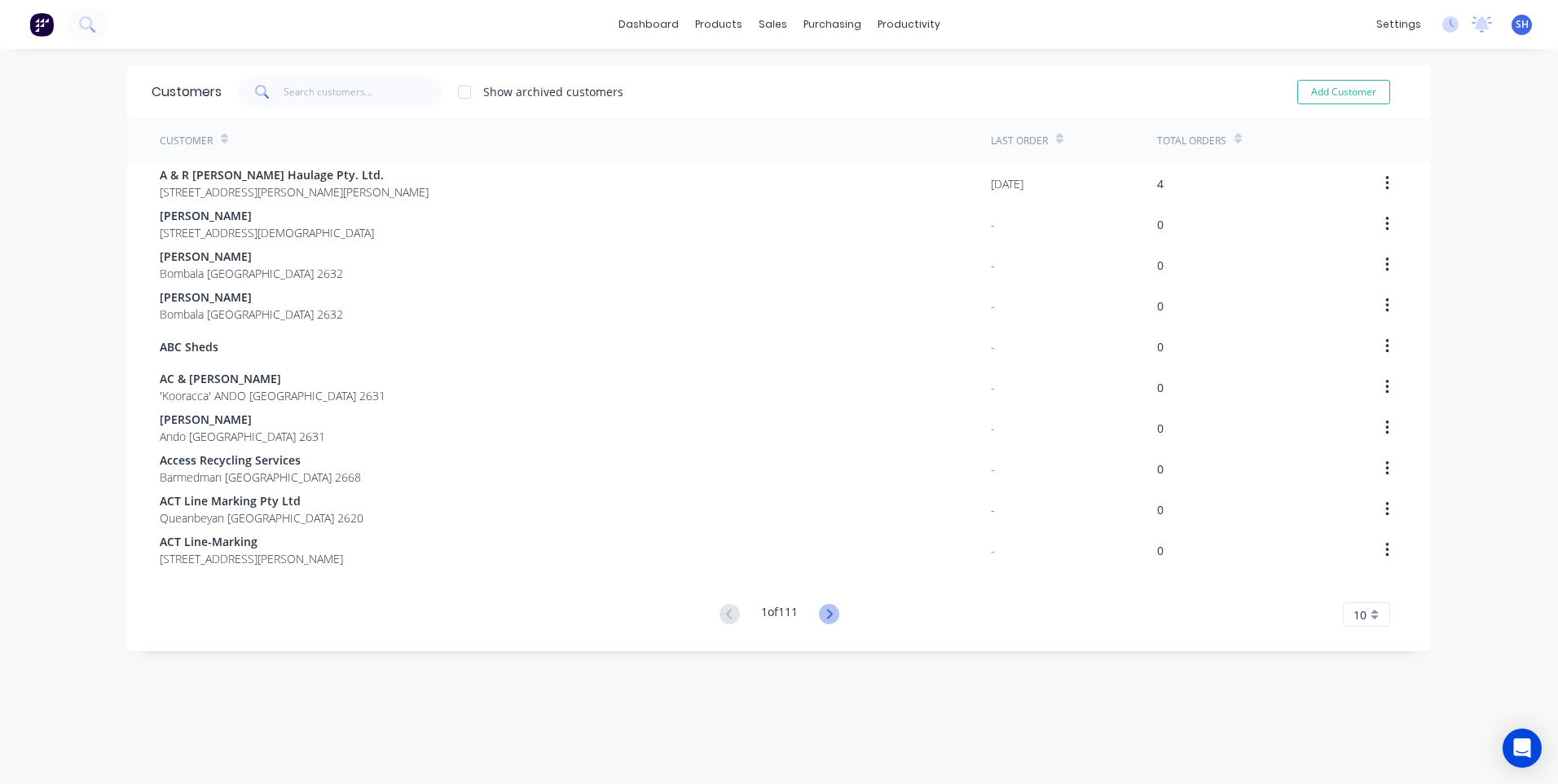
click at [821, 612] on icon at bounding box center [829, 614] width 20 height 20
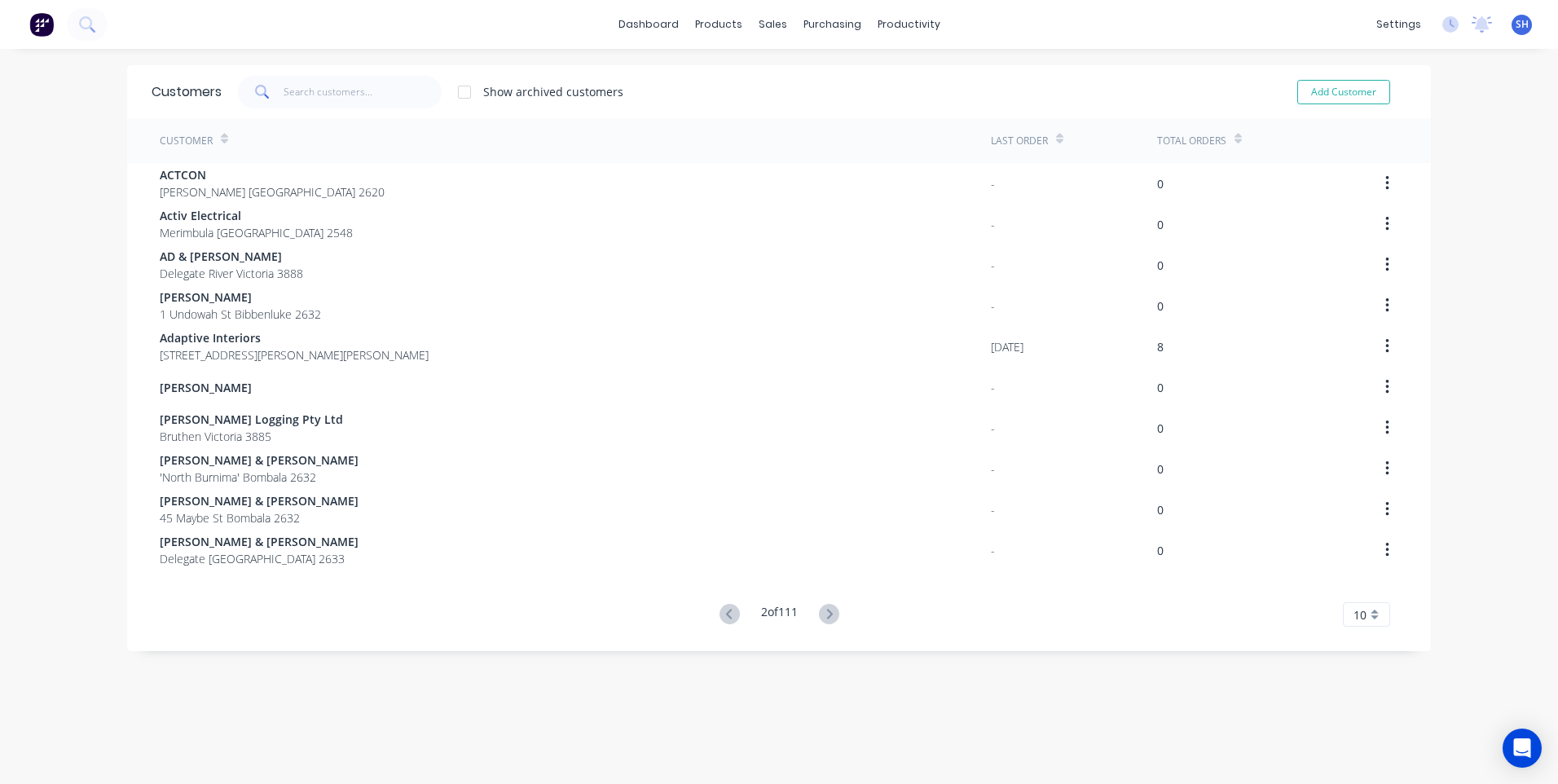
click at [821, 612] on icon at bounding box center [829, 614] width 20 height 20
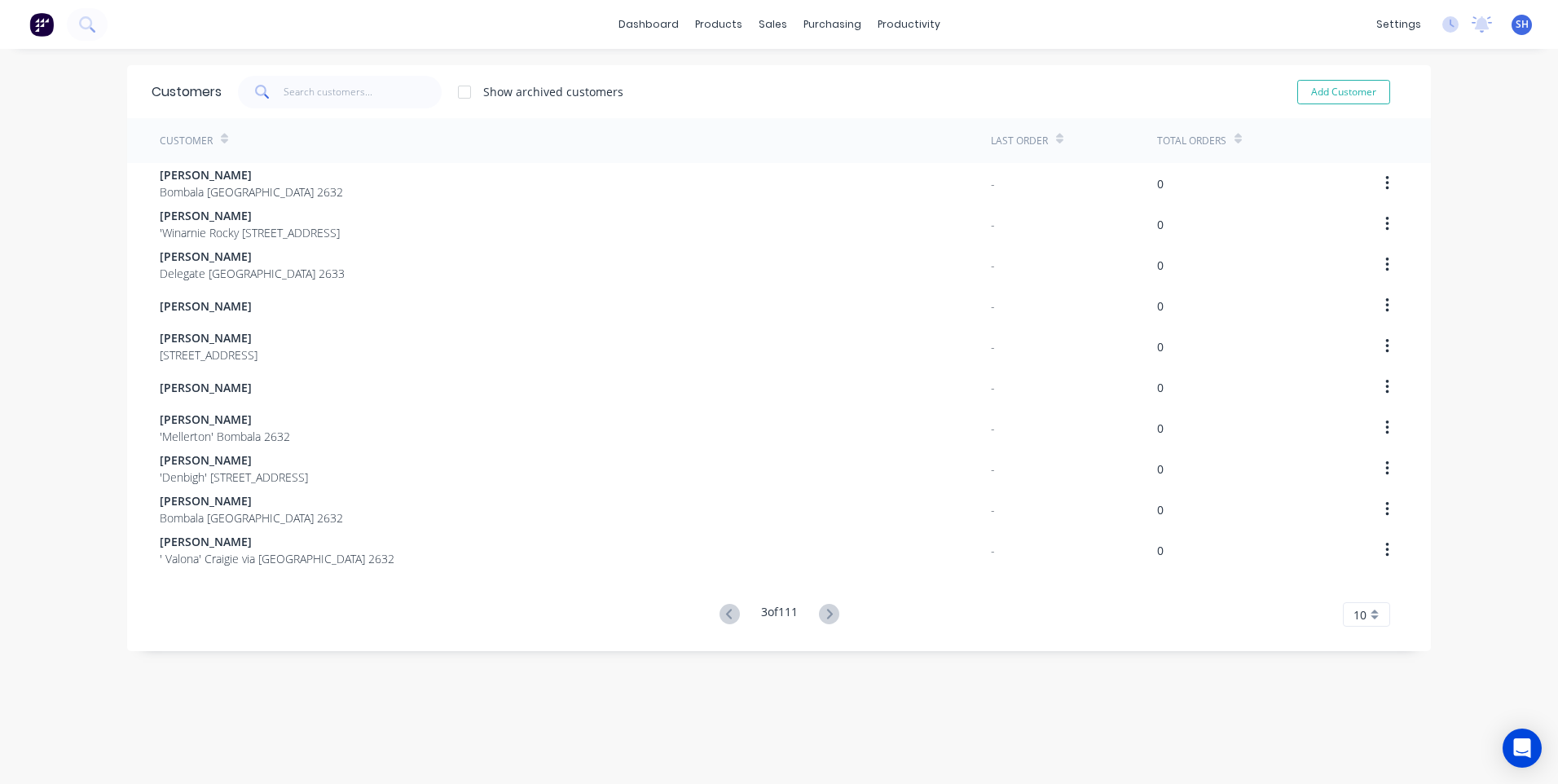
click at [821, 612] on icon at bounding box center [829, 614] width 20 height 20
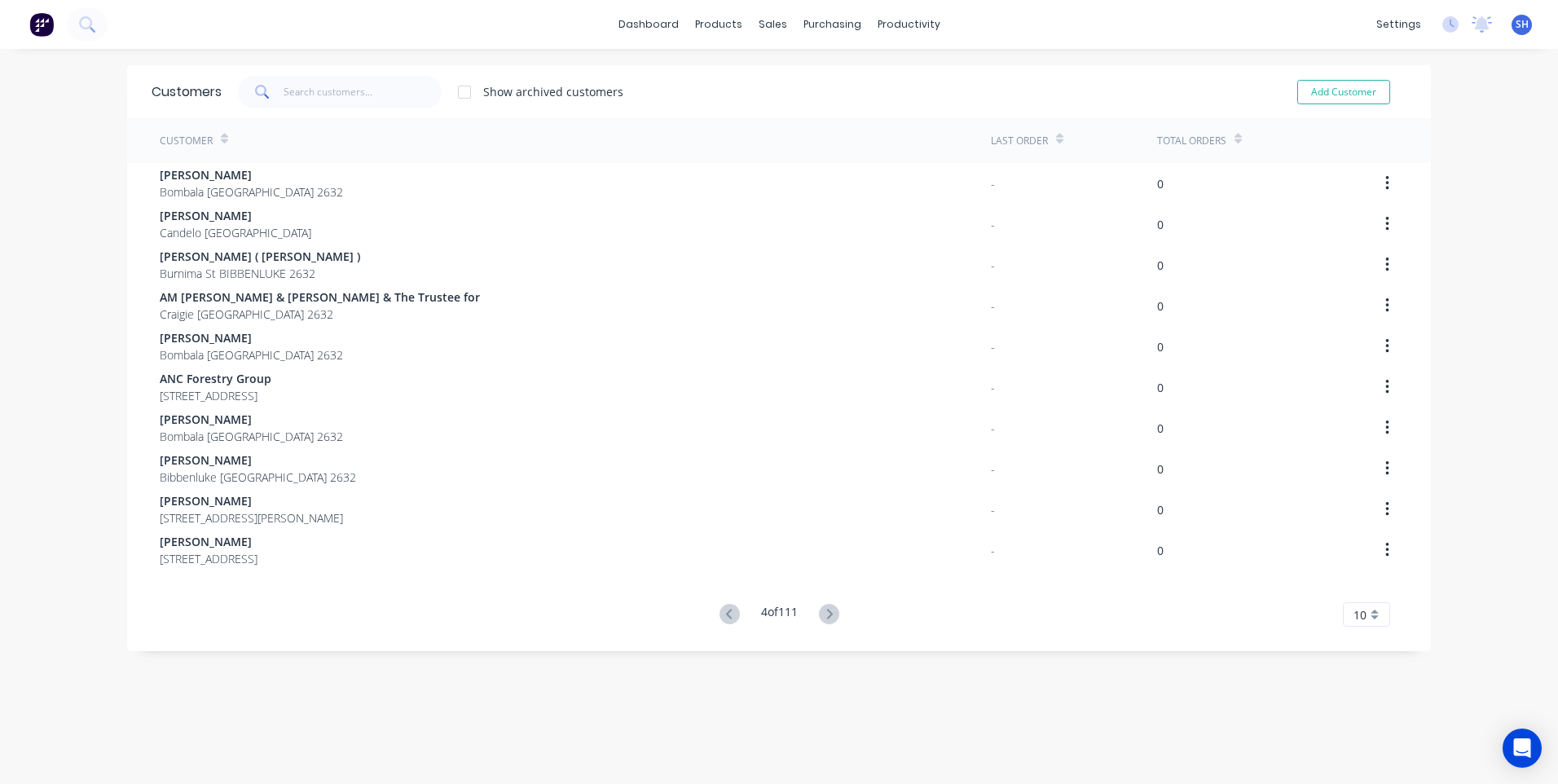
click at [821, 612] on icon at bounding box center [829, 614] width 20 height 20
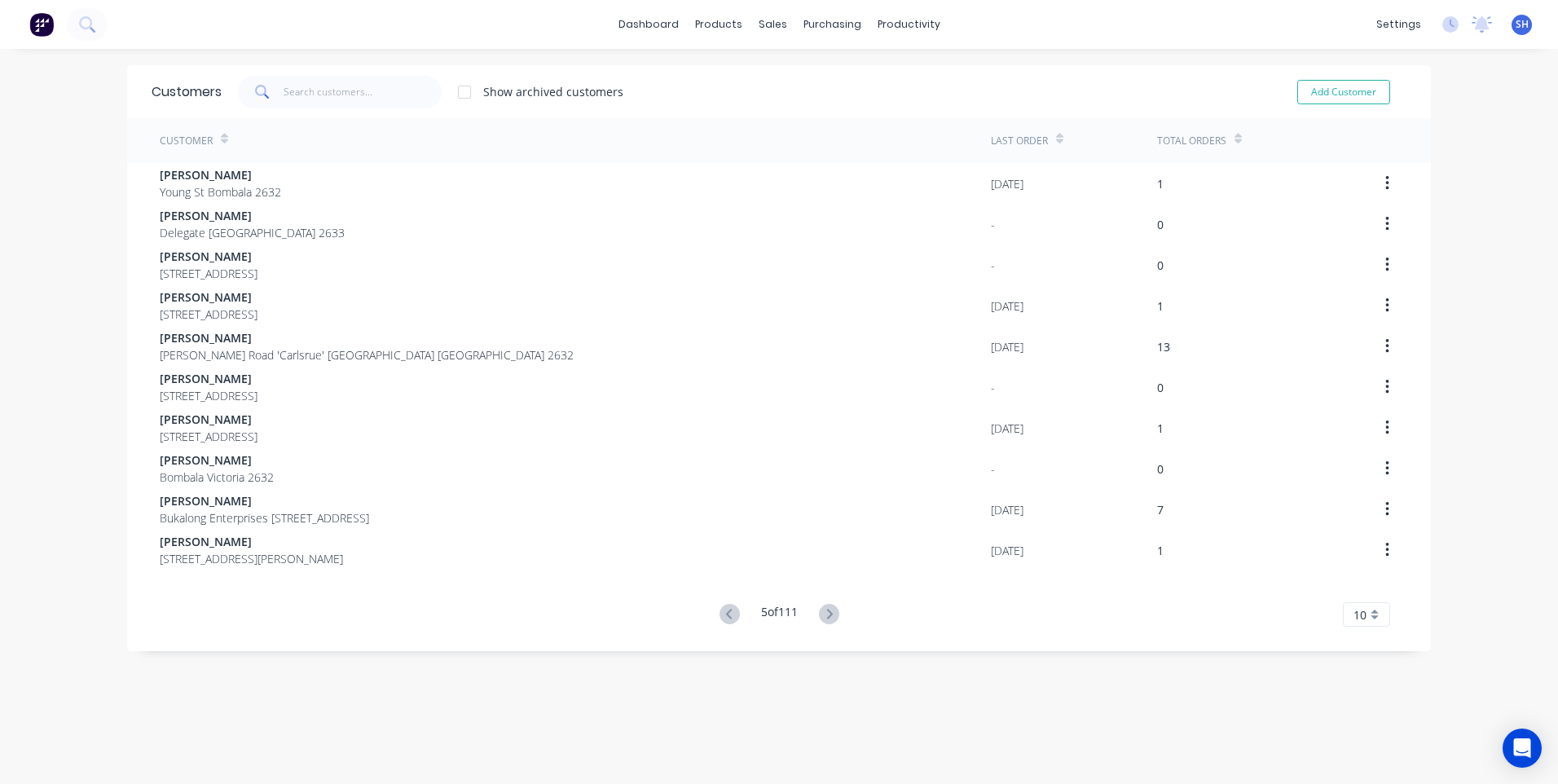
click at [821, 612] on icon at bounding box center [829, 614] width 20 height 20
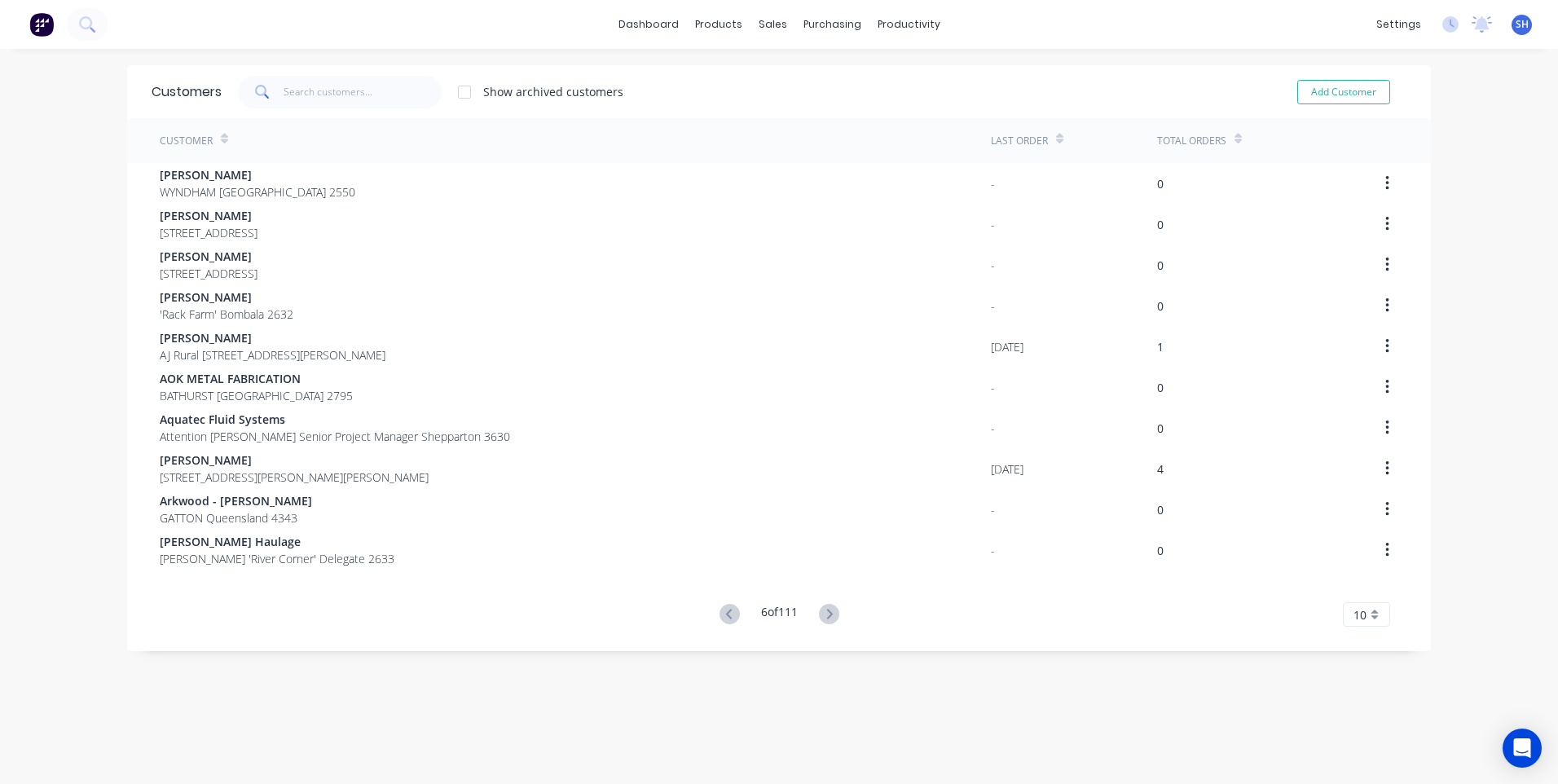
click at [821, 612] on icon at bounding box center [829, 614] width 20 height 20
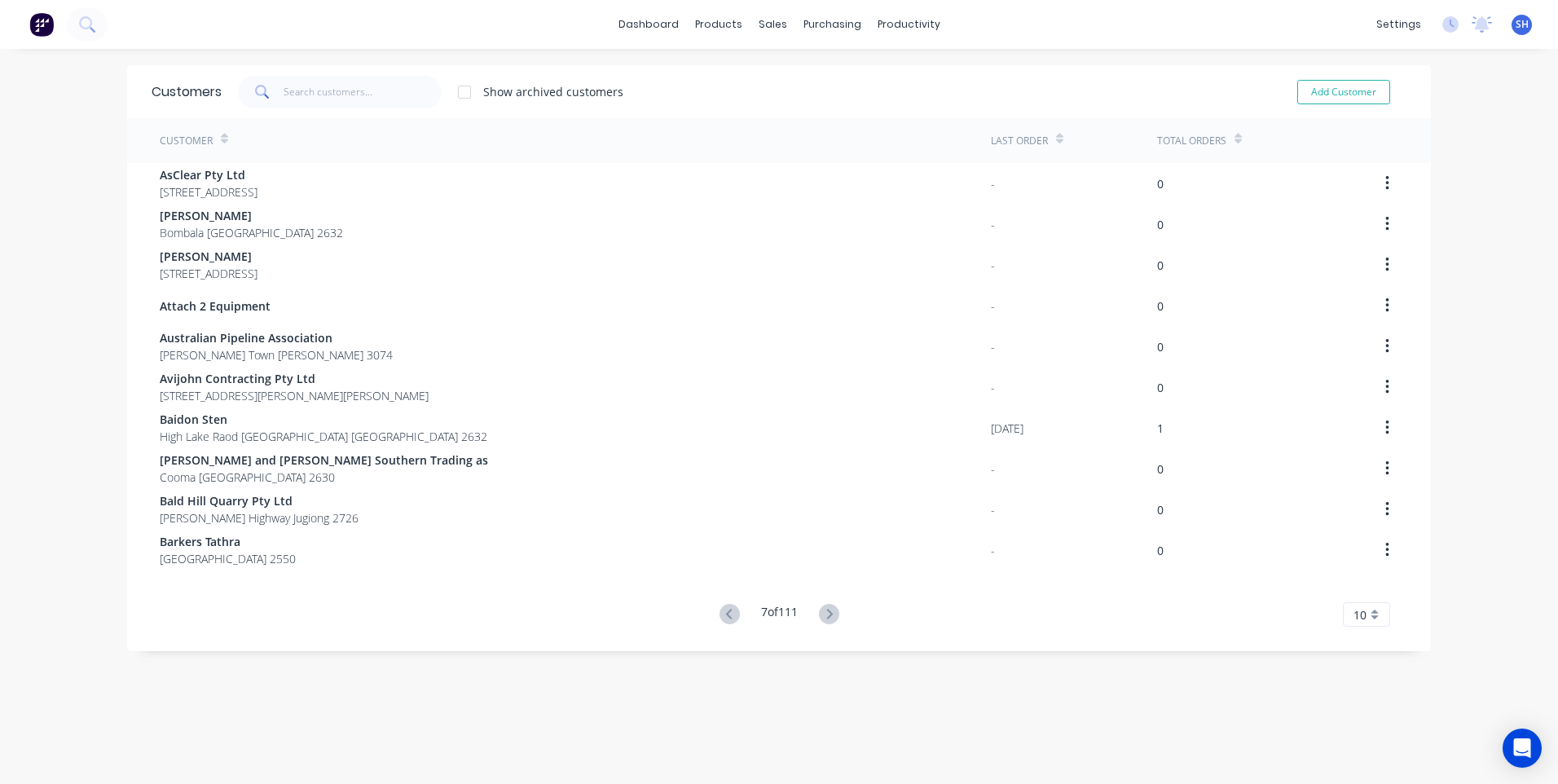
click at [821, 612] on icon at bounding box center [829, 614] width 20 height 20
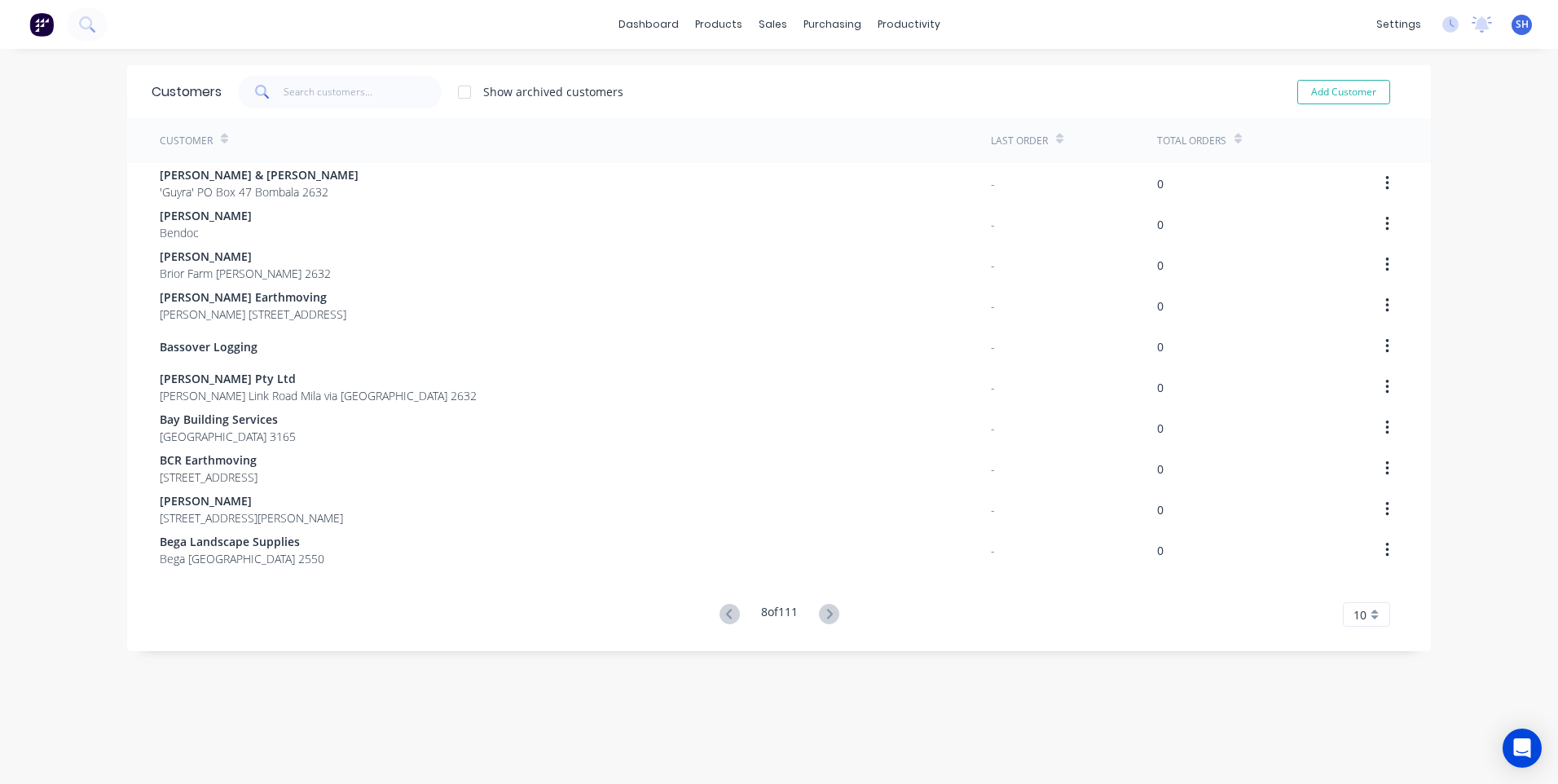
click at [821, 612] on icon at bounding box center [829, 614] width 20 height 20
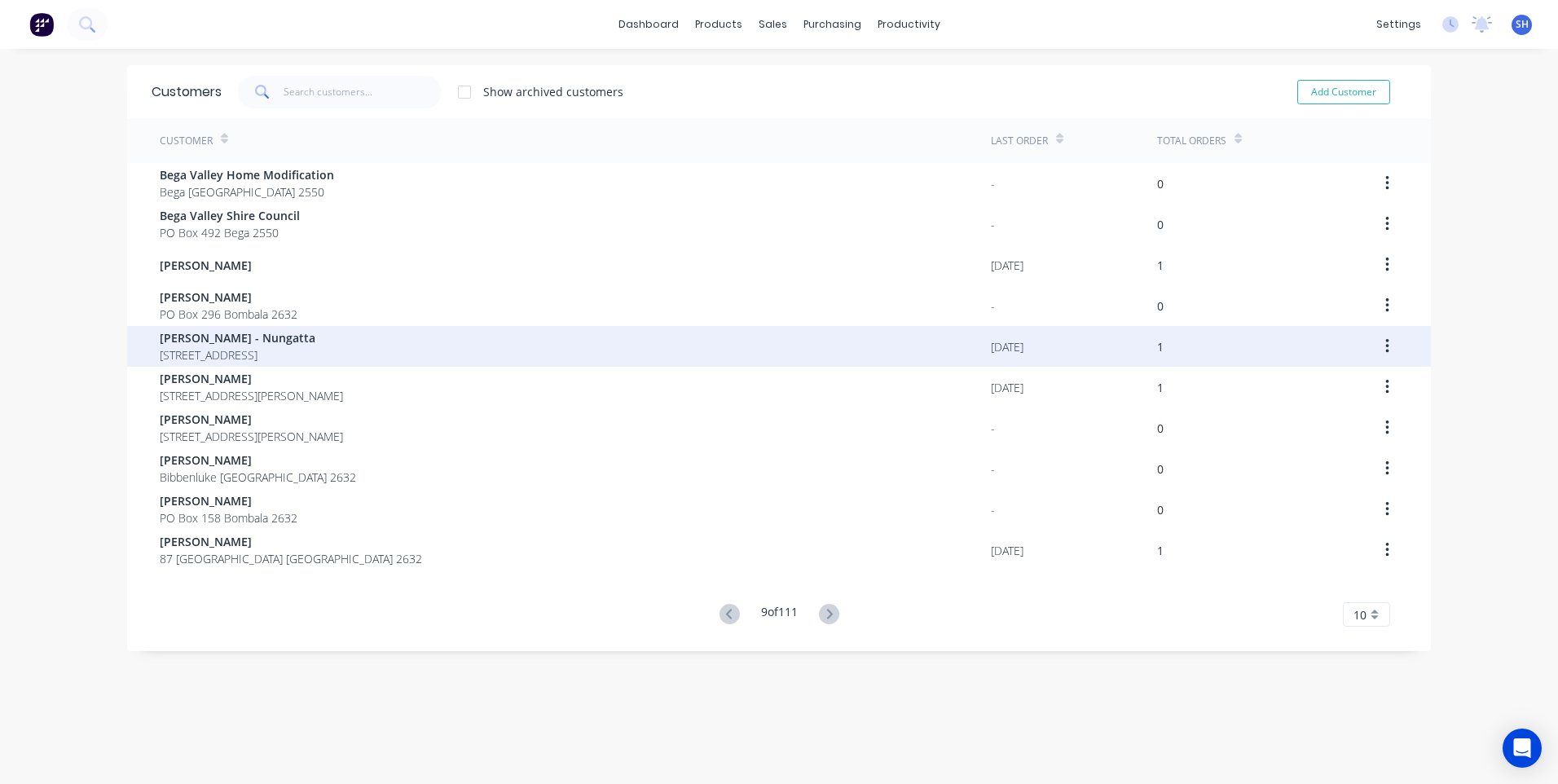
click at [918, 343] on div "[PERSON_NAME] [STREET_ADDRESS]" at bounding box center [575, 346] width 832 height 40
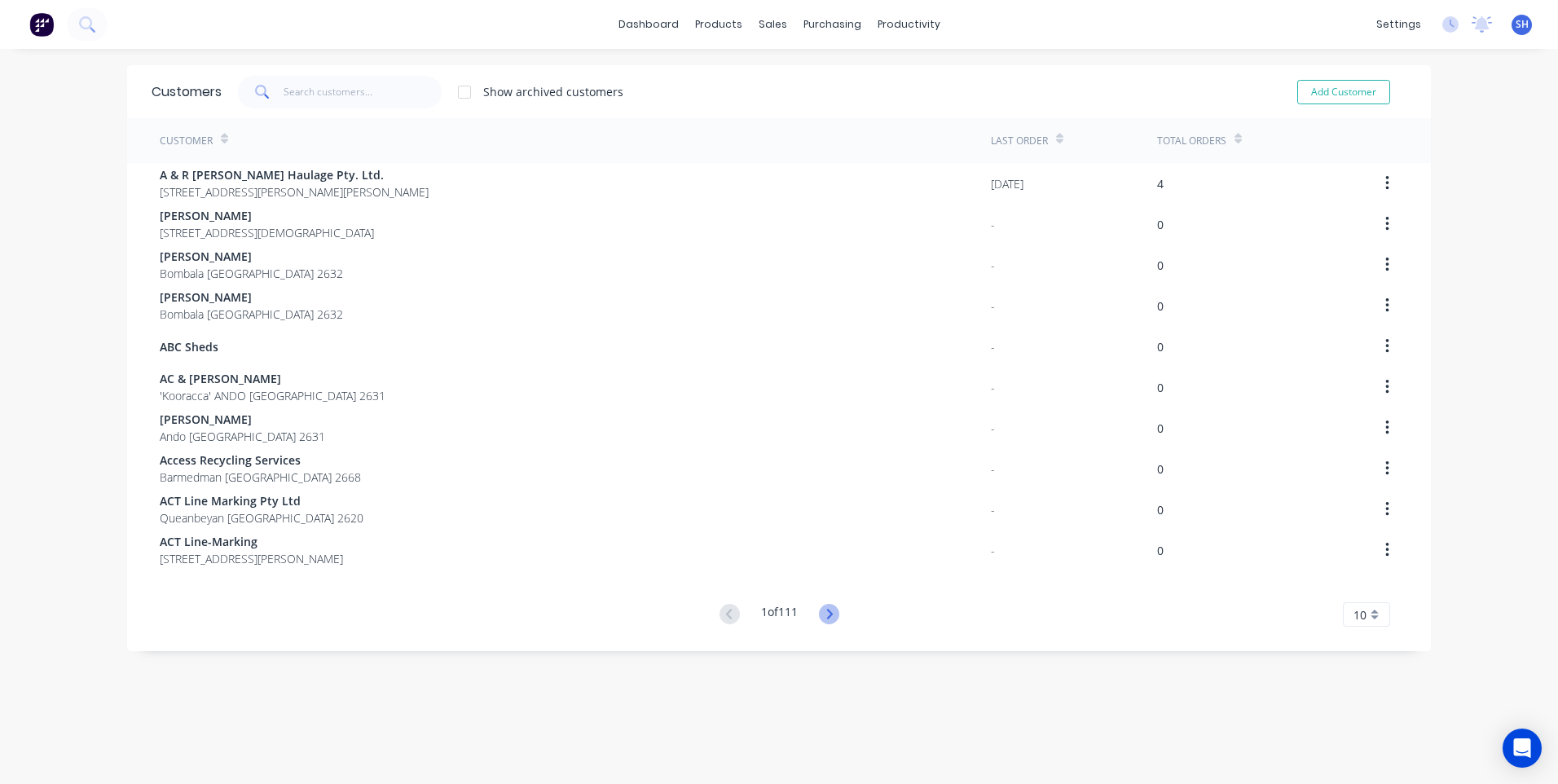
click at [826, 615] on icon at bounding box center [829, 614] width 20 height 20
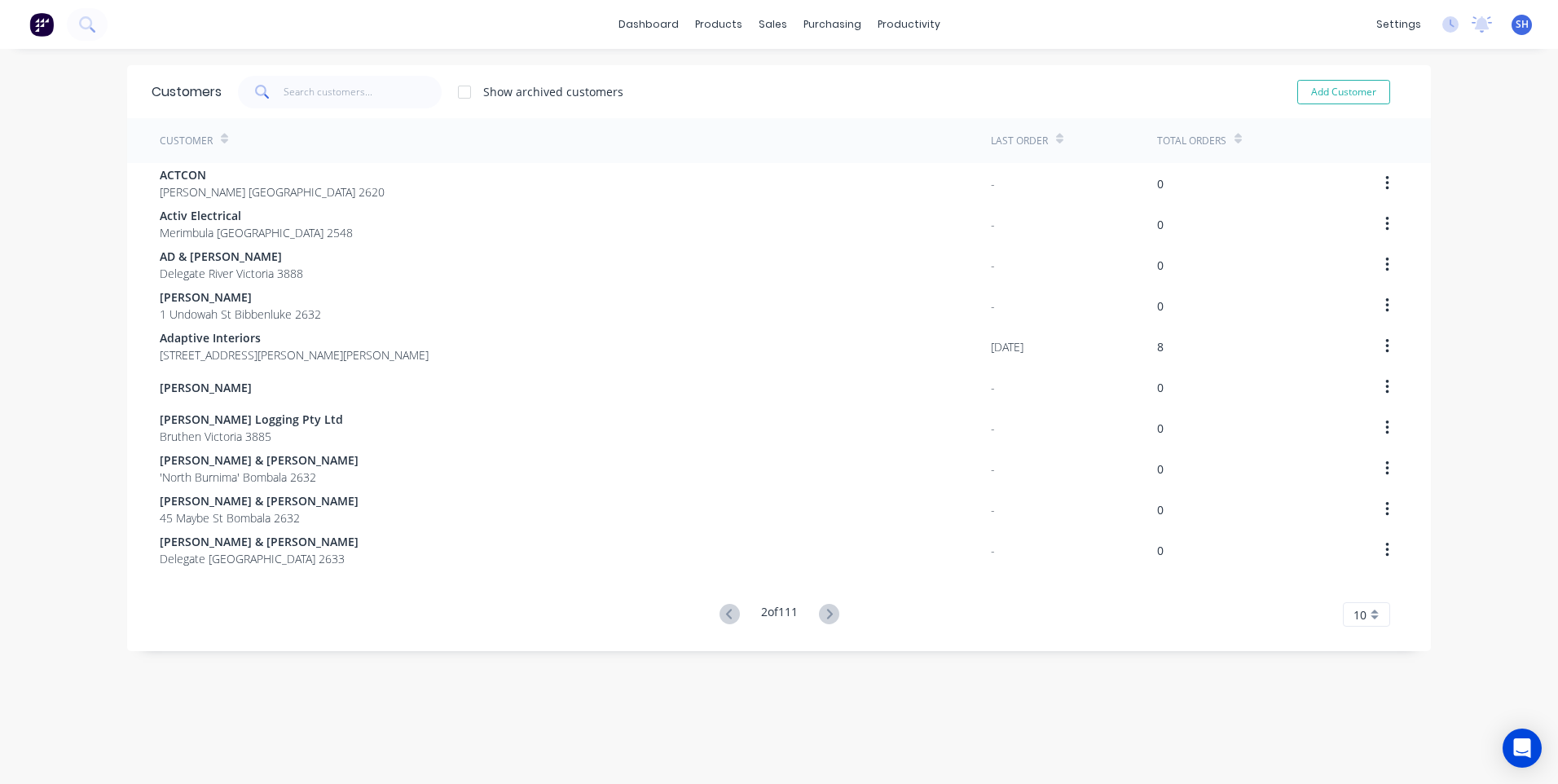
click at [826, 615] on icon at bounding box center [829, 614] width 20 height 20
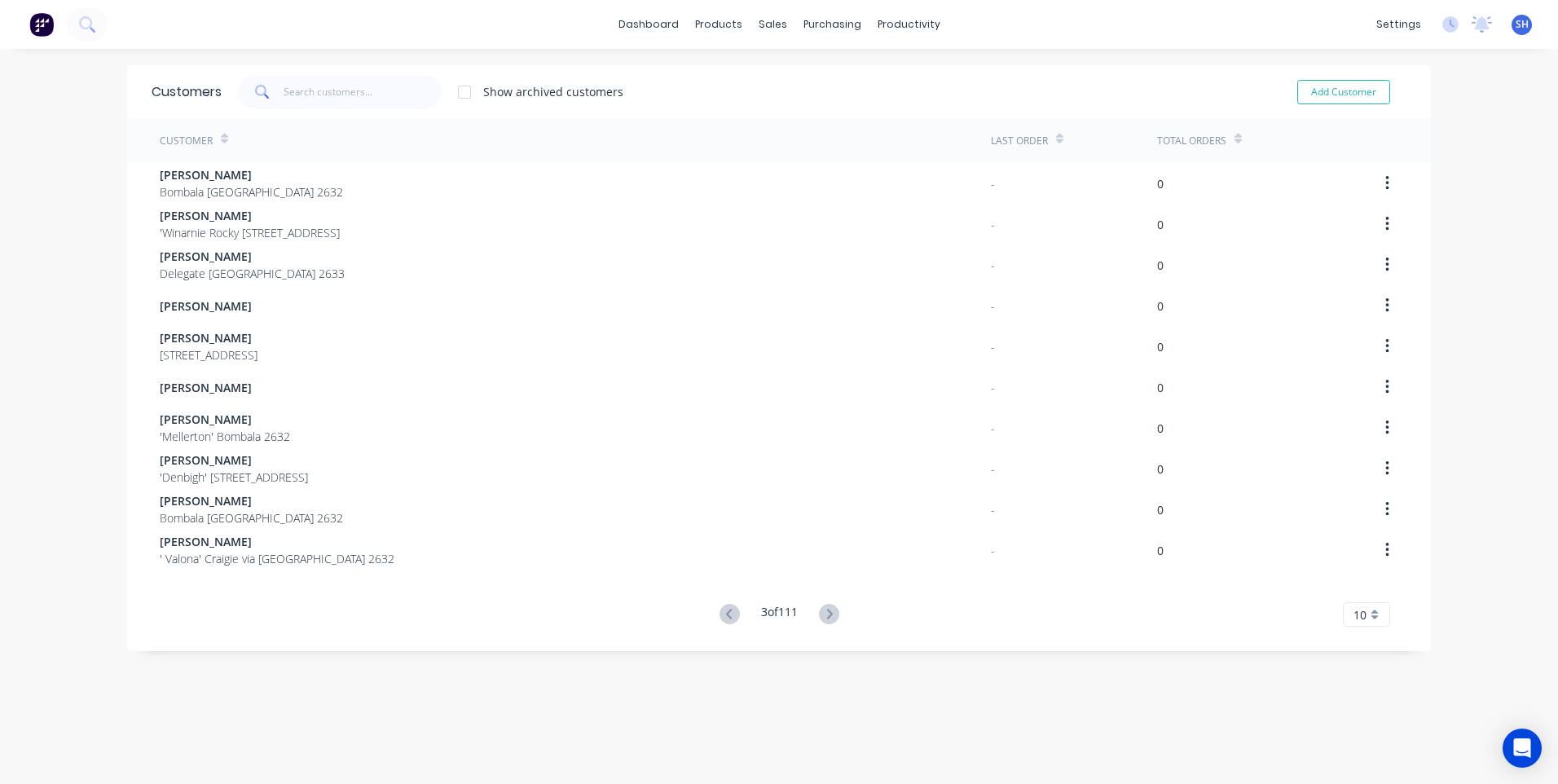
click at [826, 615] on icon at bounding box center [829, 614] width 20 height 20
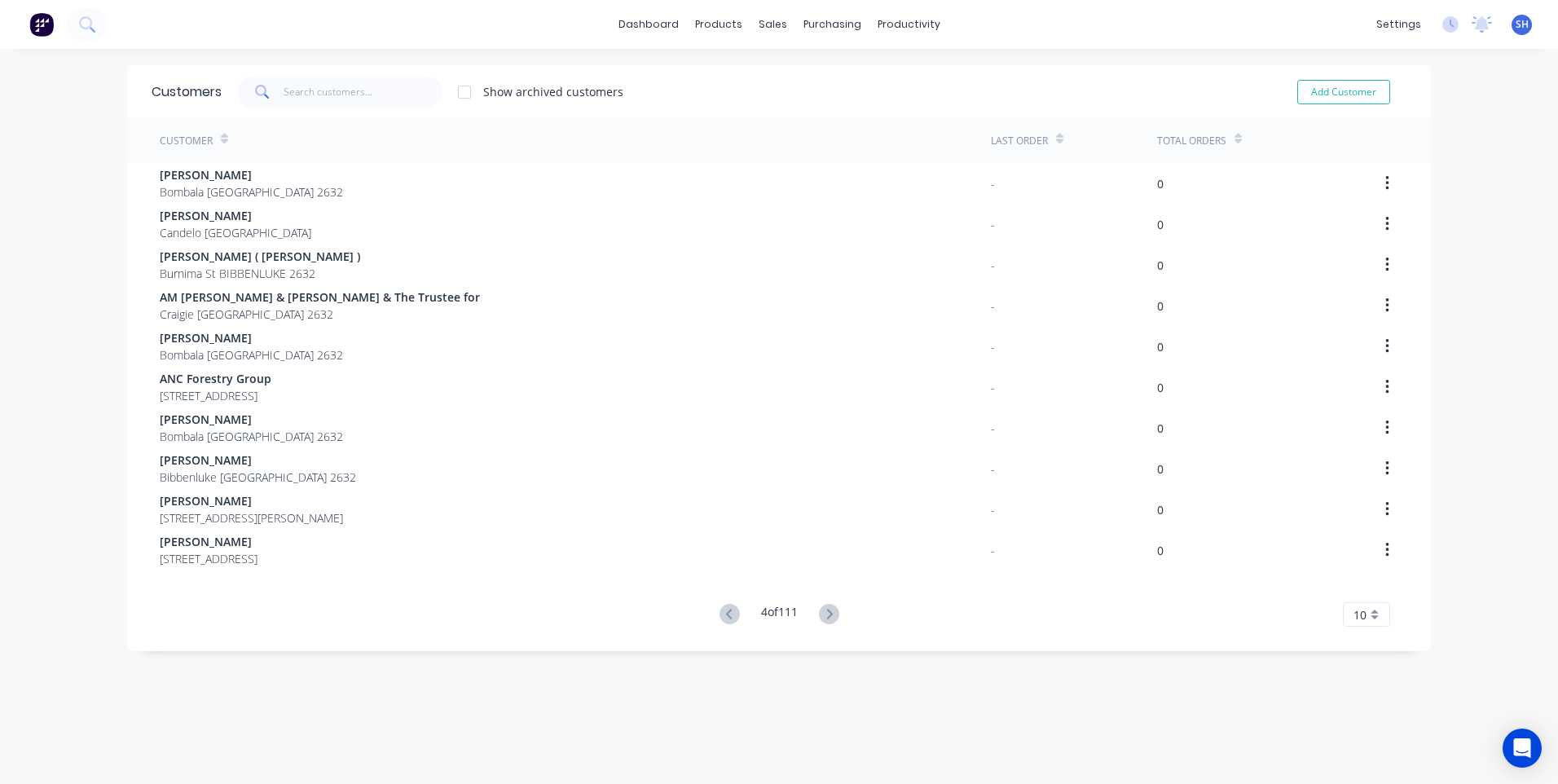
click at [826, 615] on icon at bounding box center [829, 614] width 20 height 20
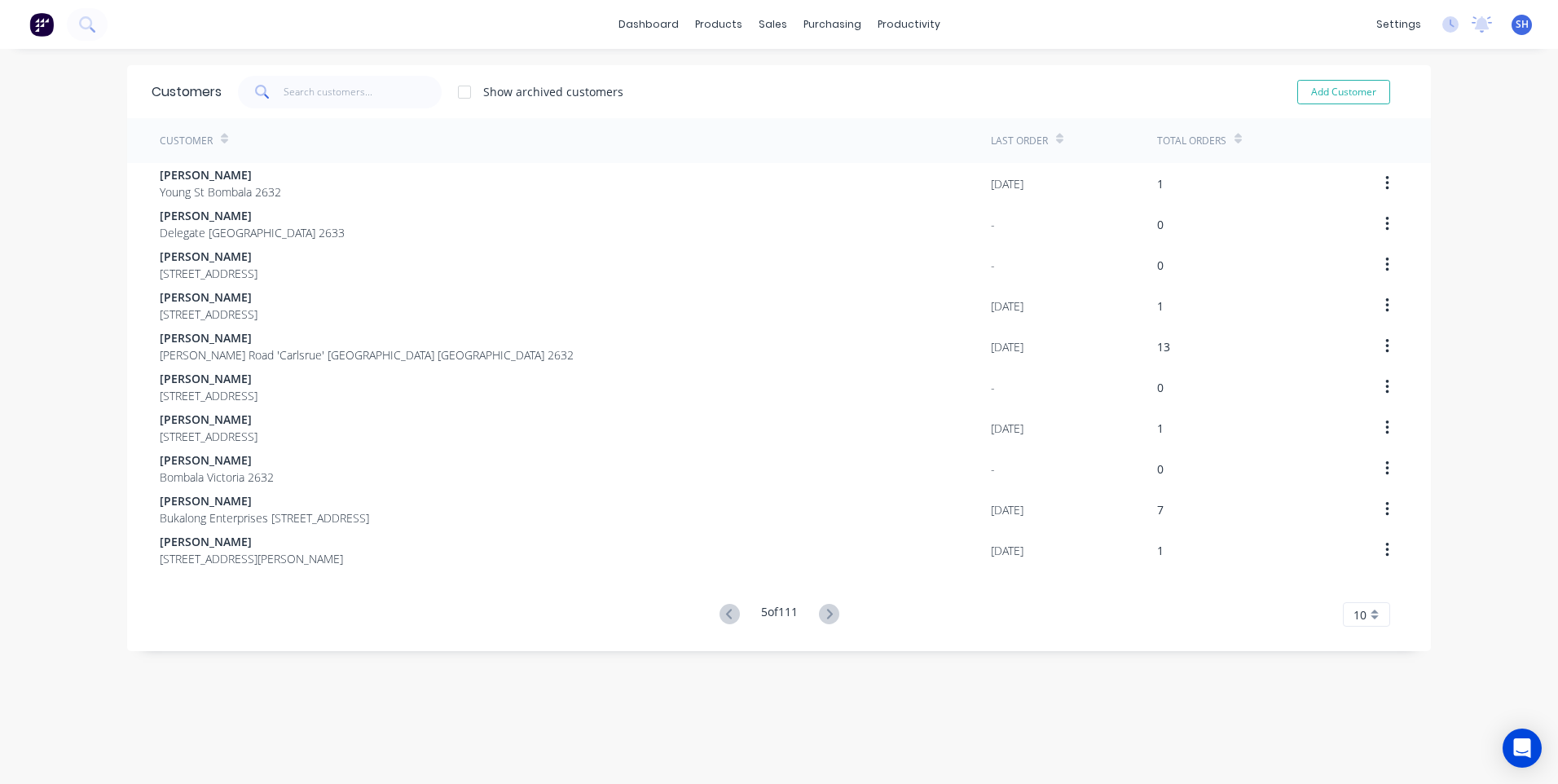
click at [826, 615] on icon at bounding box center [829, 614] width 20 height 20
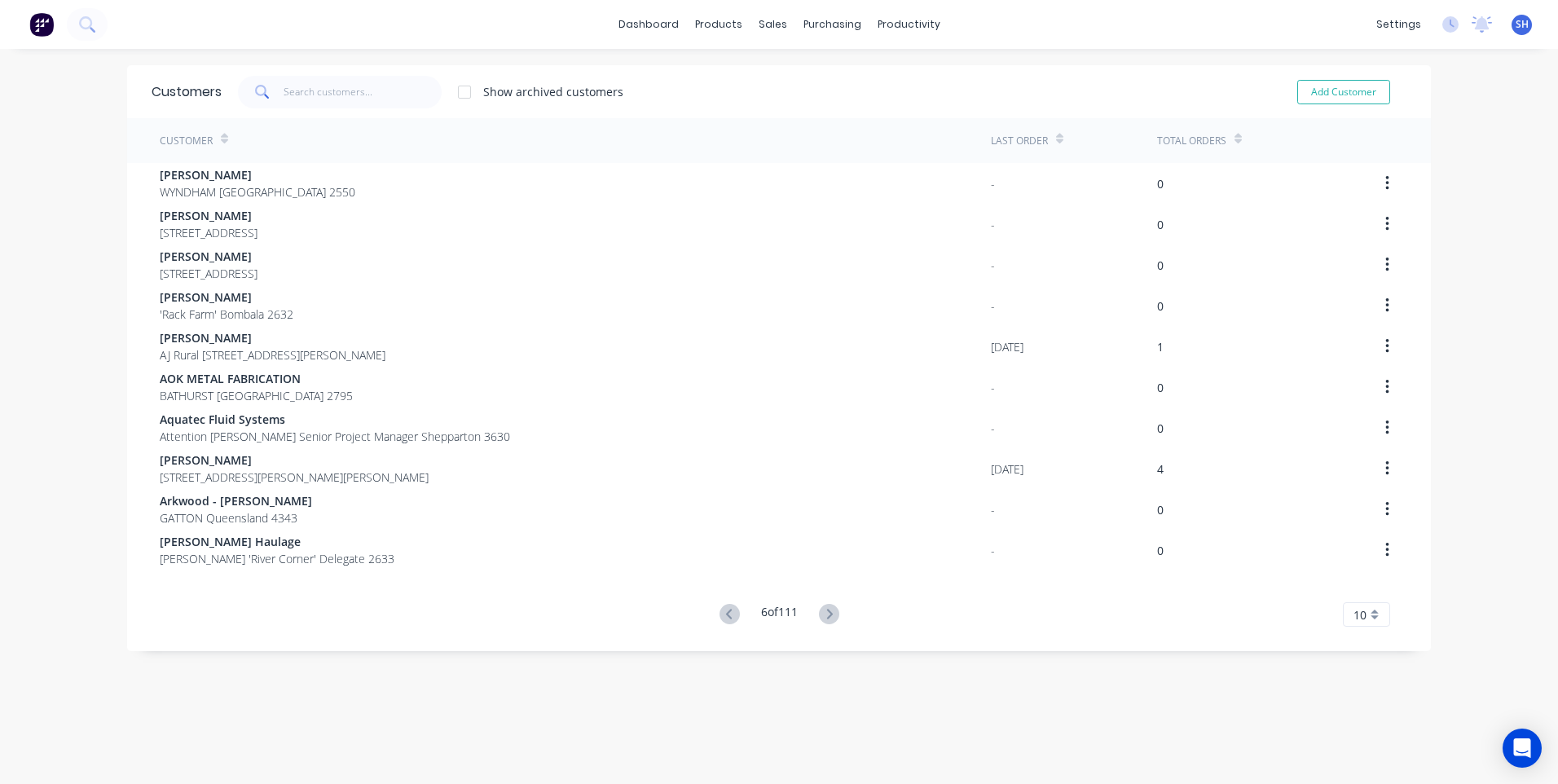
click at [826, 615] on icon at bounding box center [829, 614] width 20 height 20
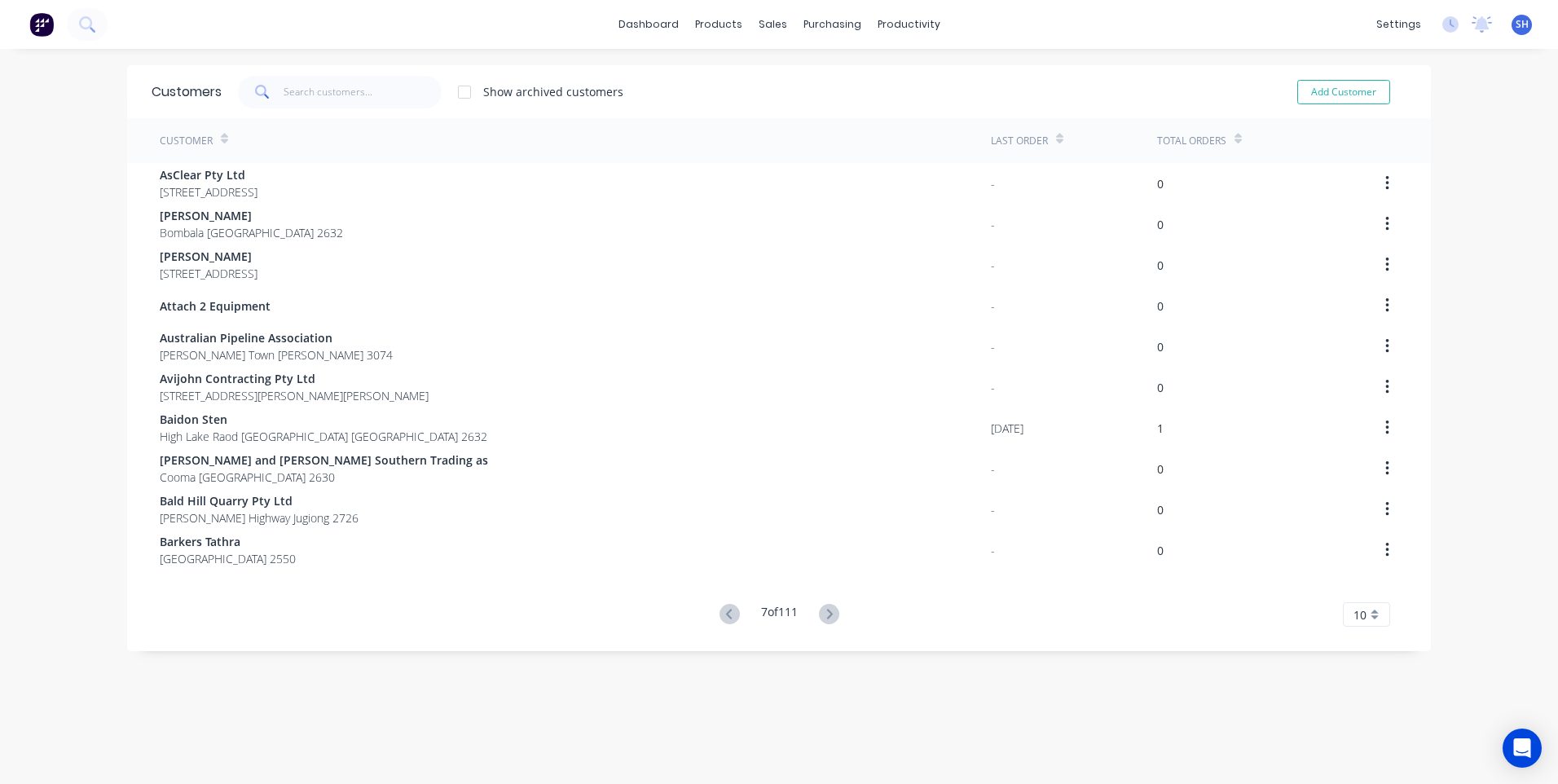
click at [826, 615] on icon at bounding box center [829, 614] width 20 height 20
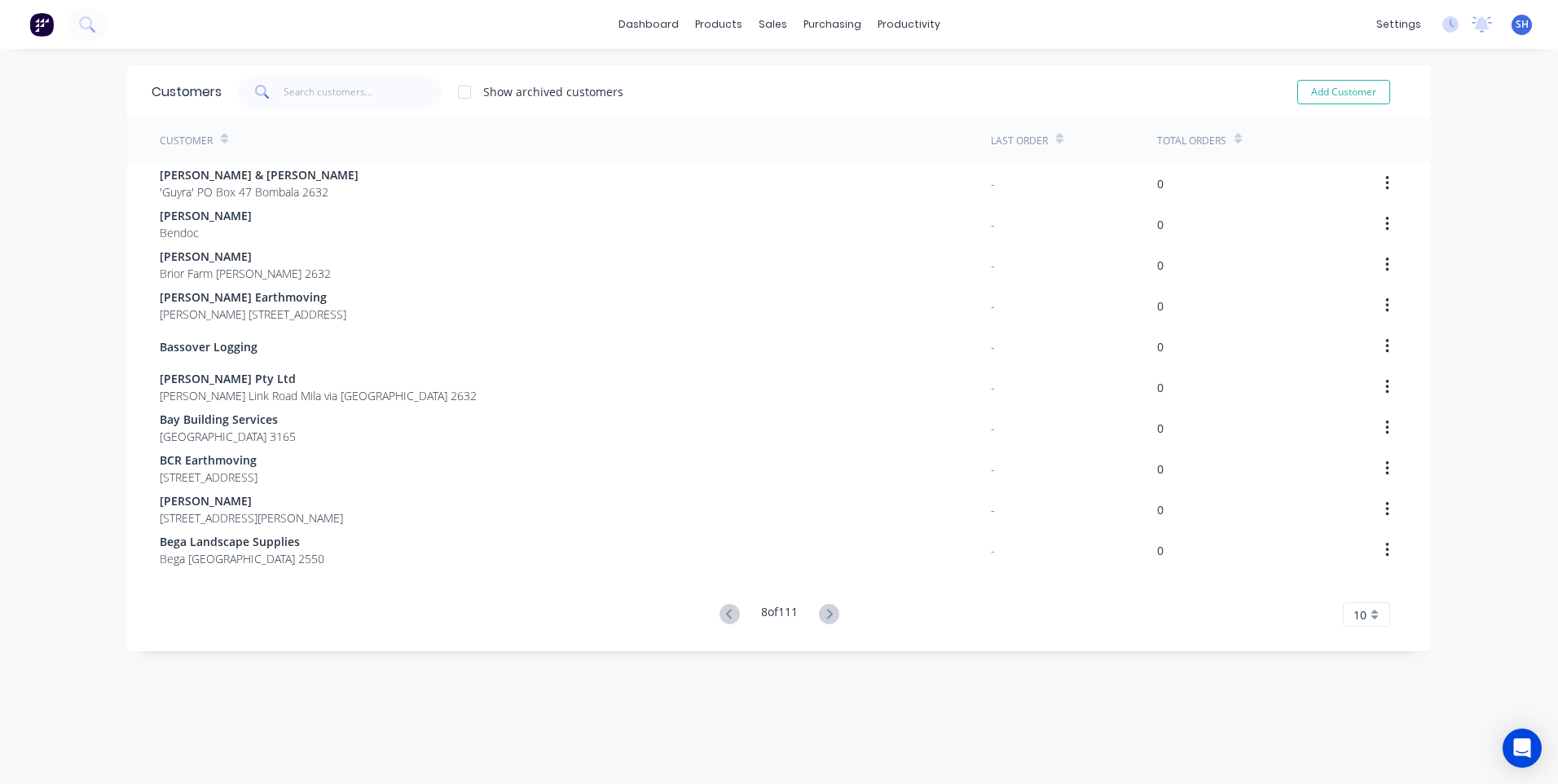
click at [826, 615] on icon at bounding box center [829, 614] width 20 height 20
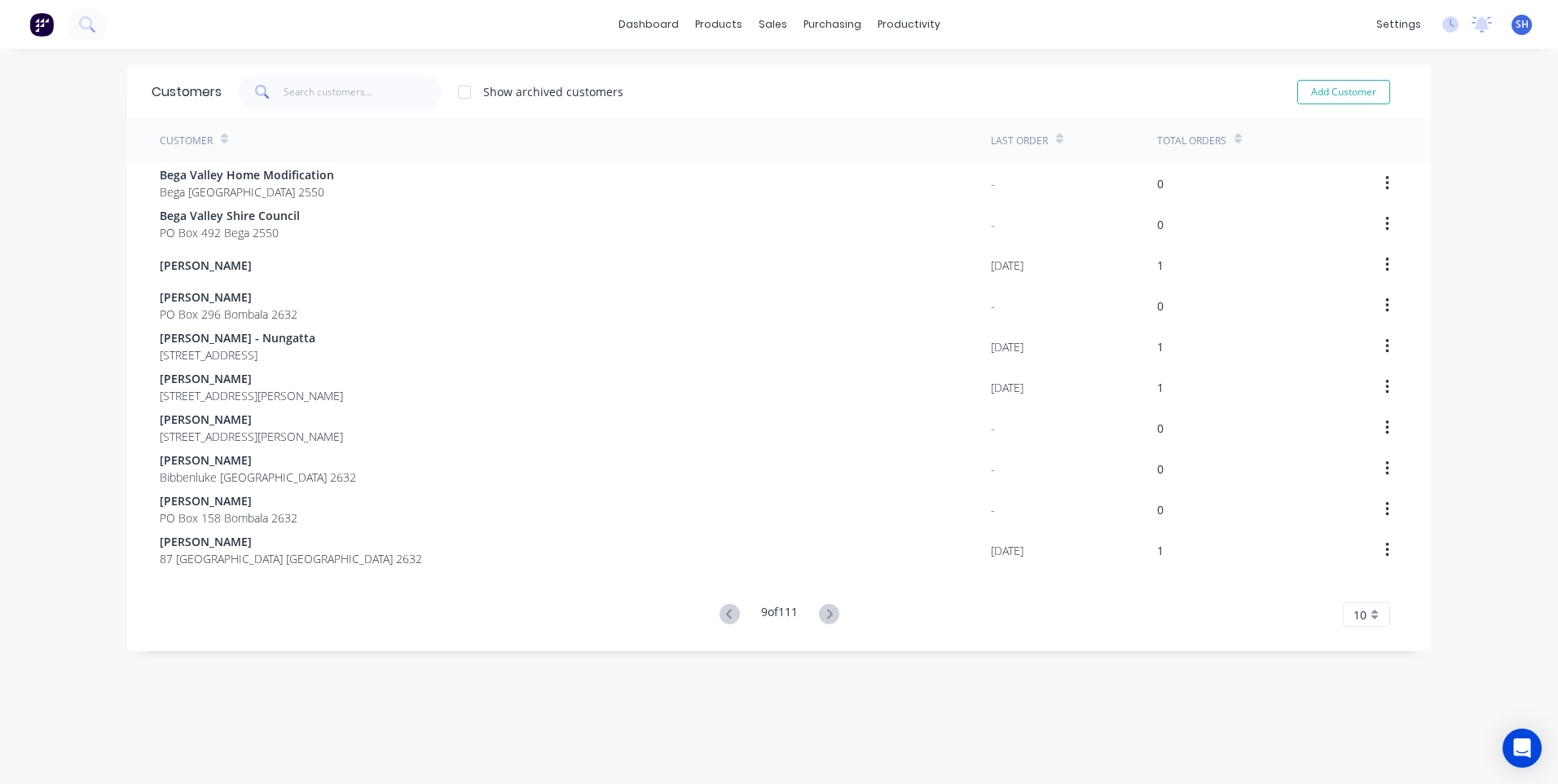
click at [826, 615] on icon at bounding box center [829, 614] width 20 height 20
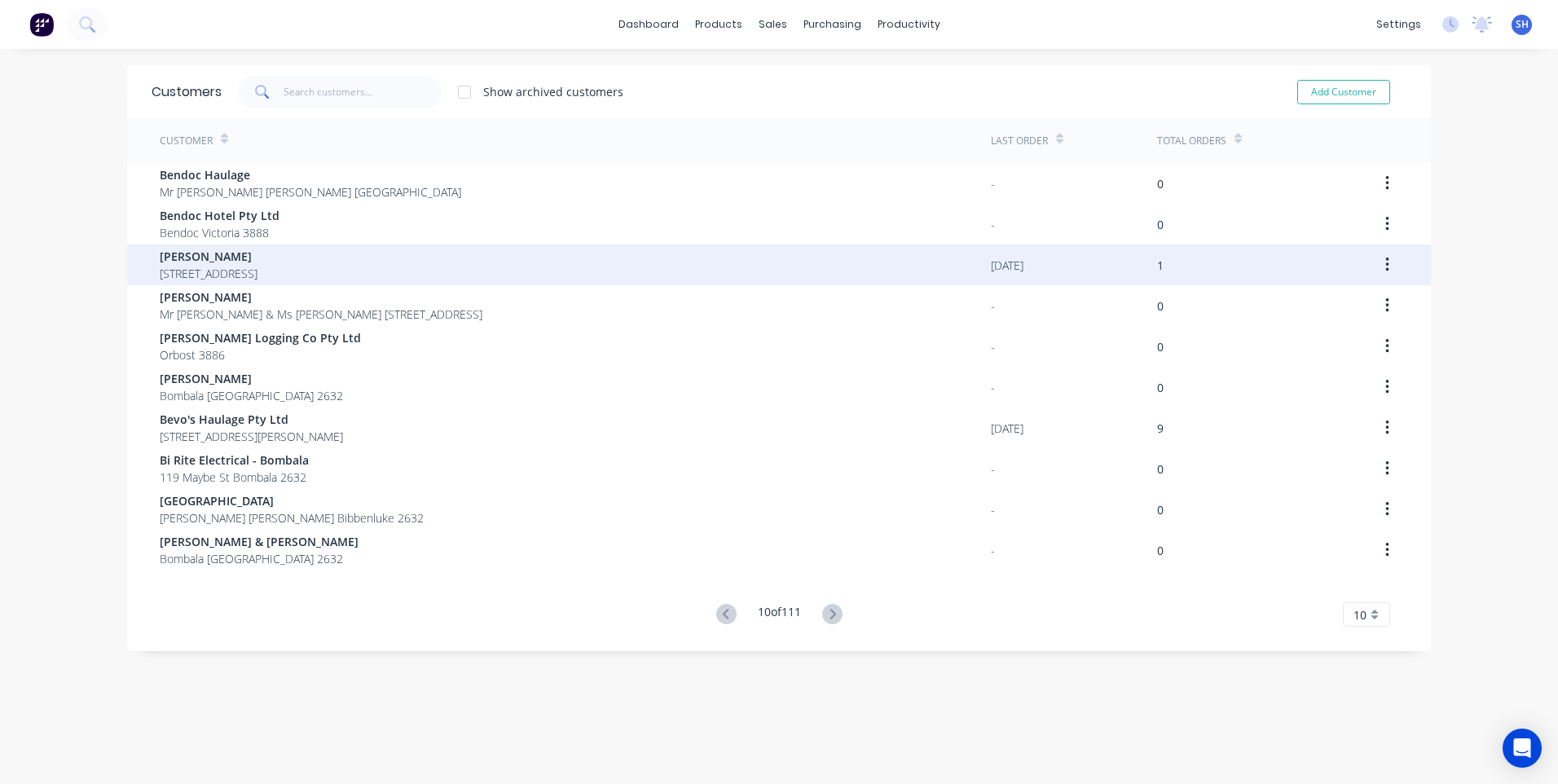
click at [765, 257] on div "[PERSON_NAME] [STREET_ADDRESS]" at bounding box center [575, 265] width 832 height 40
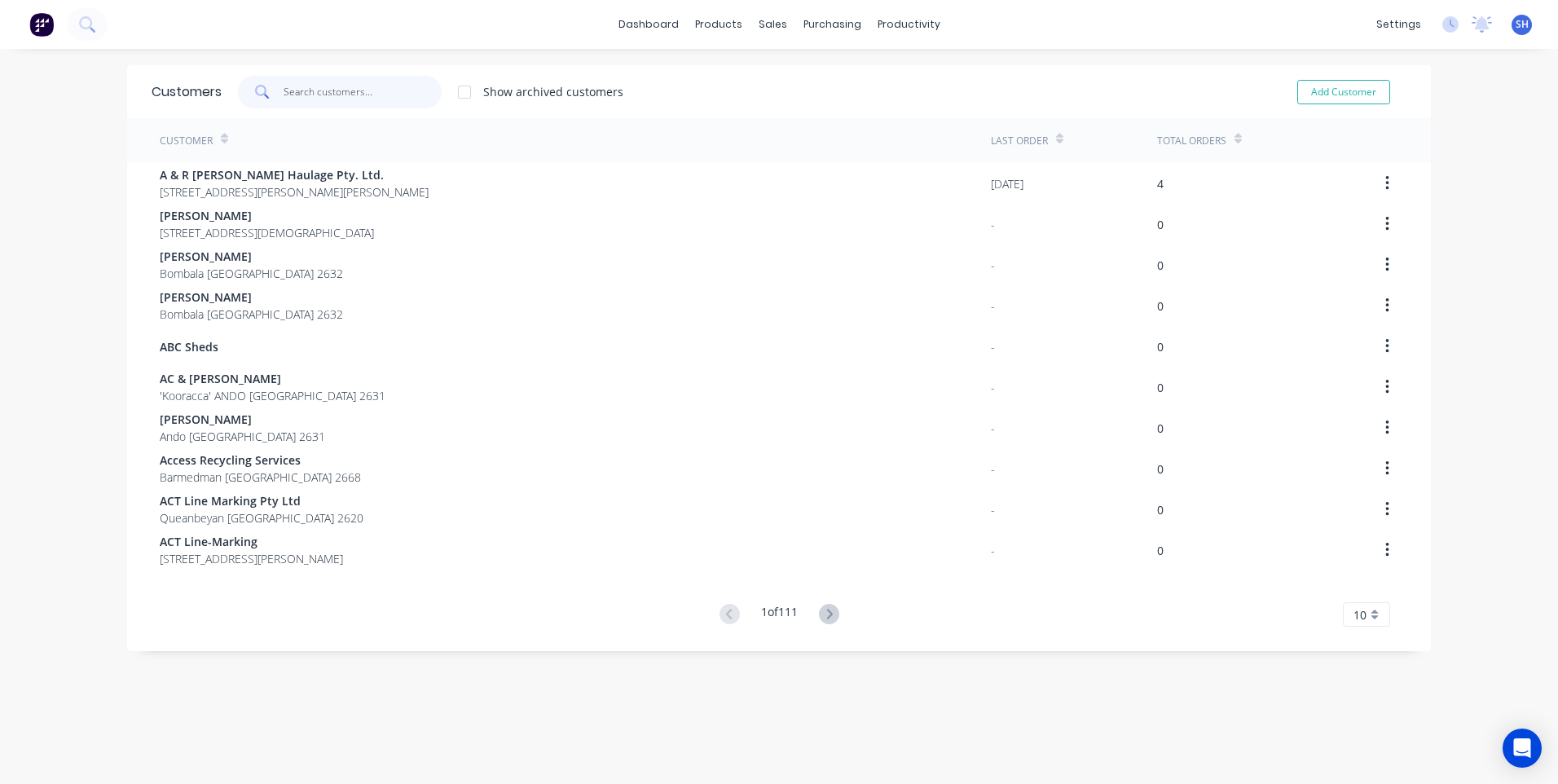
click at [289, 94] on input "text" at bounding box center [363, 93] width 158 height 33
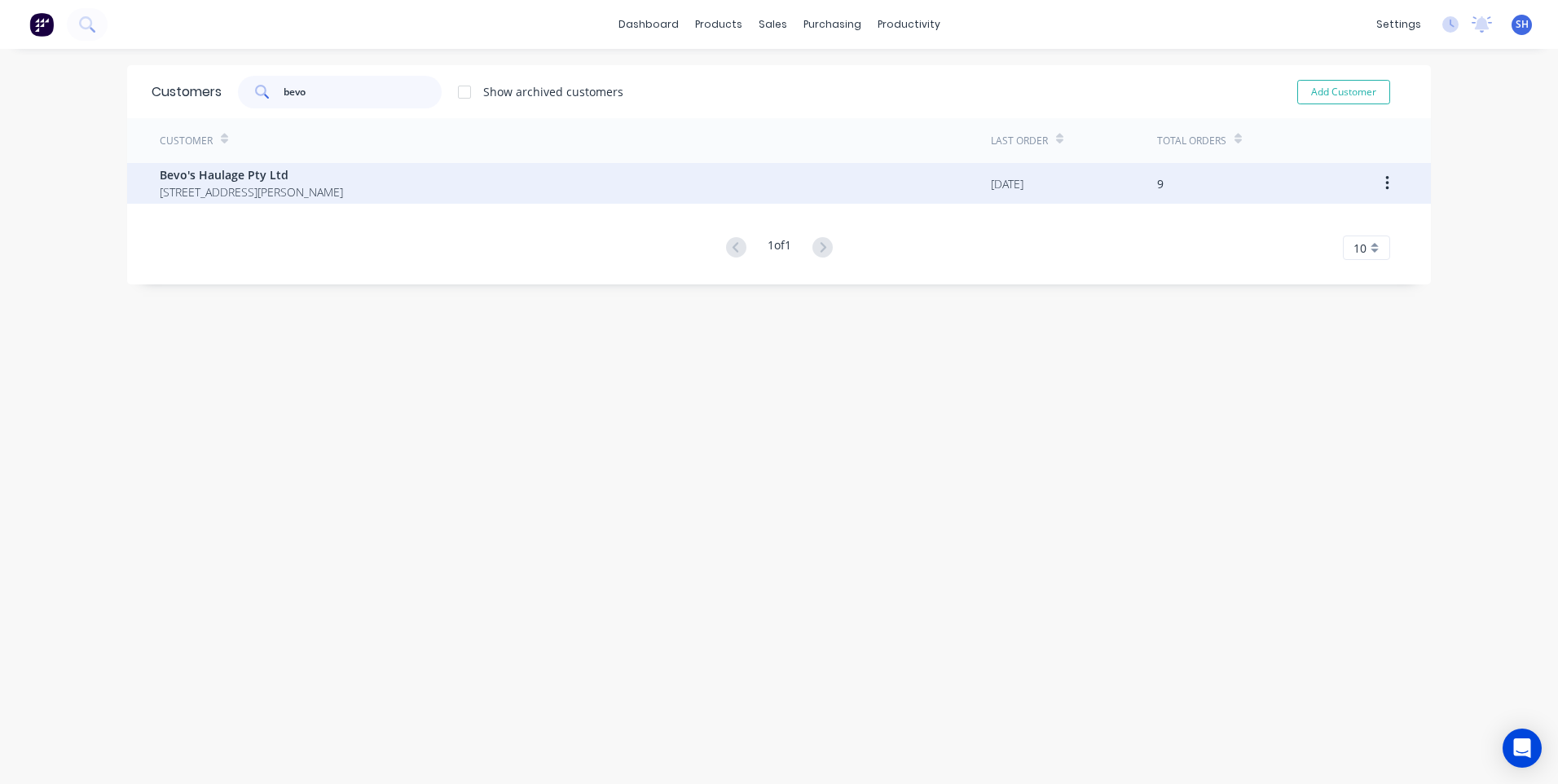
type input "bevo"
click at [216, 171] on span "Bevo's Haulage Pty Ltd" at bounding box center [251, 175] width 183 height 17
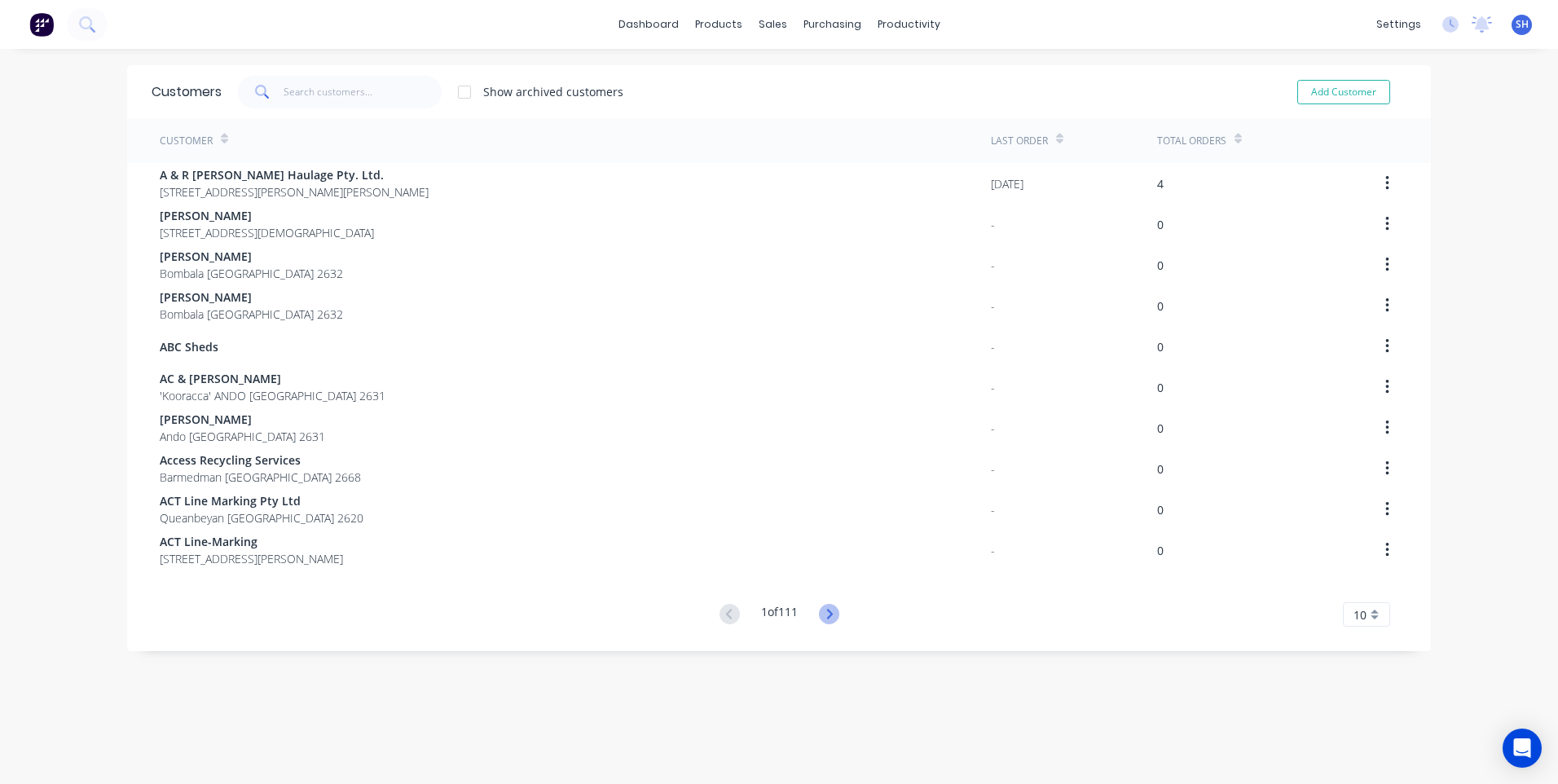
click at [821, 615] on icon at bounding box center [829, 614] width 20 height 20
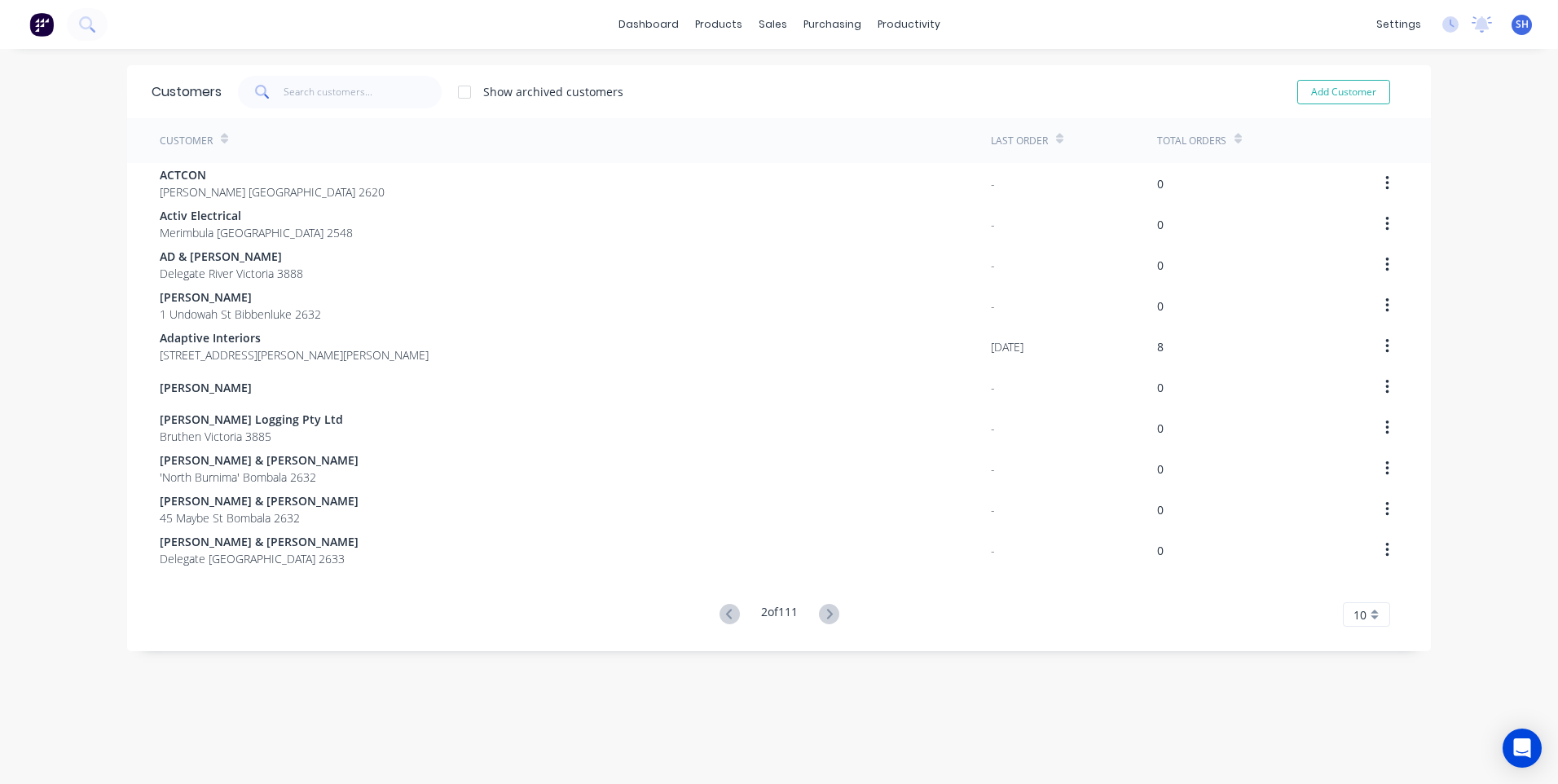
click at [821, 615] on icon at bounding box center [829, 614] width 20 height 20
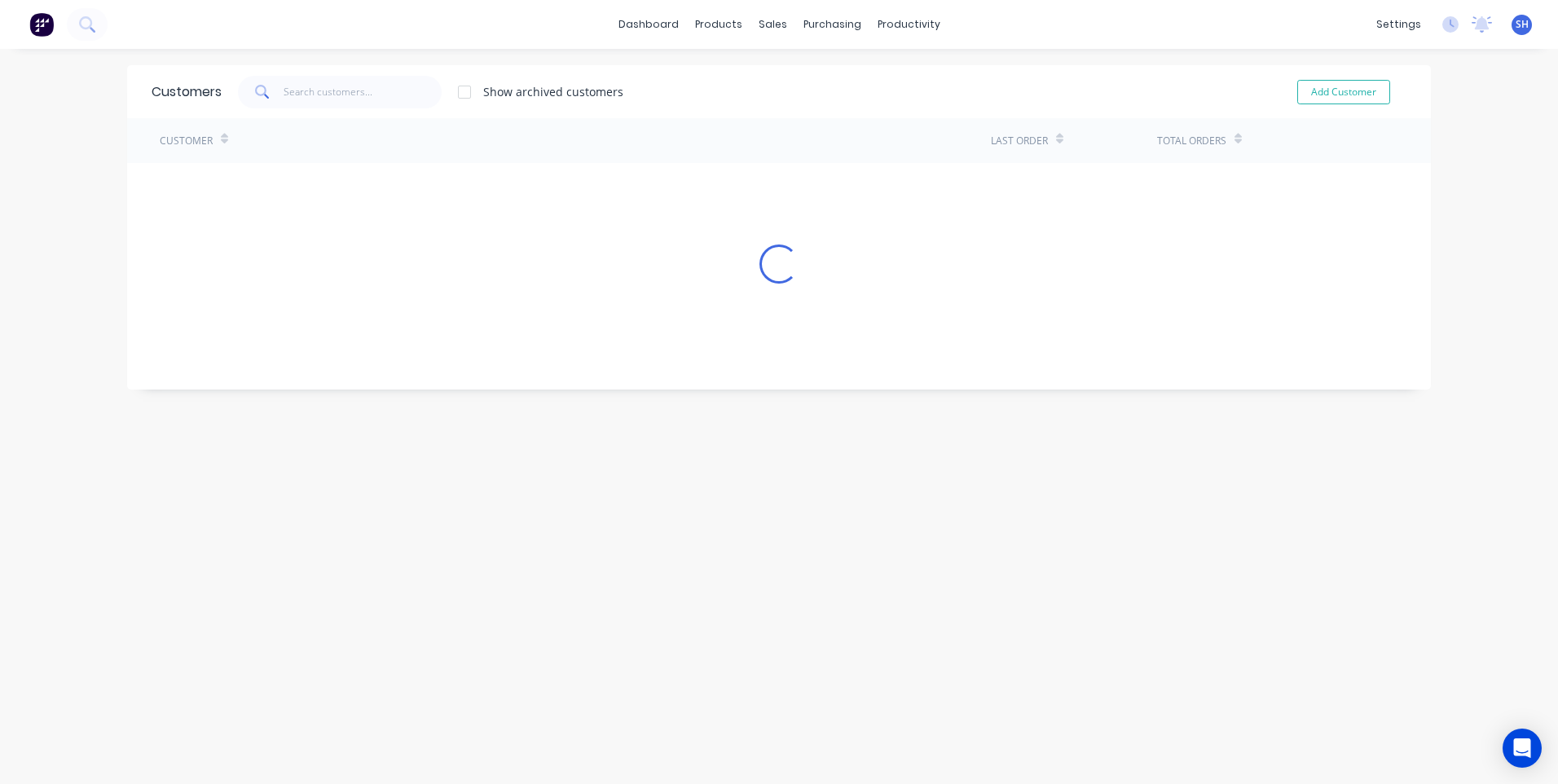
click at [821, 615] on div "Customers Show archived customers Add Customer Customer Last Order Total Orders…" at bounding box center [779, 432] width 1304 height 735
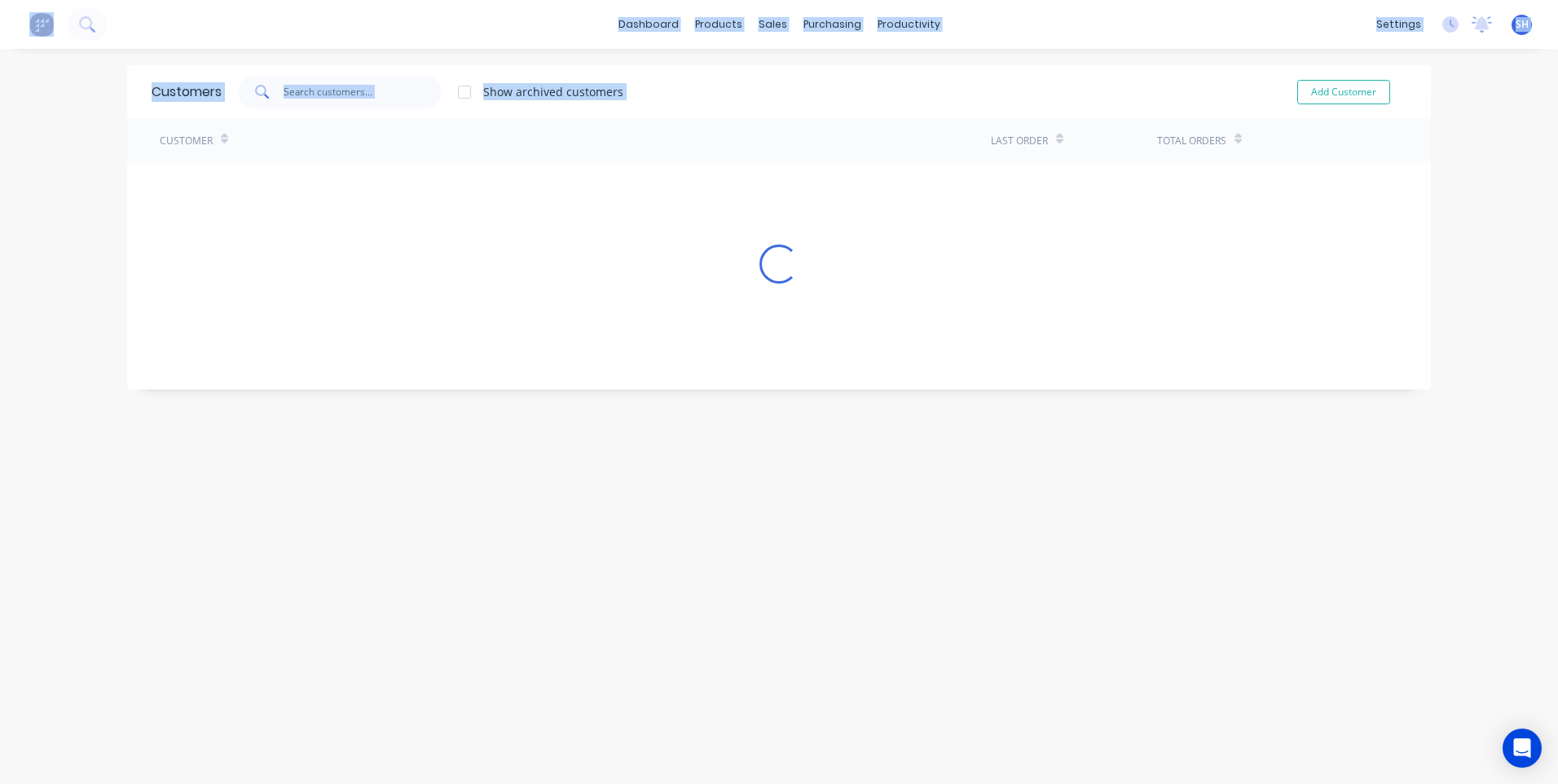
click at [821, 615] on div "Customers Show archived customers Add Customer Customer Last Order Total Orders…" at bounding box center [779, 432] width 1304 height 735
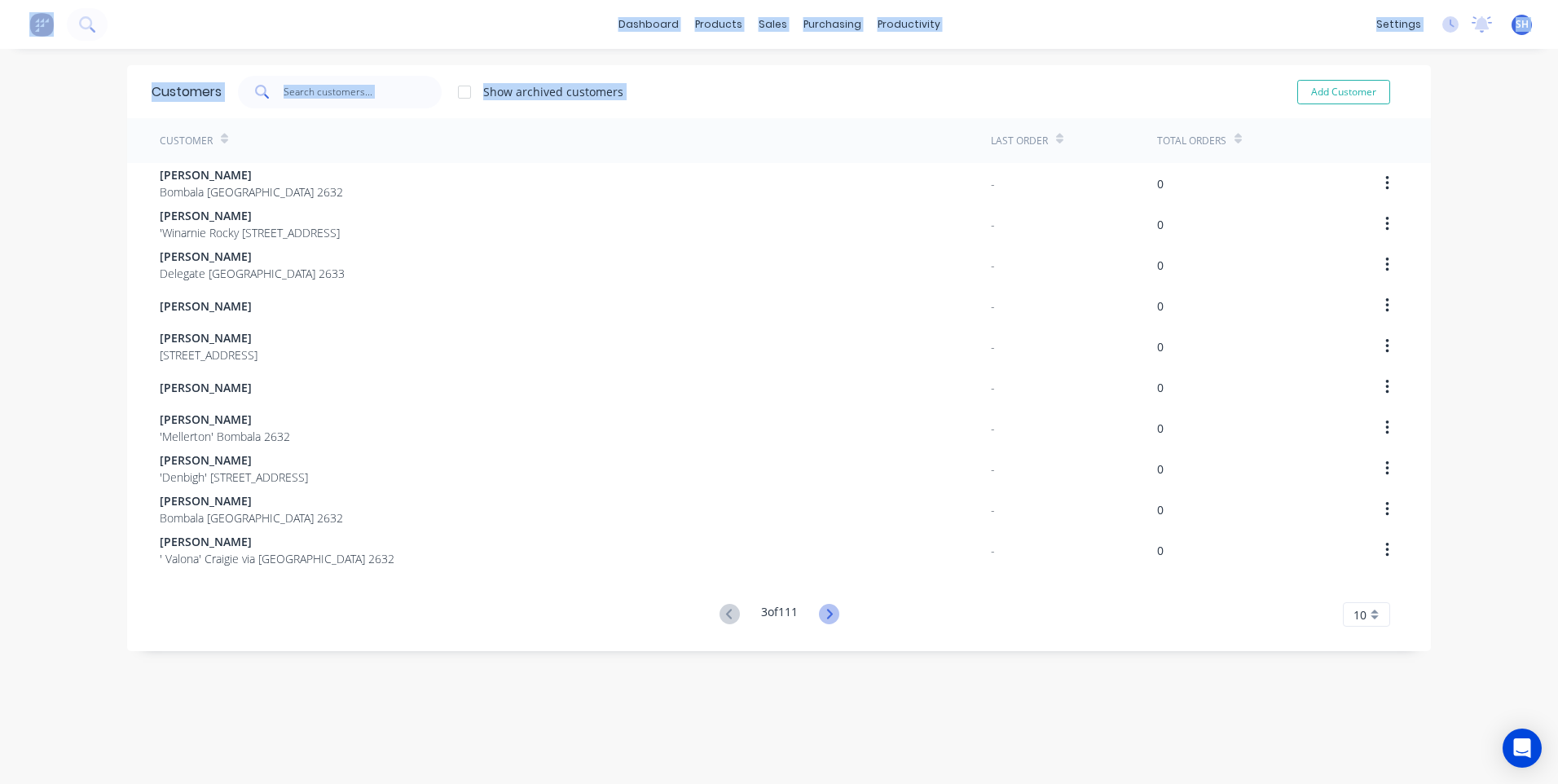
click at [821, 615] on icon at bounding box center [829, 614] width 20 height 20
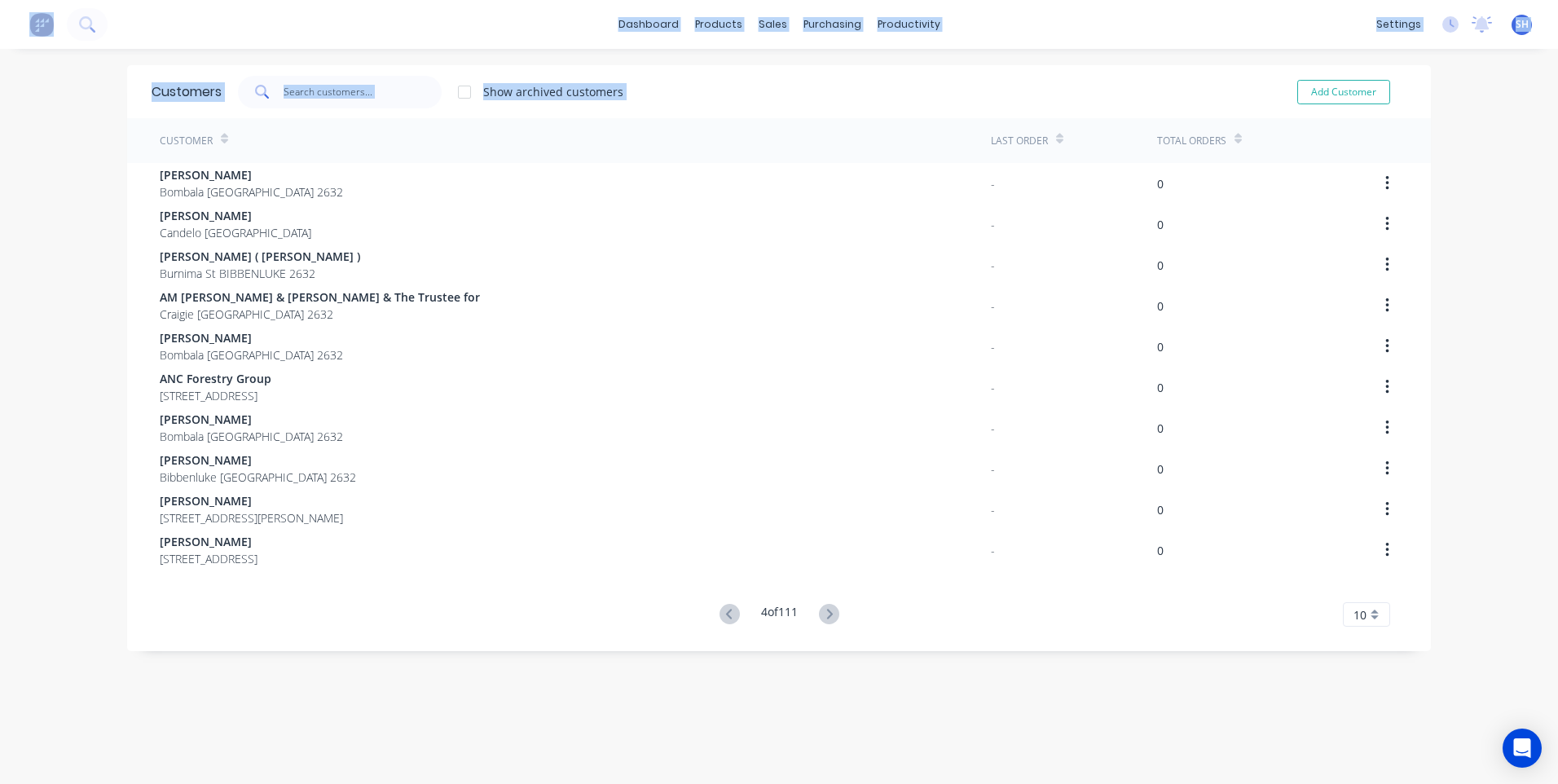
click at [883, 584] on div "Customer Last Order Total Orders [PERSON_NAME] [GEOGRAPHIC_DATA] [GEOGRAPHIC_DA…" at bounding box center [779, 372] width 1304 height 508
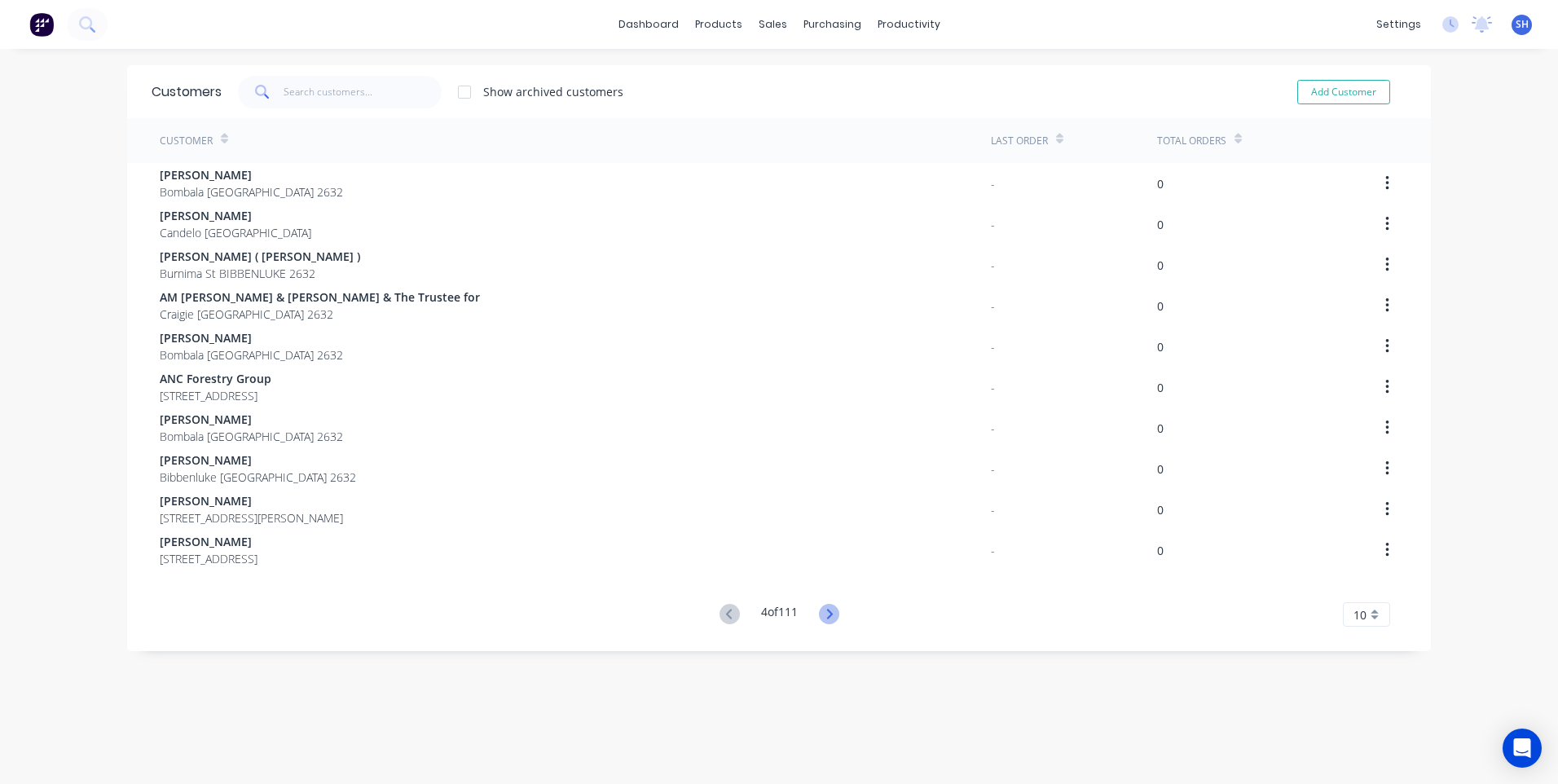
click at [821, 610] on icon at bounding box center [829, 614] width 20 height 20
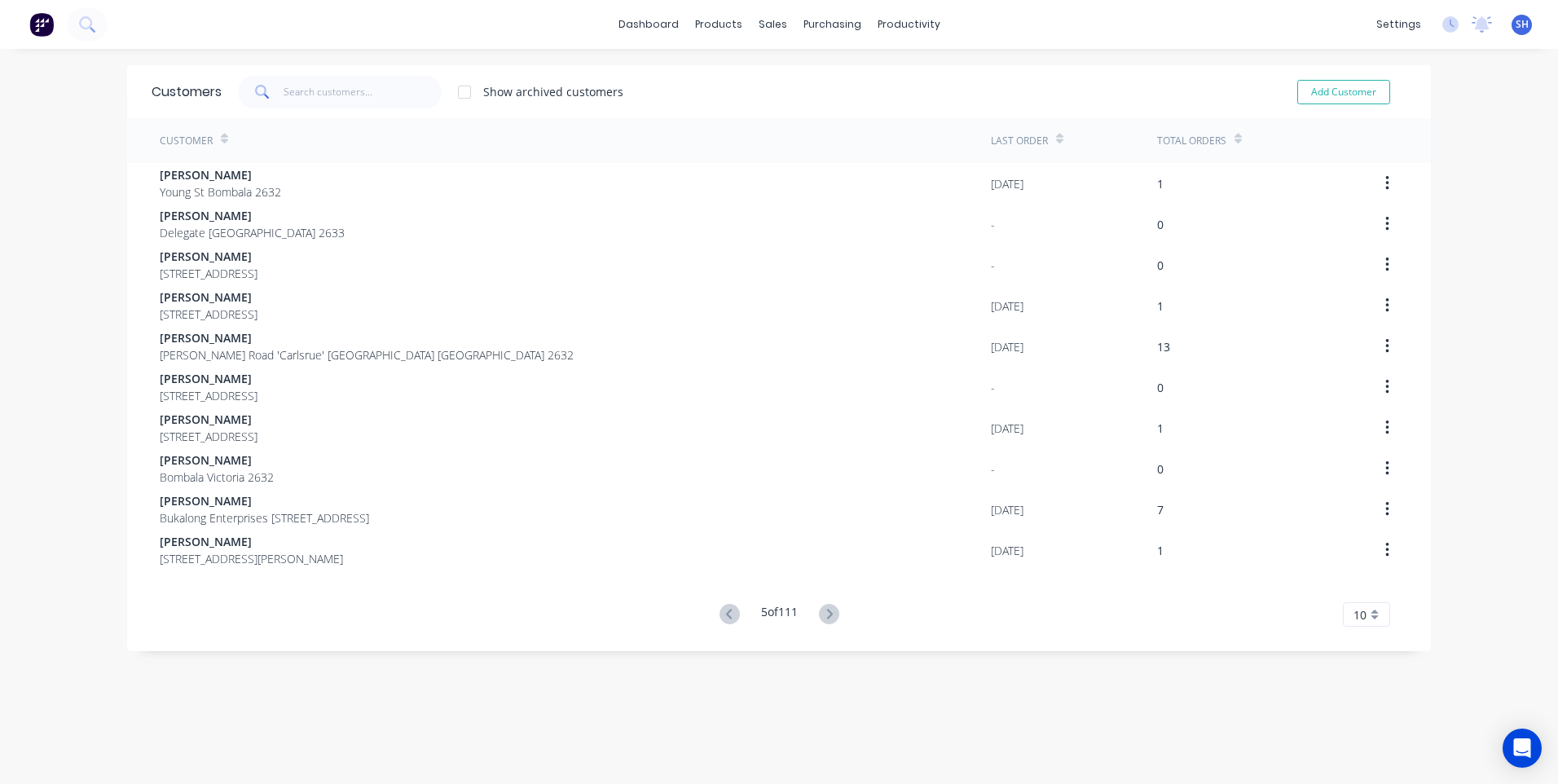
click at [821, 610] on icon at bounding box center [829, 614] width 20 height 20
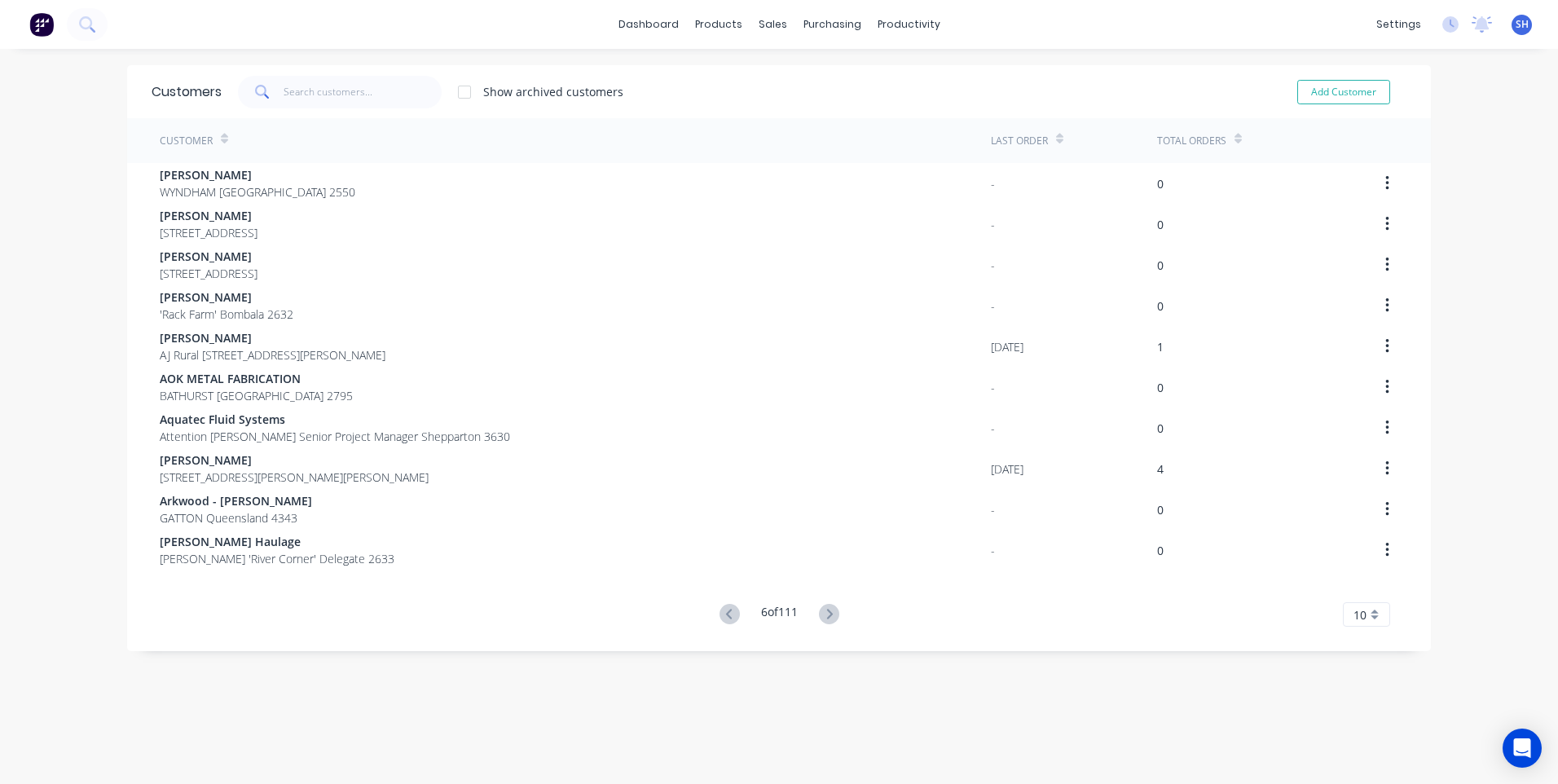
click at [821, 610] on icon at bounding box center [829, 614] width 20 height 20
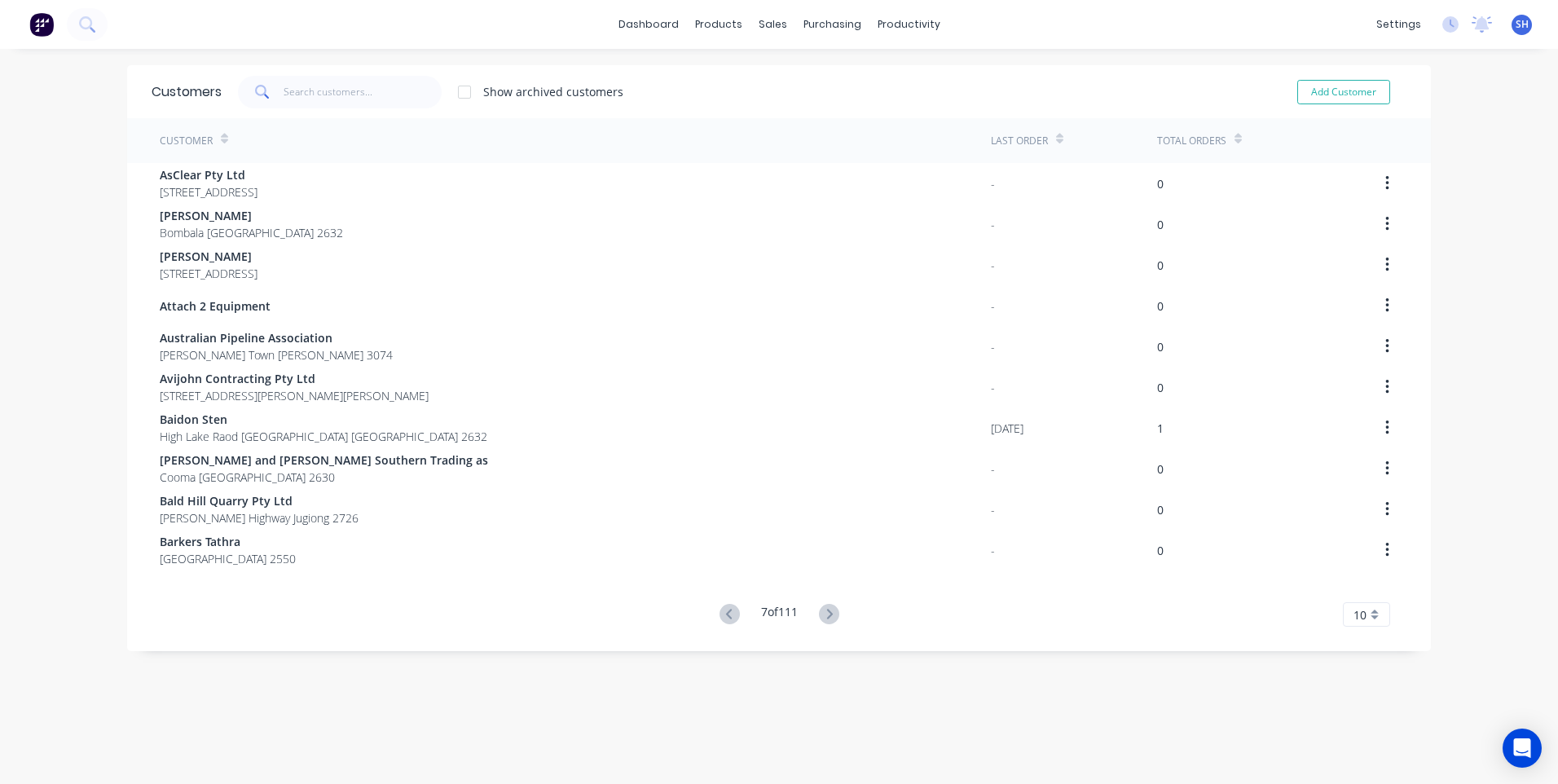
click at [821, 610] on icon at bounding box center [829, 614] width 20 height 20
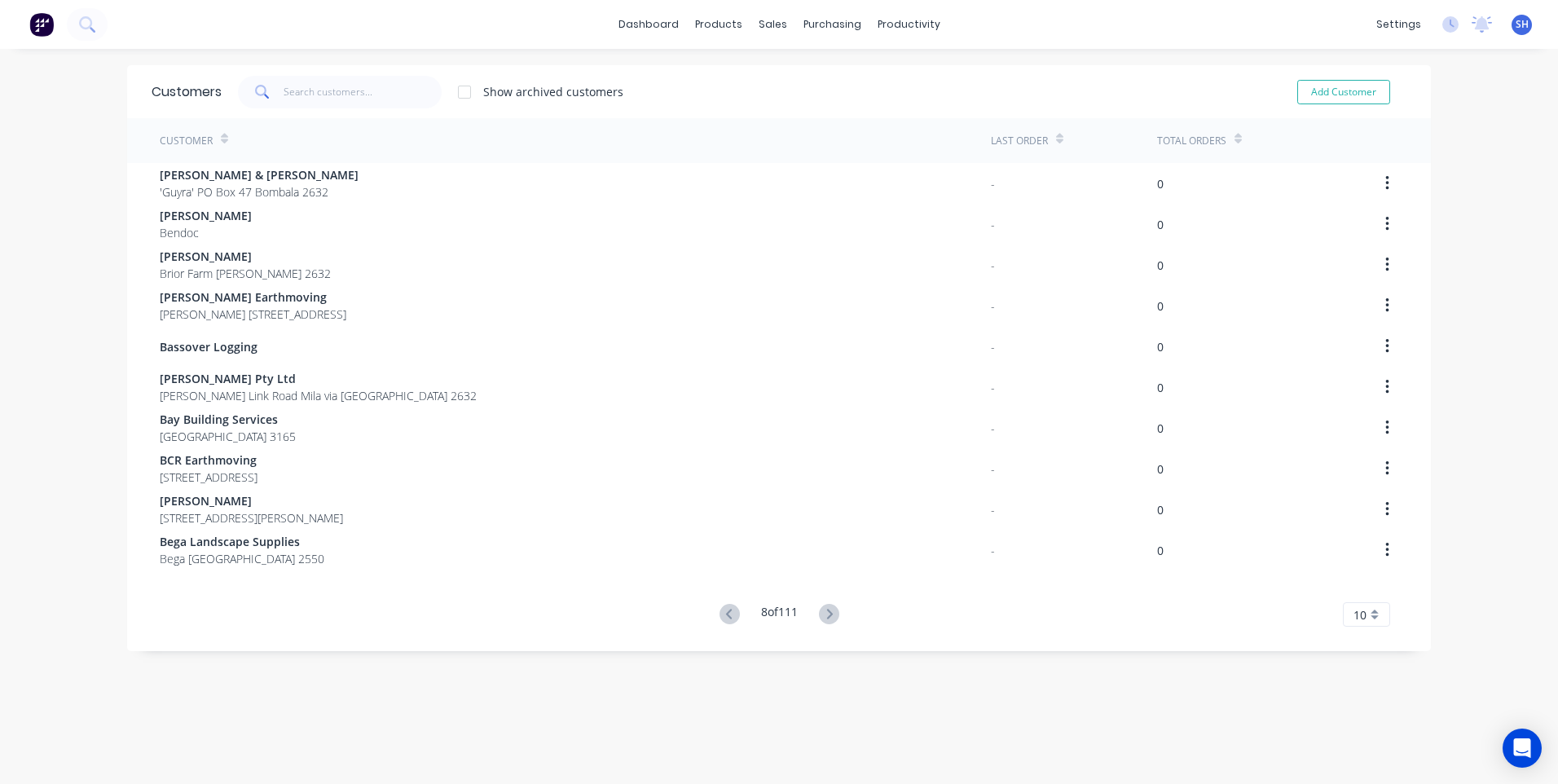
click at [821, 610] on icon at bounding box center [829, 614] width 20 height 20
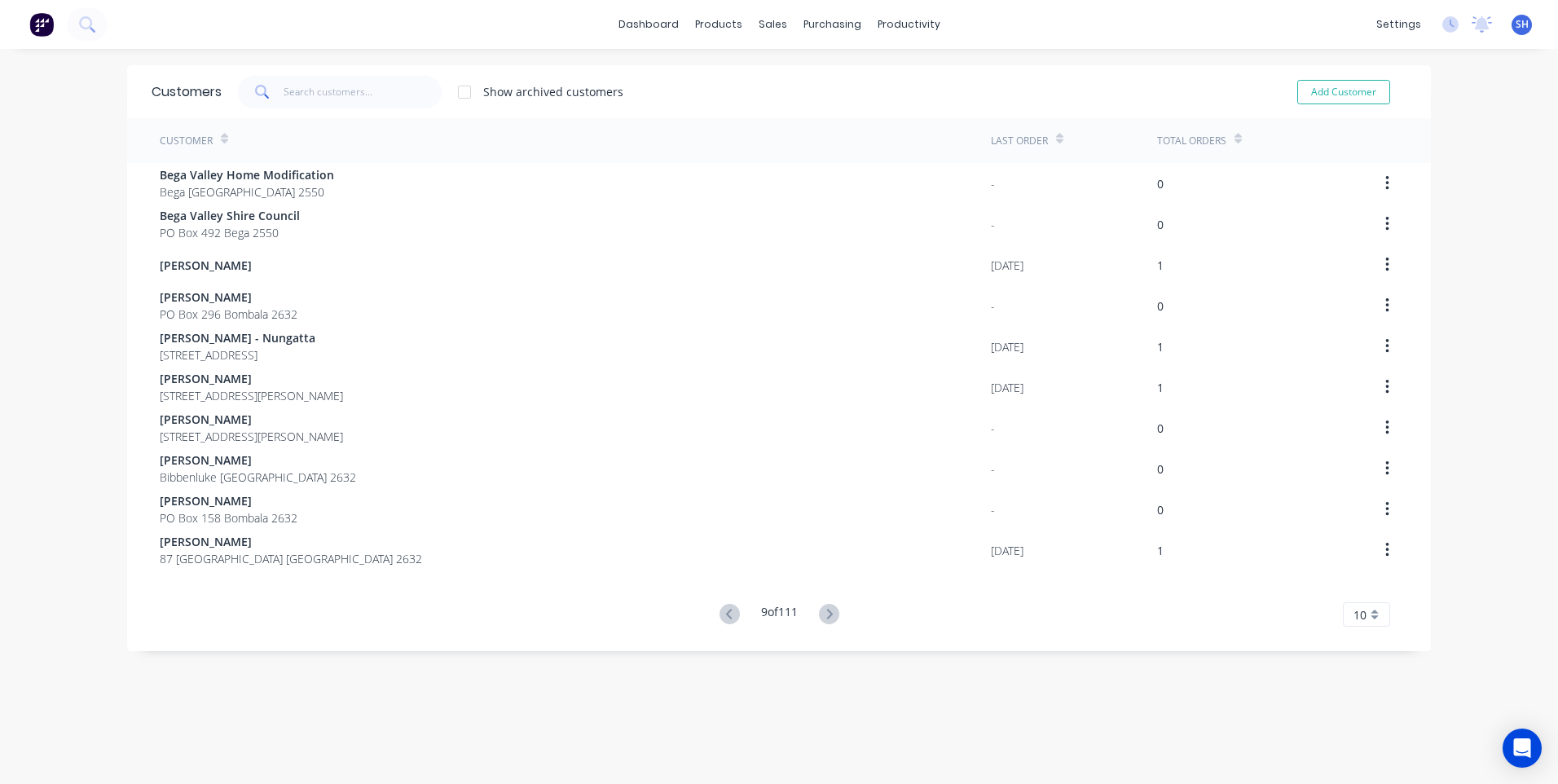
click at [821, 610] on icon at bounding box center [829, 614] width 20 height 20
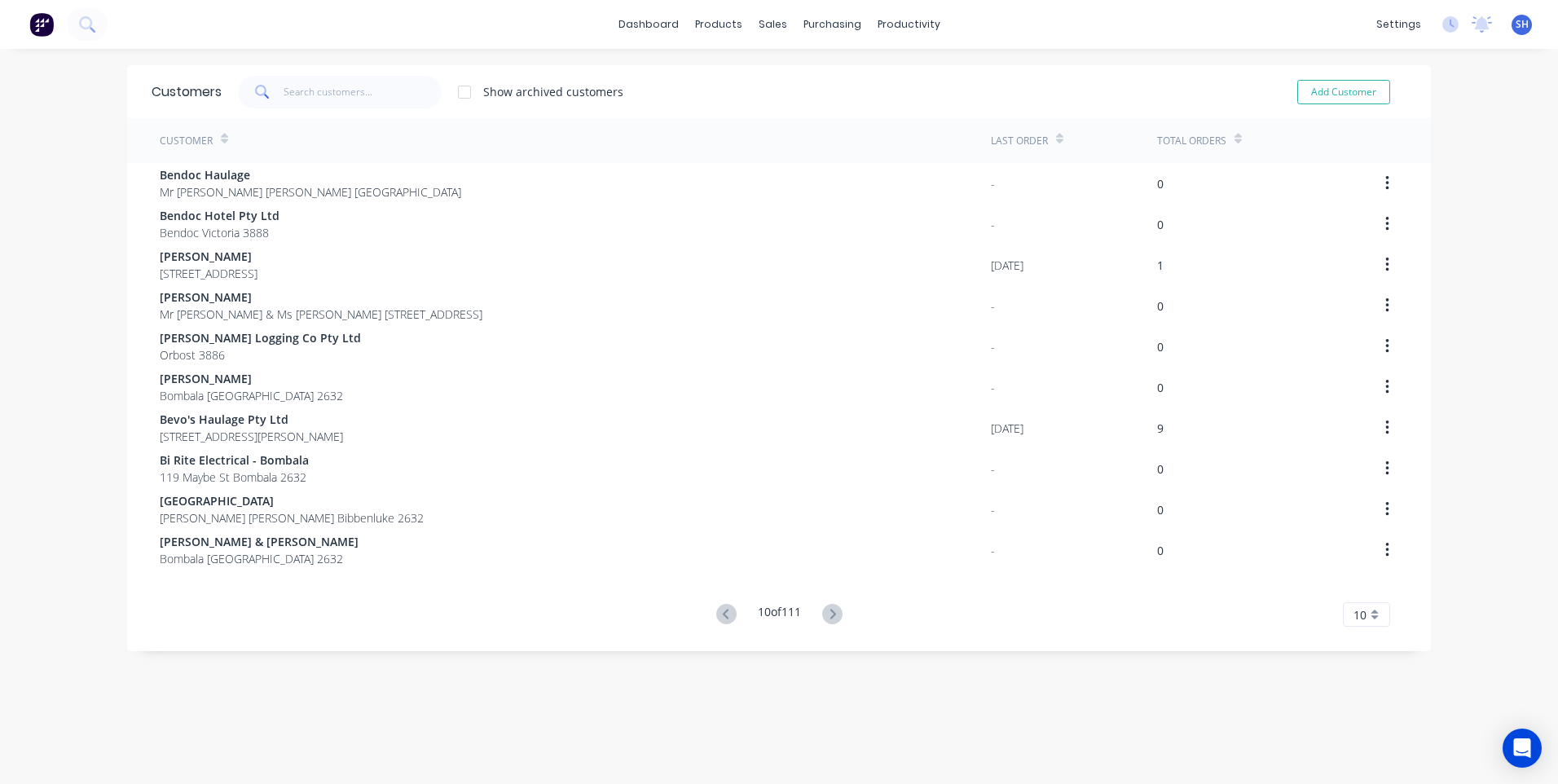
click at [823, 610] on icon at bounding box center [833, 614] width 20 height 20
